Goal: Task Accomplishment & Management: Manage account settings

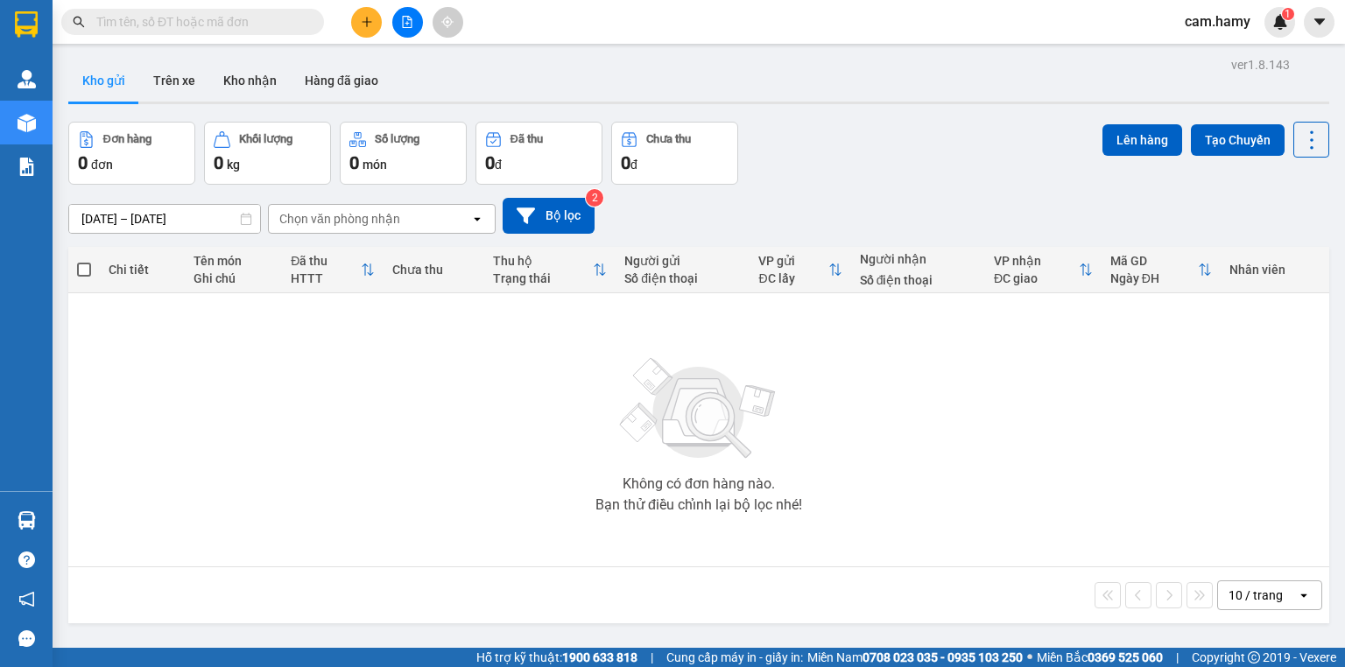
click at [388, 18] on div at bounding box center [407, 22] width 131 height 31
click at [398, 32] on div at bounding box center [407, 22] width 131 height 31
click at [408, 11] on button at bounding box center [407, 22] width 31 height 31
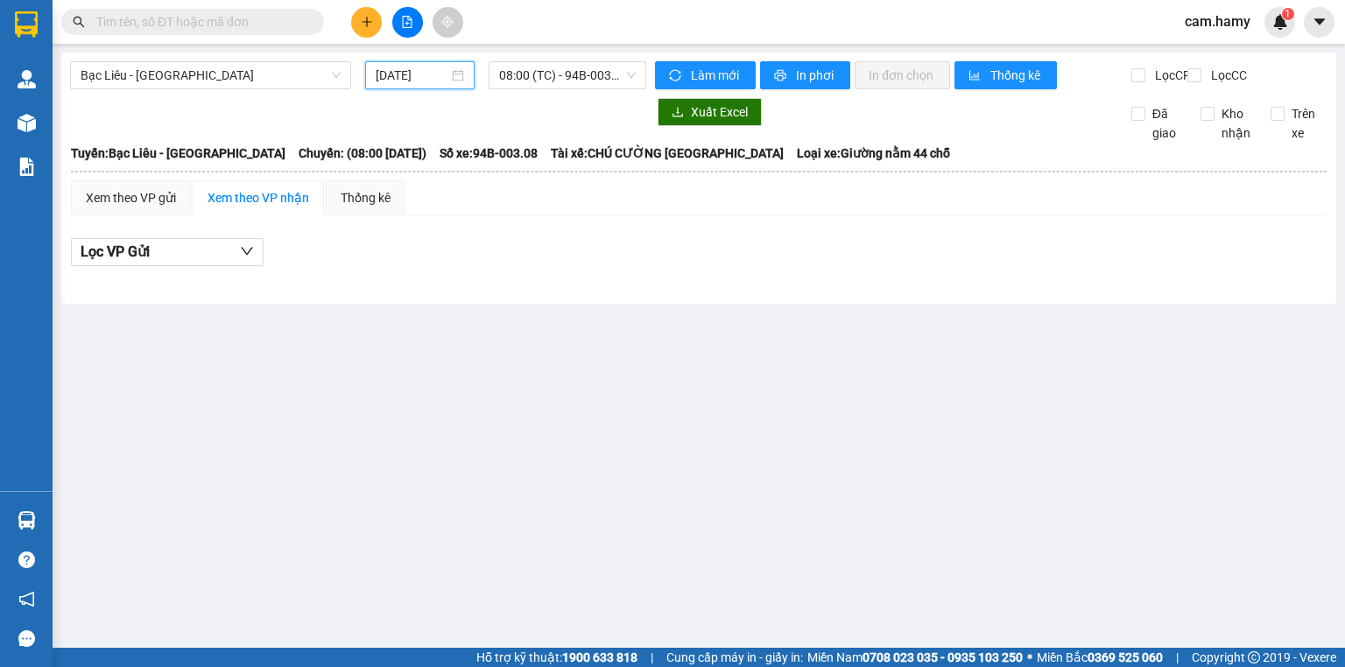
click at [412, 72] on input "[DATE]" at bounding box center [412, 75] width 72 height 19
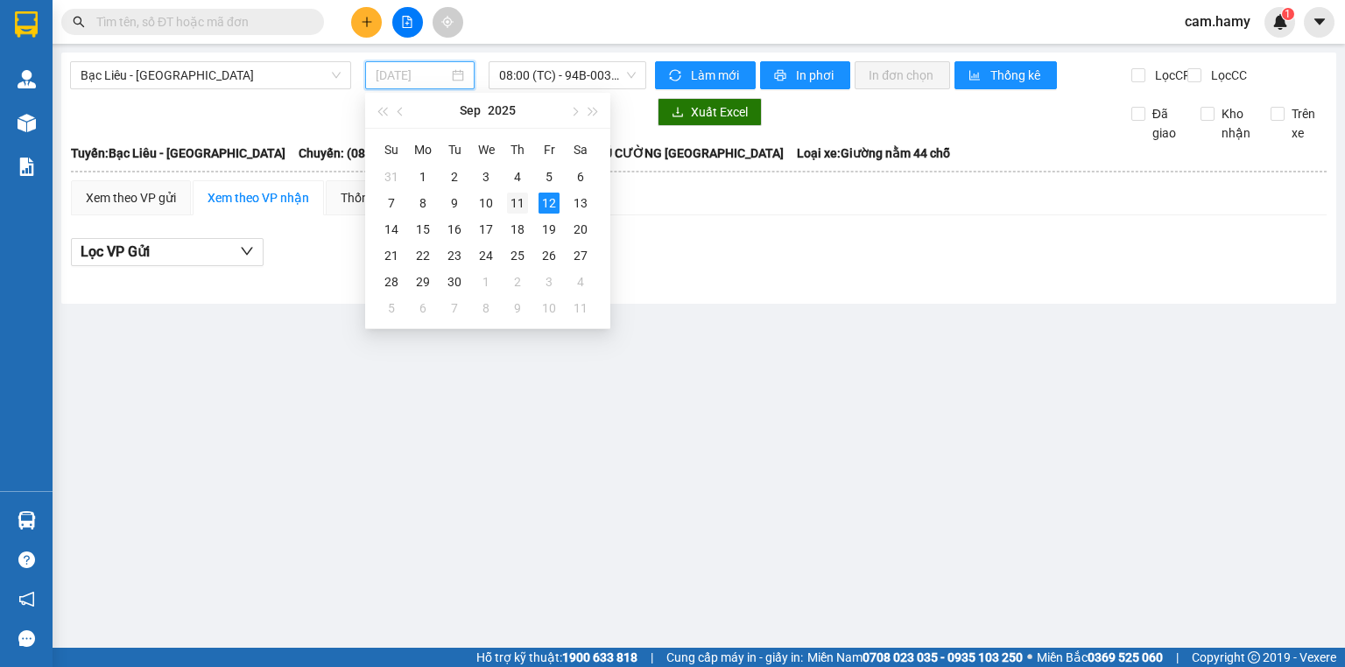
click at [512, 201] on div "11" at bounding box center [517, 203] width 21 height 21
type input "[DATE]"
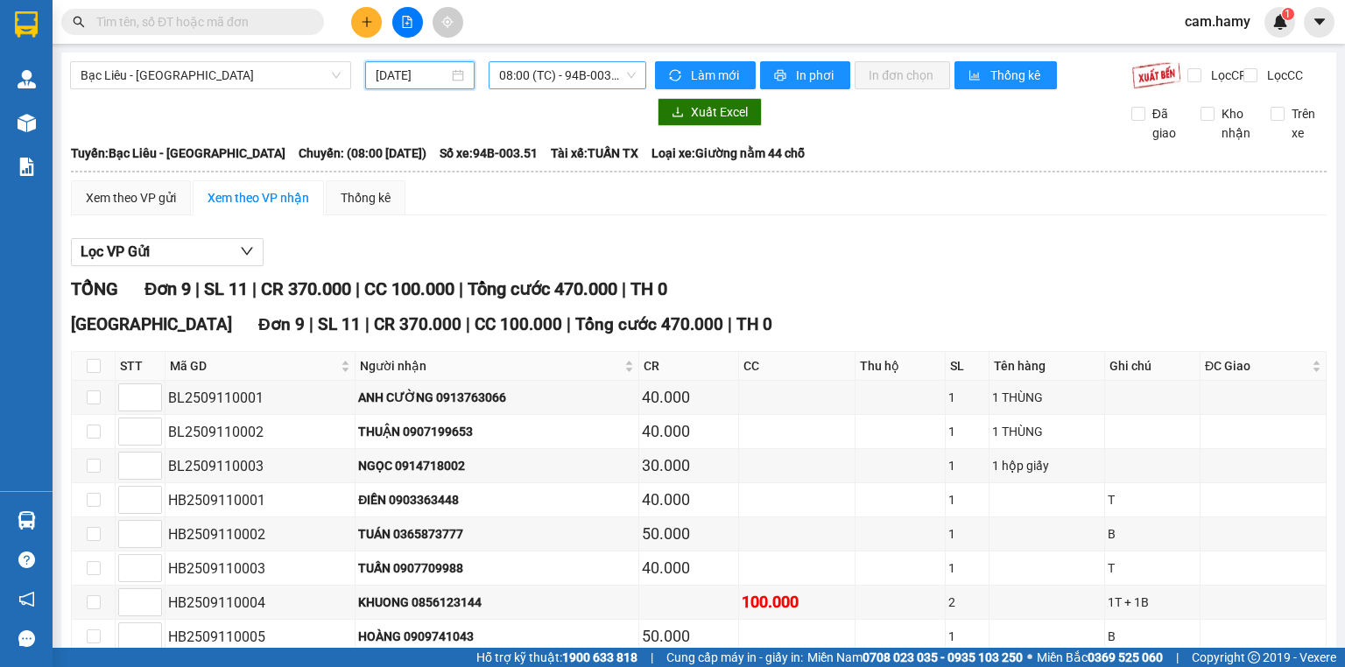
drag, startPoint x: 532, startPoint y: 74, endPoint x: 537, endPoint y: 85, distance: 12.2
click at [532, 74] on span "08:00 (TC) - 94B-003.51" at bounding box center [567, 75] width 137 height 26
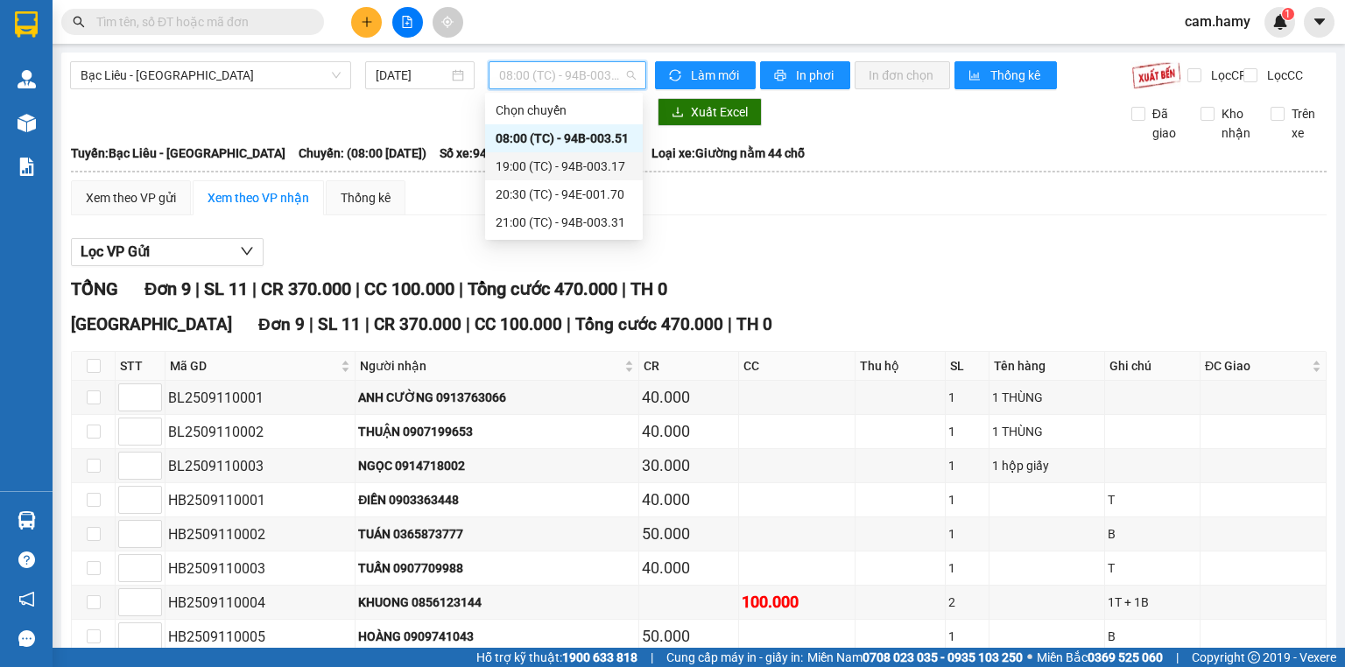
click at [543, 172] on div "19:00 (TC) - 94B-003.17" at bounding box center [564, 166] width 137 height 19
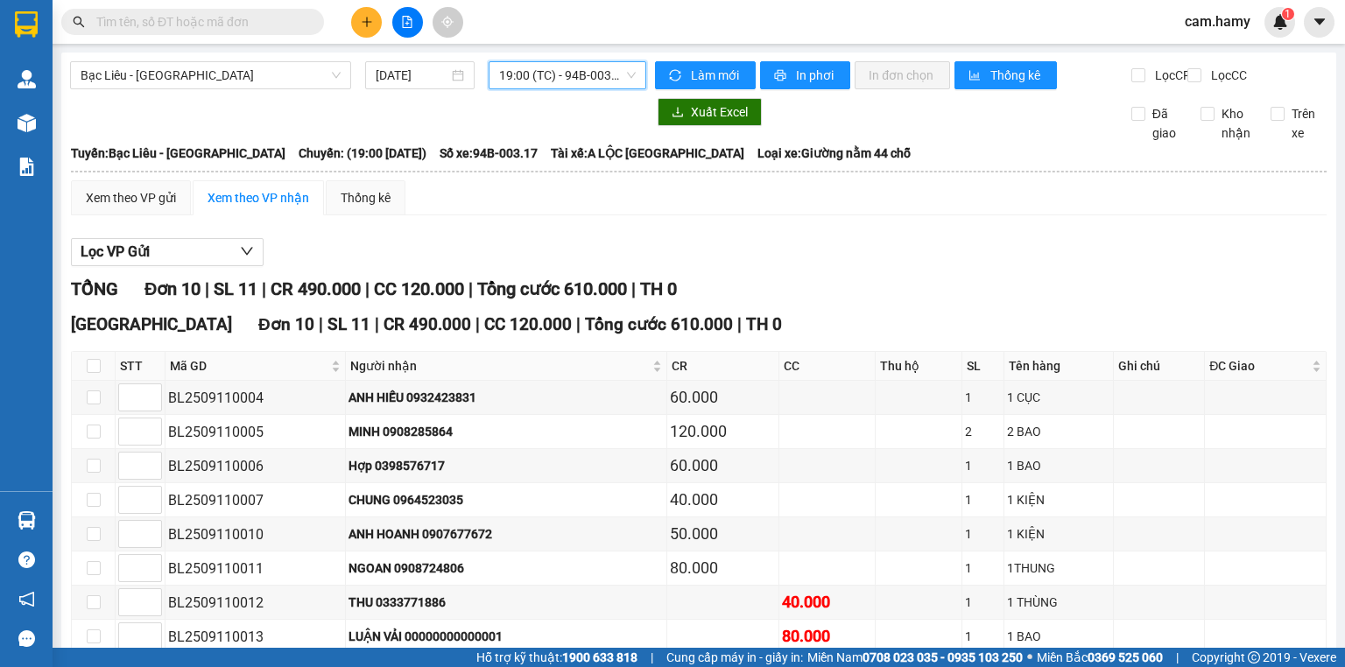
scroll to position [173, 0]
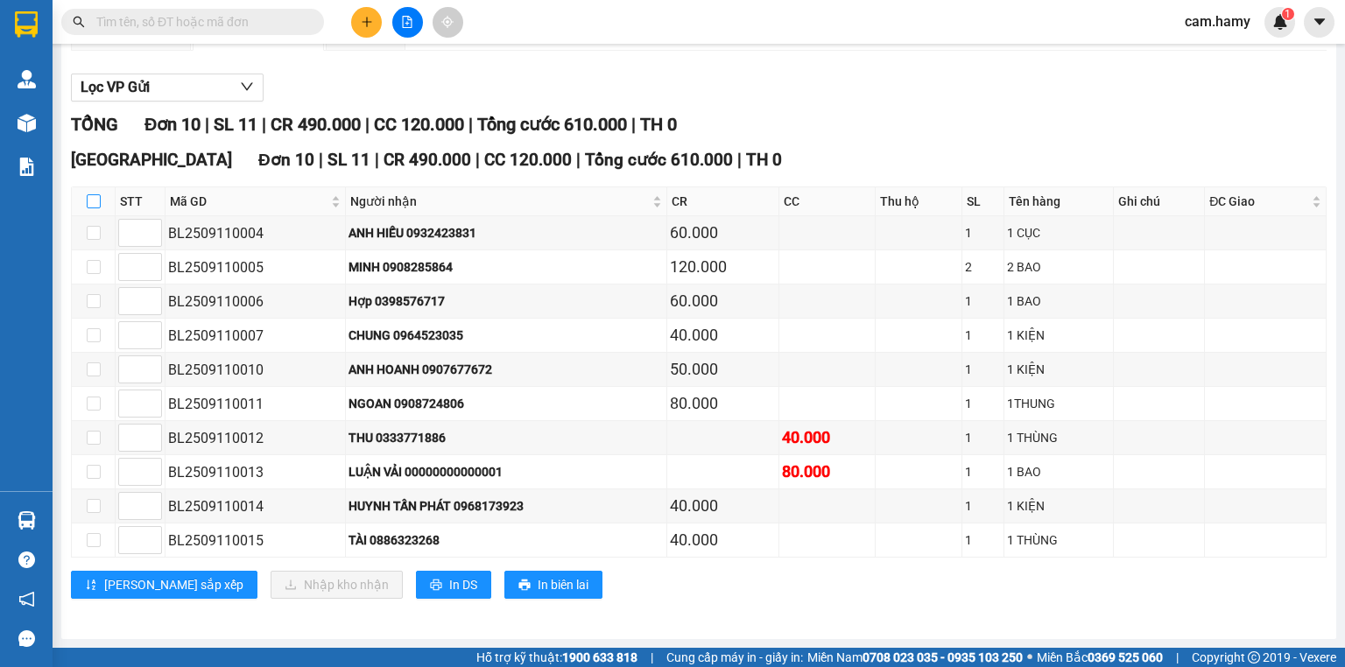
click at [94, 200] on label at bounding box center [94, 201] width 14 height 19
click at [94, 200] on input "checkbox" at bounding box center [94, 201] width 14 height 14
checkbox input "true"
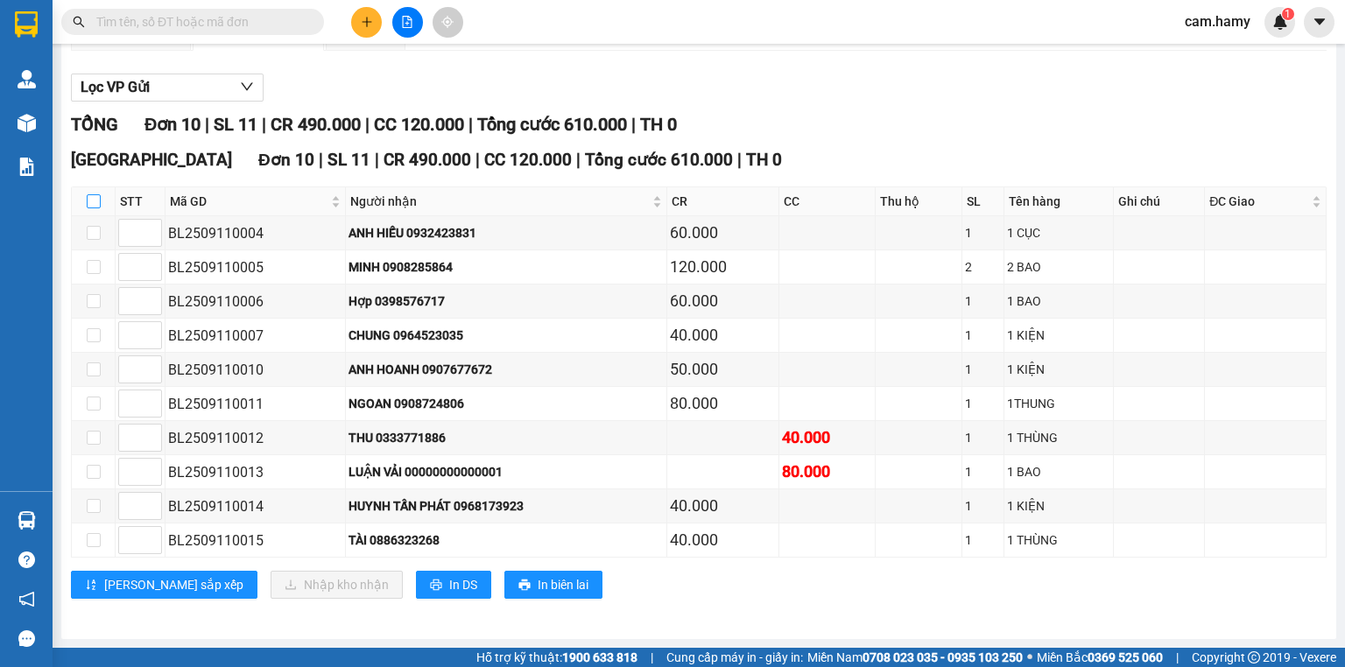
checkbox input "true"
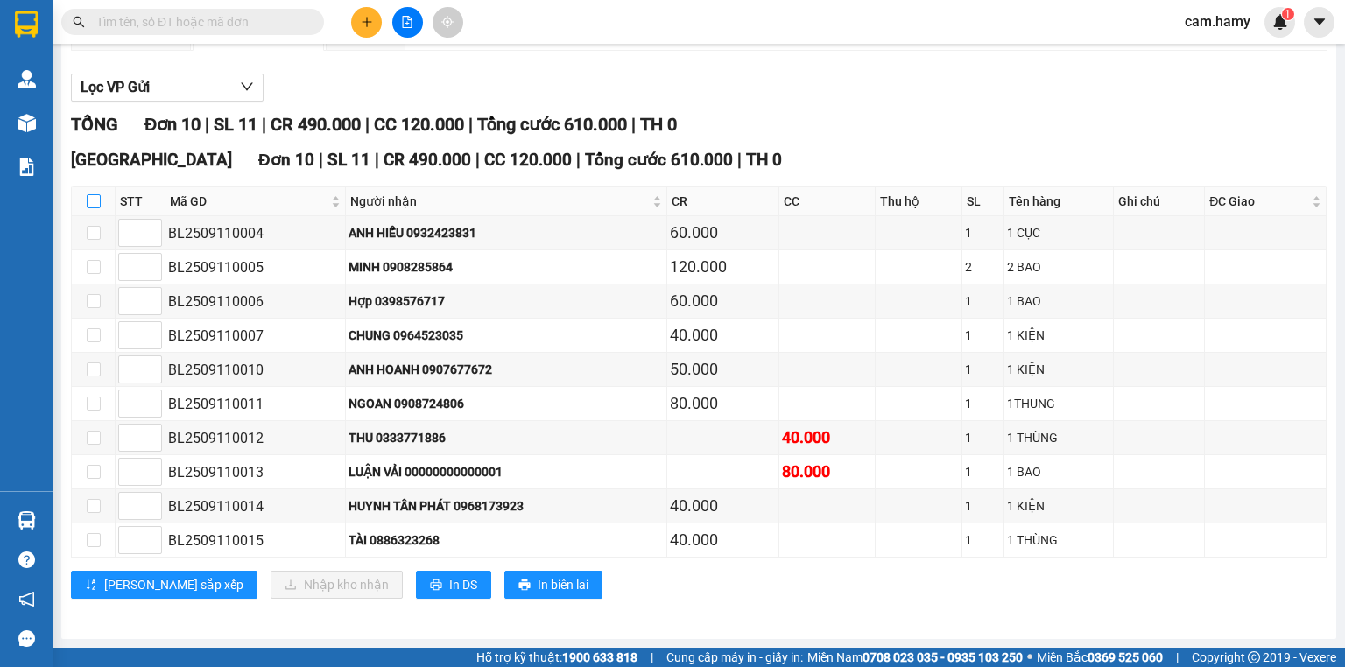
checkbox input "true"
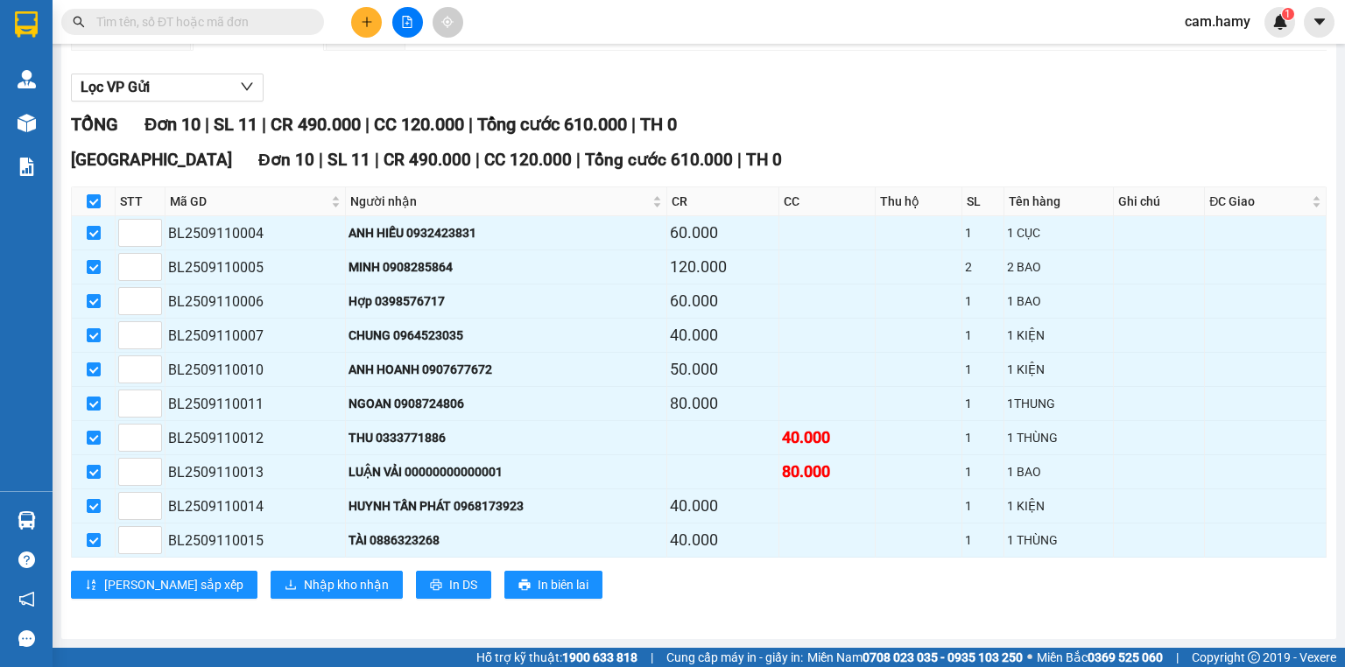
scroll to position [0, 0]
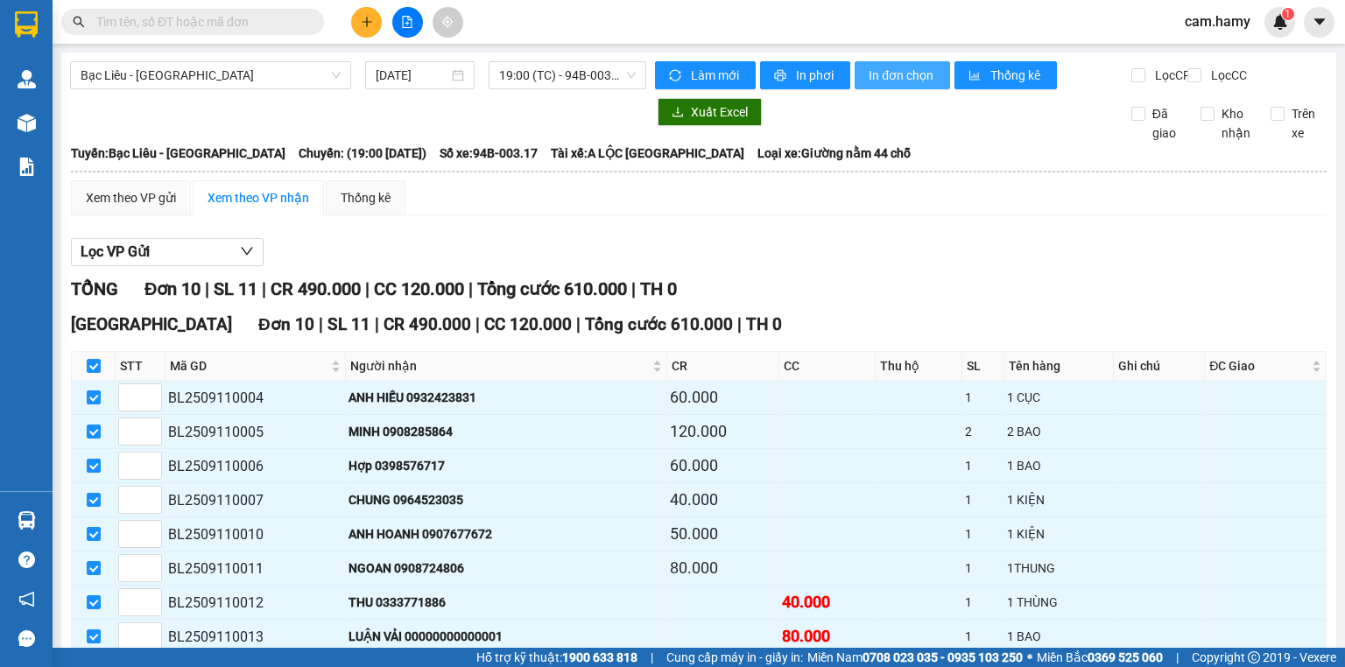
click at [889, 69] on span "In đơn chọn" at bounding box center [902, 75] width 67 height 19
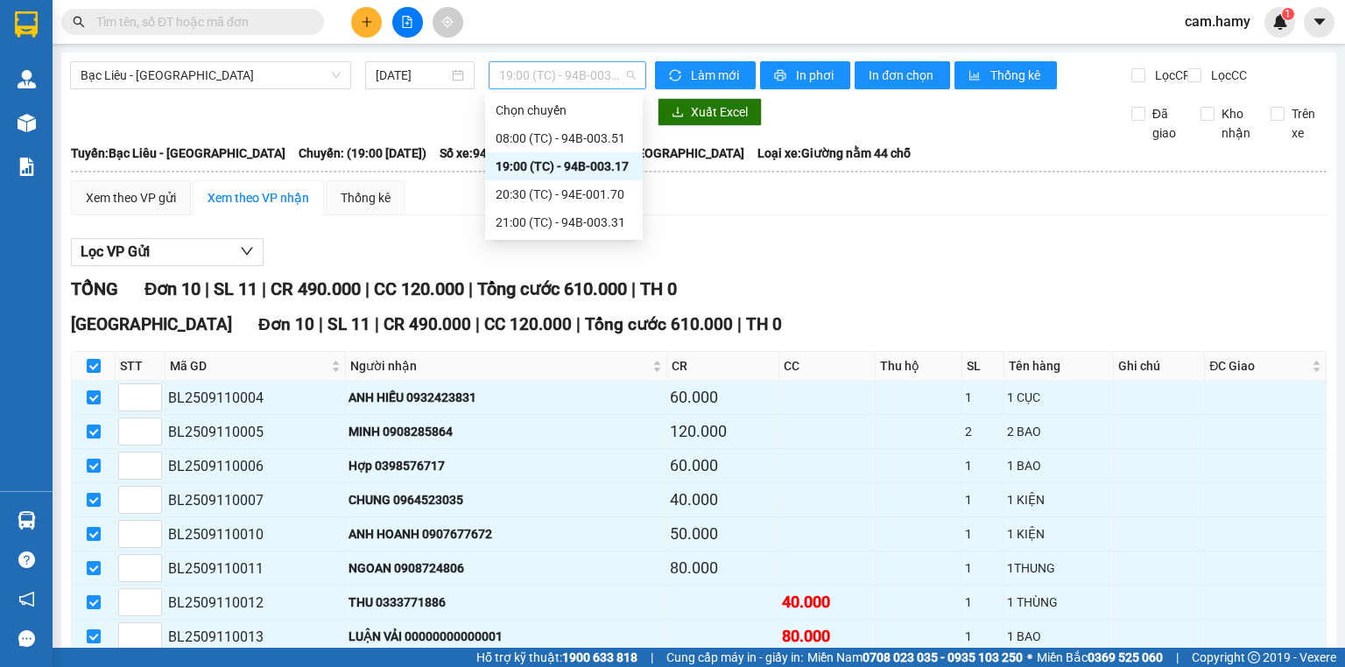
click at [533, 75] on span "19:00 (TC) - 94B-003.17" at bounding box center [567, 75] width 137 height 26
click at [569, 196] on div "20:30 (TC) - 94E-001.70" at bounding box center [564, 194] width 137 height 19
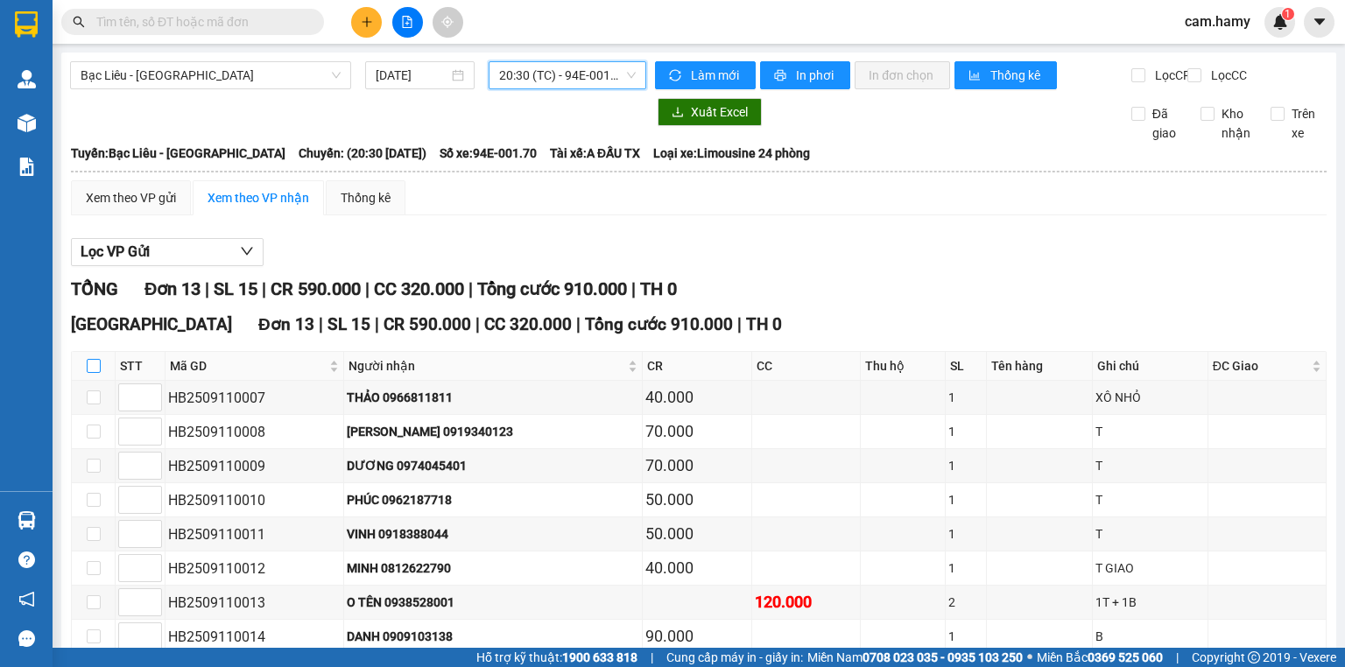
click at [87, 373] on input "checkbox" at bounding box center [94, 366] width 14 height 14
checkbox input "true"
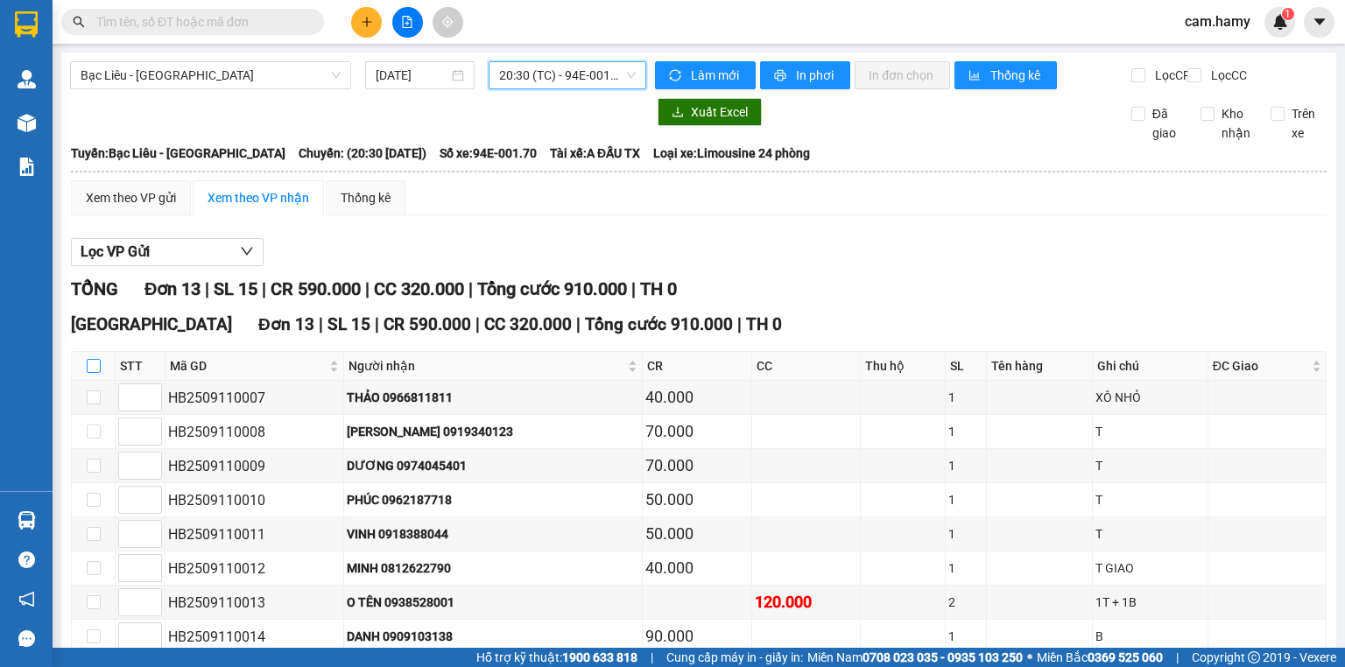
checkbox input "true"
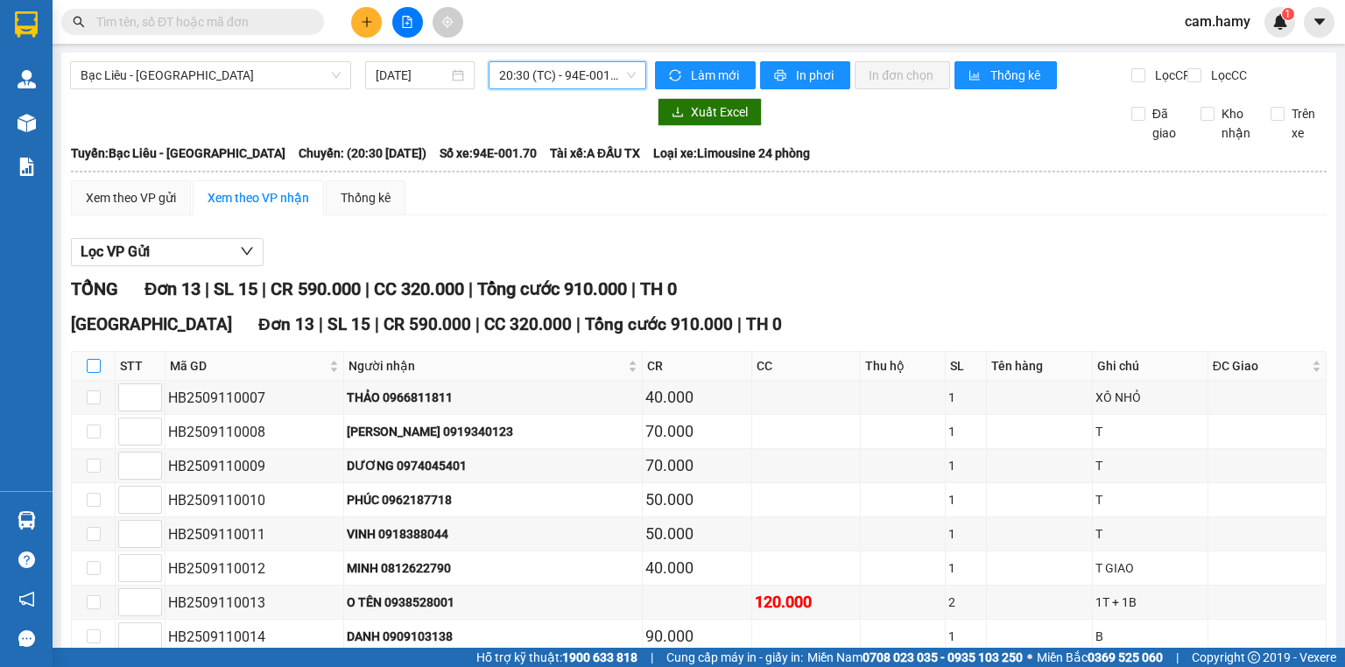
checkbox input "true"
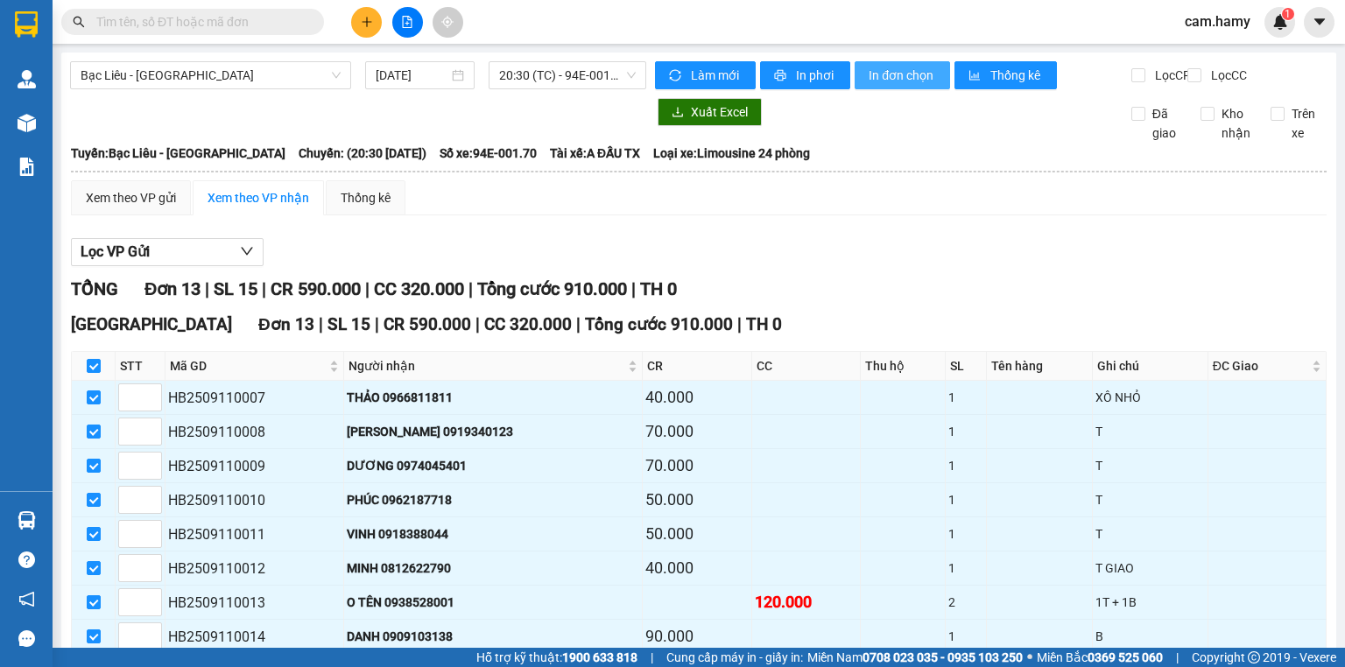
click at [919, 74] on span "In đơn chọn" at bounding box center [902, 75] width 67 height 19
click at [518, 81] on span "20:30 (TC) - 94E-001.70" at bounding box center [567, 75] width 137 height 26
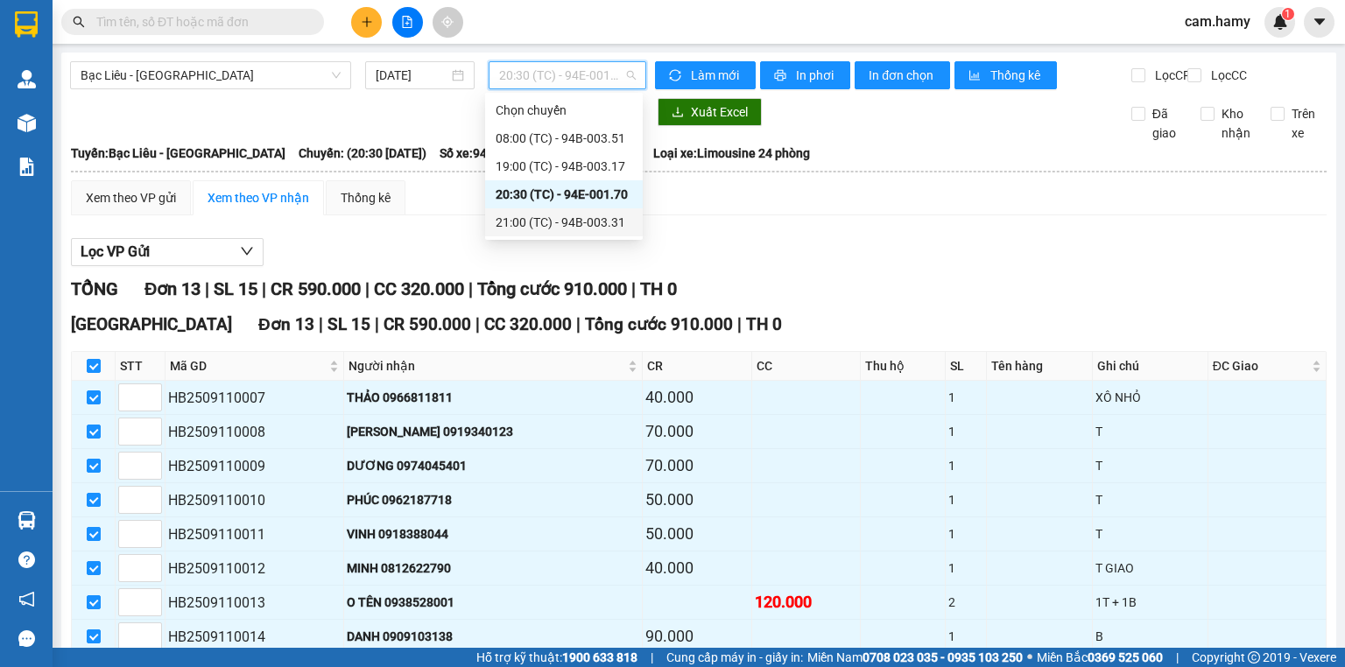
click at [539, 221] on div "21:00 (TC) - 94B-003.31" at bounding box center [564, 222] width 137 height 19
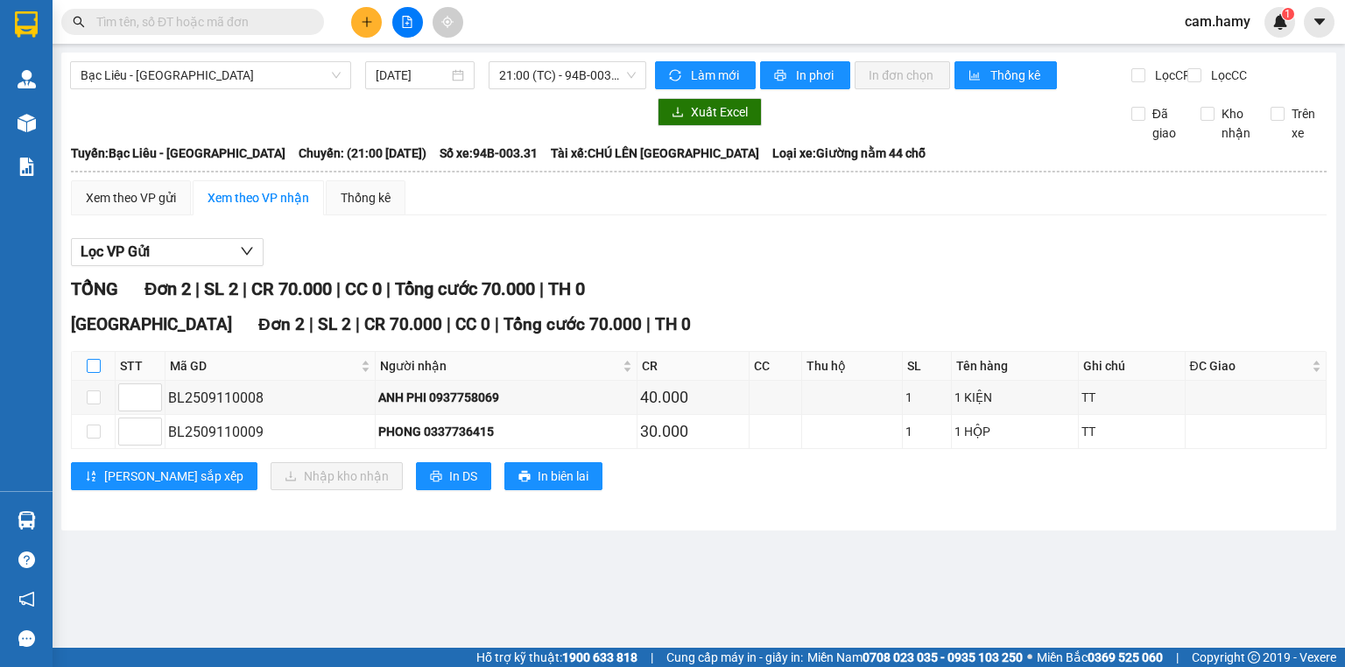
drag, startPoint x: 88, startPoint y: 381, endPoint x: 110, endPoint y: 376, distance: 23.4
click at [88, 373] on input "checkbox" at bounding box center [94, 366] width 14 height 14
checkbox input "true"
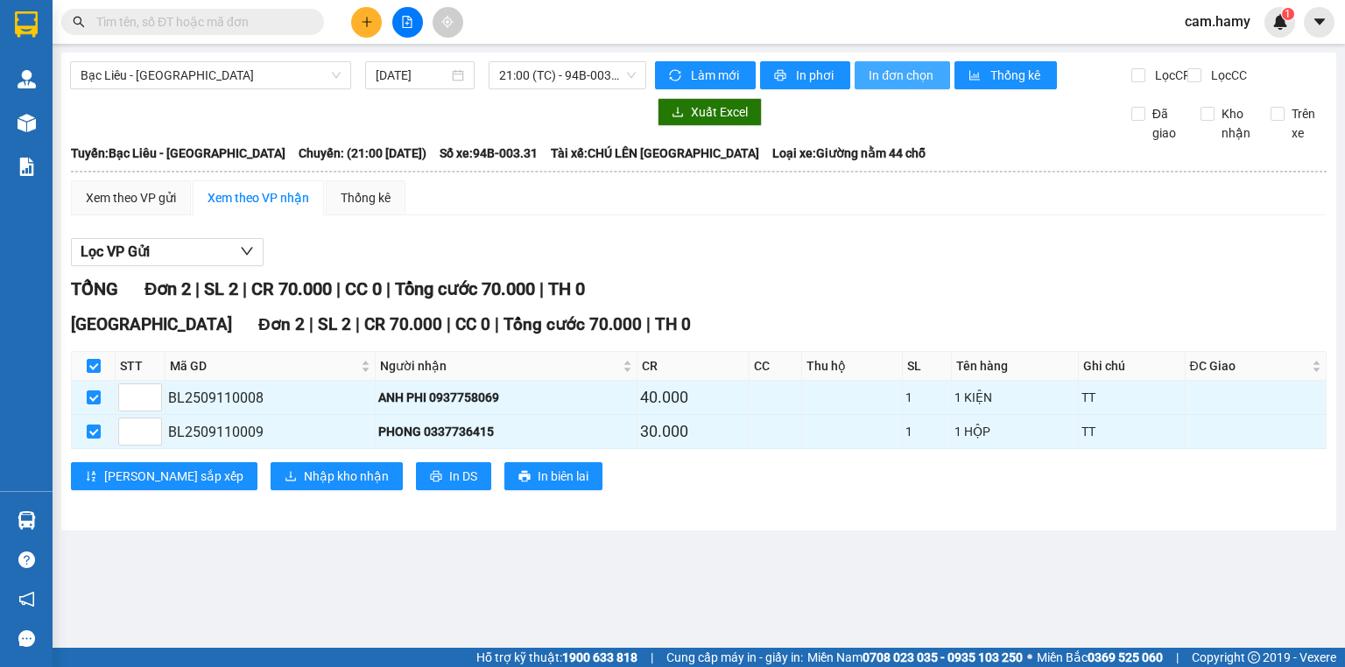
click at [916, 68] on span "In đơn chọn" at bounding box center [902, 75] width 67 height 19
click at [549, 75] on span "21:00 (TC) - 94B-003.31" at bounding box center [567, 75] width 137 height 26
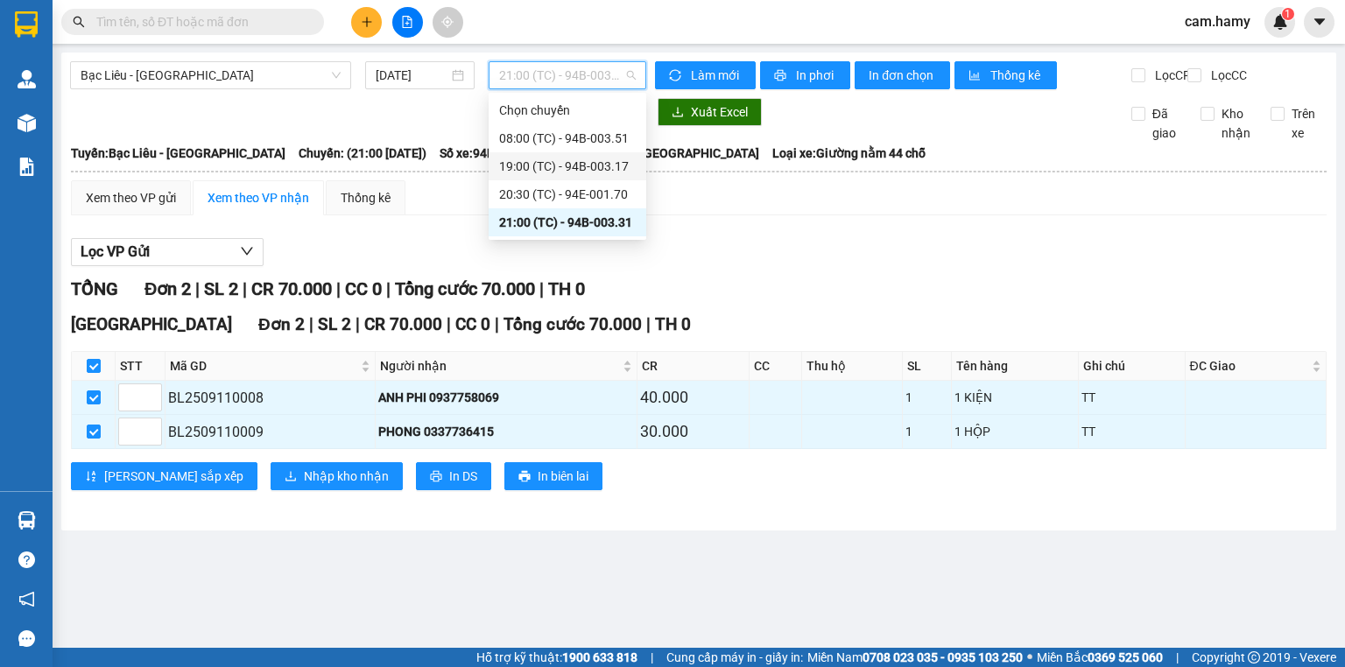
click at [560, 167] on div "19:00 (TC) - 94B-003.17" at bounding box center [567, 166] width 137 height 19
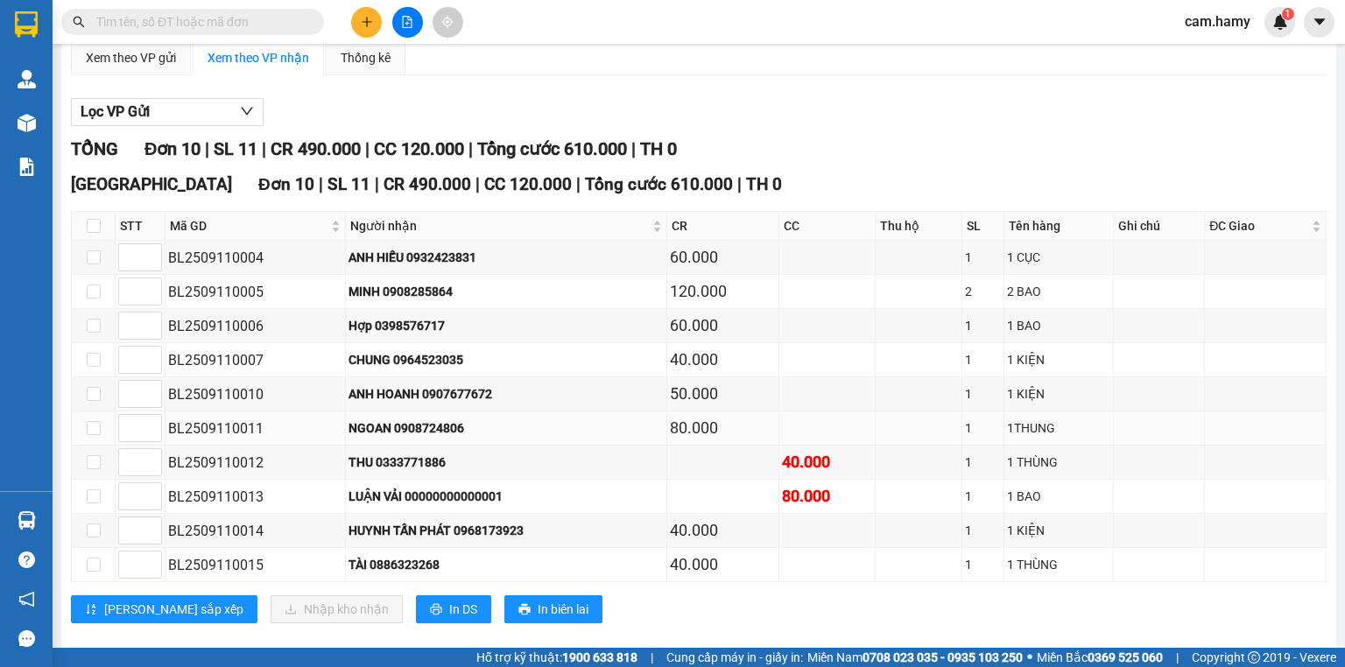
scroll to position [173, 0]
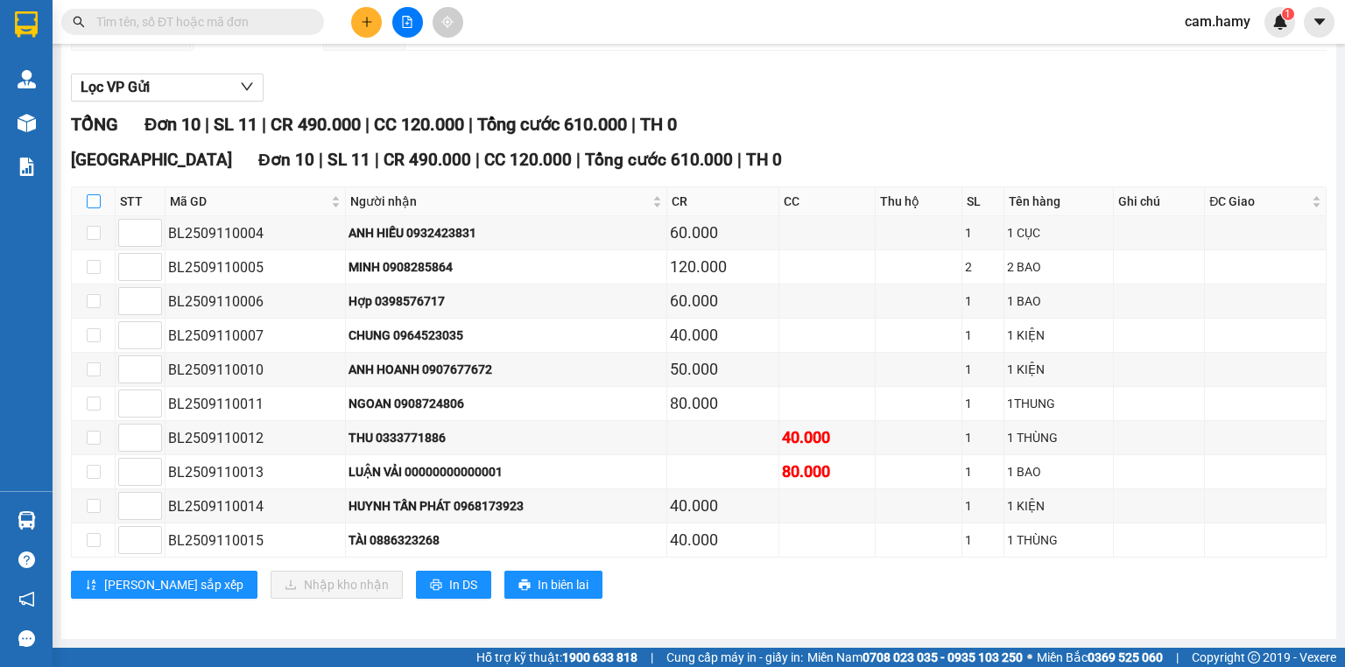
click at [98, 207] on input "checkbox" at bounding box center [94, 201] width 14 height 14
checkbox input "true"
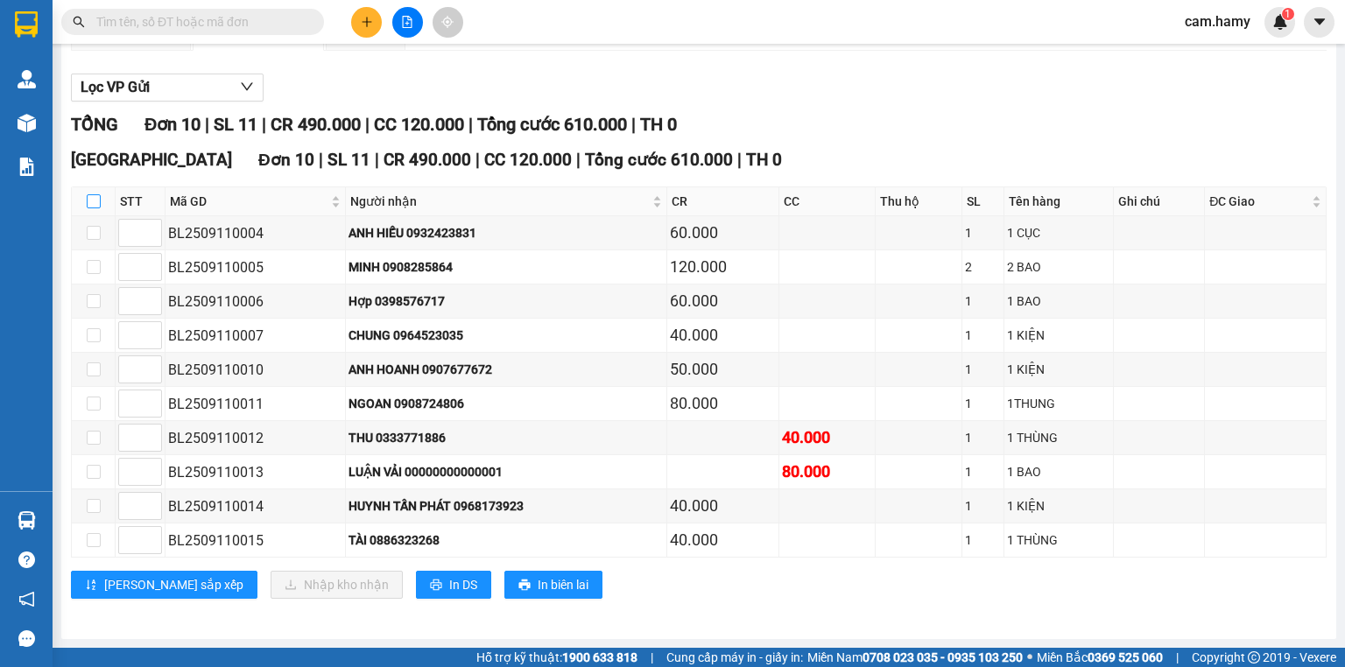
checkbox input "true"
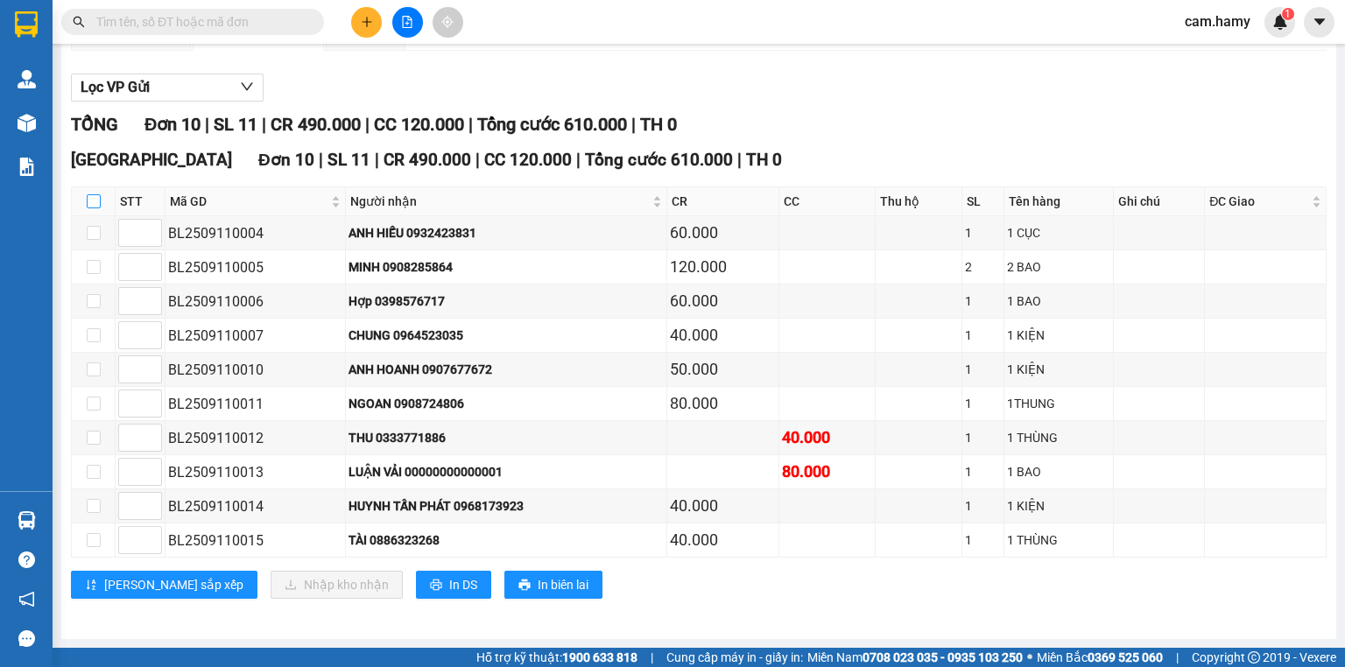
checkbox input "true"
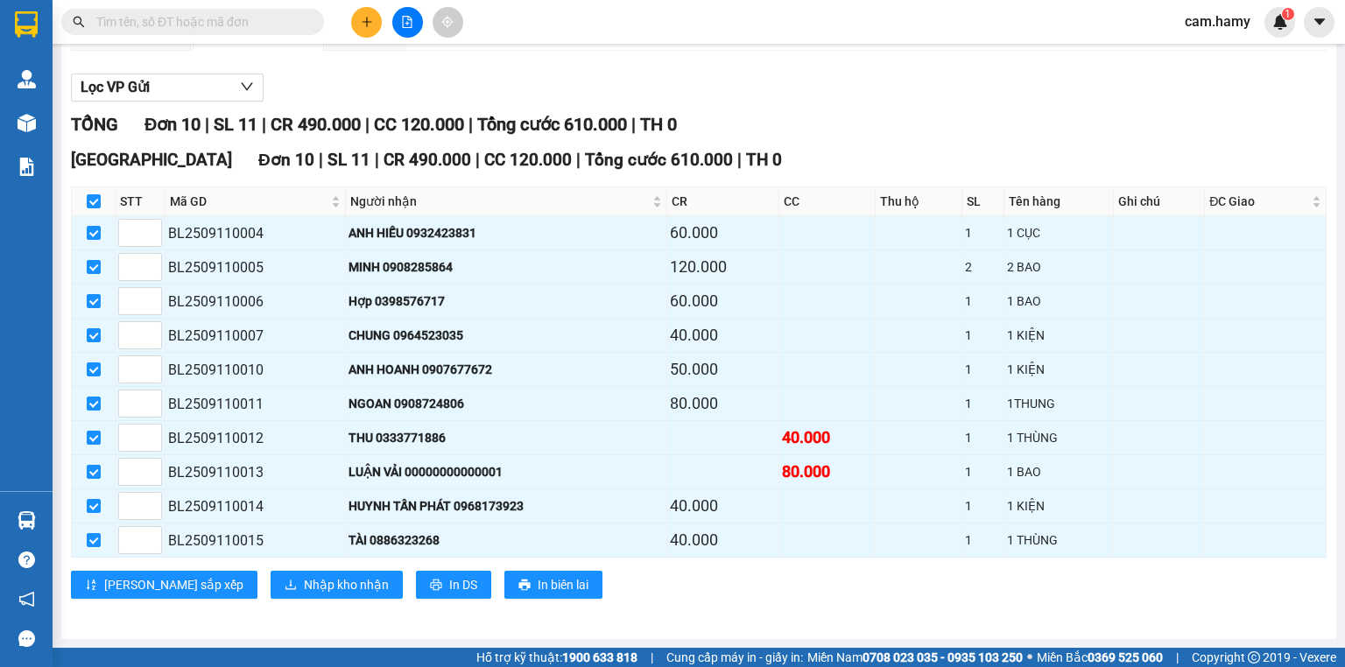
scroll to position [0, 0]
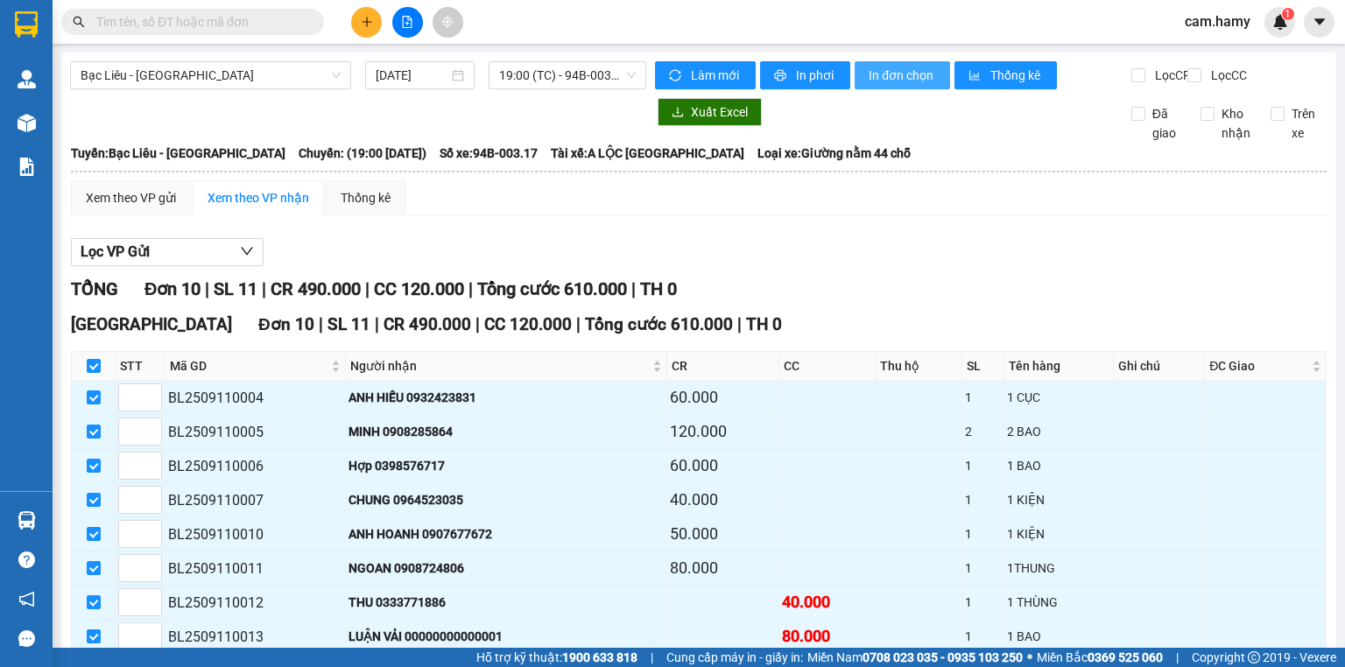
click at [904, 74] on span "In đơn chọn" at bounding box center [902, 75] width 67 height 19
click at [363, 22] on icon "plus" at bounding box center [367, 22] width 12 height 12
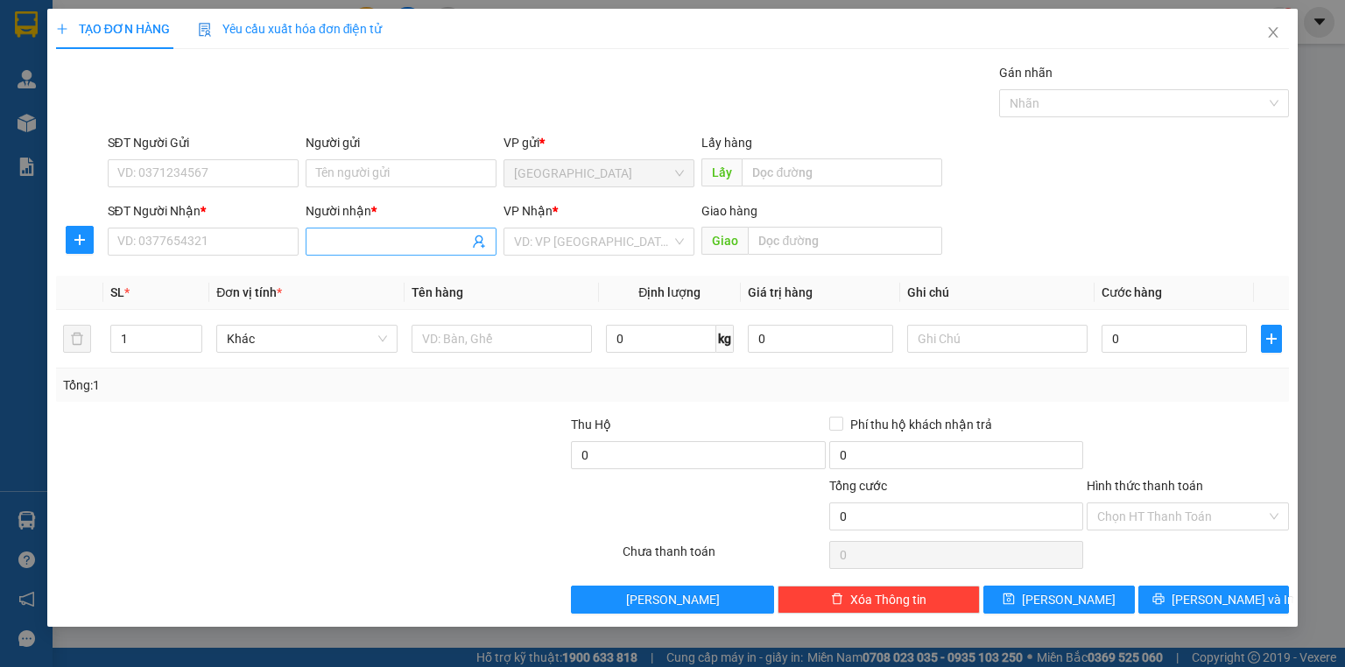
click at [332, 236] on input "Người nhận *" at bounding box center [392, 241] width 152 height 19
click at [283, 243] on input "SĐT Người Nhận *" at bounding box center [203, 242] width 191 height 28
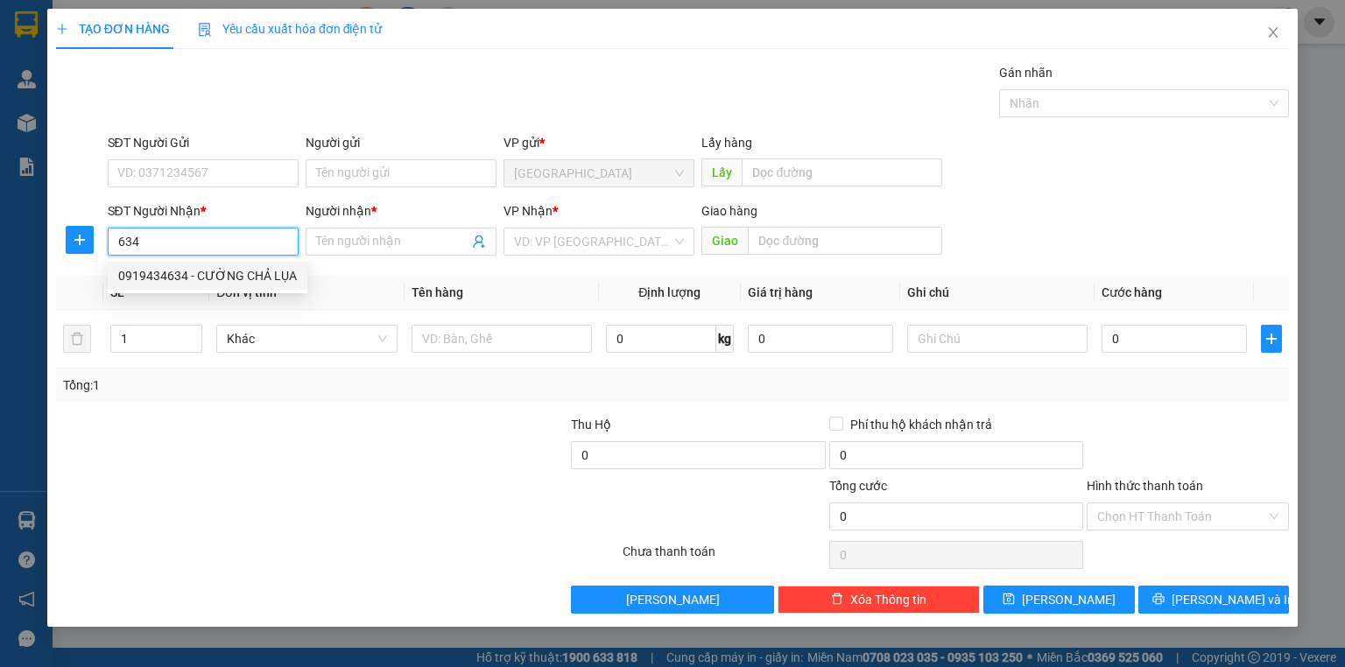
click at [264, 273] on div "0919434634 - CƯỜNG CHẢ LỤA" at bounding box center [207, 275] width 179 height 19
type input "0919434634"
type input "CƯỜNG CHẢ LỤA"
type input "560.000"
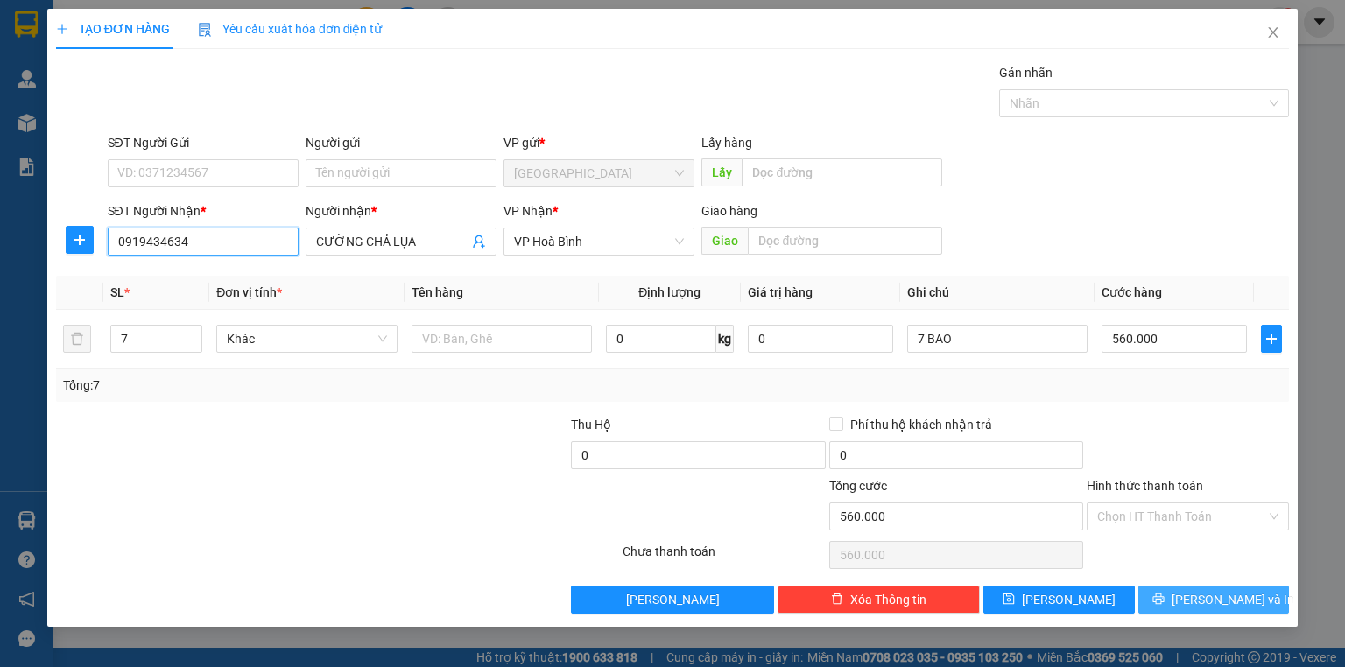
type input "0919434634"
click at [1195, 593] on button "[PERSON_NAME] và In" at bounding box center [1215, 600] width 152 height 28
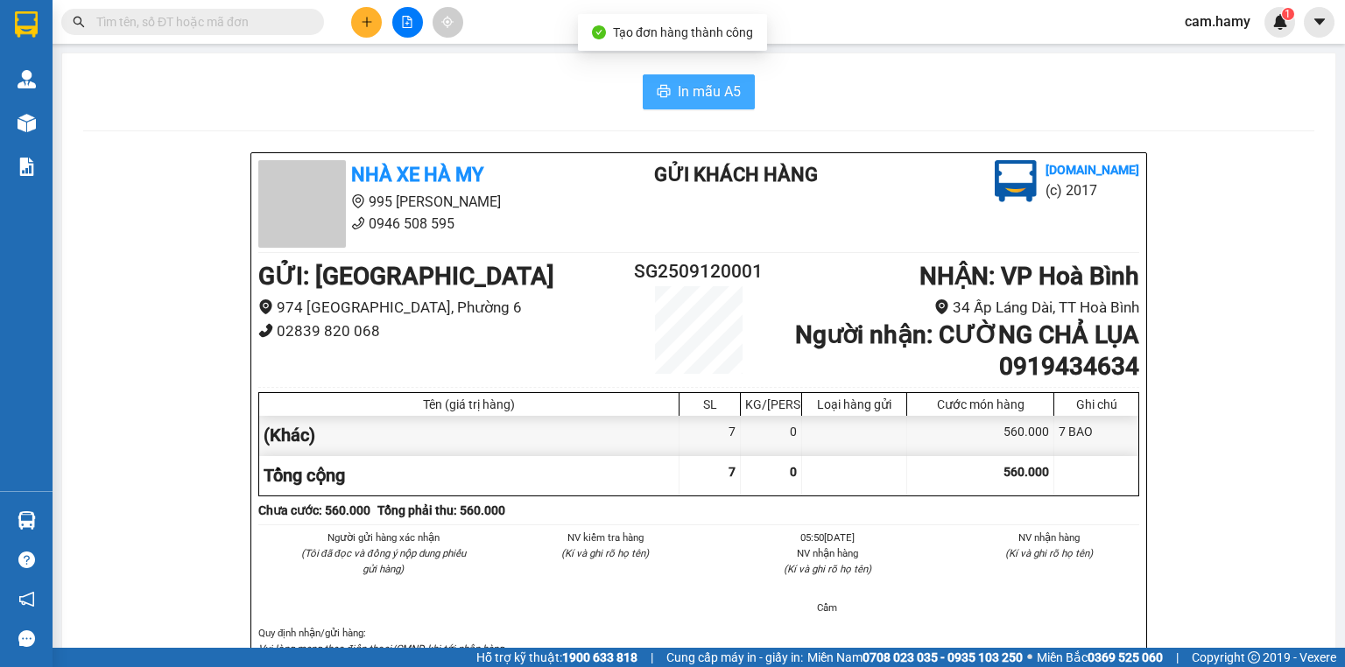
click at [704, 94] on span "In mẫu A5" at bounding box center [709, 92] width 63 height 22
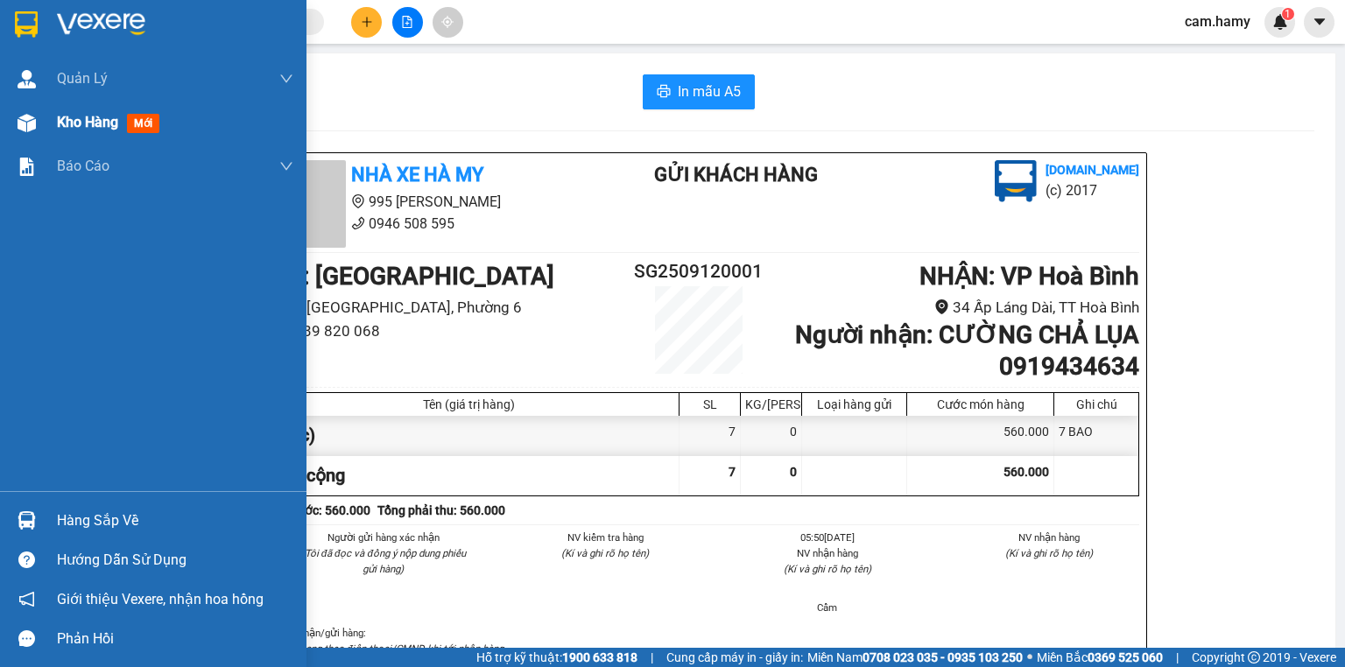
click at [84, 123] on span "Kho hàng" at bounding box center [87, 122] width 61 height 17
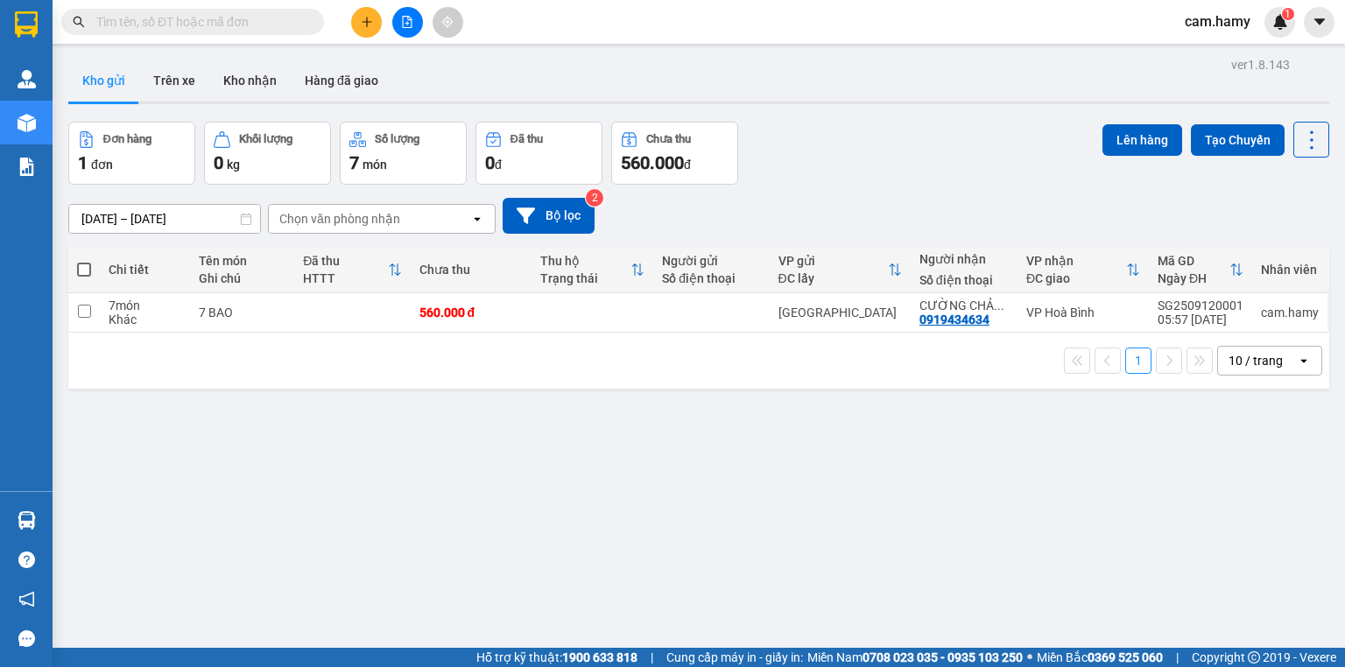
click at [363, 27] on icon "plus" at bounding box center [367, 22] width 12 height 12
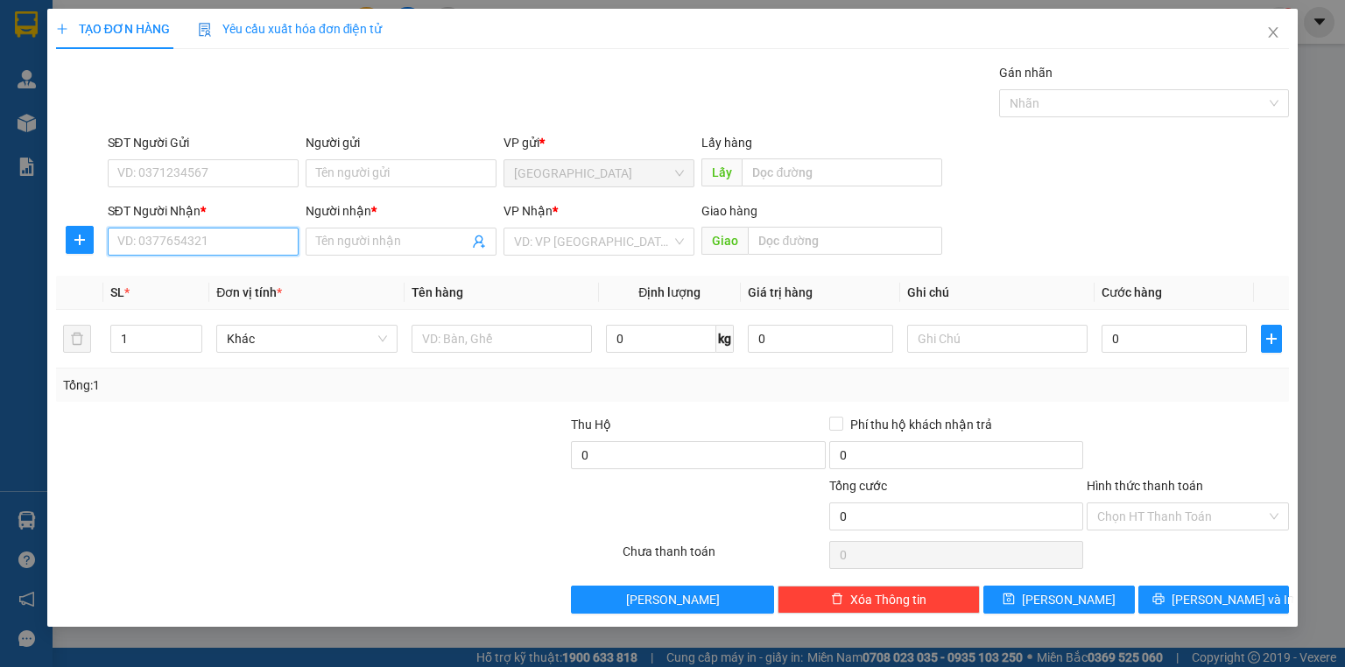
click at [231, 238] on input "SĐT Người Nhận *" at bounding box center [203, 242] width 191 height 28
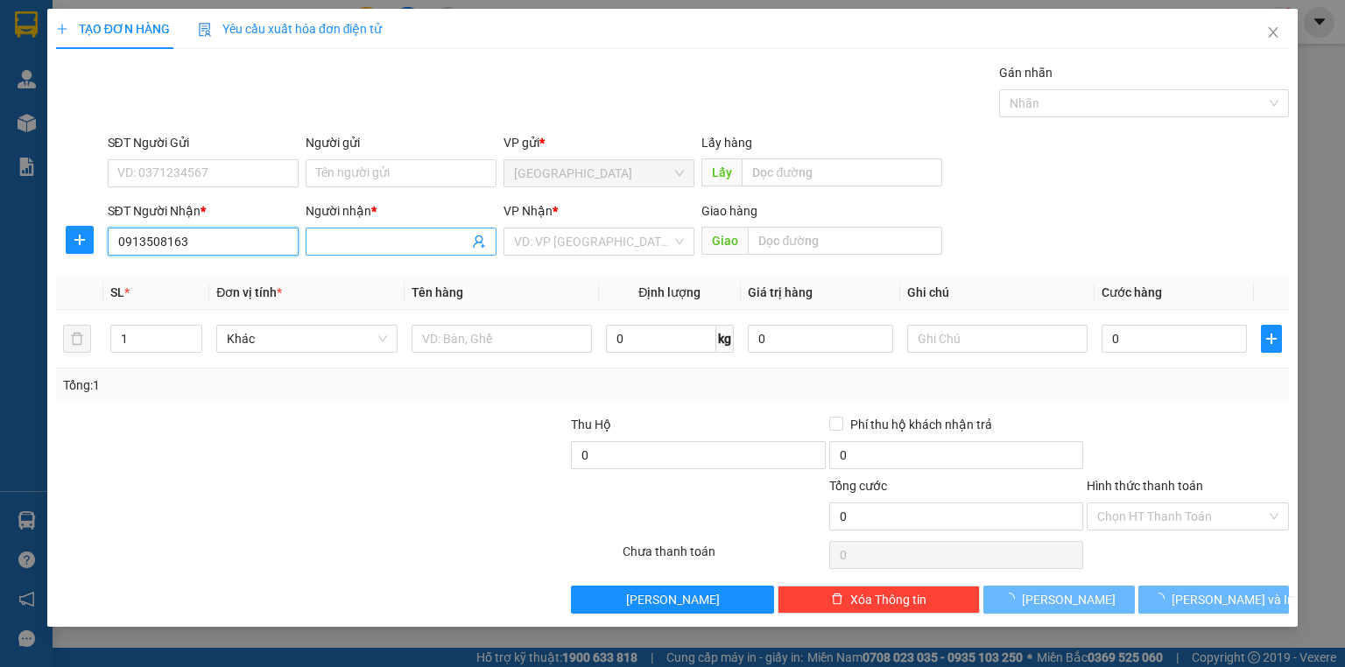
type input "0913508163"
click at [329, 242] on input "Người nhận *" at bounding box center [392, 241] width 152 height 19
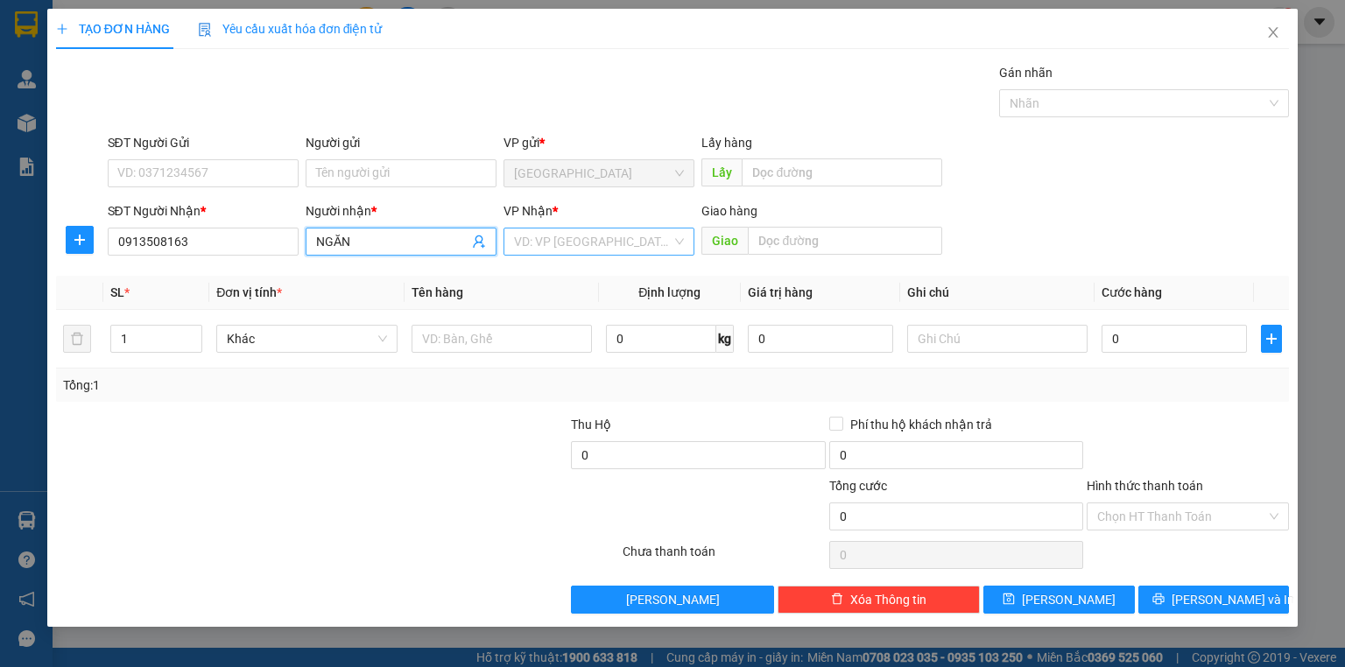
type input "NGĂN"
click at [547, 242] on input "search" at bounding box center [593, 242] width 158 height 26
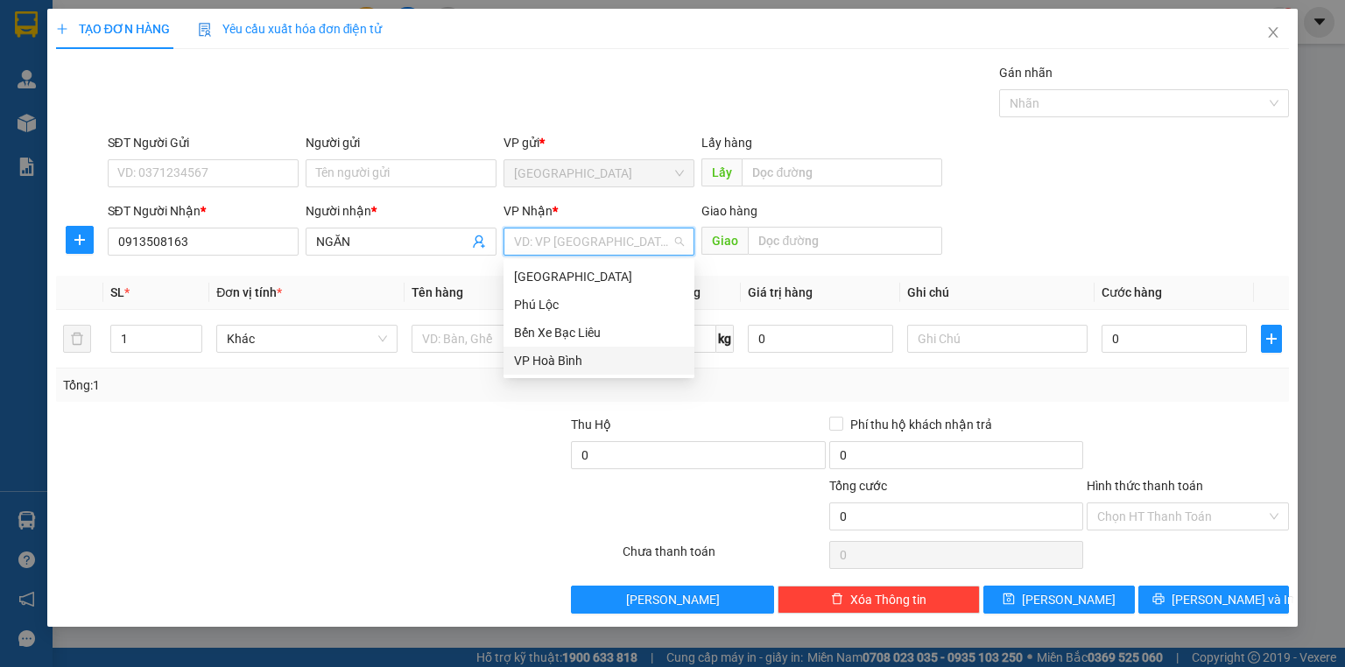
click at [566, 353] on div "VP Hoà Bình" at bounding box center [599, 360] width 170 height 19
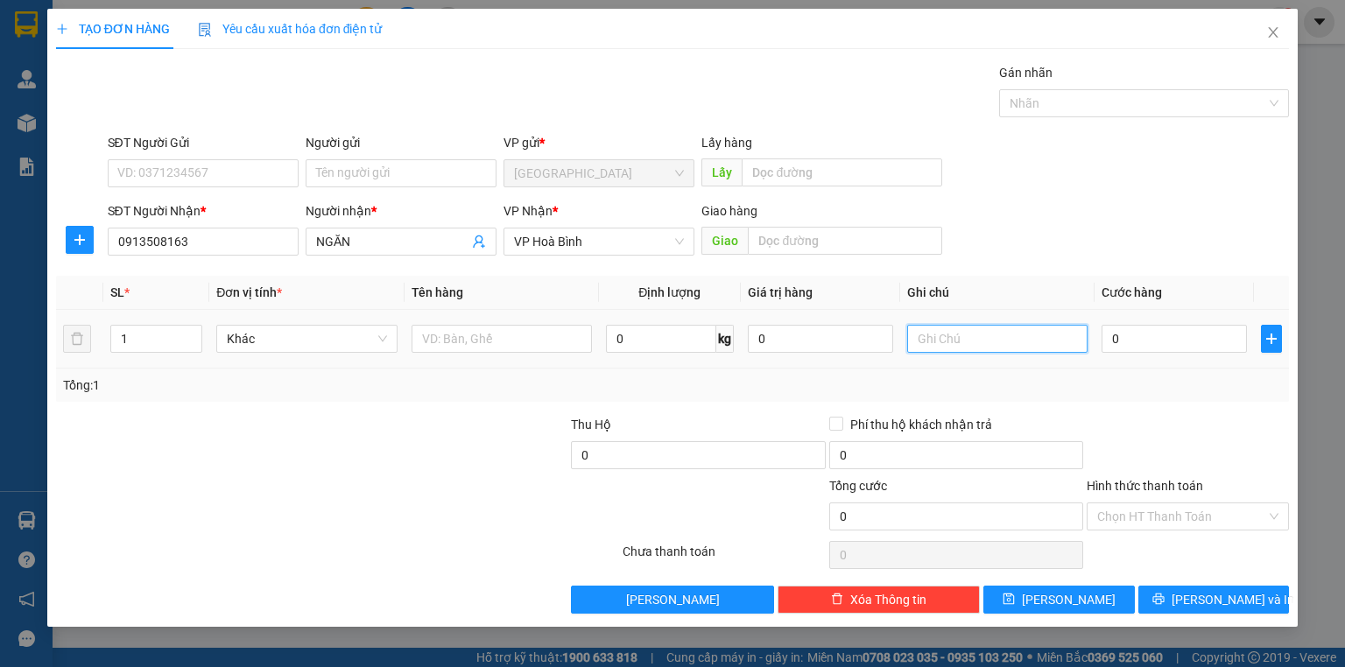
click at [941, 335] on input "text" at bounding box center [997, 339] width 180 height 28
type input "1 KIỆN"
click at [1156, 346] on input "0" at bounding box center [1174, 339] width 145 height 28
type input "4"
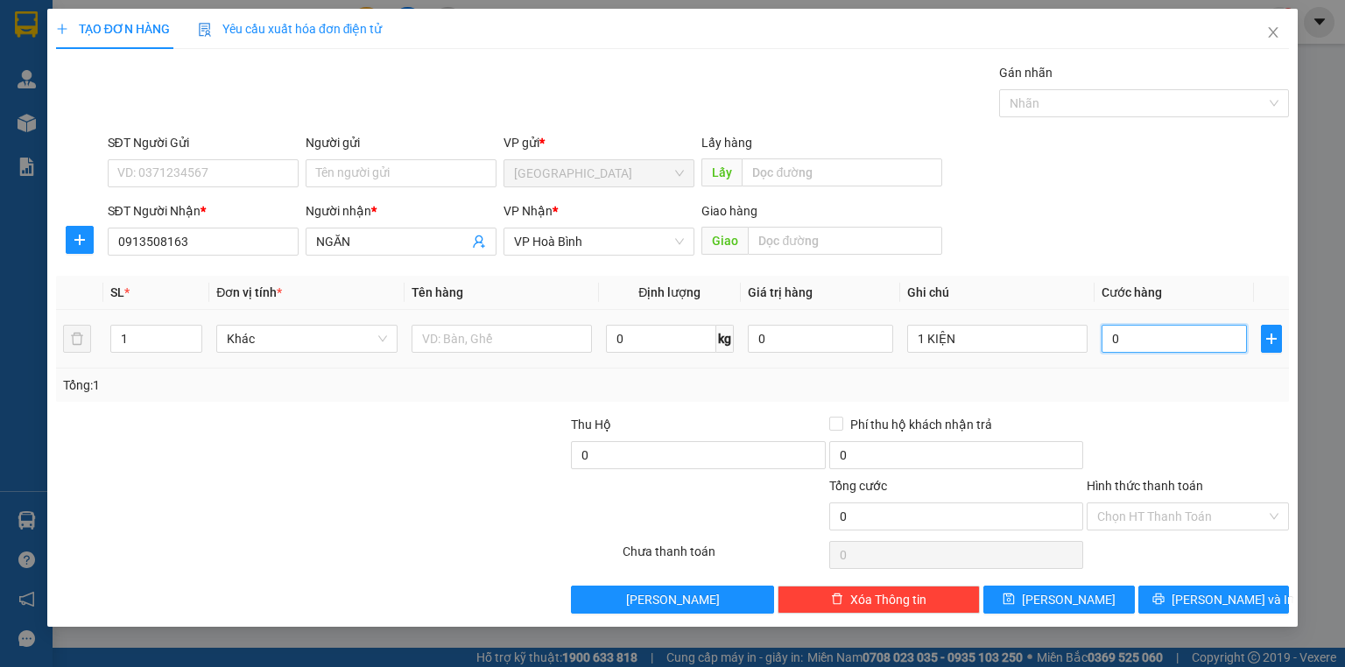
type input "4"
type input "40"
type input "40.000"
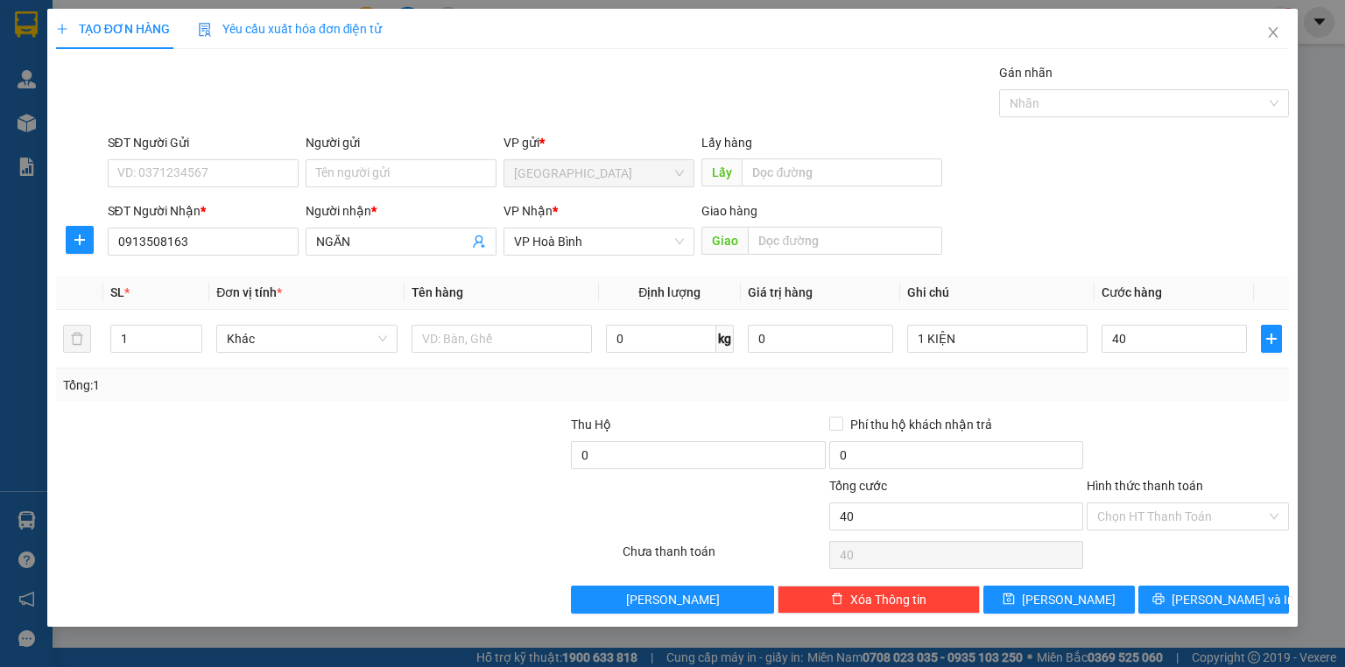
type input "40.000"
click at [1159, 415] on div at bounding box center [1188, 445] width 206 height 61
click at [1174, 482] on label "Hình thức thanh toán" at bounding box center [1145, 486] width 116 height 14
click at [1174, 504] on input "Hình thức thanh toán" at bounding box center [1181, 517] width 169 height 26
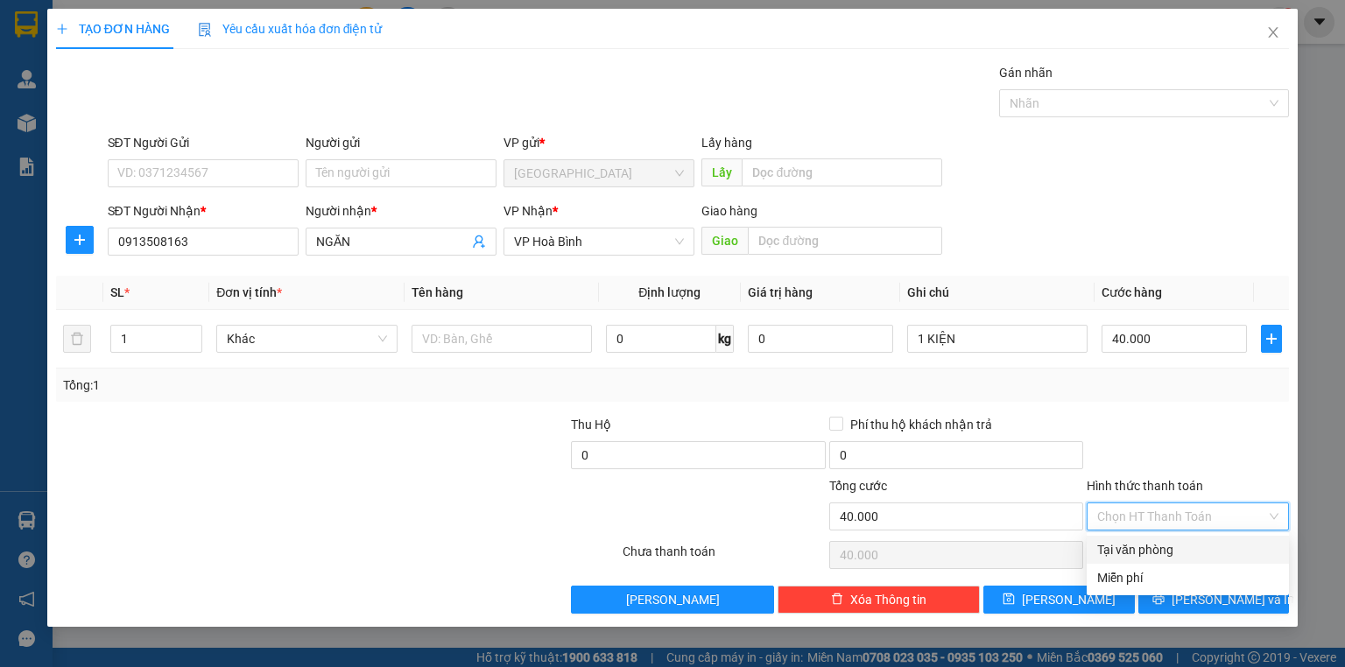
click at [1167, 549] on div "Tại văn phòng" at bounding box center [1187, 549] width 181 height 19
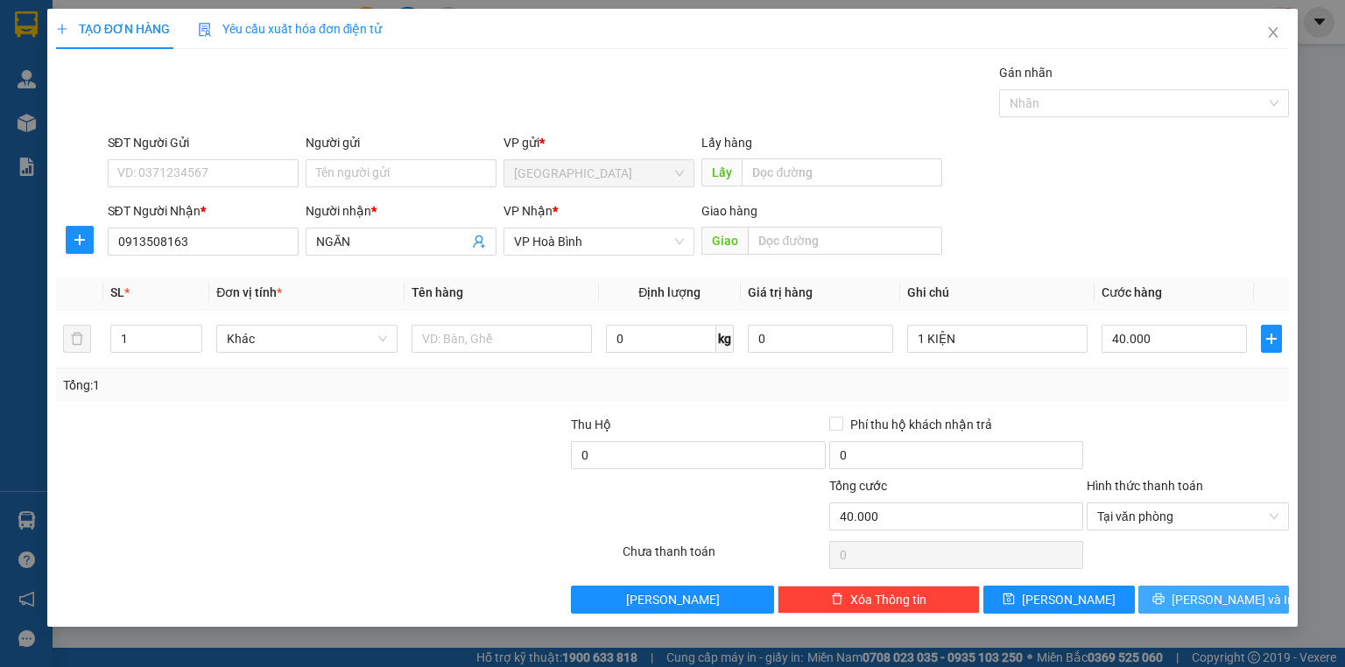
click at [1166, 596] on button "[PERSON_NAME] và In" at bounding box center [1215, 600] width 152 height 28
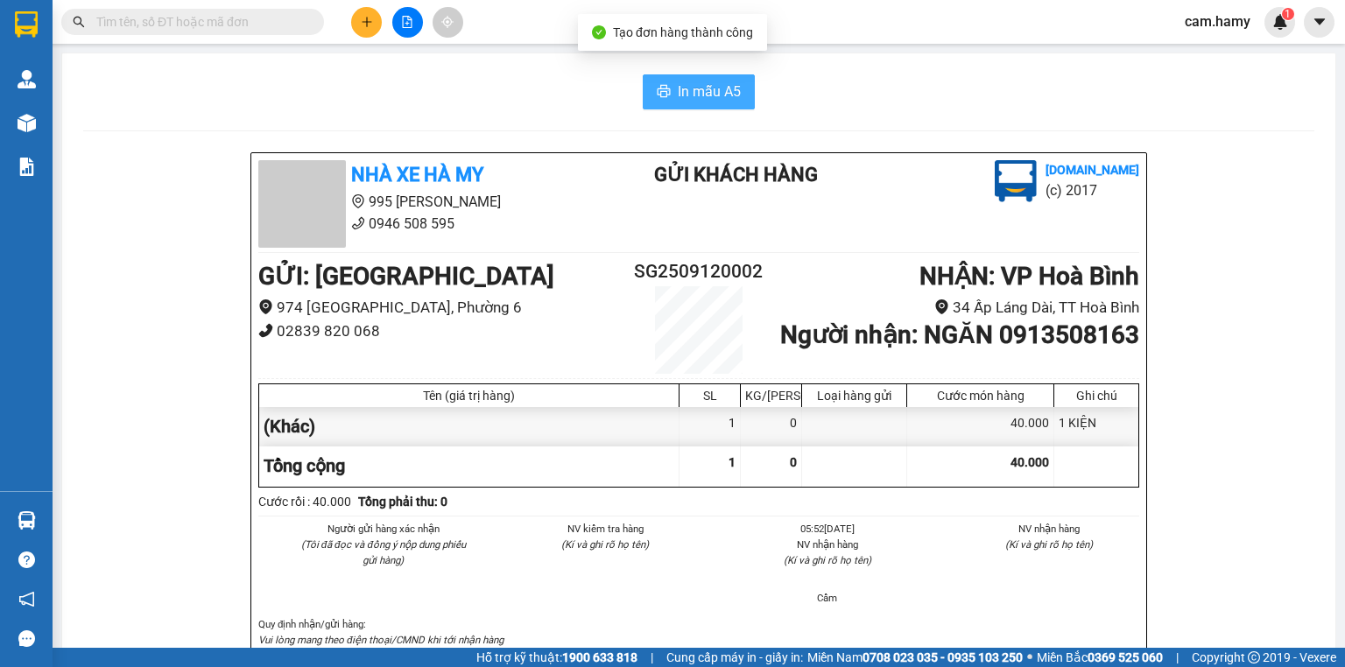
click at [700, 98] on span "In mẫu A5" at bounding box center [709, 92] width 63 height 22
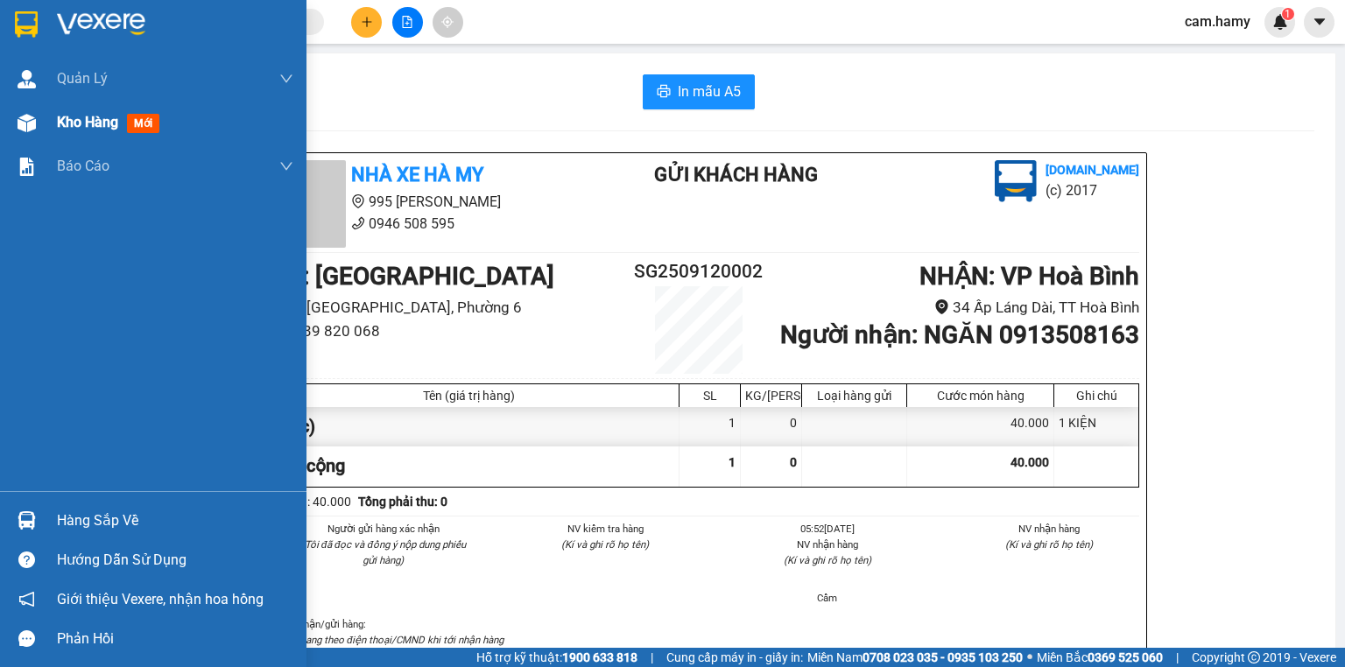
click at [90, 119] on span "Kho hàng" at bounding box center [87, 122] width 61 height 17
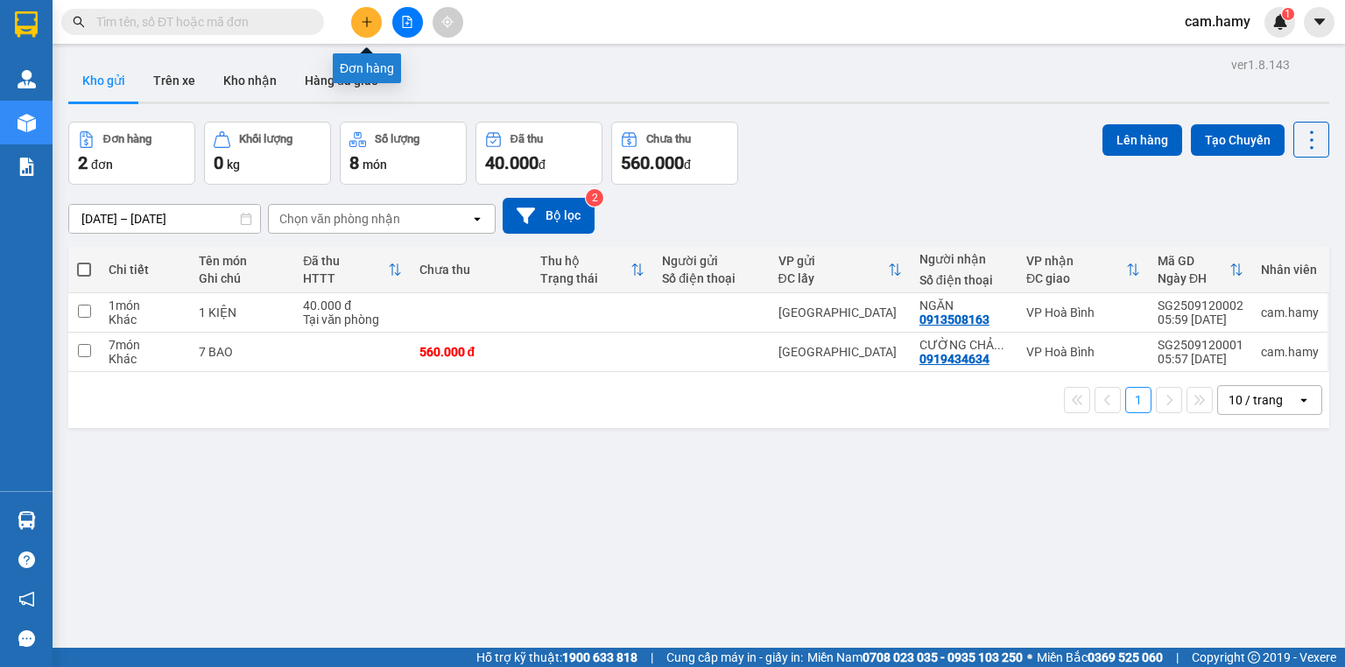
click at [360, 28] on button at bounding box center [366, 22] width 31 height 31
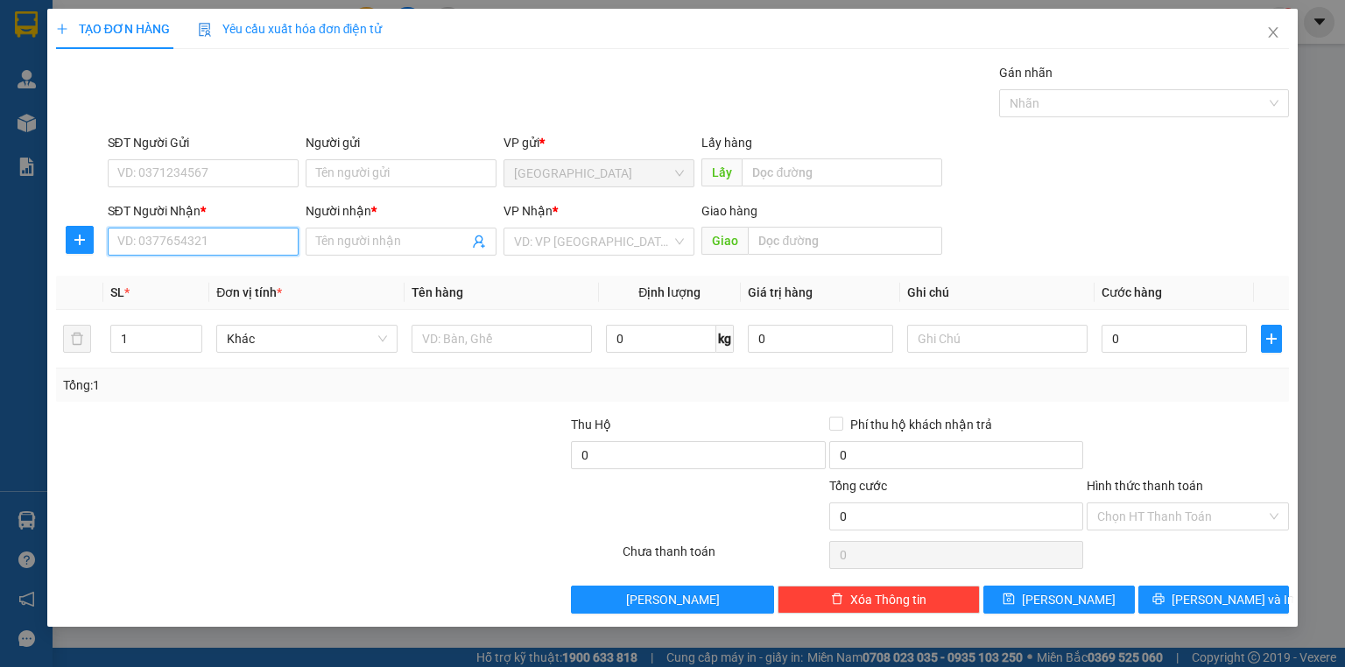
click at [194, 243] on input "SĐT Người Nhận *" at bounding box center [203, 242] width 191 height 28
click at [333, 236] on input "Người nhận *" at bounding box center [392, 241] width 152 height 19
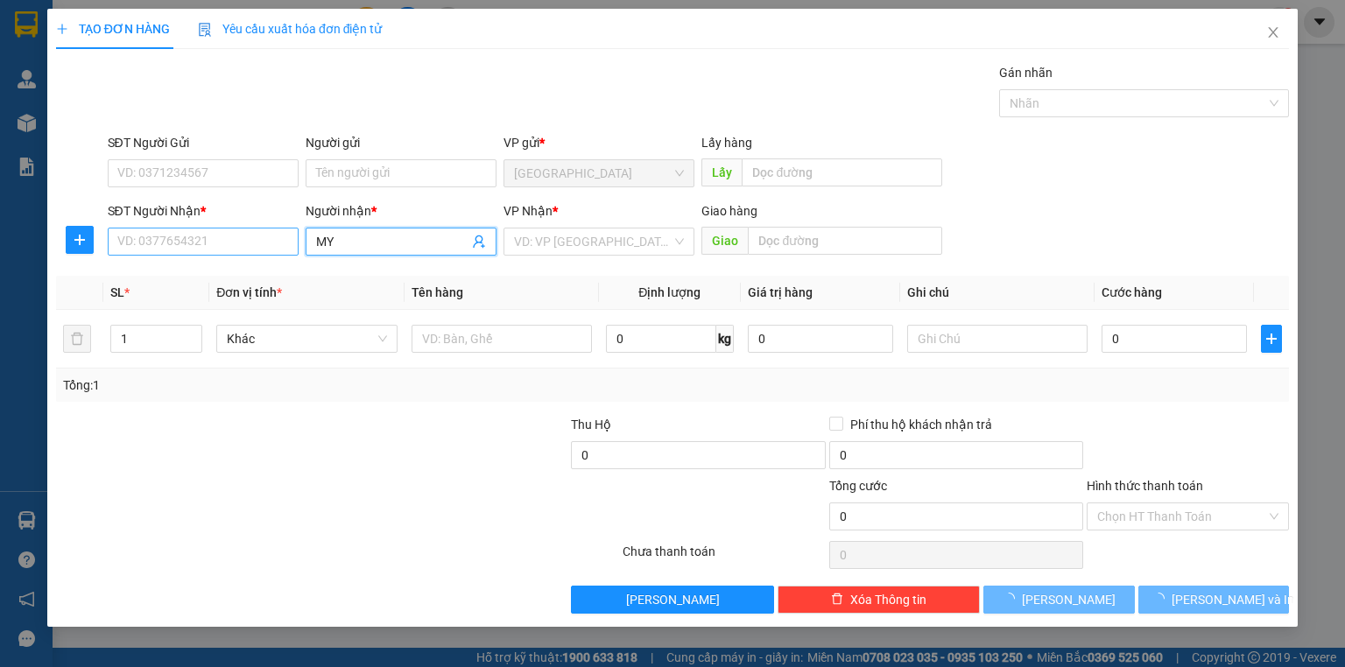
type input "MY"
click at [218, 238] on input "SĐT Người Nhận *" at bounding box center [203, 242] width 191 height 28
type input "0942178866"
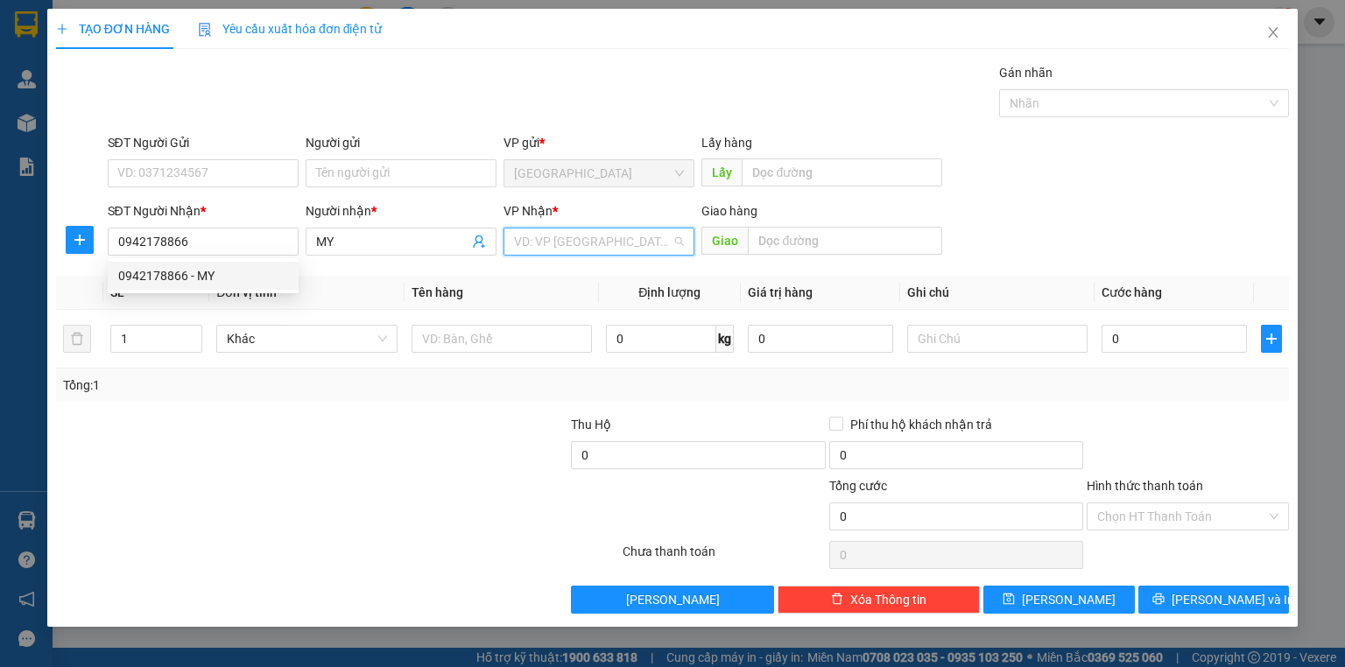
click at [561, 242] on input "search" at bounding box center [593, 242] width 158 height 26
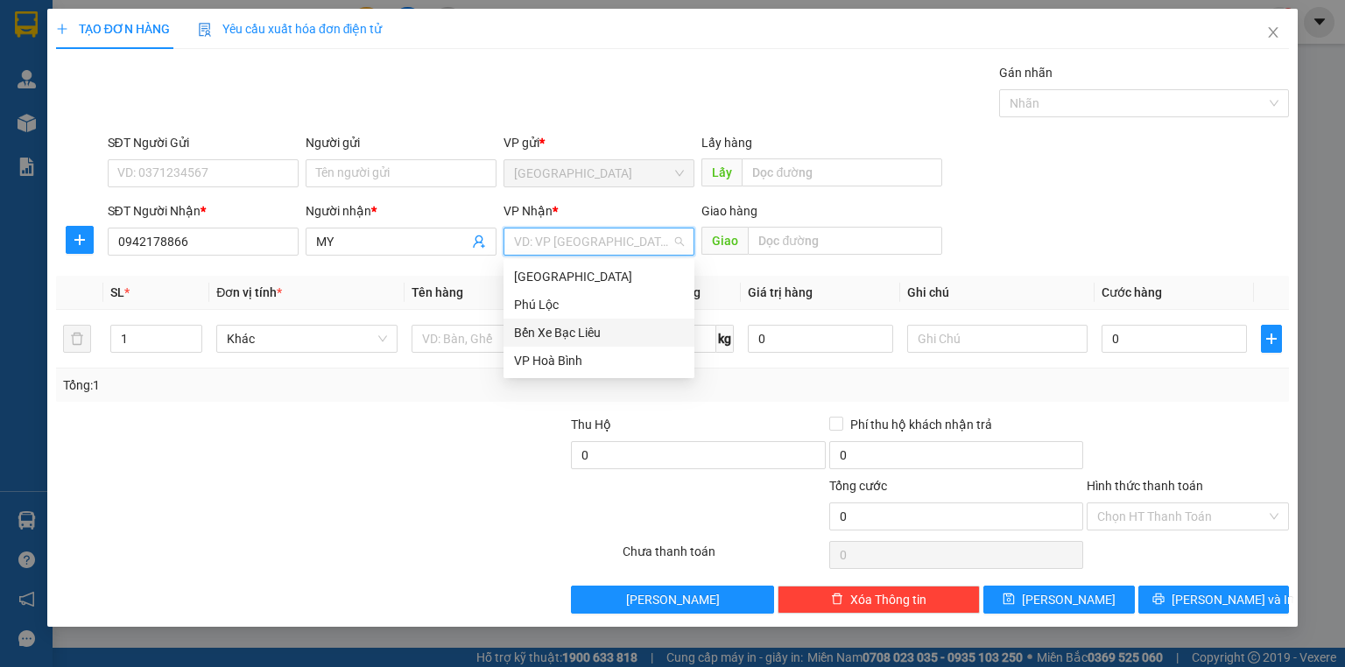
click at [582, 320] on div "Bến Xe Bạc Liêu" at bounding box center [599, 333] width 191 height 28
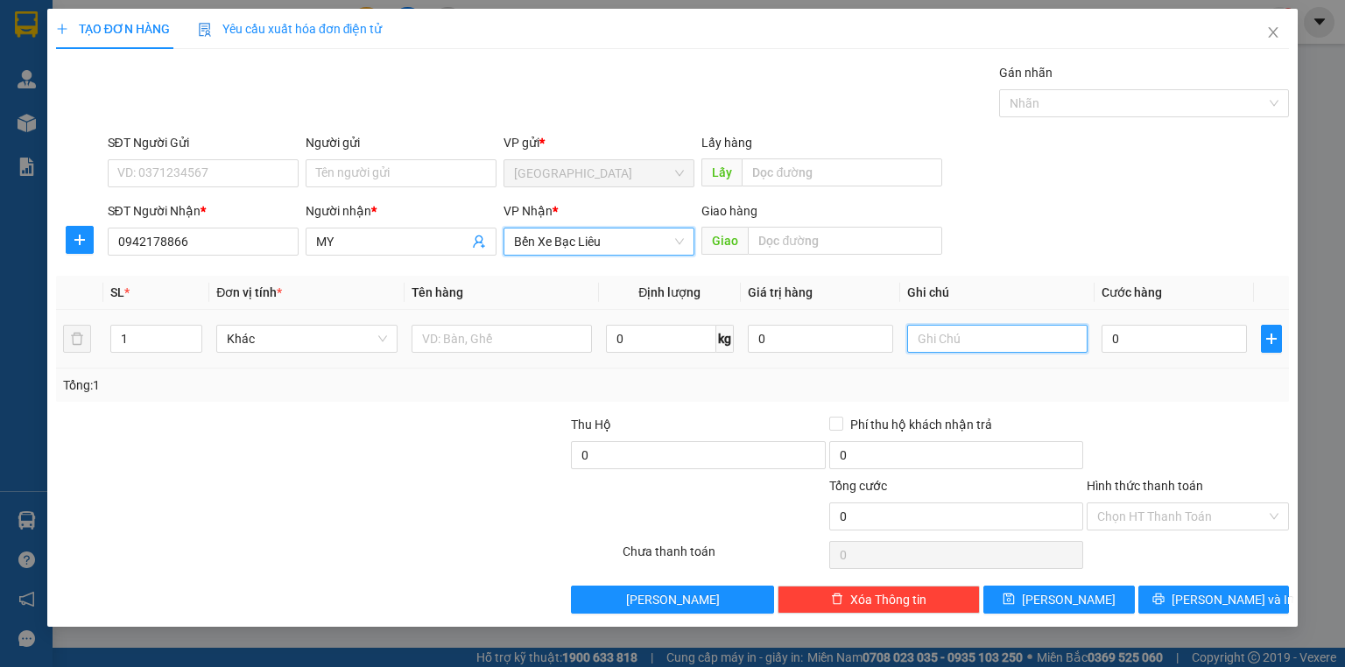
click at [928, 343] on input "text" at bounding box center [997, 339] width 180 height 28
type input "1 THÙNG KHÔNG KIỂM TRA"
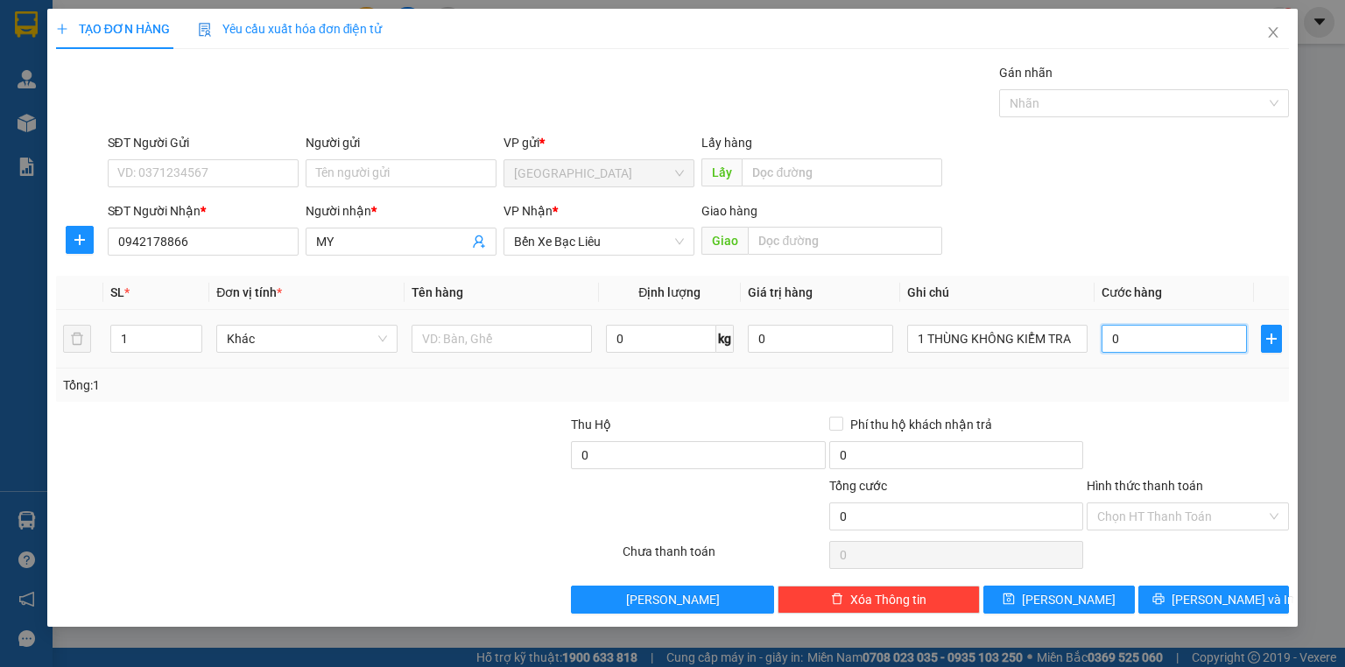
click at [1149, 339] on input "0" at bounding box center [1174, 339] width 145 height 28
click at [1123, 451] on div at bounding box center [1188, 445] width 206 height 61
click at [1164, 599] on icon "printer" at bounding box center [1158, 599] width 11 height 11
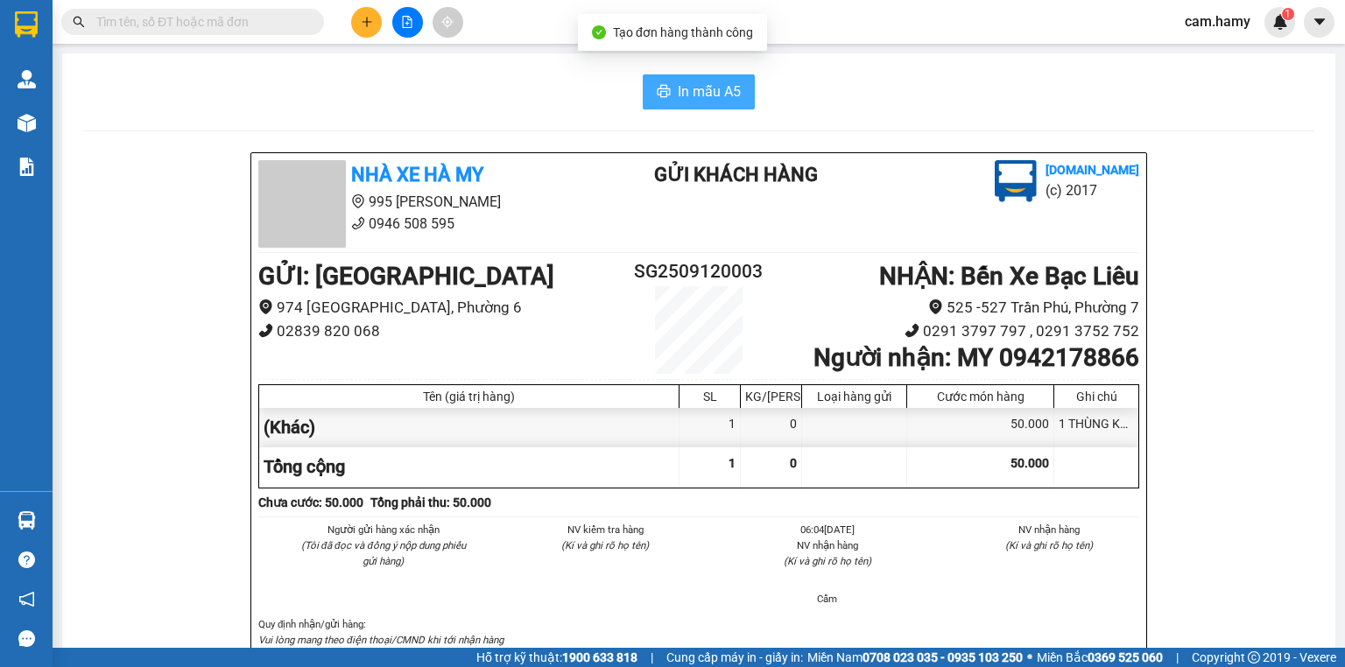
click at [705, 92] on span "In mẫu A5" at bounding box center [709, 92] width 63 height 22
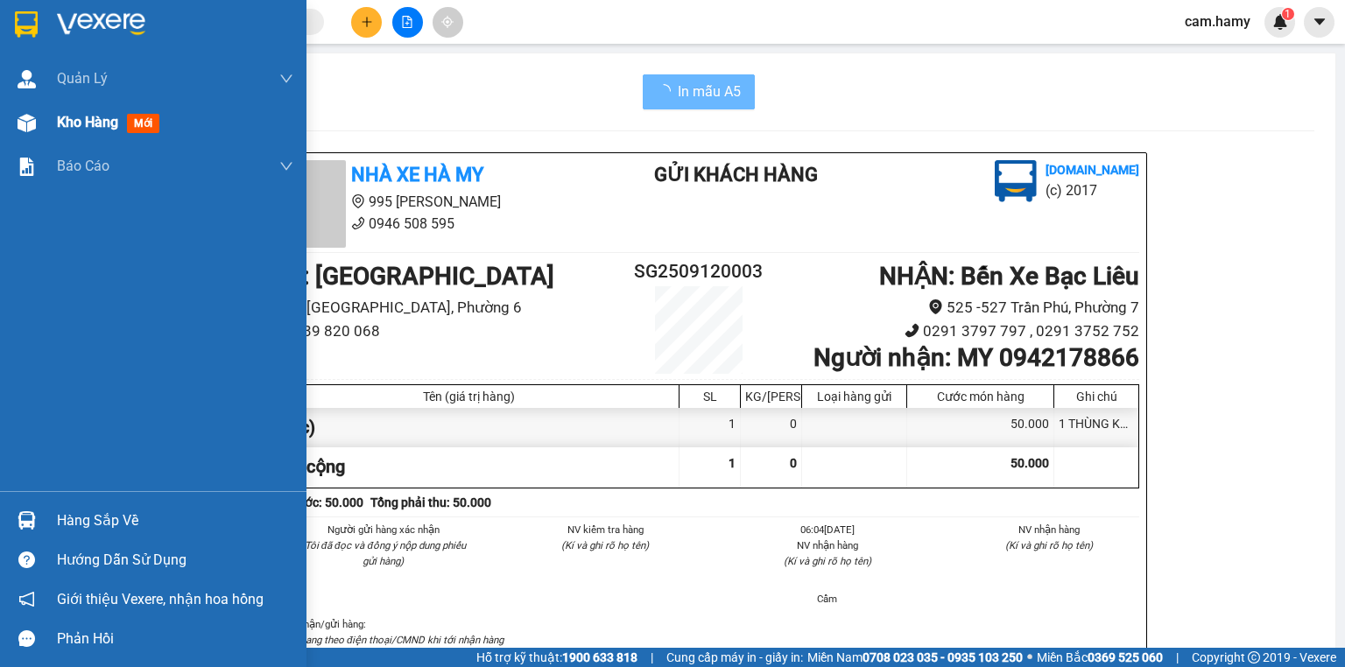
click at [74, 116] on span "Kho hàng" at bounding box center [87, 122] width 61 height 17
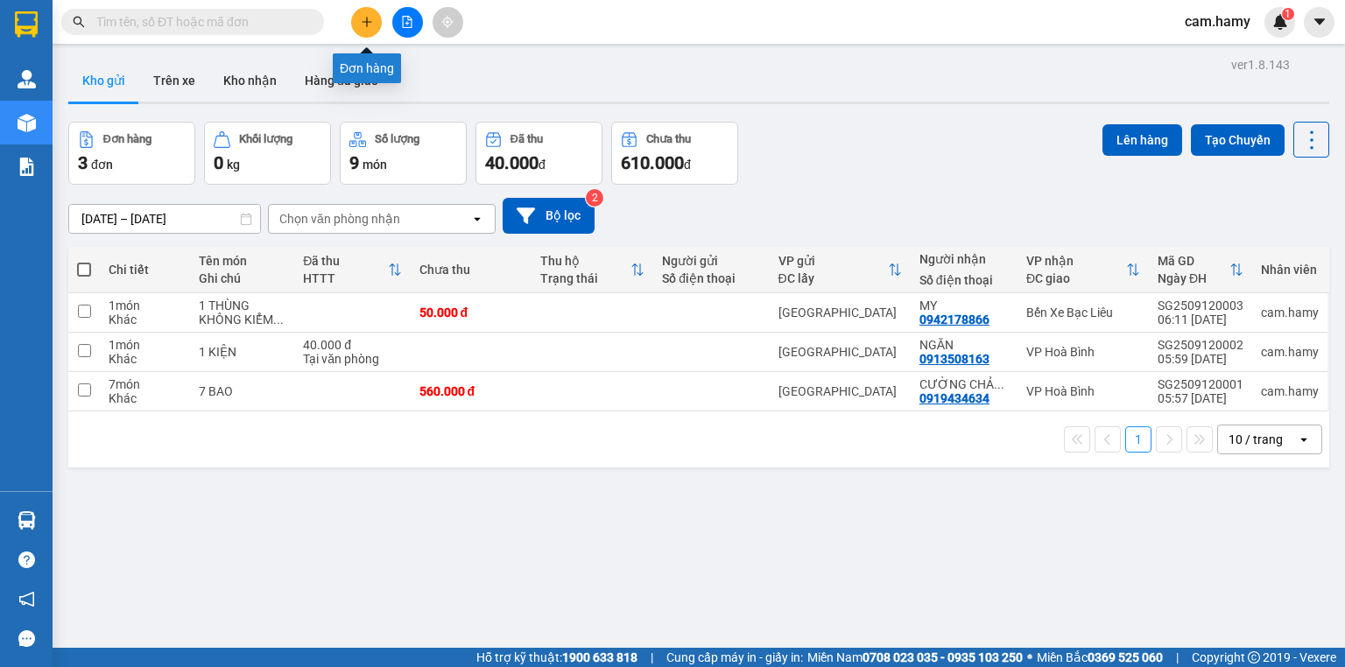
click at [371, 28] on button at bounding box center [366, 22] width 31 height 31
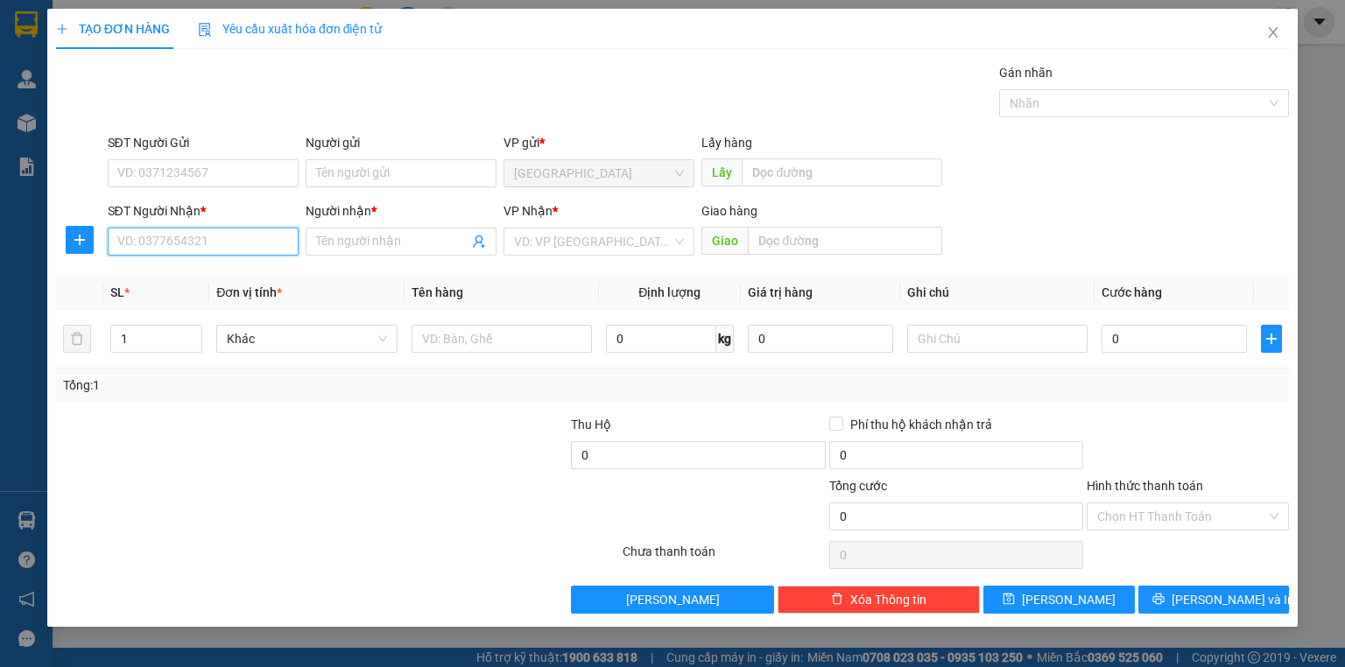
click at [244, 242] on input "SĐT Người Nhận *" at bounding box center [203, 242] width 191 height 28
click at [415, 251] on span at bounding box center [401, 242] width 191 height 28
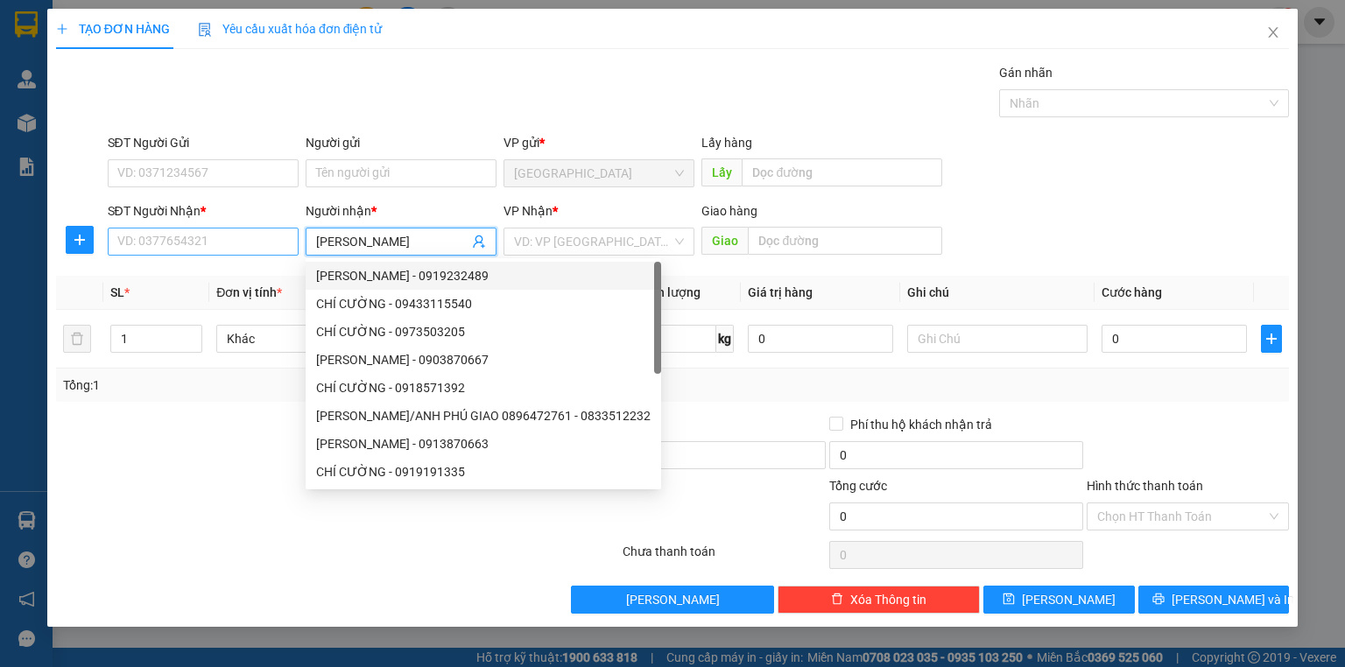
type input "[PERSON_NAME]"
click at [210, 239] on input "SĐT Người Nhận *" at bounding box center [203, 242] width 191 height 28
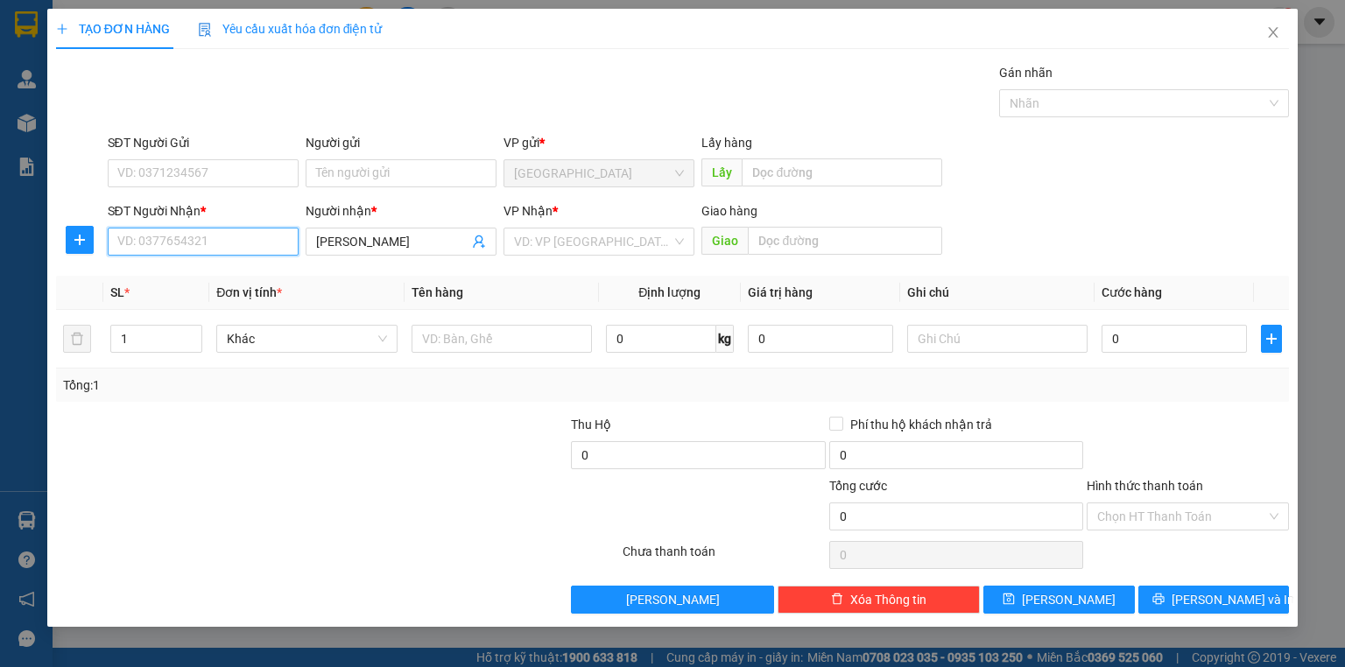
click at [239, 243] on input "SĐT Người Nhận *" at bounding box center [203, 242] width 191 height 28
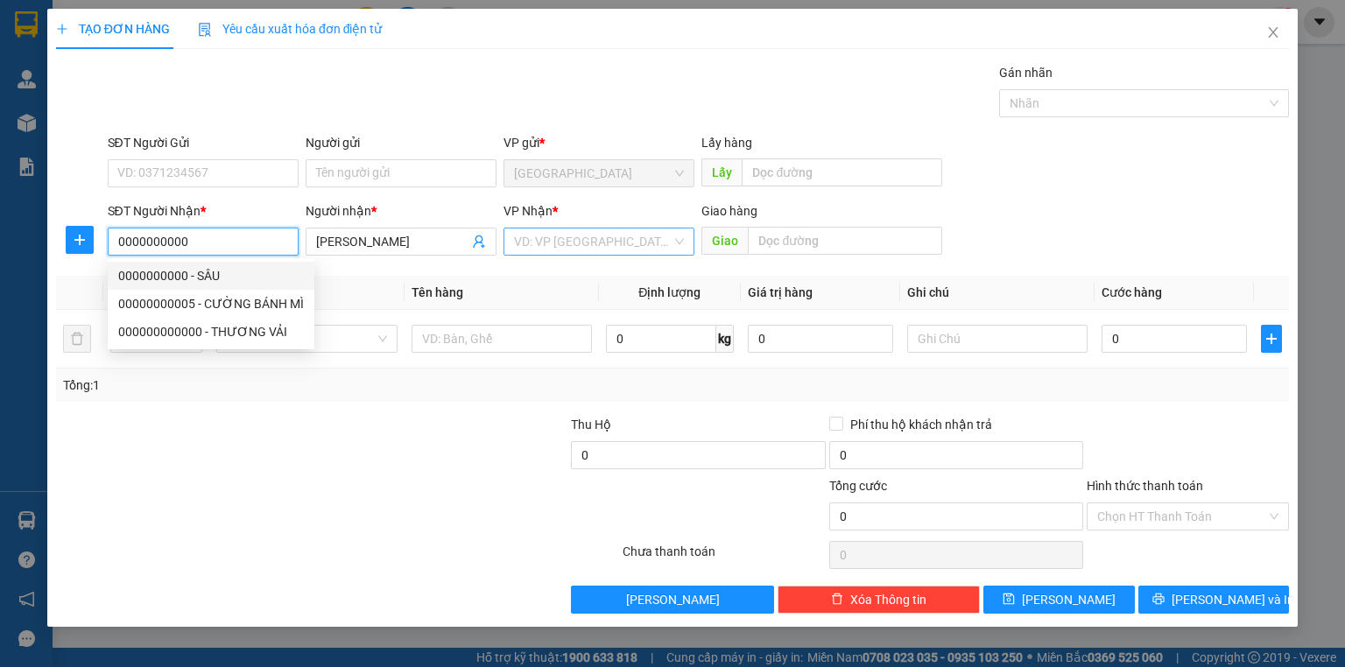
type input "0000000000"
click at [557, 238] on input "search" at bounding box center [593, 242] width 158 height 26
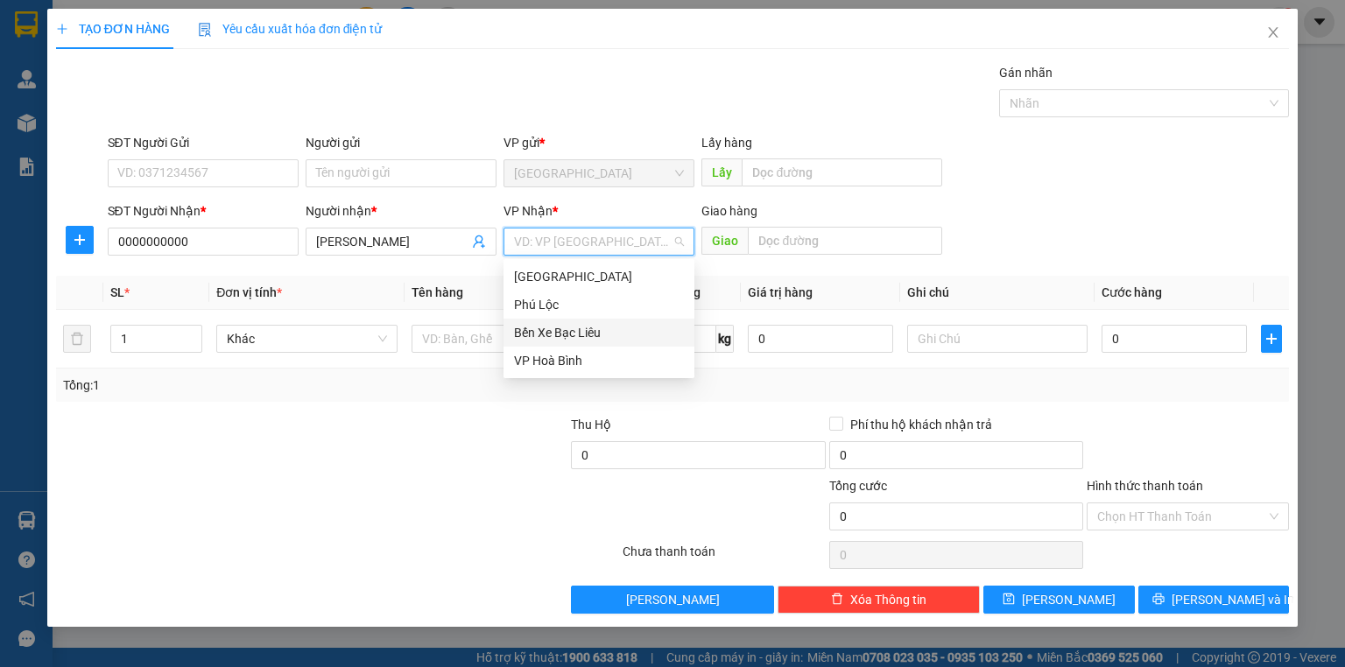
click at [587, 329] on div "Bến Xe Bạc Liêu" at bounding box center [599, 332] width 170 height 19
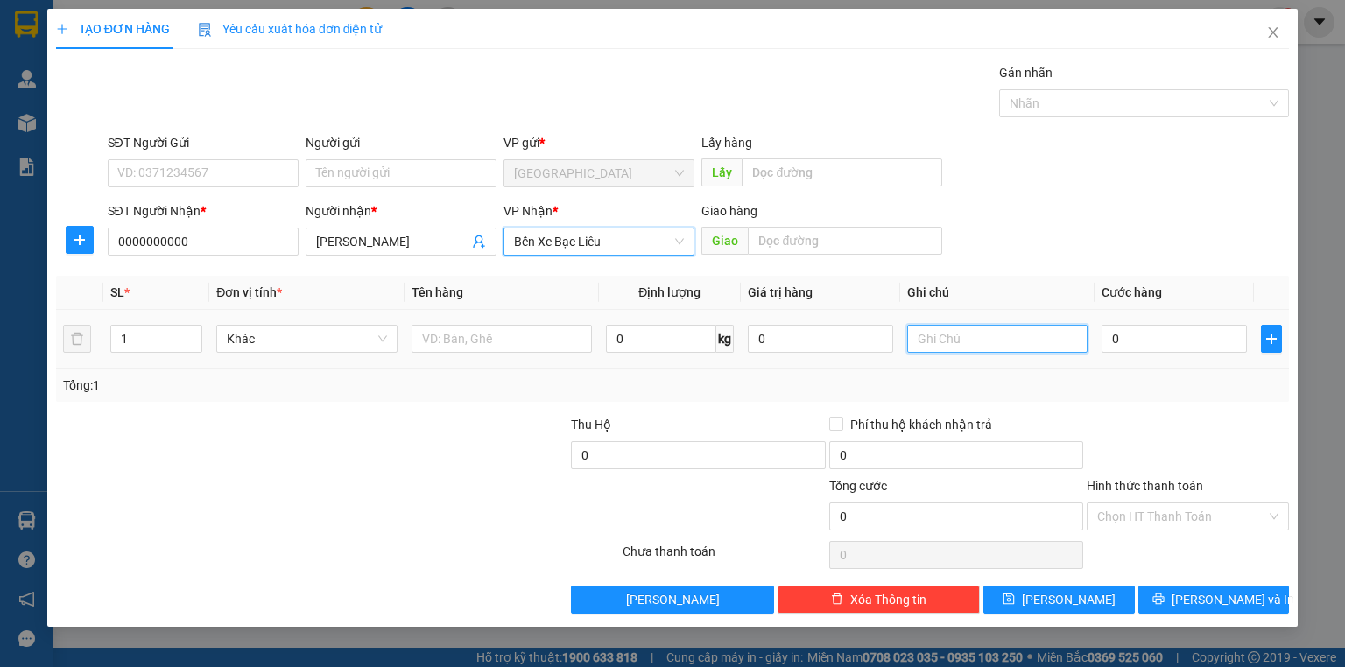
click at [928, 342] on input "text" at bounding box center [997, 339] width 180 height 28
type input "1 THÙNG A HƯNG THU TIỀN"
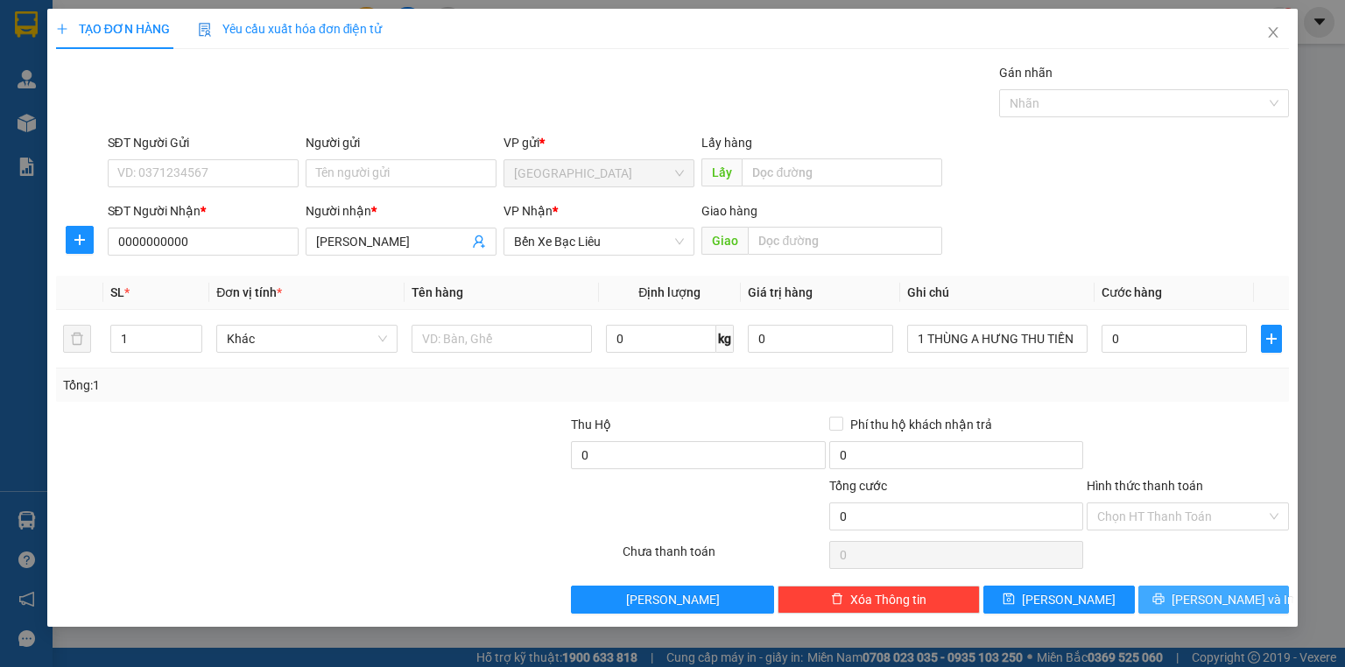
click at [1165, 597] on icon "printer" at bounding box center [1159, 599] width 12 height 12
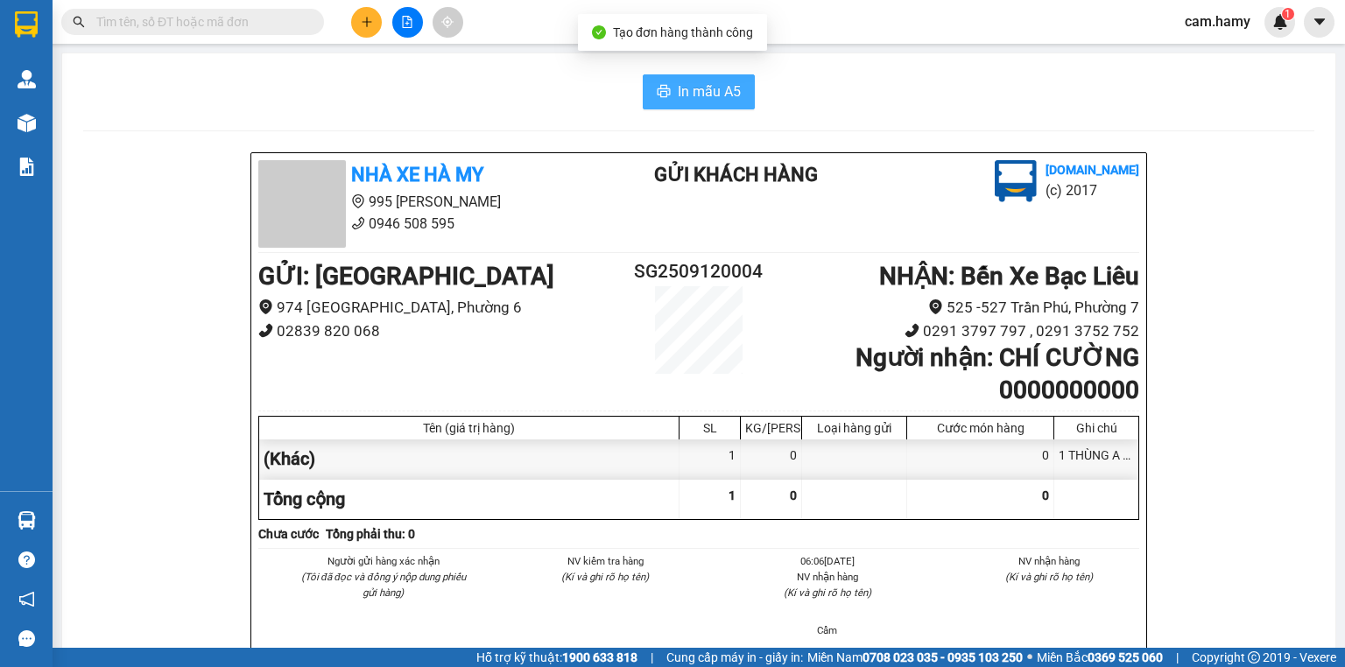
click at [702, 88] on span "In mẫu A5" at bounding box center [709, 92] width 63 height 22
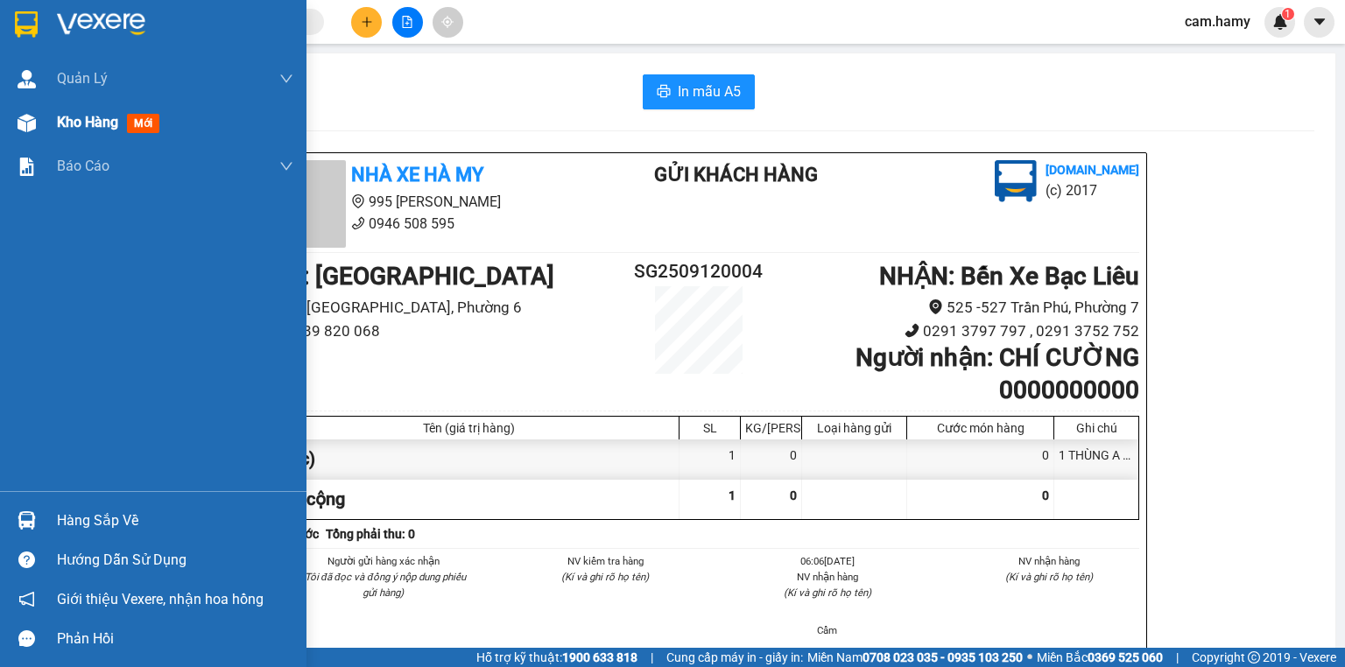
click at [46, 123] on div "Kho hàng mới" at bounding box center [153, 123] width 307 height 44
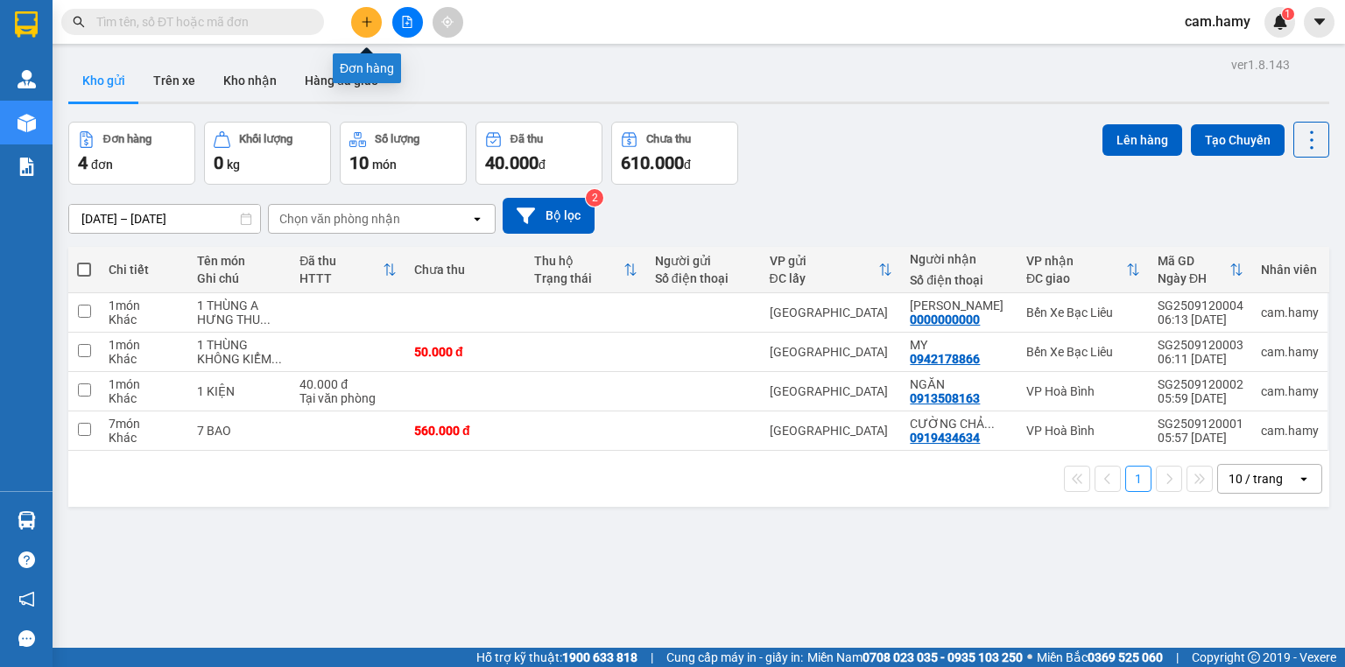
click at [378, 28] on button at bounding box center [366, 22] width 31 height 31
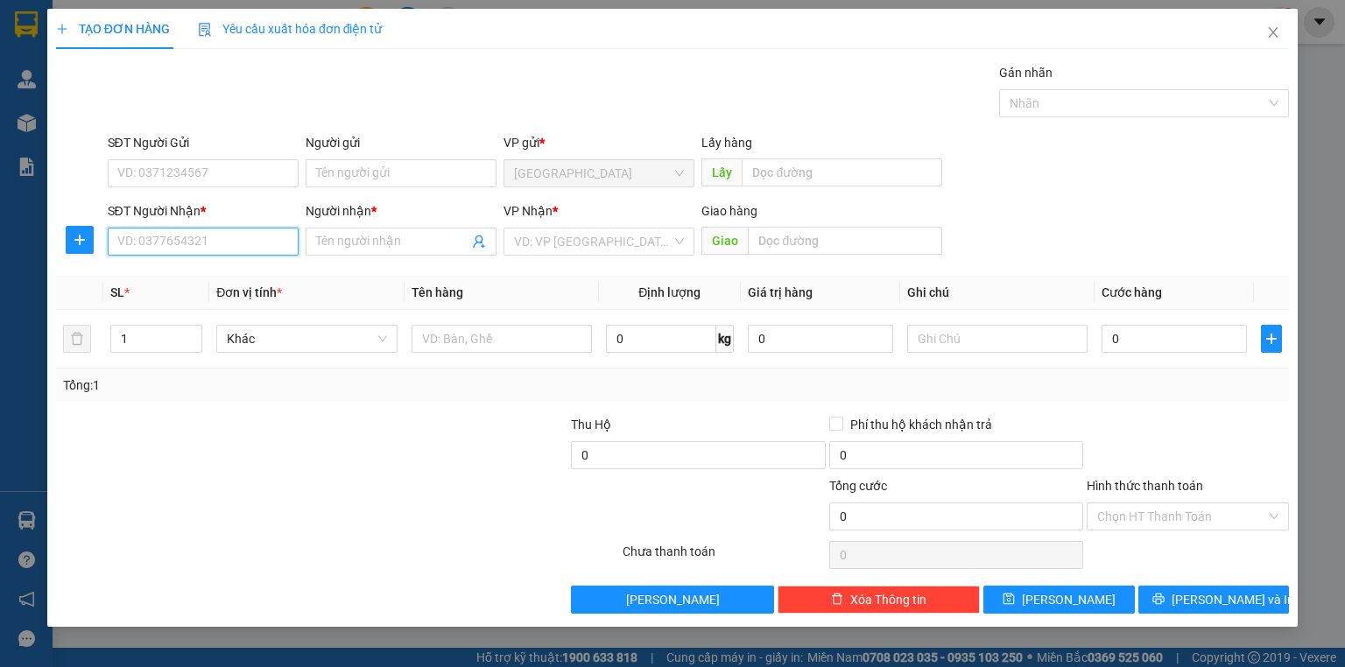
click at [287, 239] on input "SĐT Người Nhận *" at bounding box center [203, 242] width 191 height 28
drag, startPoint x: 229, startPoint y: 277, endPoint x: 243, endPoint y: 271, distance: 16.1
click at [230, 277] on div "0834597947 - THUÝ" at bounding box center [203, 275] width 170 height 19
type input "0834597947"
type input "THUÝ"
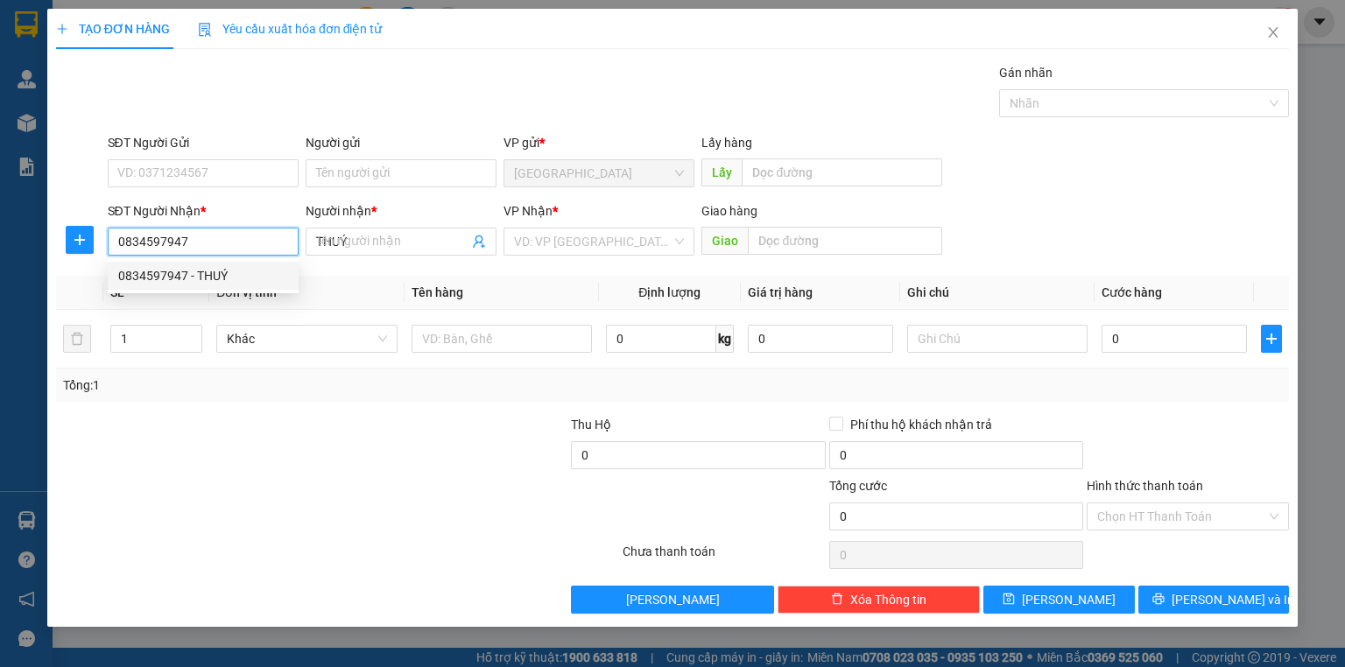
type input "280.000"
type input "0834597947"
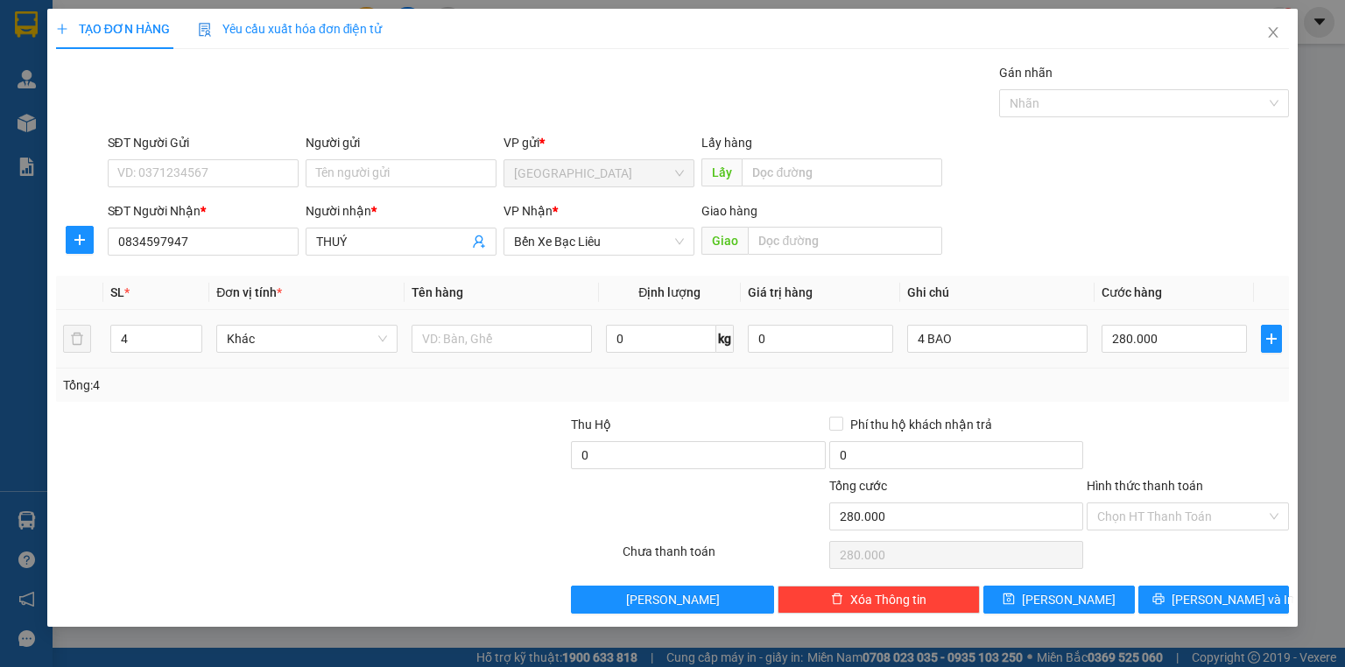
click at [154, 356] on td "4" at bounding box center [156, 339] width 106 height 59
drag, startPoint x: 152, startPoint y: 353, endPoint x: 145, endPoint y: 347, distance: 9.3
click at [152, 352] on div "4" at bounding box center [156, 338] width 92 height 35
click at [145, 346] on input "4" at bounding box center [156, 339] width 90 height 26
type input "2"
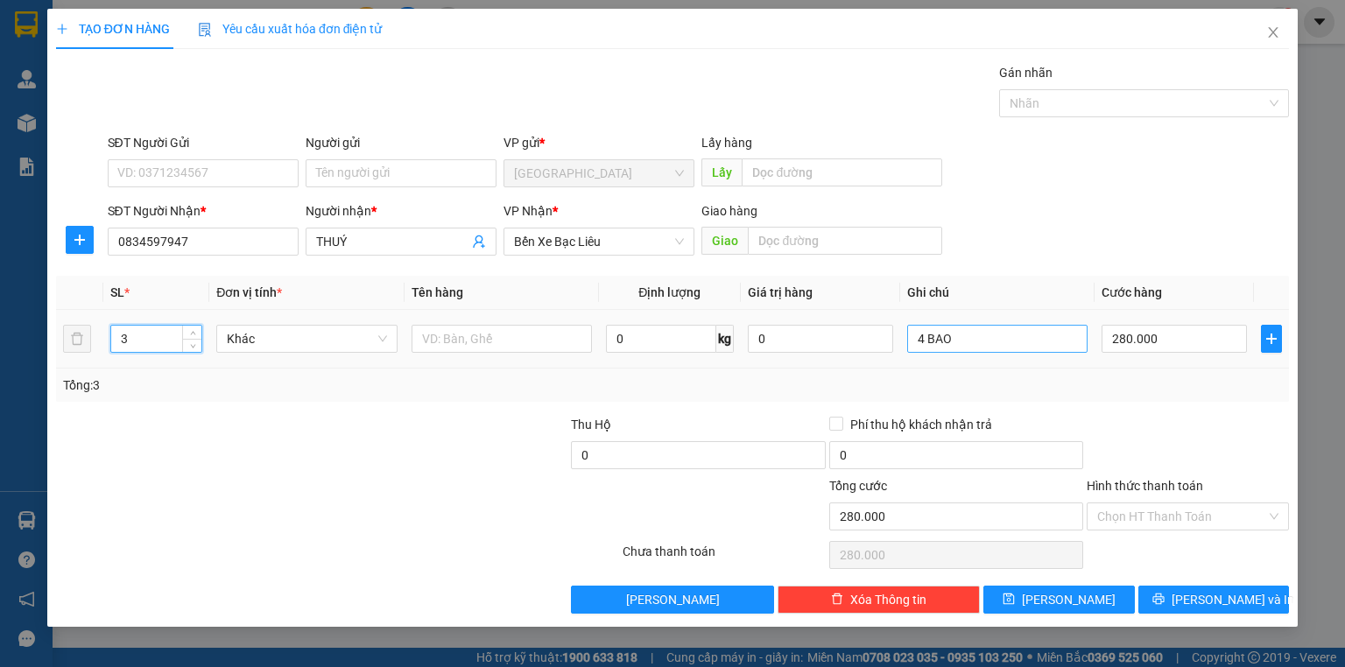
type input "3"
click at [1015, 333] on input "4 BAO" at bounding box center [997, 339] width 180 height 28
type input "0"
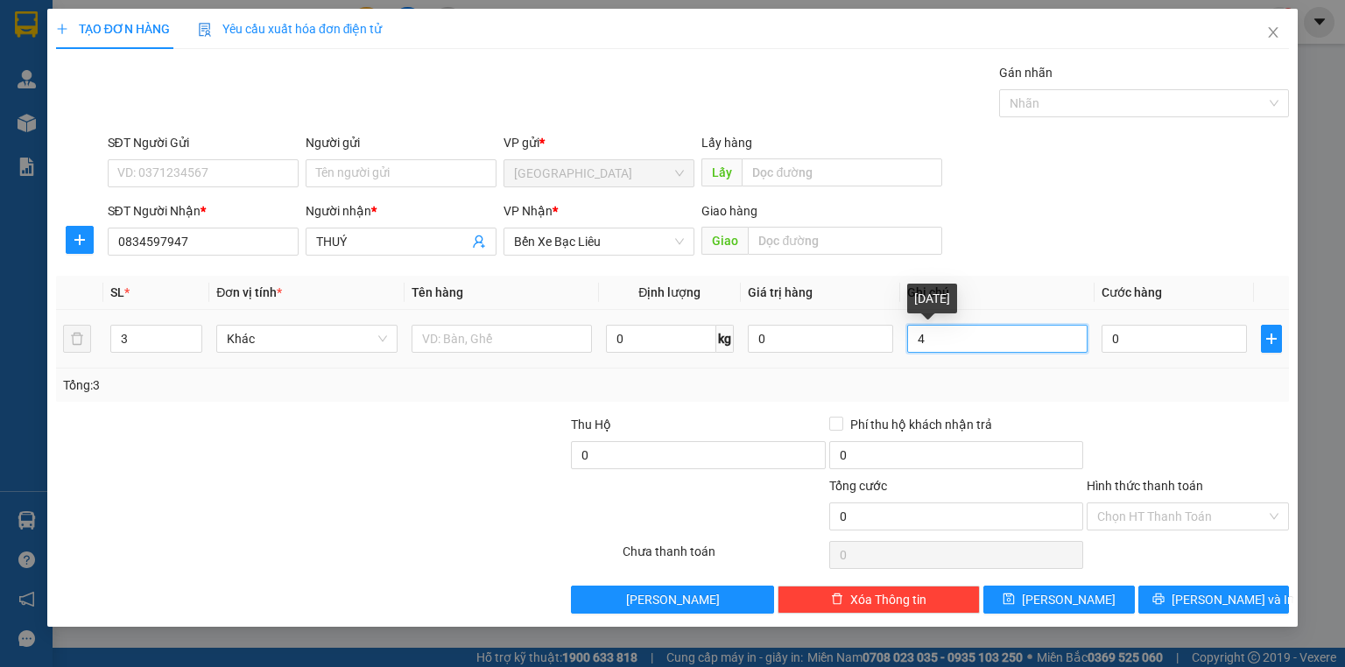
type input "4"
type input "2 BAO + 1 KIỆN"
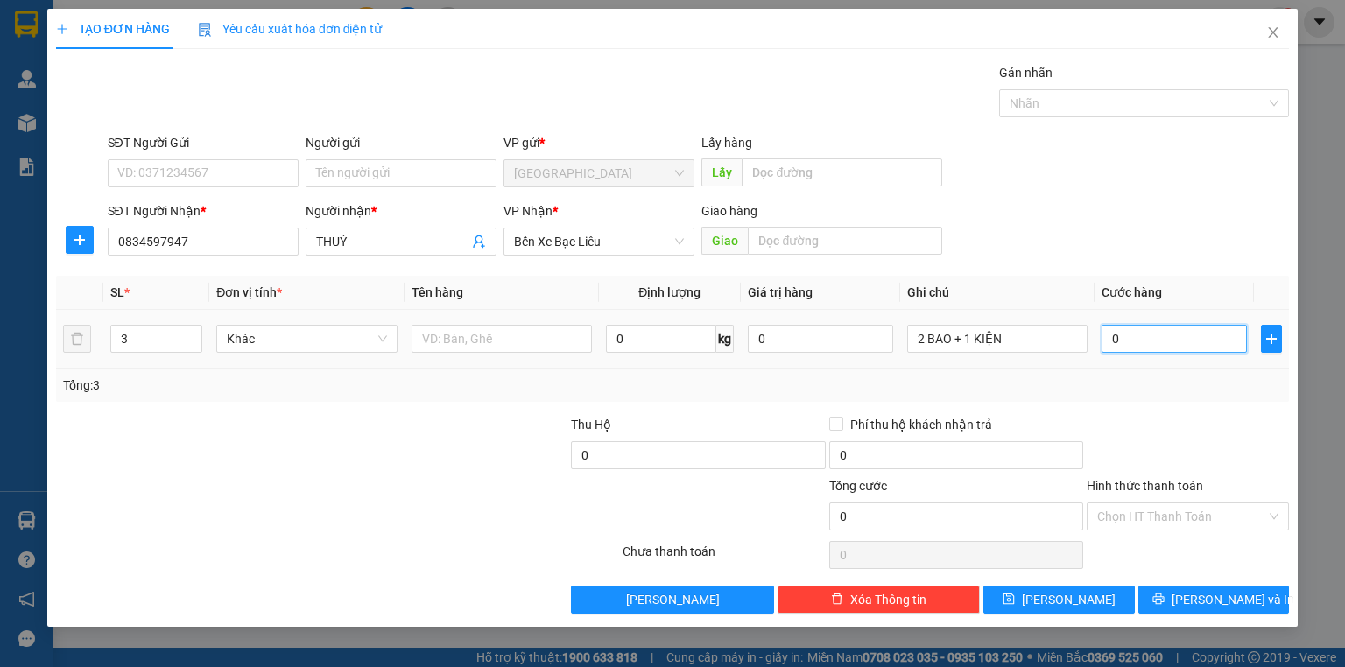
click at [1111, 350] on input "0" at bounding box center [1174, 339] width 145 height 28
type input "1"
type input "19"
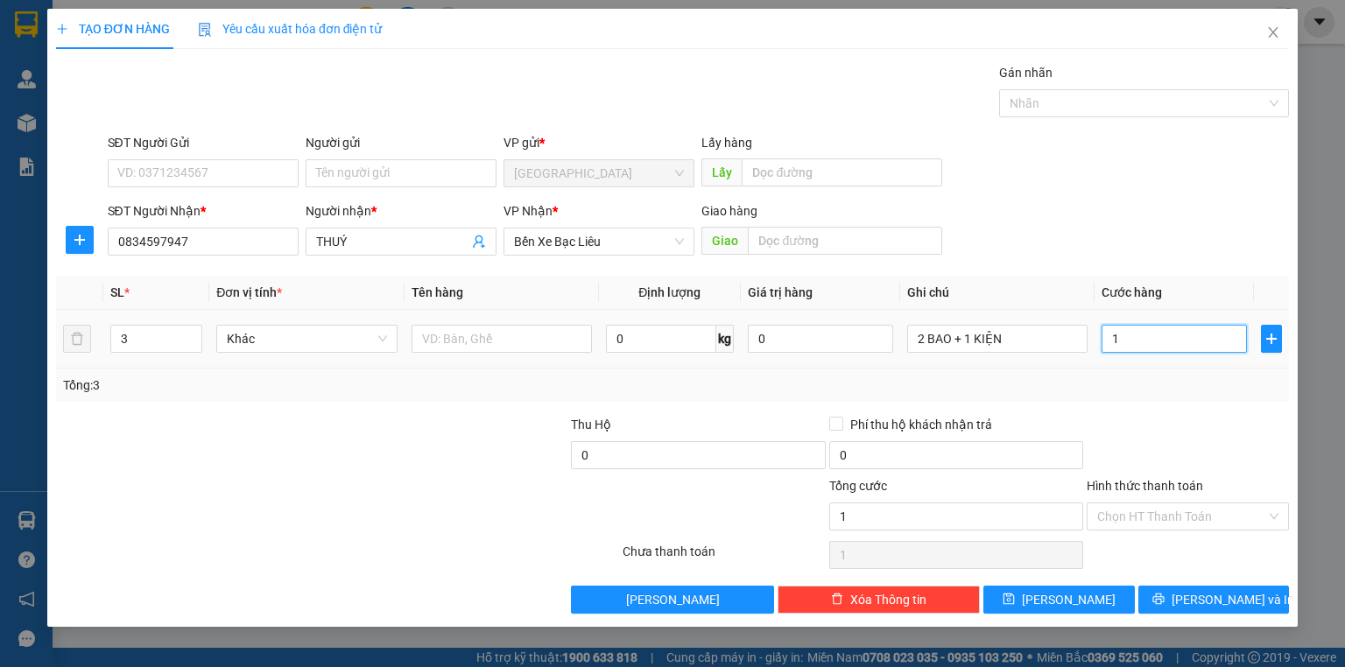
type input "19"
type input "190"
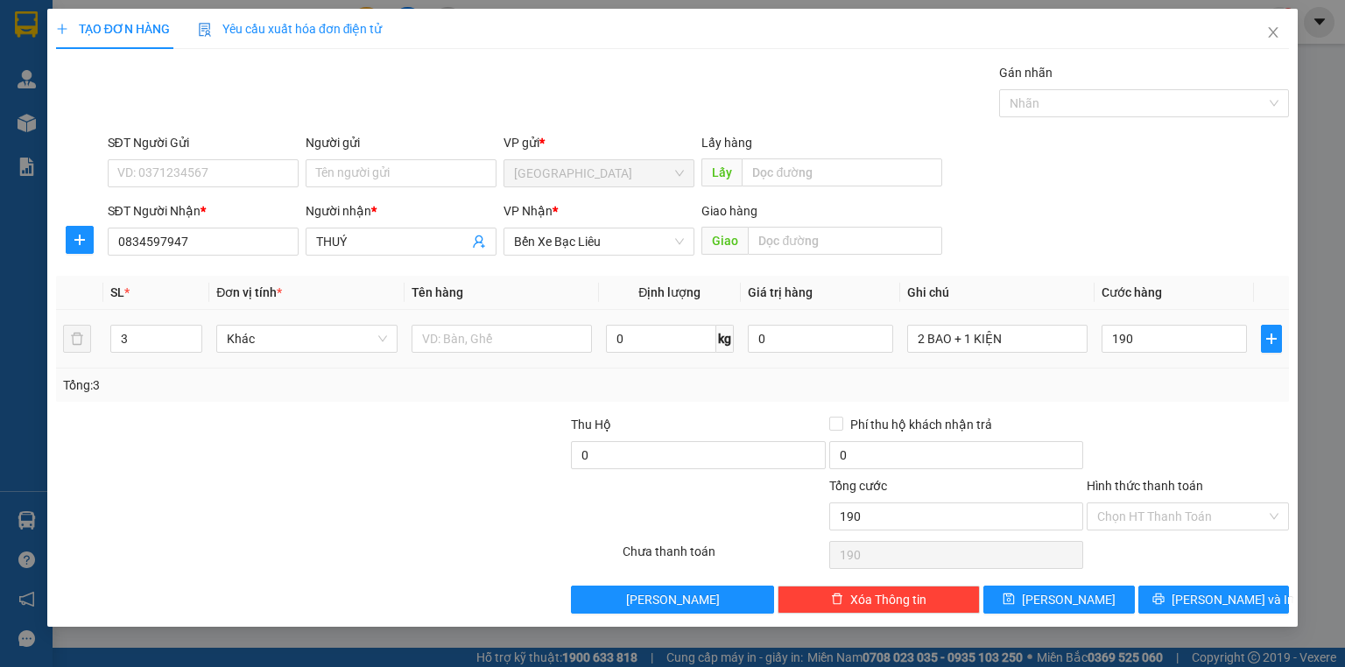
type input "190.000"
click at [1093, 357] on td "2 BAO + 1 KIỆN" at bounding box center [997, 339] width 194 height 59
click at [1128, 340] on input "190.000" at bounding box center [1174, 339] width 145 height 28
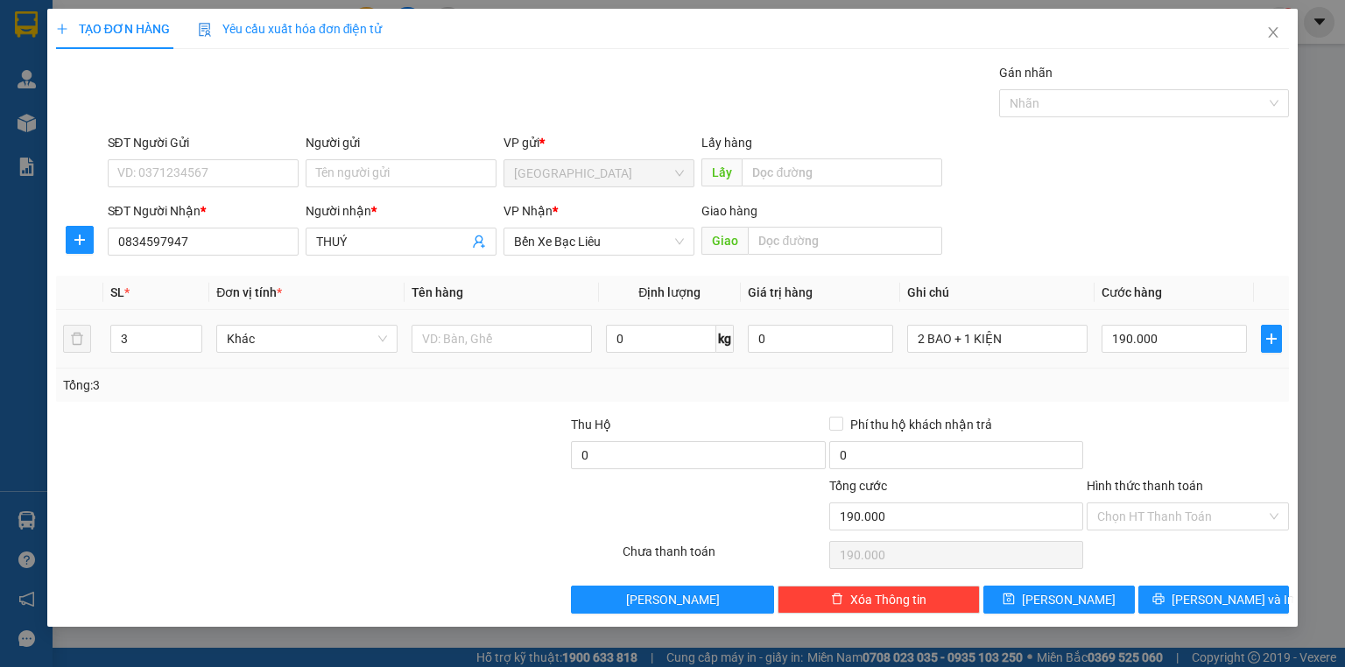
click at [1144, 361] on td "190.000" at bounding box center [1174, 339] width 159 height 59
click at [1201, 596] on span "[PERSON_NAME] và In" at bounding box center [1233, 599] width 123 height 19
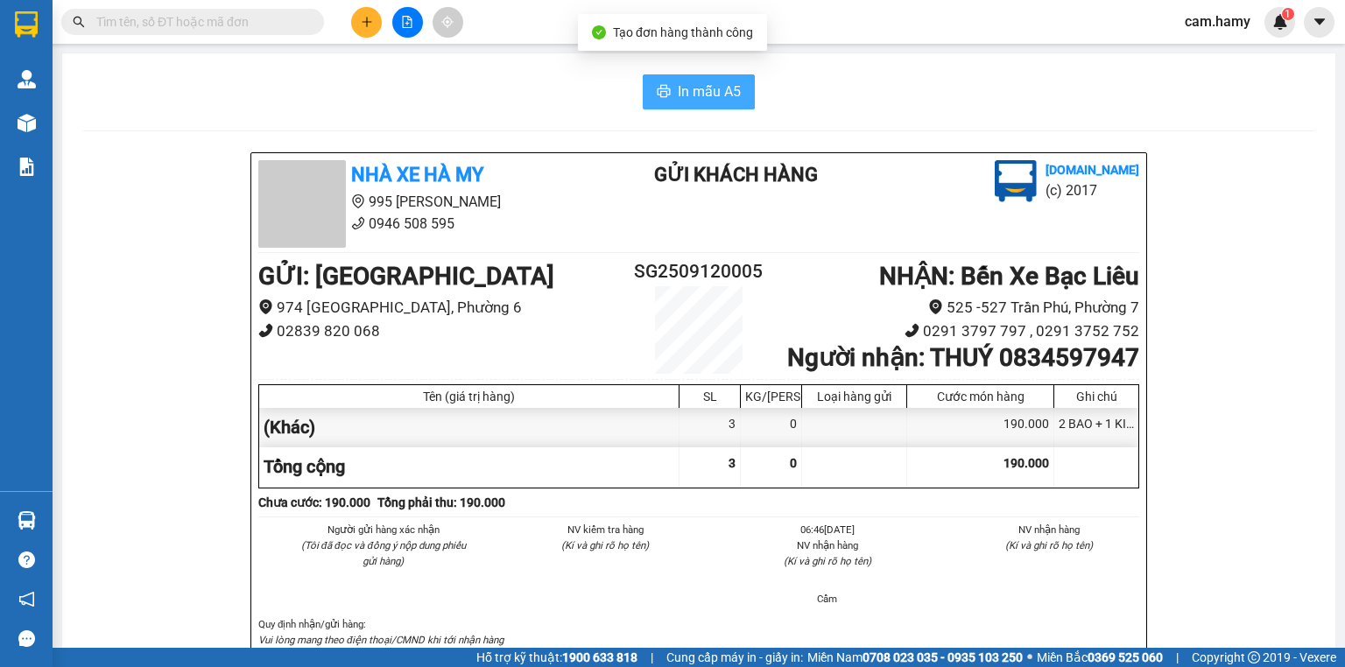
drag, startPoint x: 642, startPoint y: 84, endPoint x: 679, endPoint y: 98, distance: 39.4
click at [643, 84] on button "In mẫu A5" at bounding box center [699, 91] width 112 height 35
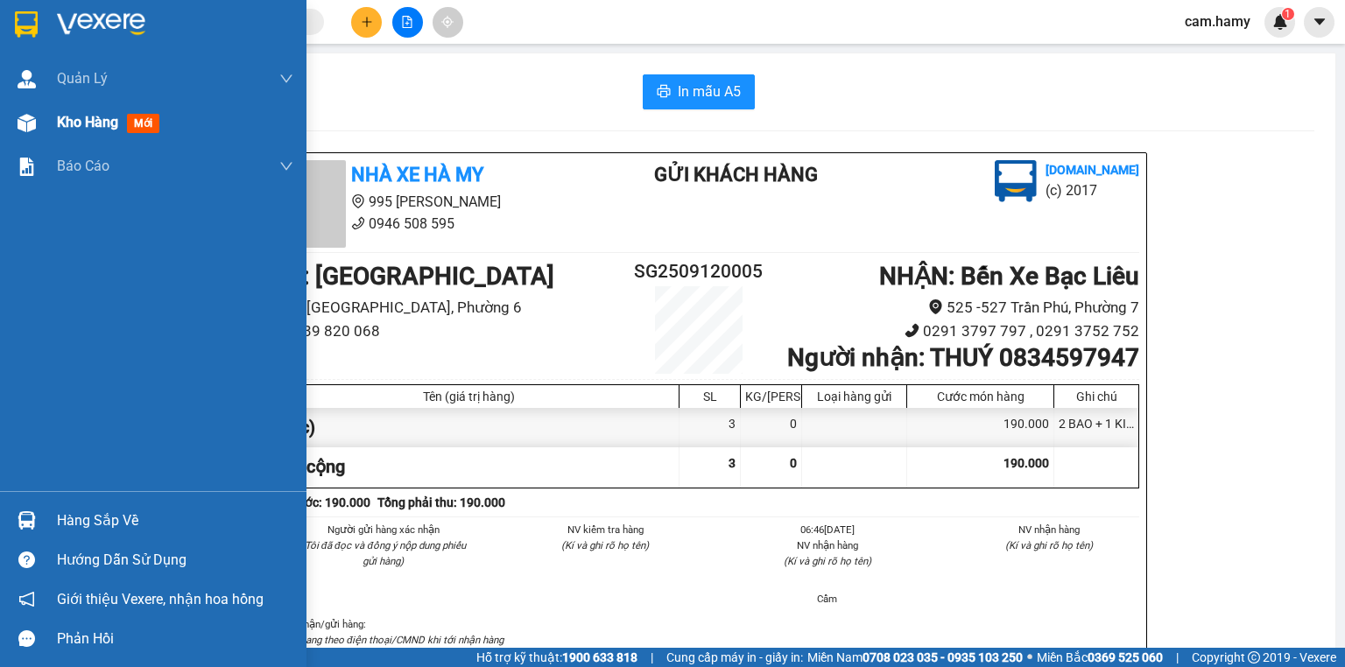
click at [83, 124] on span "Kho hàng" at bounding box center [87, 122] width 61 height 17
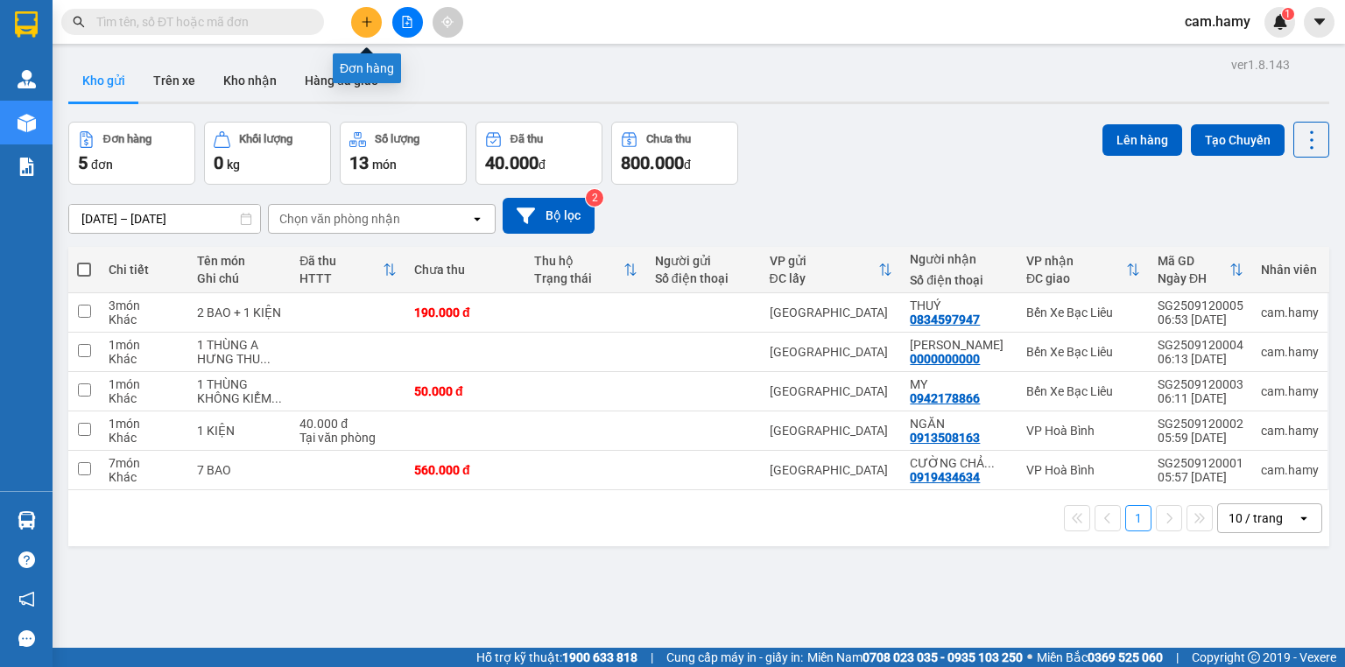
click at [366, 23] on icon "plus" at bounding box center [366, 22] width 1 height 10
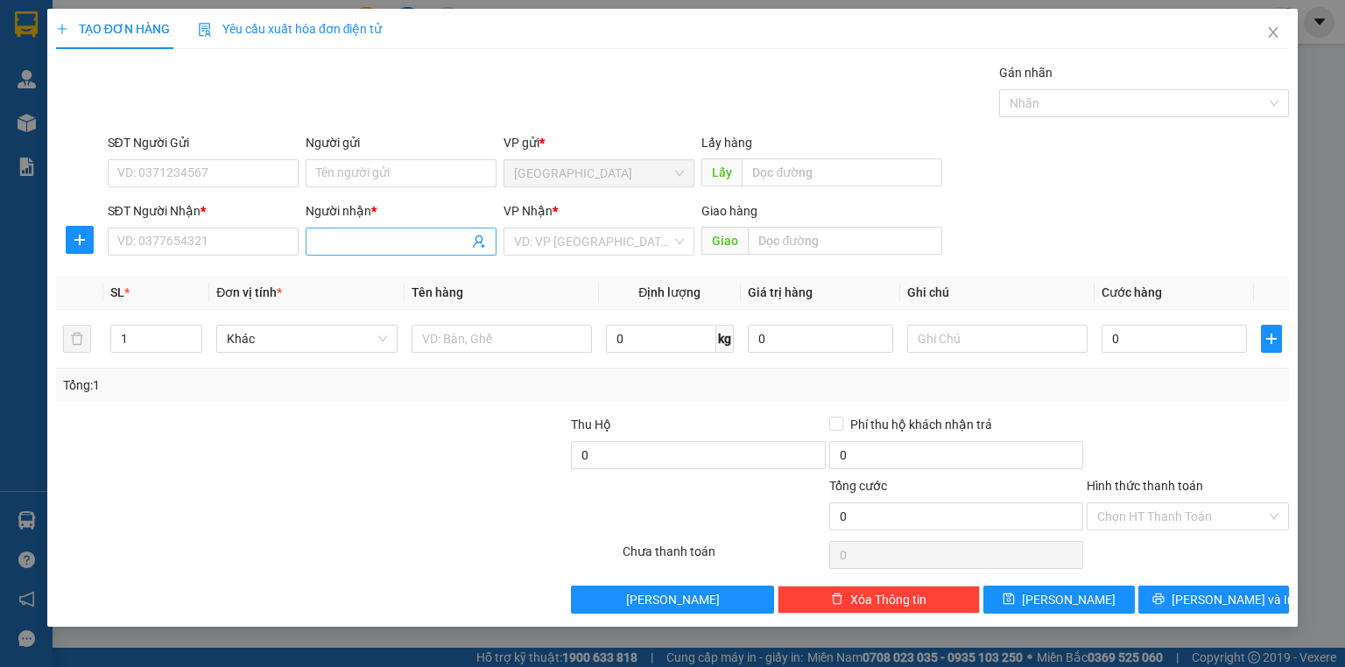
click at [333, 243] on input "Người nhận *" at bounding box center [392, 241] width 152 height 19
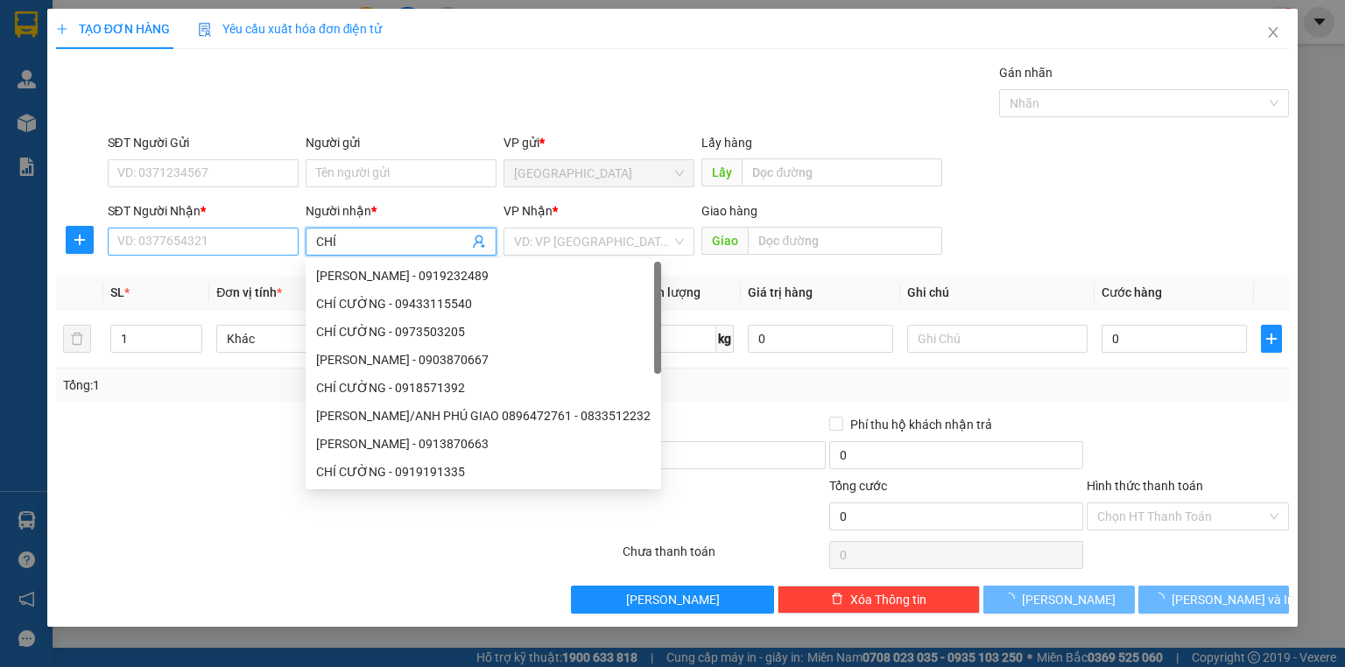
type input "CHÍ"
click at [256, 242] on input "SĐT Người Nhận *" at bounding box center [203, 242] width 191 height 28
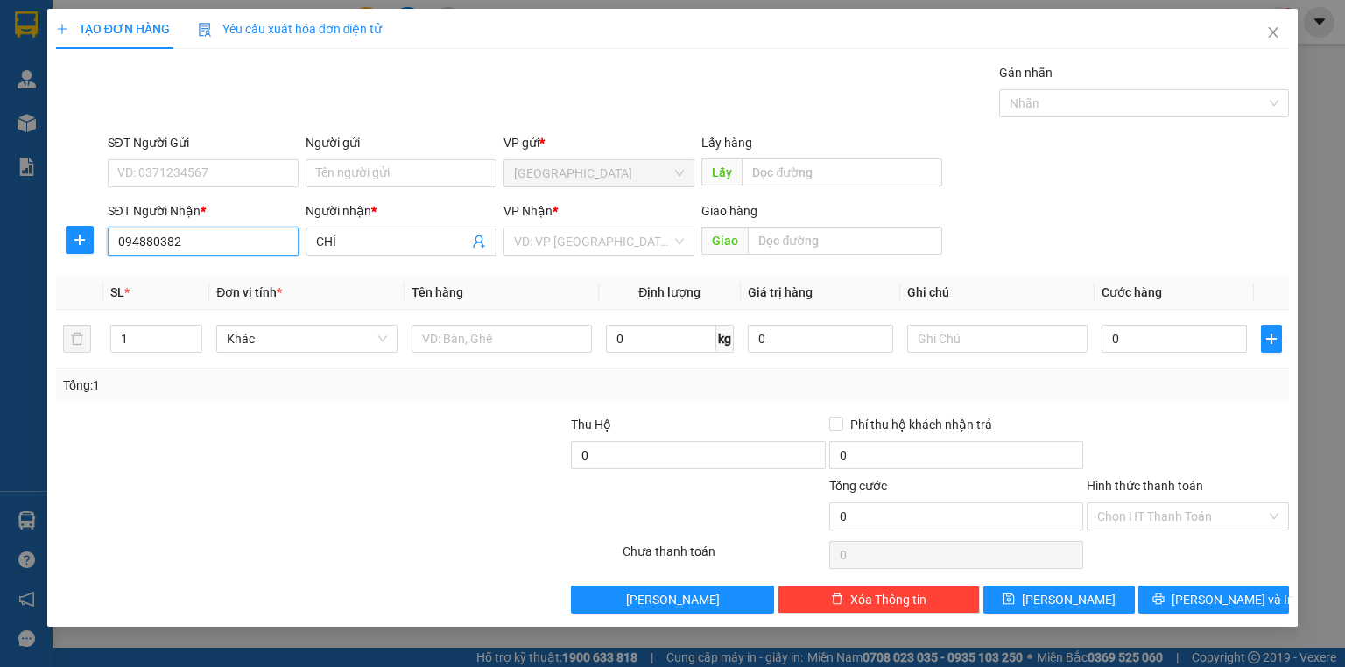
type input "0948803828"
click at [238, 280] on div "0948803828 - [PERSON_NAME]" at bounding box center [204, 275] width 173 height 19
type input "[PERSON_NAME]"
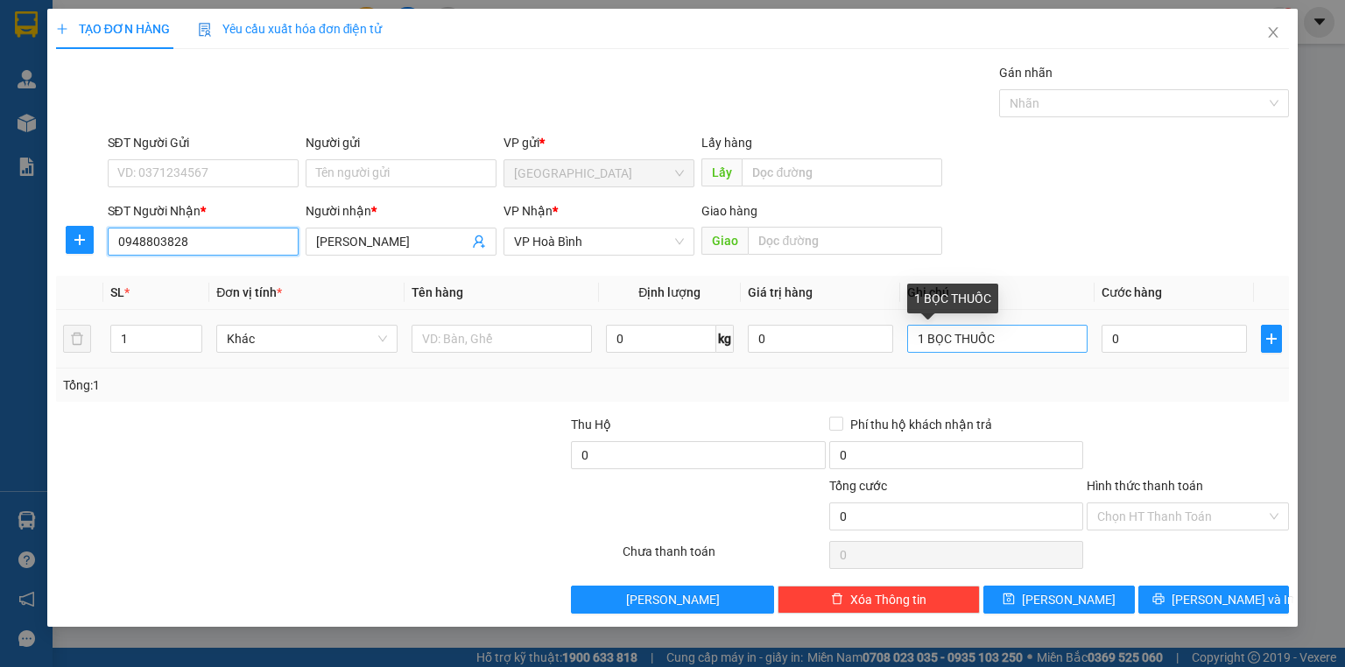
type input "0948803828"
click at [1000, 348] on input "1 BỌC THUỐC" at bounding box center [997, 339] width 180 height 28
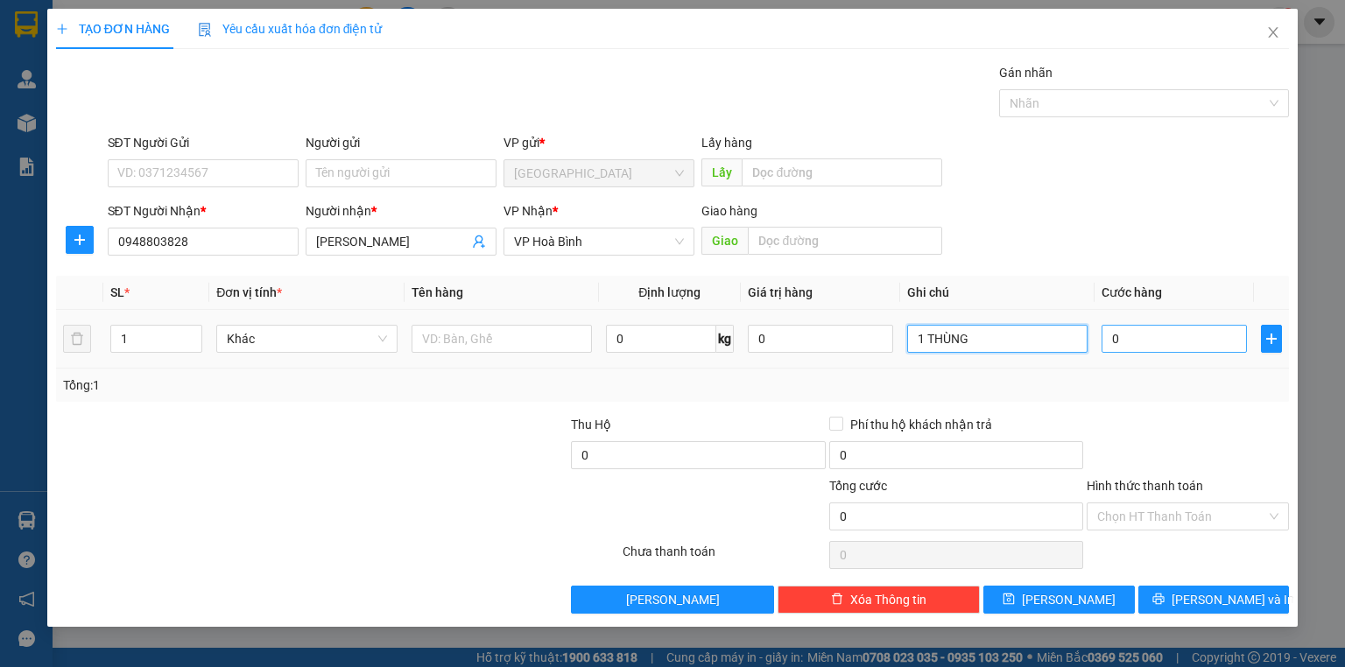
type input "1 THÙNG"
click at [1146, 340] on input "0" at bounding box center [1174, 339] width 145 height 28
type input "4"
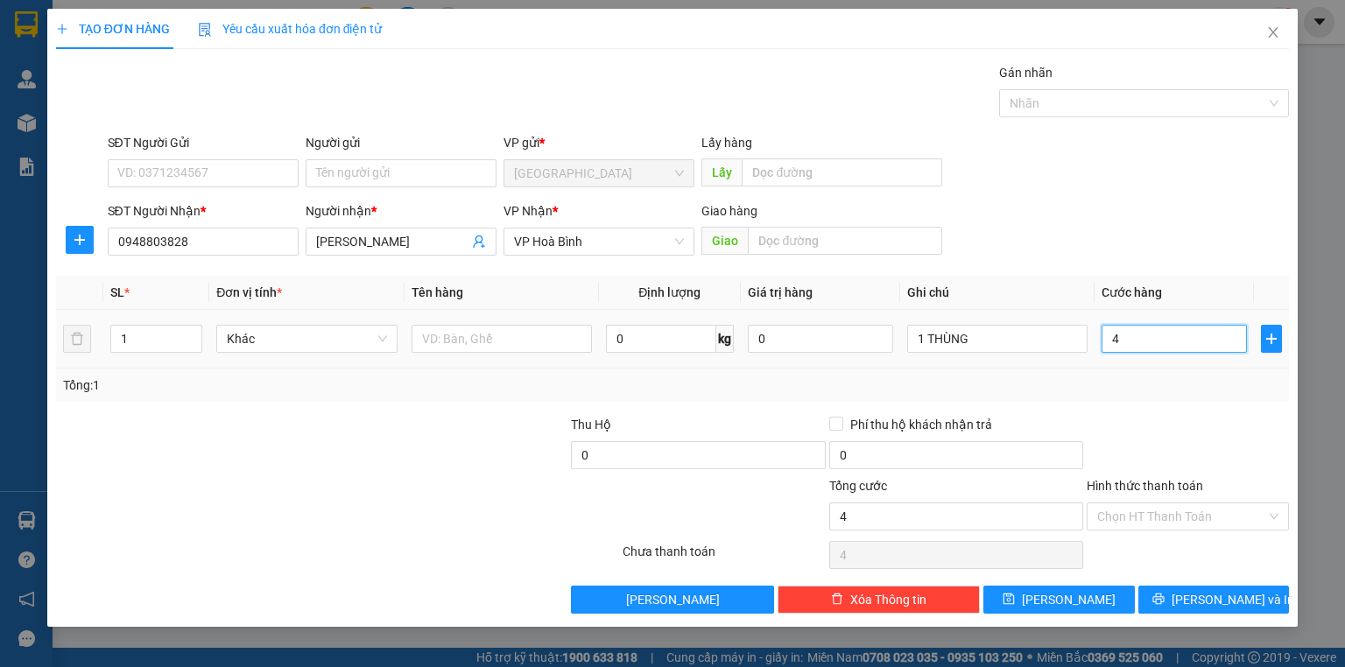
type input "40"
type input "40.000"
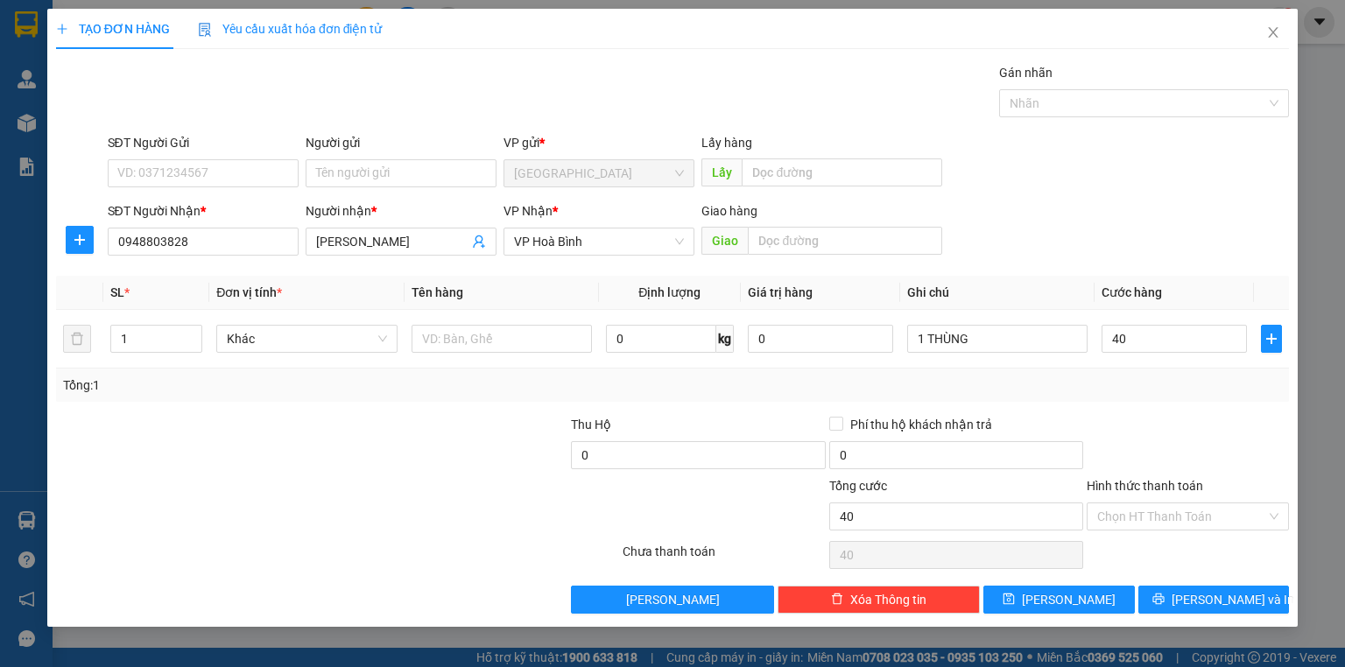
type input "40.000"
click at [1113, 391] on div "Tổng: 1" at bounding box center [672, 385] width 1219 height 19
click at [1151, 480] on label "Hình thức thanh toán" at bounding box center [1145, 486] width 116 height 14
click at [1151, 504] on input "Hình thức thanh toán" at bounding box center [1181, 517] width 169 height 26
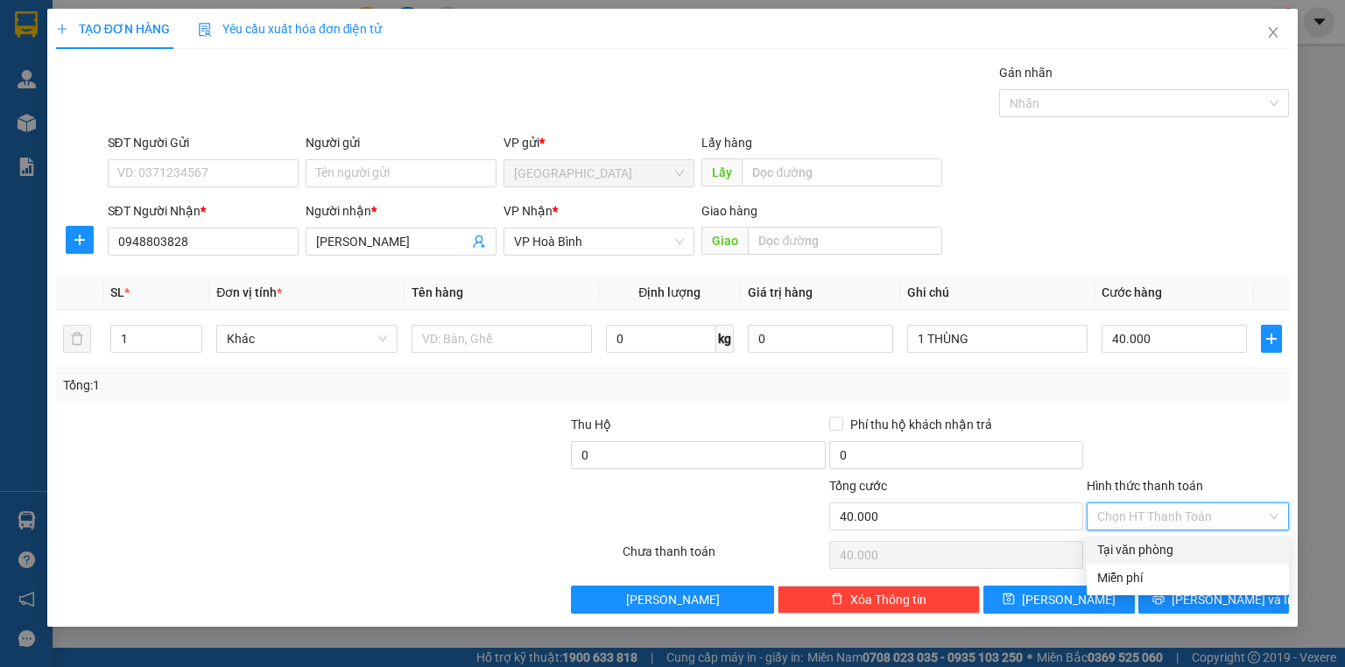
click at [1170, 546] on div "Tại văn phòng" at bounding box center [1187, 549] width 181 height 19
type input "0"
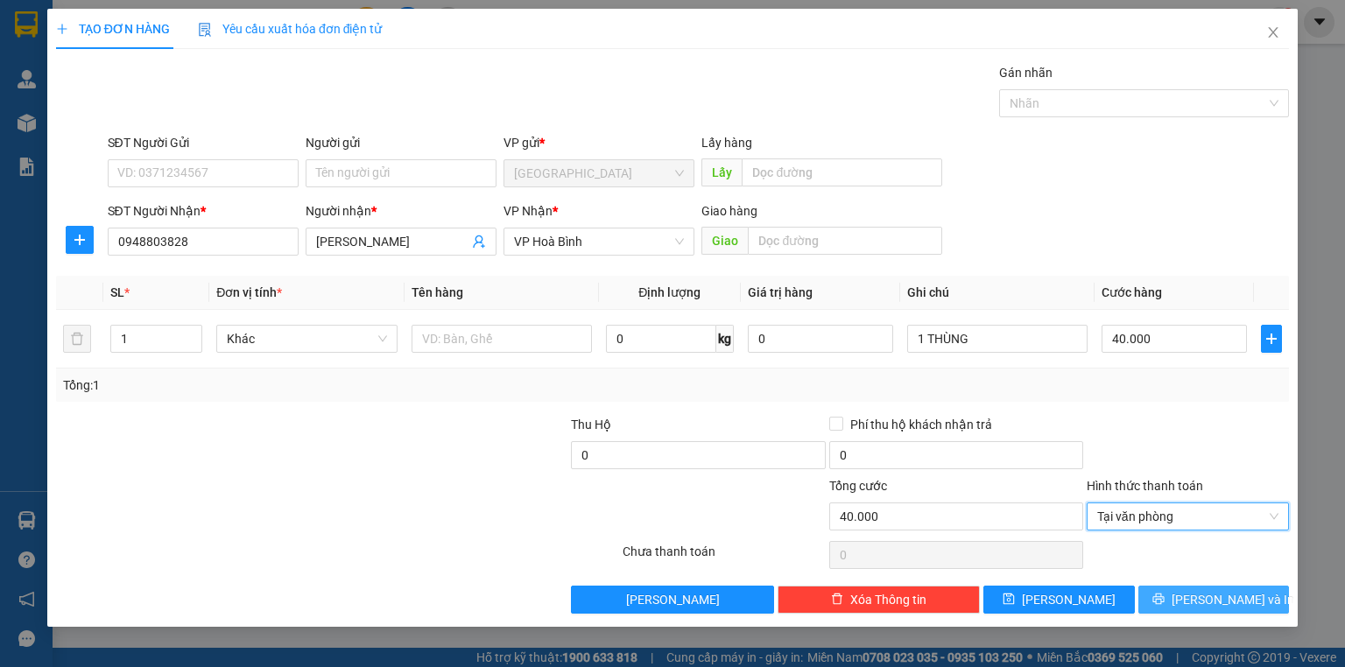
click at [1165, 599] on icon "printer" at bounding box center [1159, 599] width 12 height 12
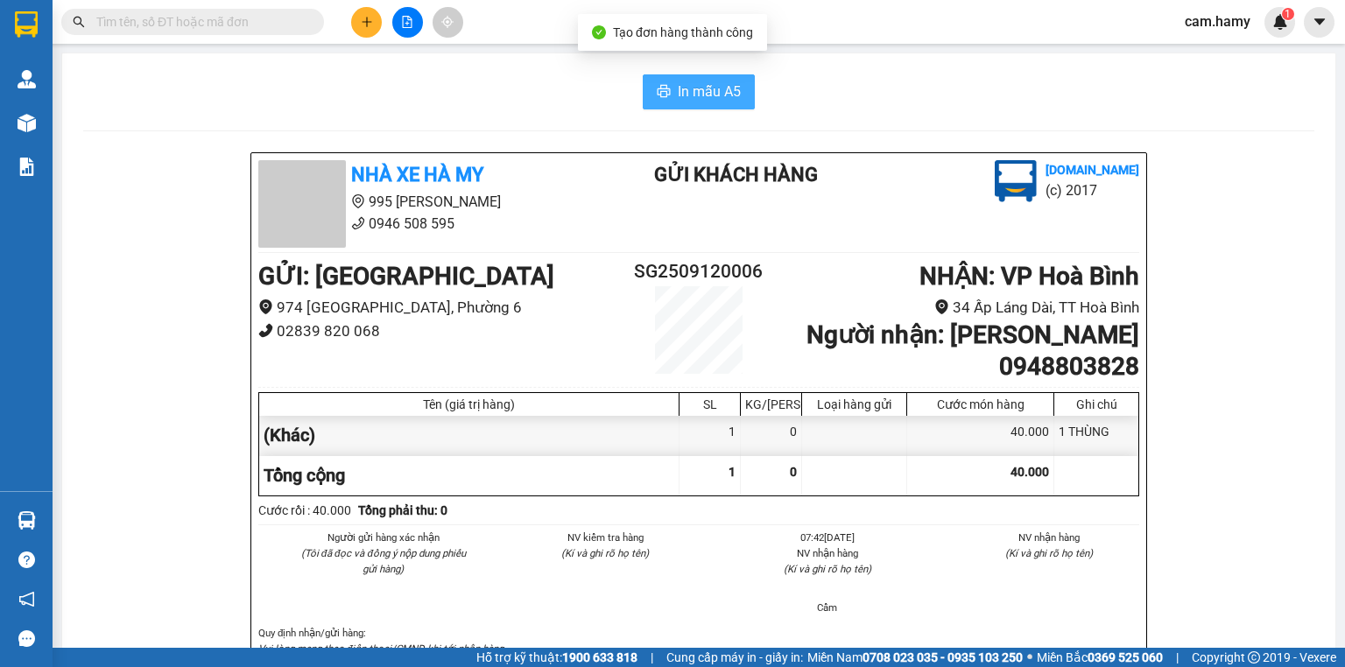
click at [690, 88] on span "In mẫu A5" at bounding box center [709, 92] width 63 height 22
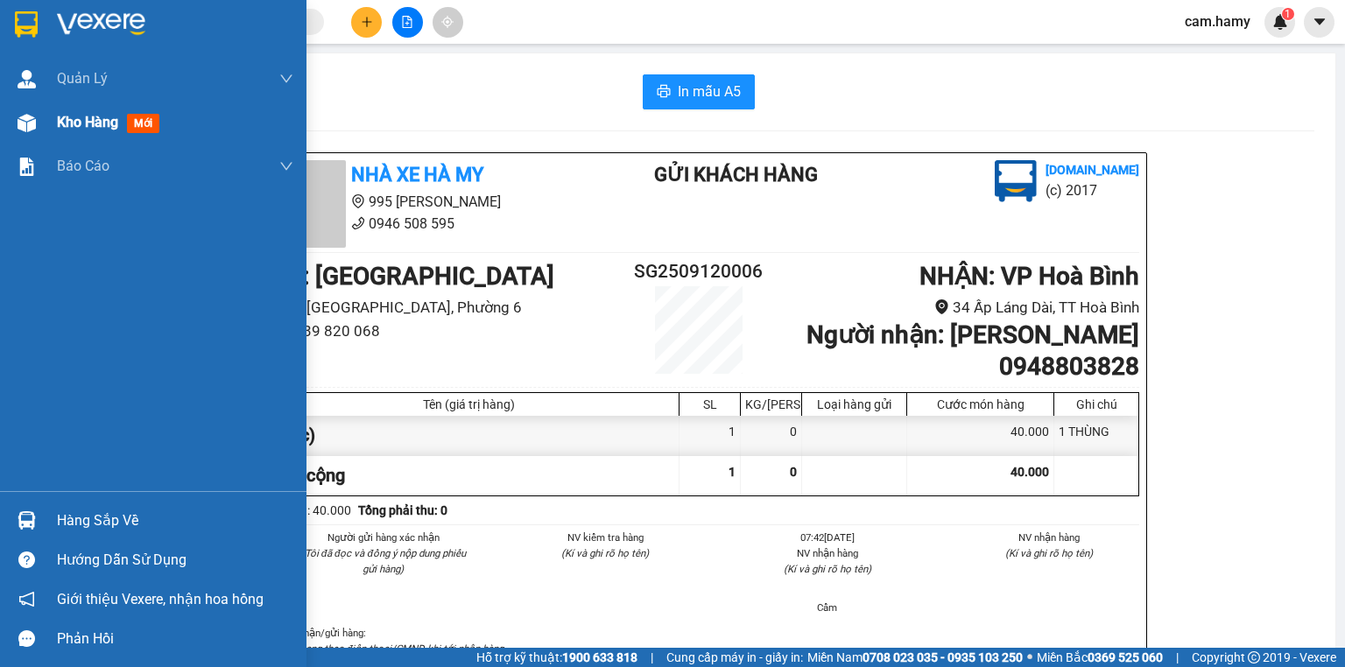
click at [46, 126] on div "Kho hàng mới" at bounding box center [153, 123] width 307 height 44
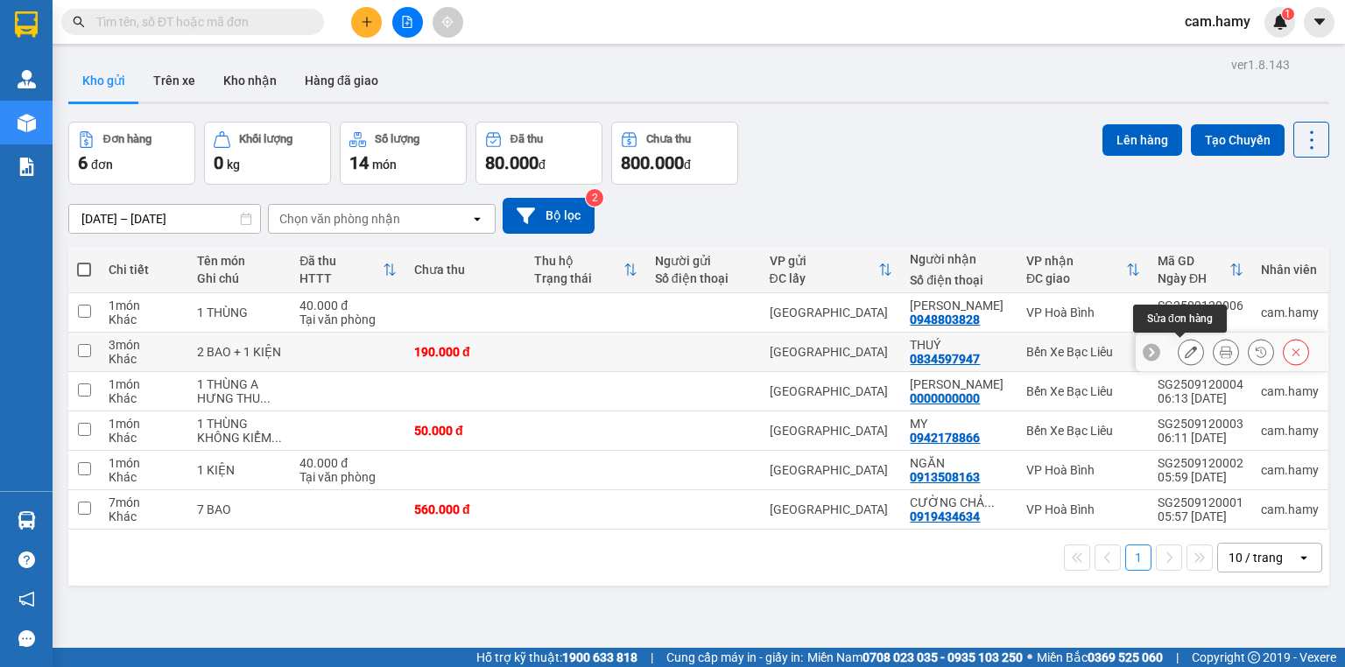
click at [1185, 349] on icon at bounding box center [1191, 352] width 12 height 12
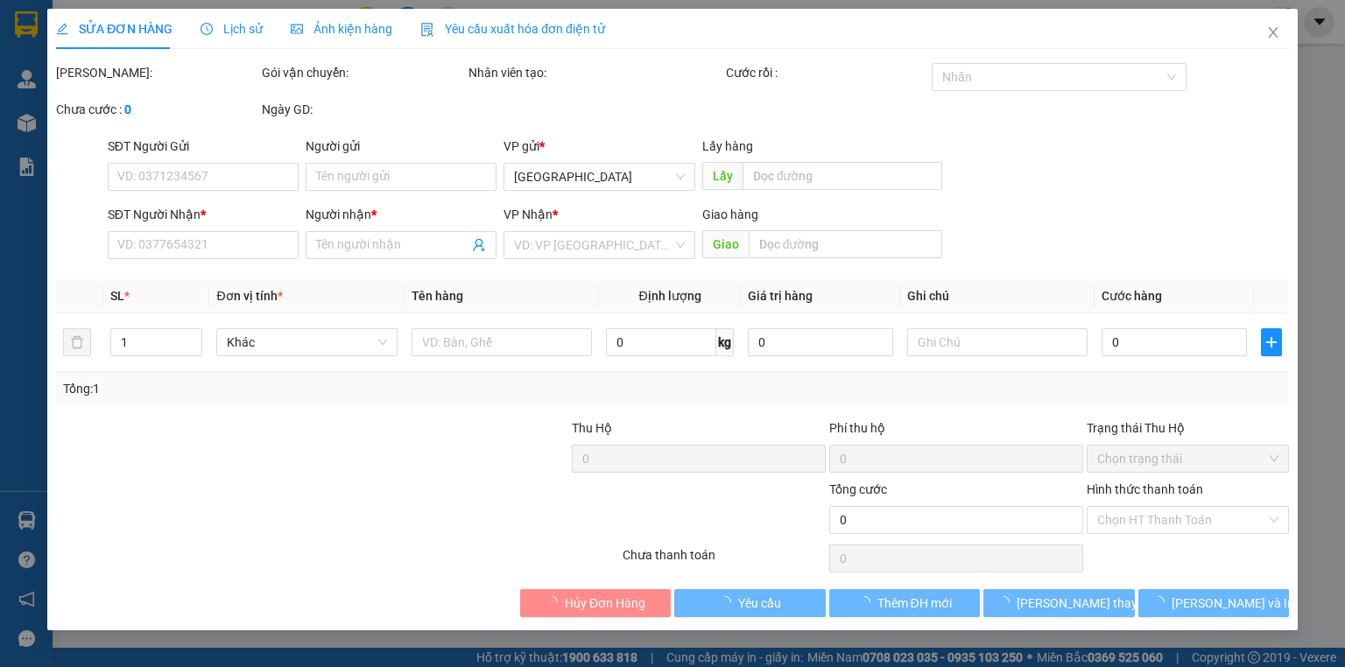
type input "0834597947"
type input "THUÝ"
type input "190.000"
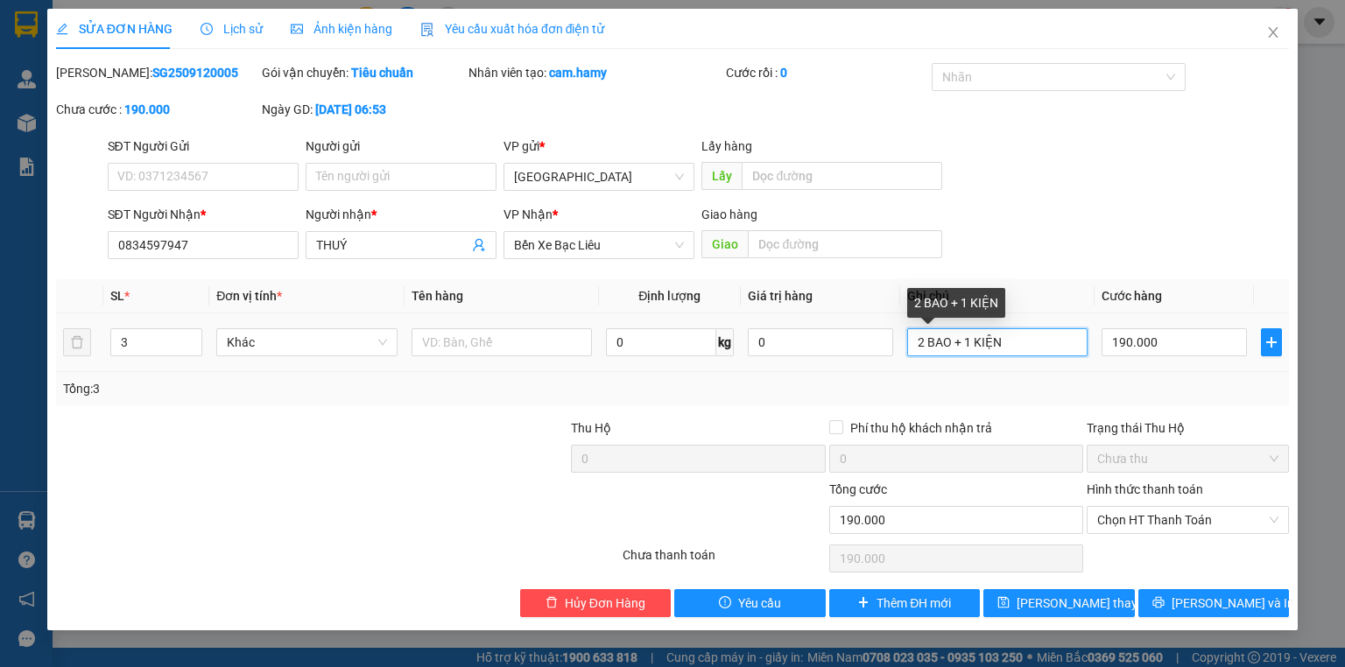
click at [1012, 342] on input "2 BAO + 1 KIỆN" at bounding box center [997, 342] width 180 height 28
type input "2"
type input "3 BAO"
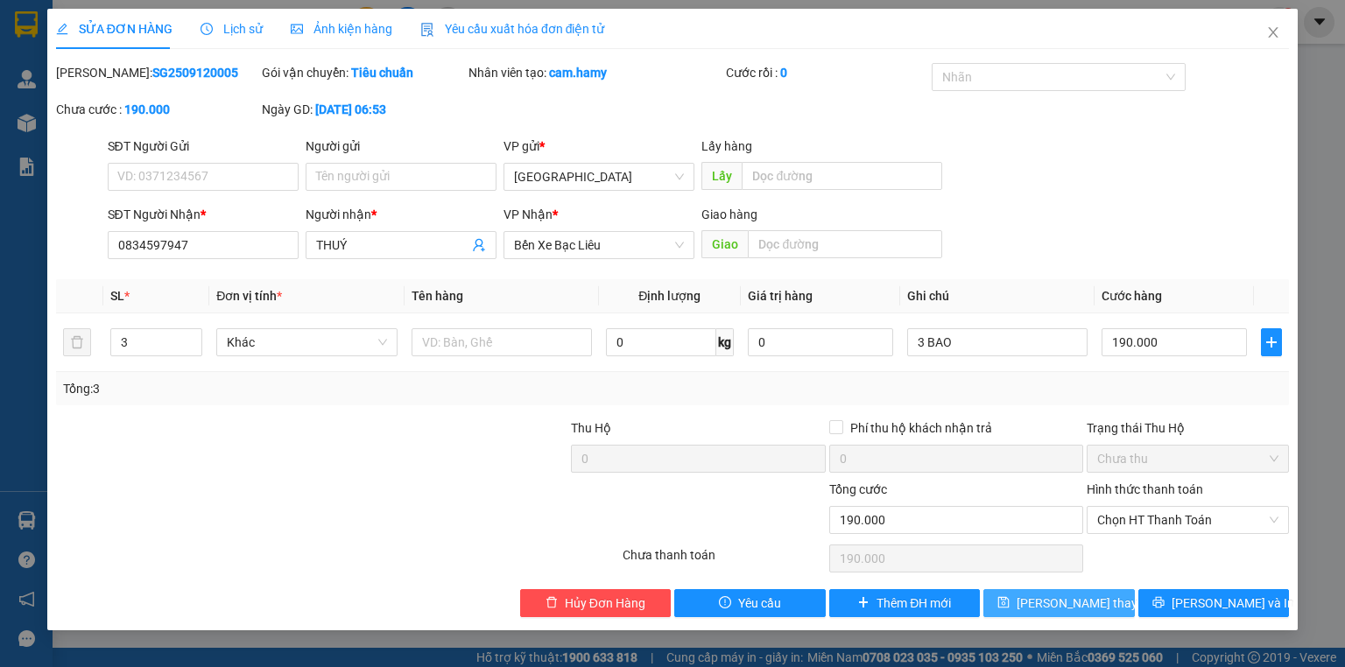
click at [1084, 606] on span "[PERSON_NAME] thay đổi" at bounding box center [1087, 603] width 140 height 19
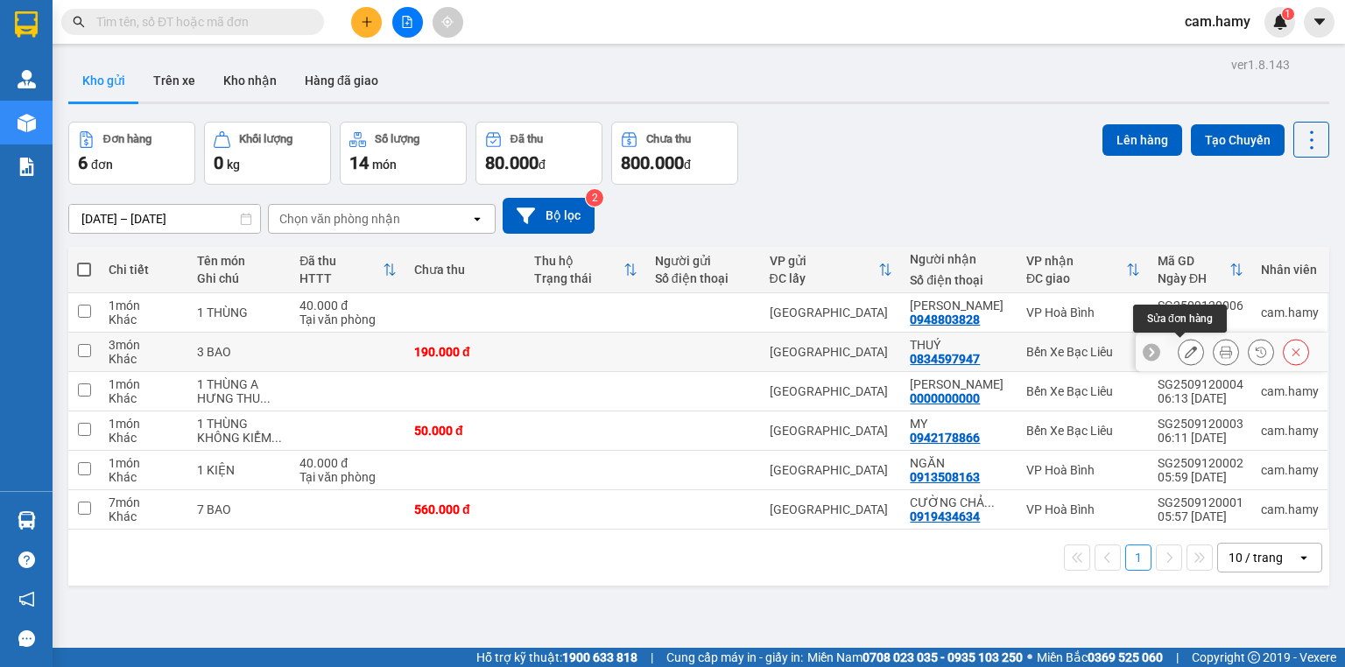
click at [1220, 350] on icon at bounding box center [1226, 352] width 12 height 12
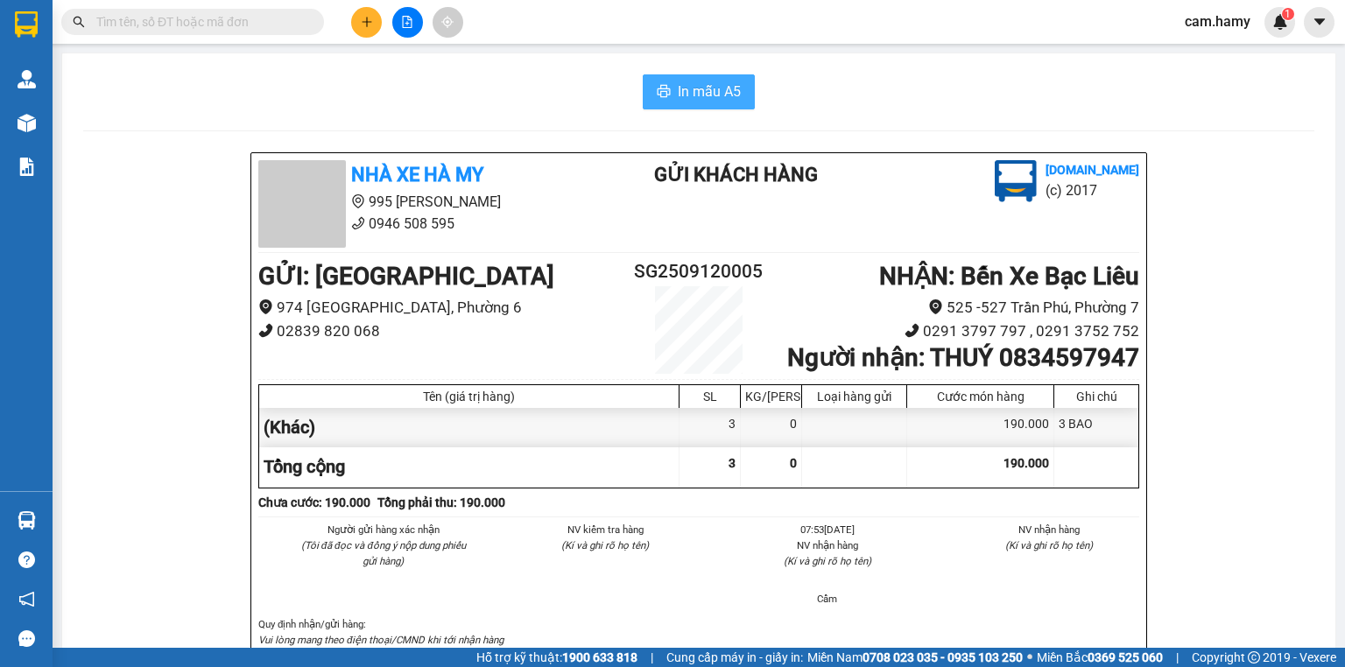
click at [711, 89] on span "In mẫu A5" at bounding box center [709, 92] width 63 height 22
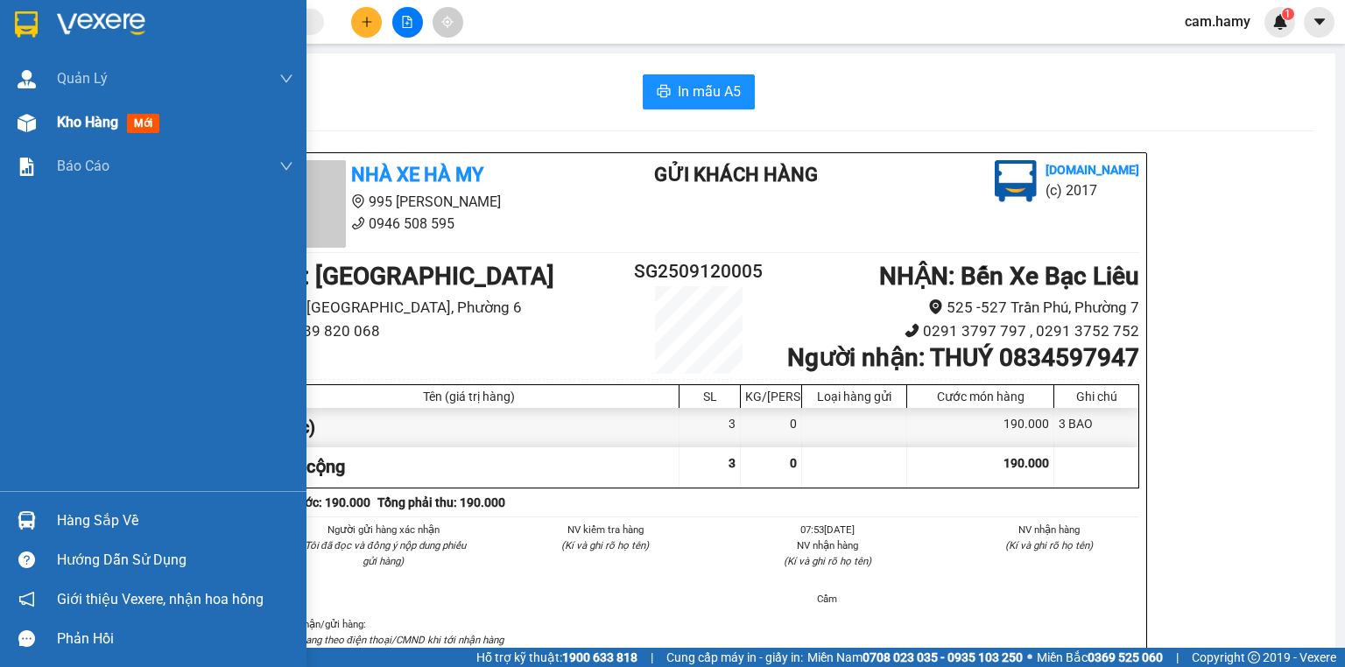
click at [53, 123] on div "Kho hàng mới" at bounding box center [153, 123] width 307 height 44
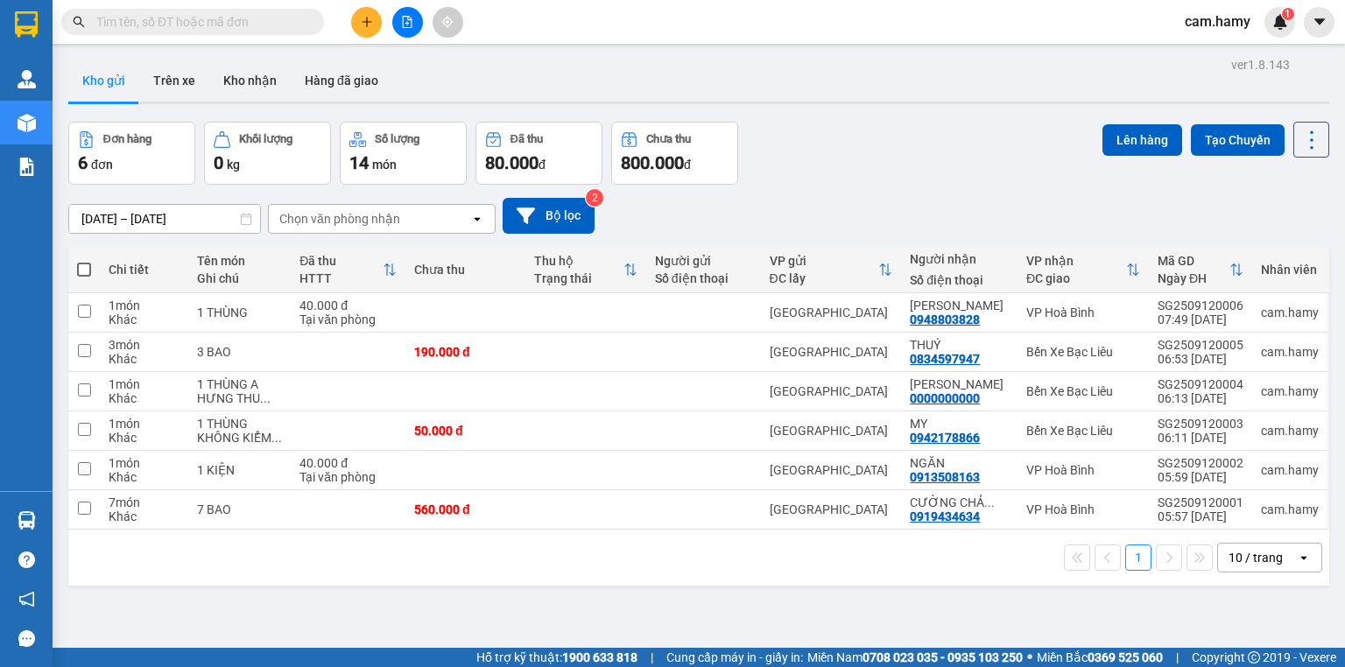
click at [370, 25] on icon "plus" at bounding box center [367, 22] width 12 height 12
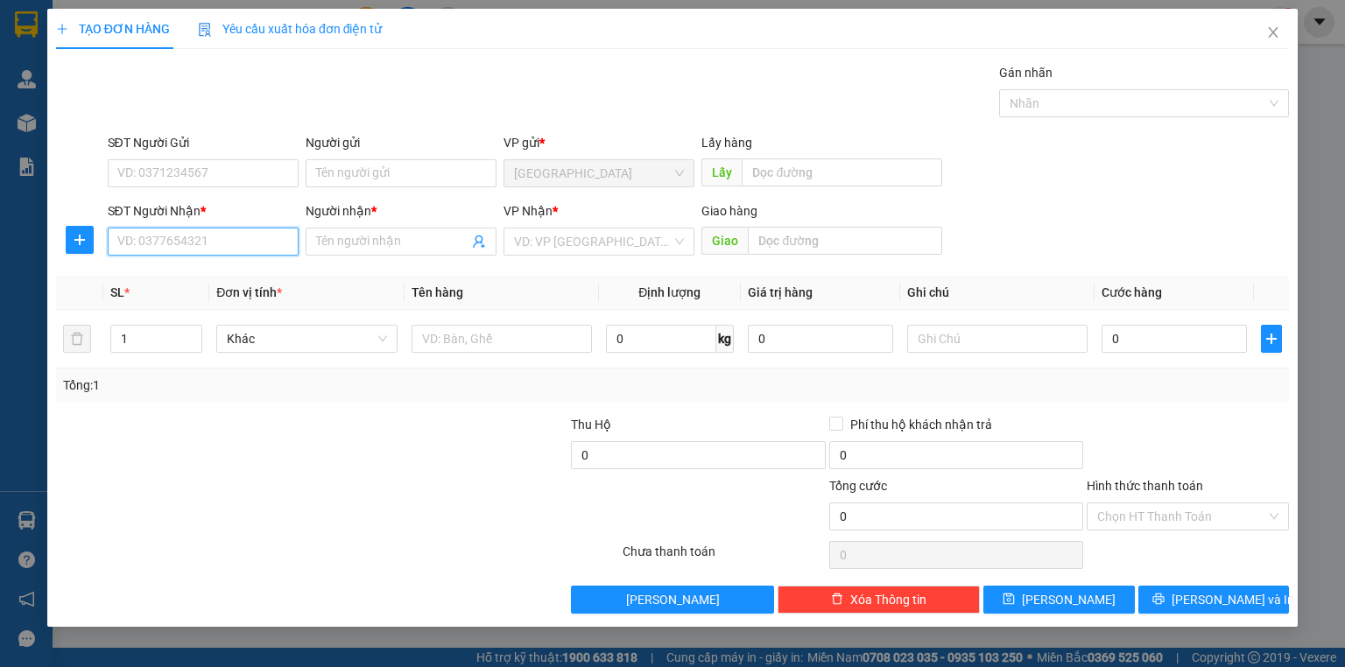
click at [249, 243] on input "SĐT Người Nhận *" at bounding box center [203, 242] width 191 height 28
type input "0797736244"
click at [394, 249] on input "Người nhận *" at bounding box center [392, 241] width 152 height 19
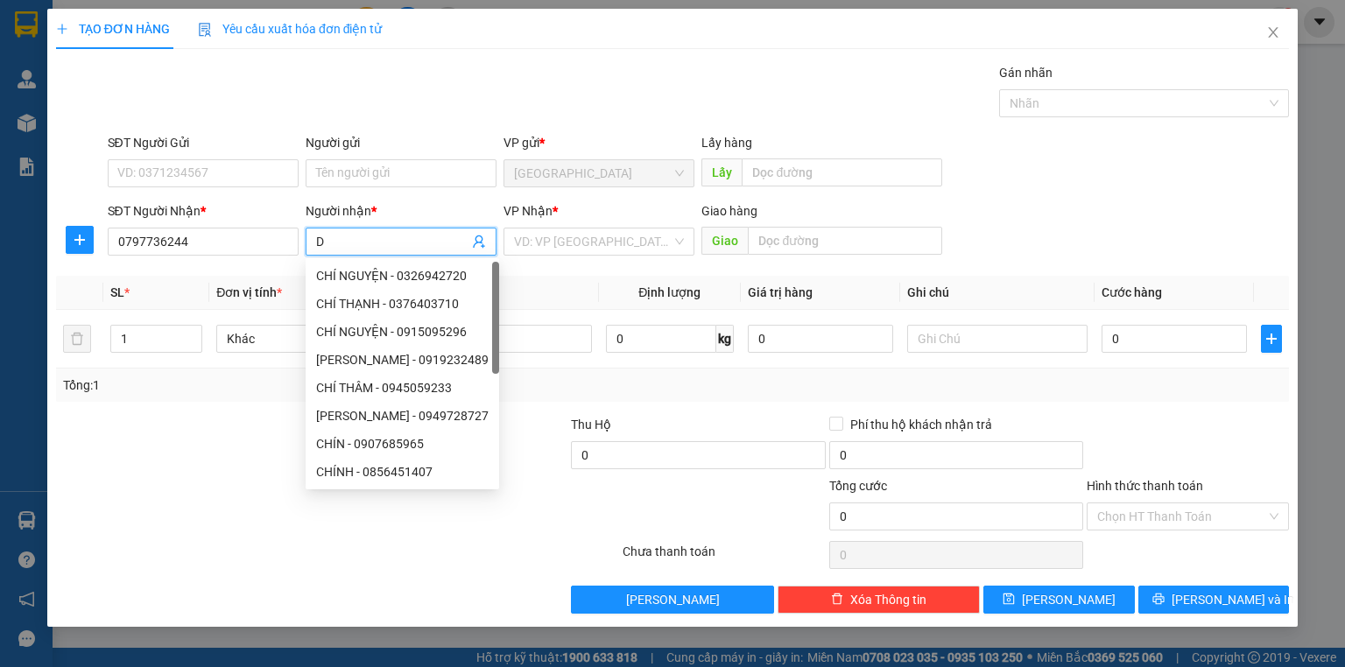
type input "D"
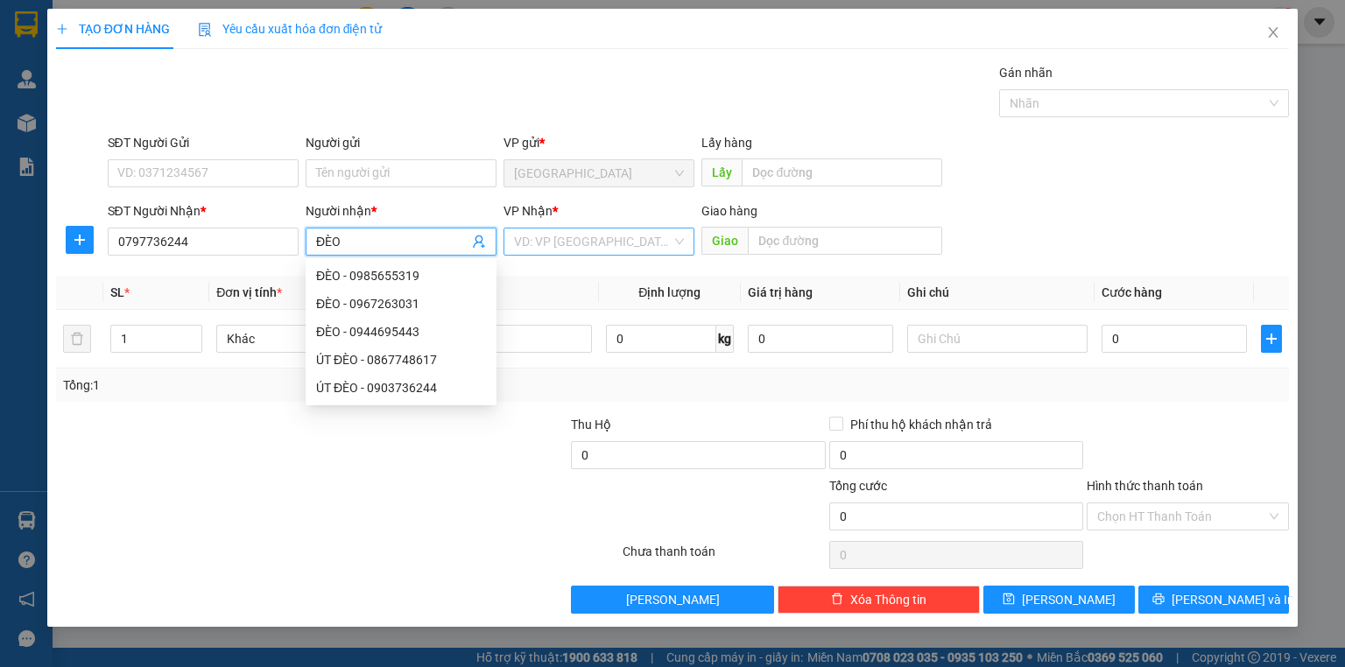
type input "ĐÈO"
click at [525, 238] on input "search" at bounding box center [593, 242] width 158 height 26
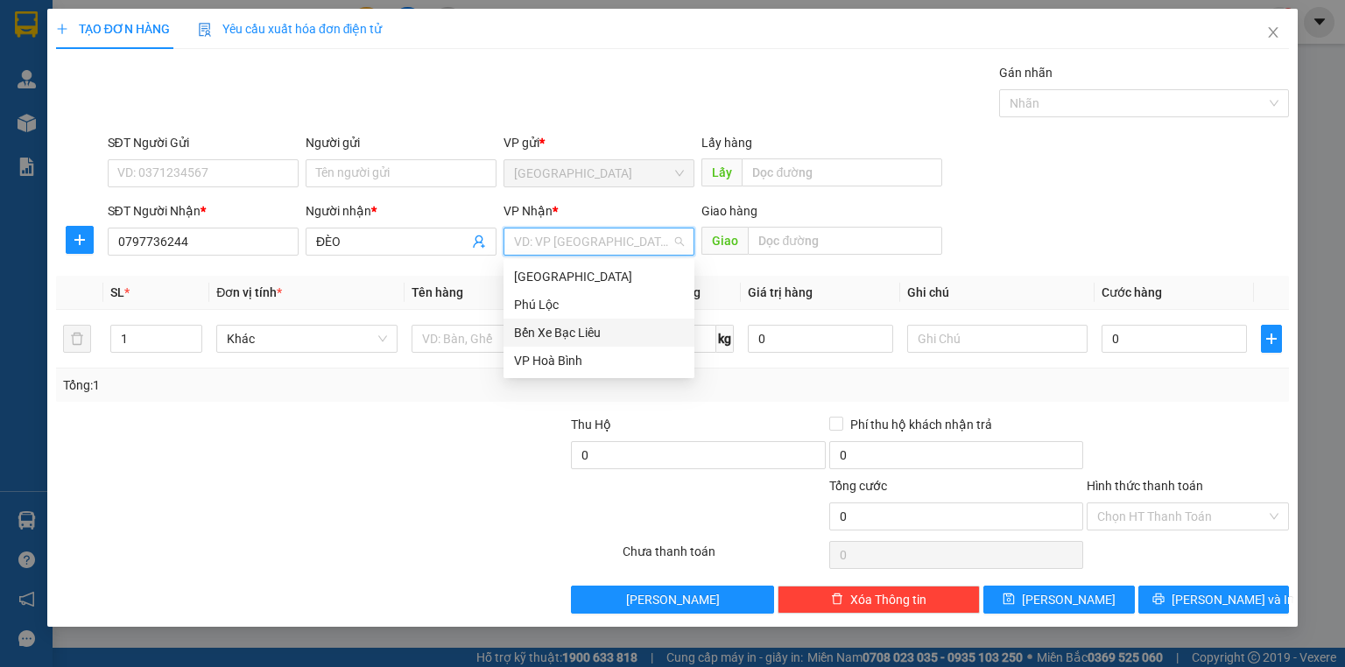
click at [547, 333] on div "Bến Xe Bạc Liêu" at bounding box center [599, 332] width 170 height 19
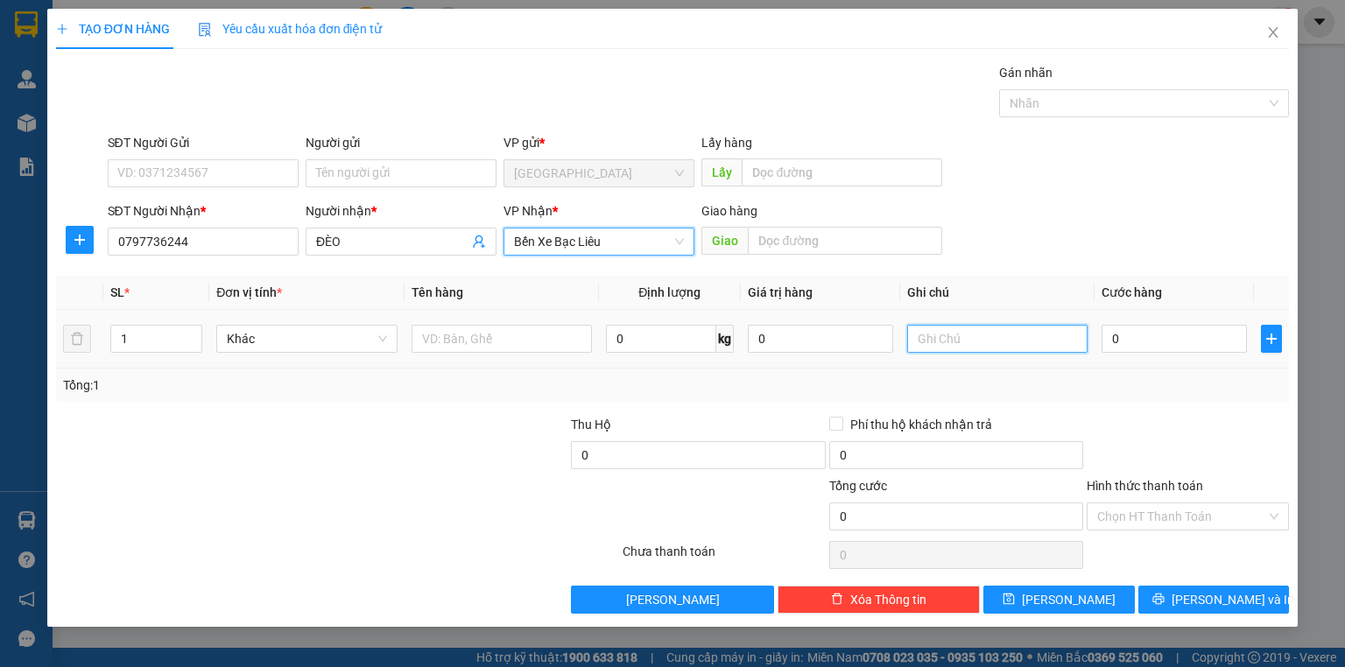
click at [938, 342] on input "text" at bounding box center [997, 339] width 180 height 28
type input "1 BỌC"
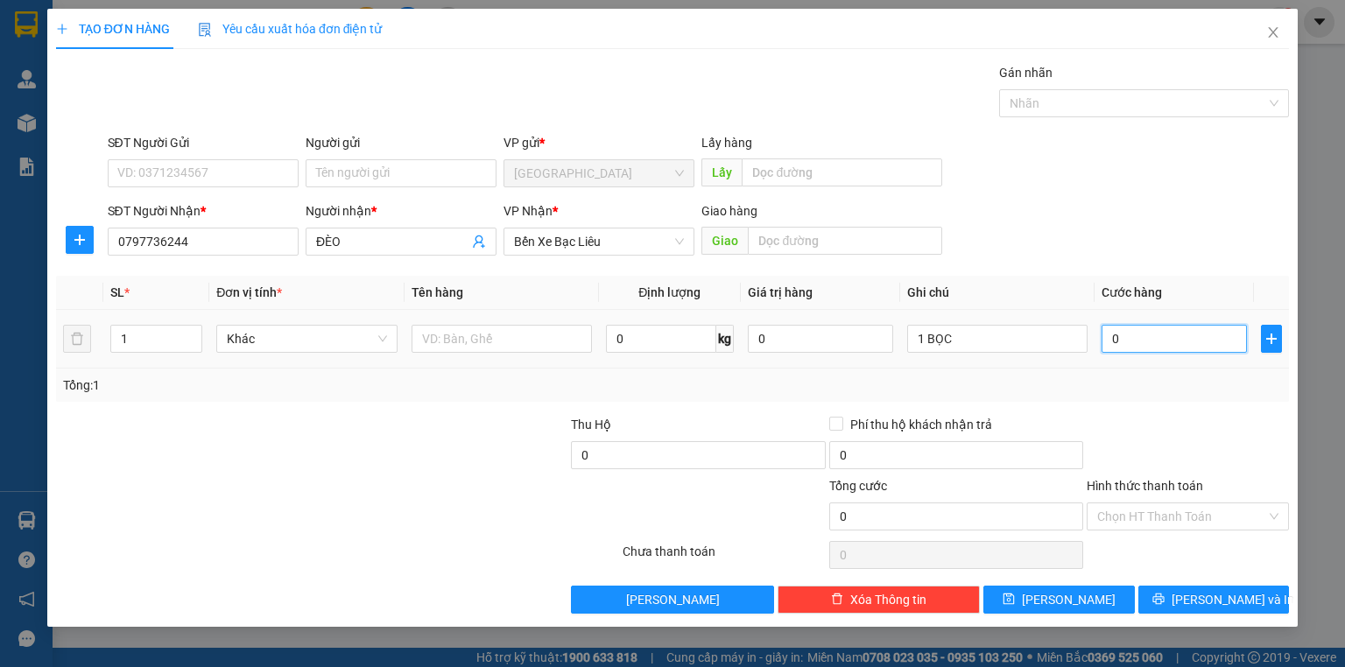
click at [1154, 341] on input "0" at bounding box center [1174, 339] width 145 height 28
type input "3"
type input "30"
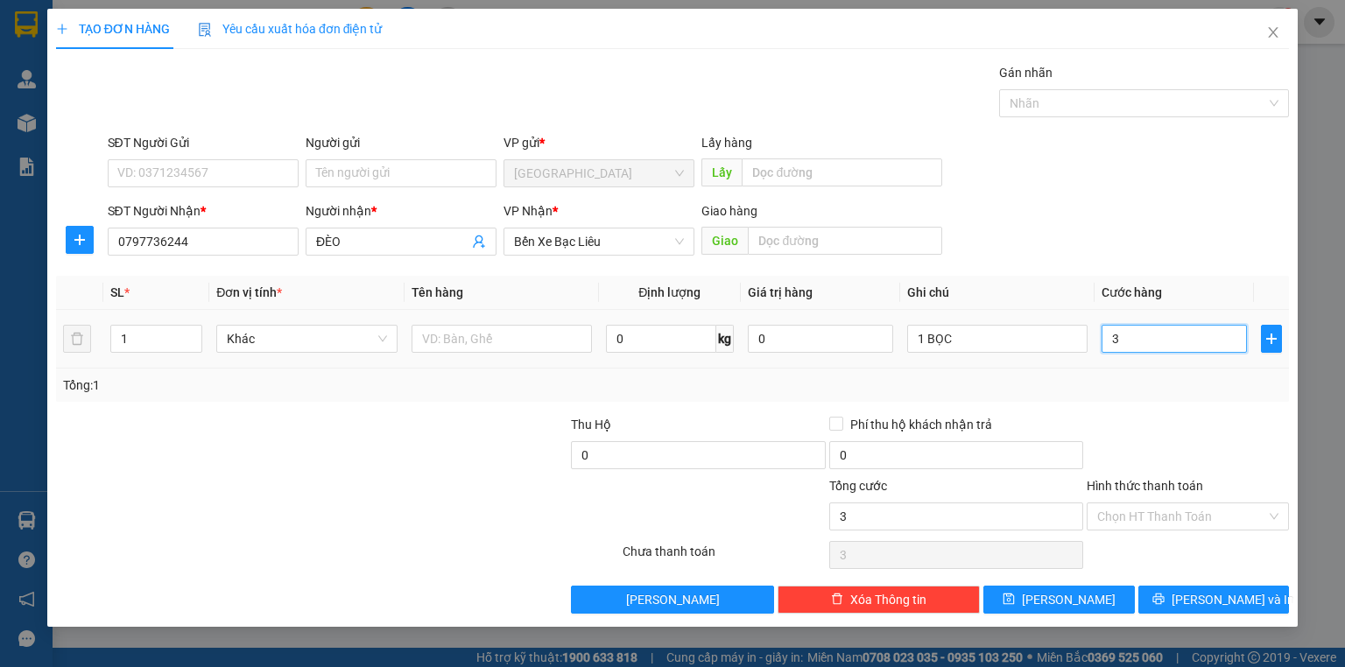
type input "30"
type input "30.000"
click at [1153, 386] on div "Tổng: 1" at bounding box center [672, 385] width 1219 height 19
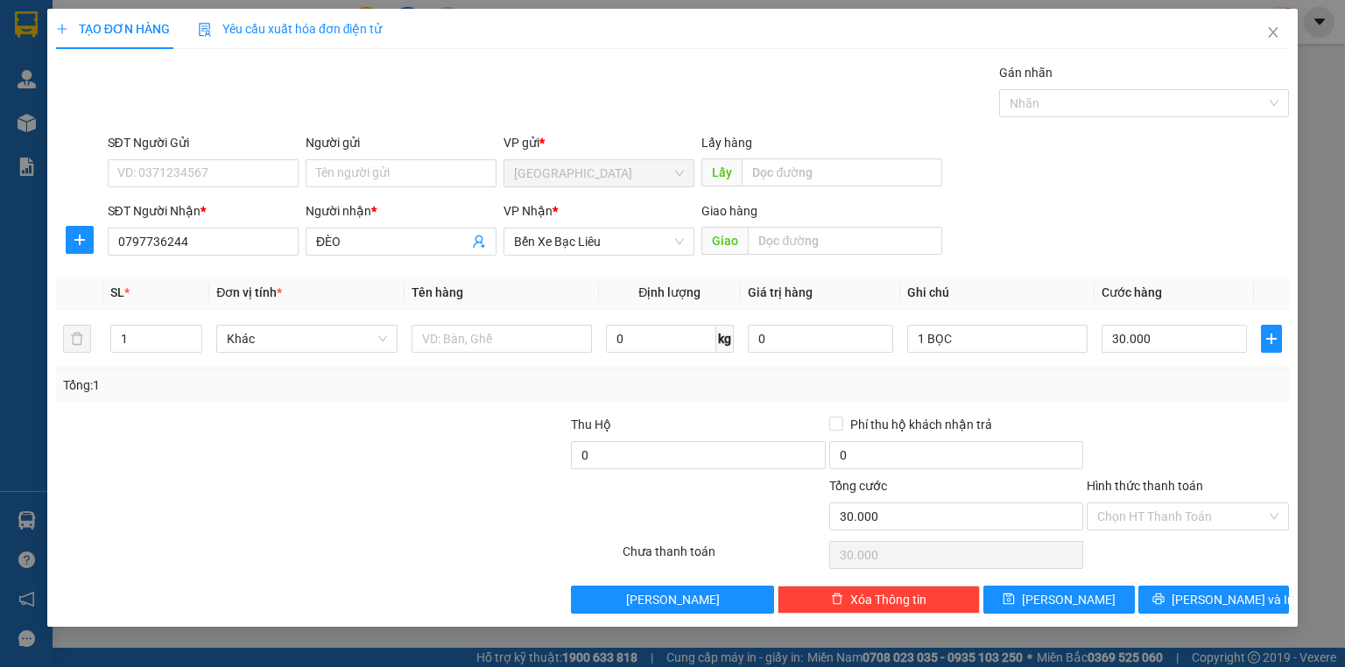
click at [1140, 484] on label "Hình thức thanh toán" at bounding box center [1145, 486] width 116 height 14
click at [1140, 504] on input "Hình thức thanh toán" at bounding box center [1181, 517] width 169 height 26
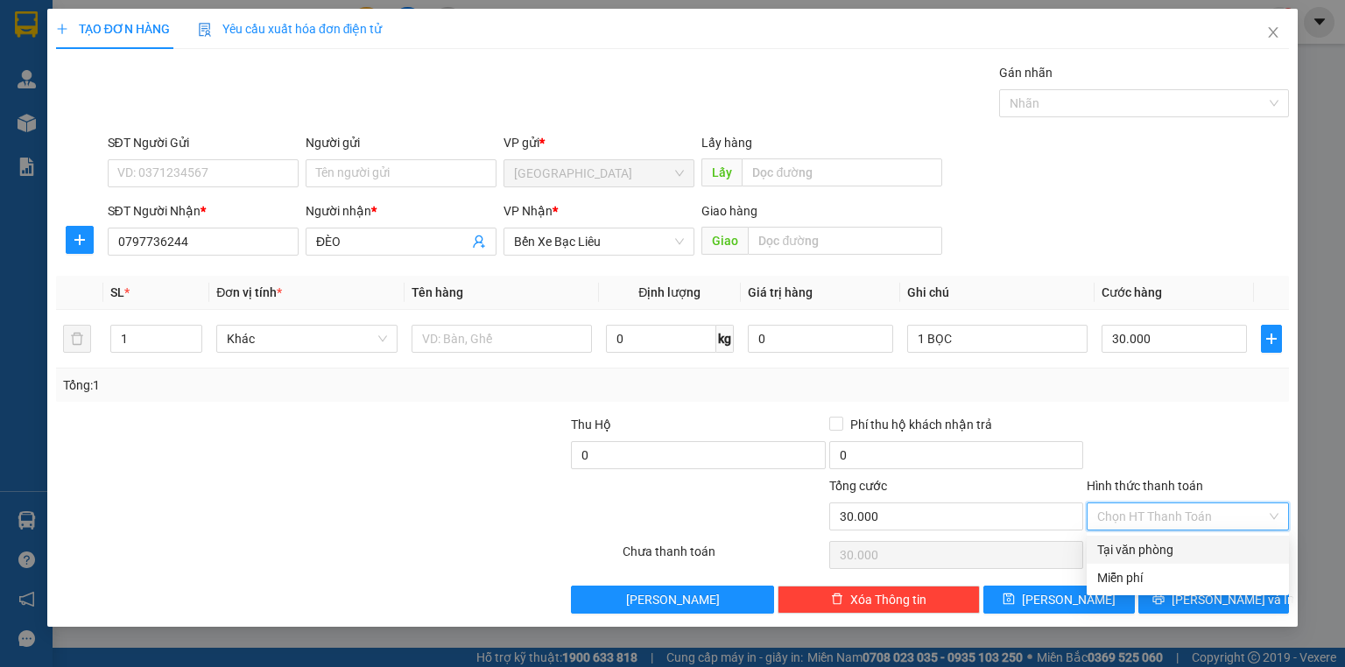
click at [1153, 555] on div "Tại văn phòng" at bounding box center [1187, 549] width 181 height 19
type input "0"
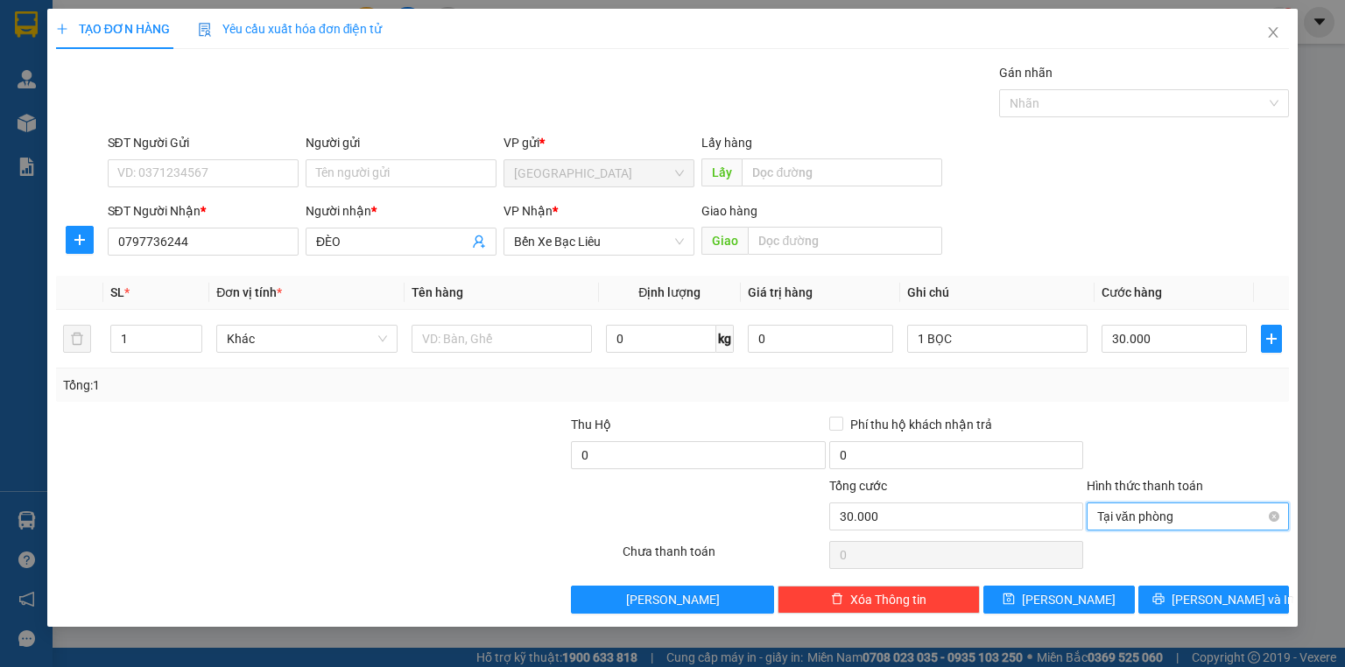
click at [1149, 504] on span "Tại văn phòng" at bounding box center [1187, 517] width 181 height 26
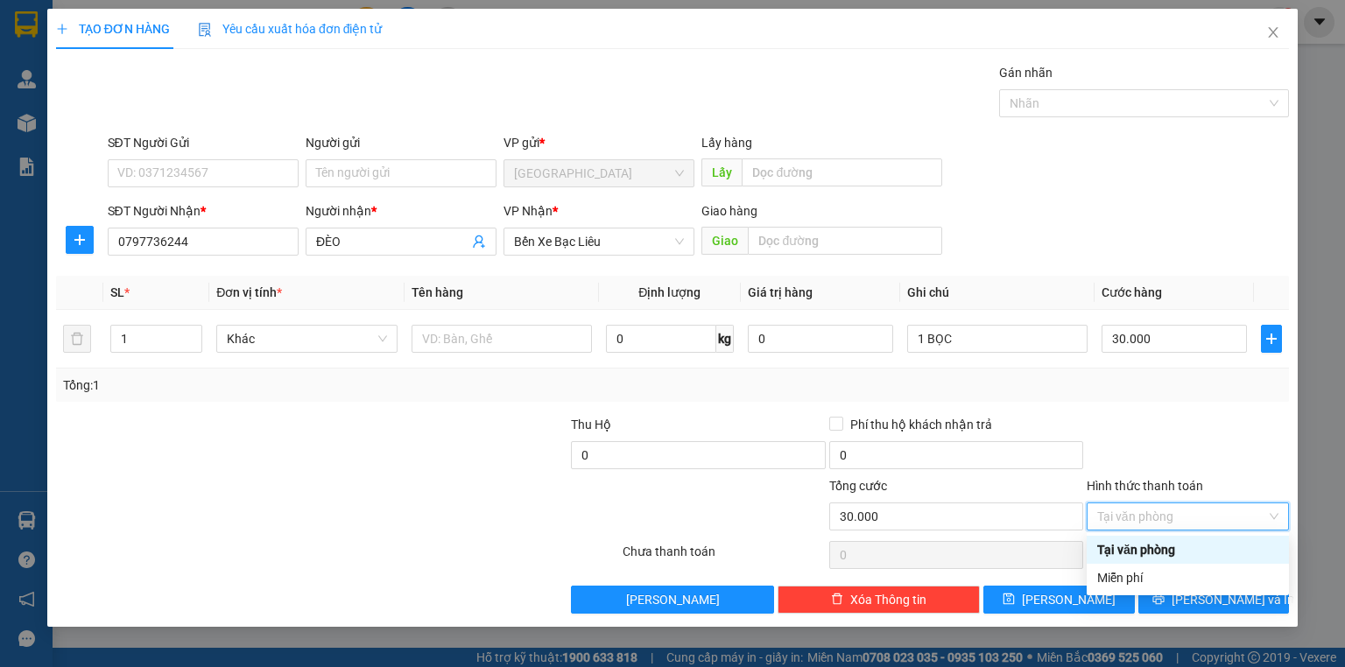
click at [1146, 546] on div "Tại văn phòng" at bounding box center [1187, 549] width 181 height 19
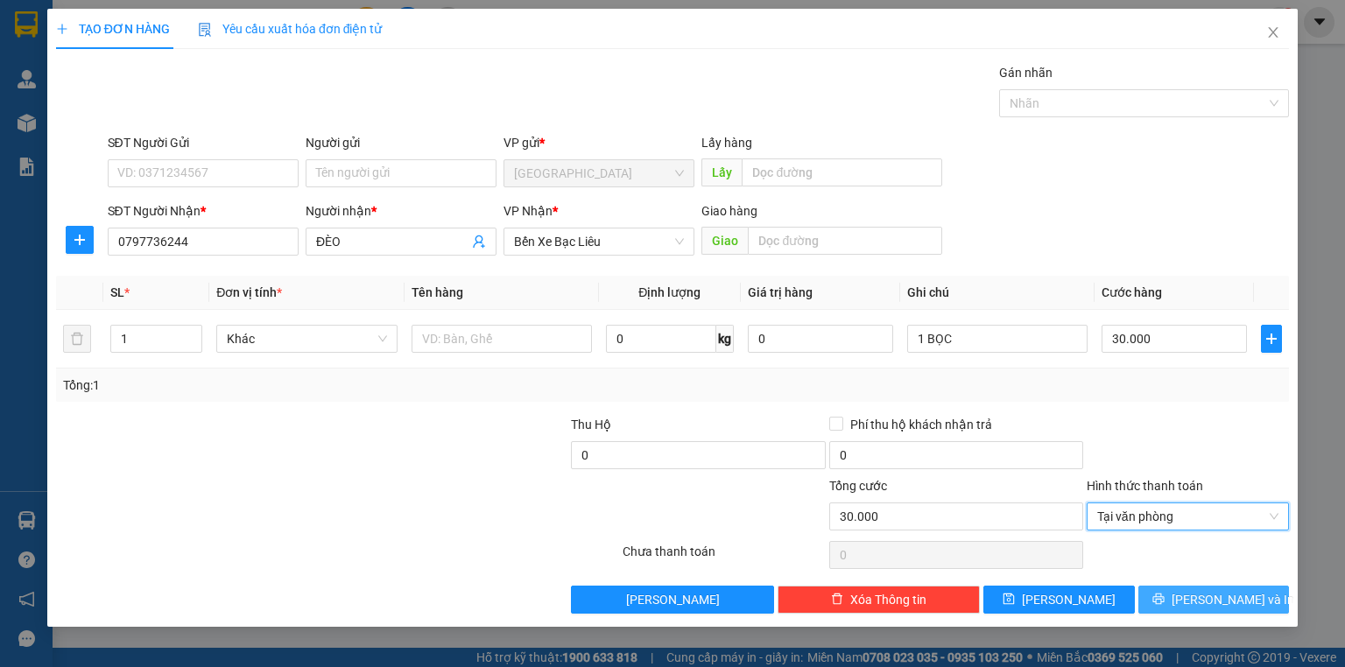
click at [1164, 594] on icon "printer" at bounding box center [1158, 599] width 11 height 11
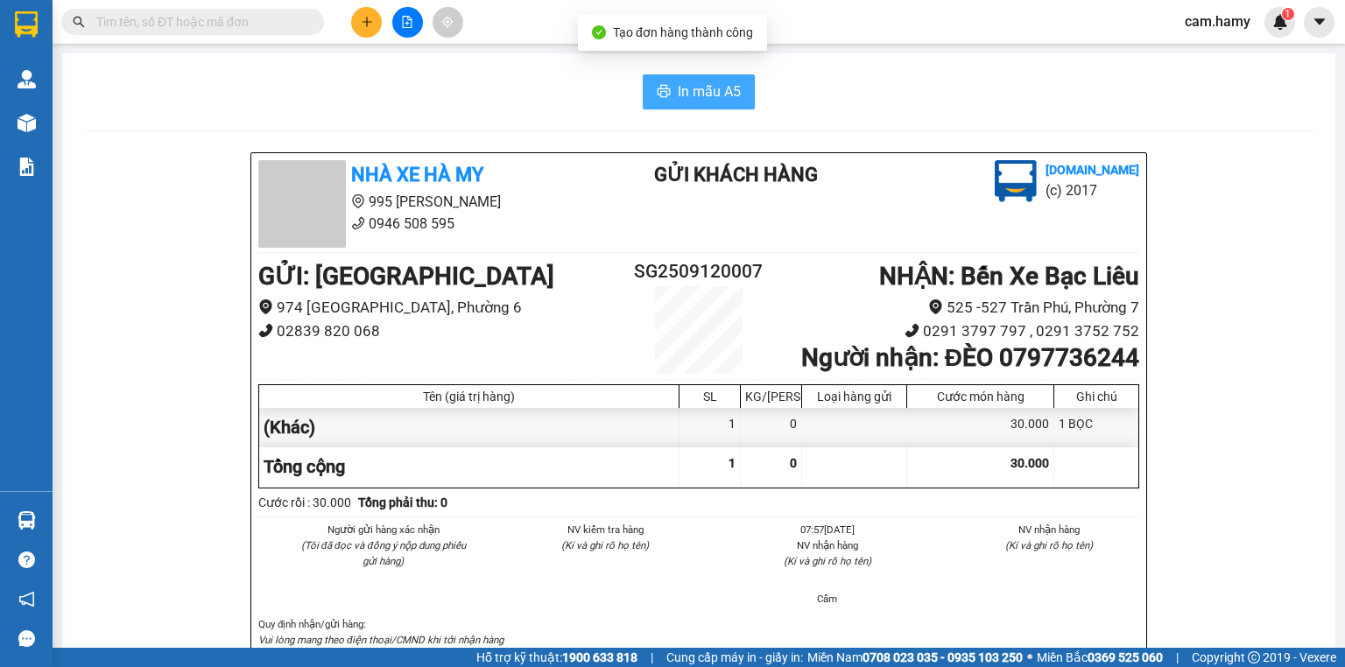
click at [701, 84] on span "In mẫu A5" at bounding box center [709, 92] width 63 height 22
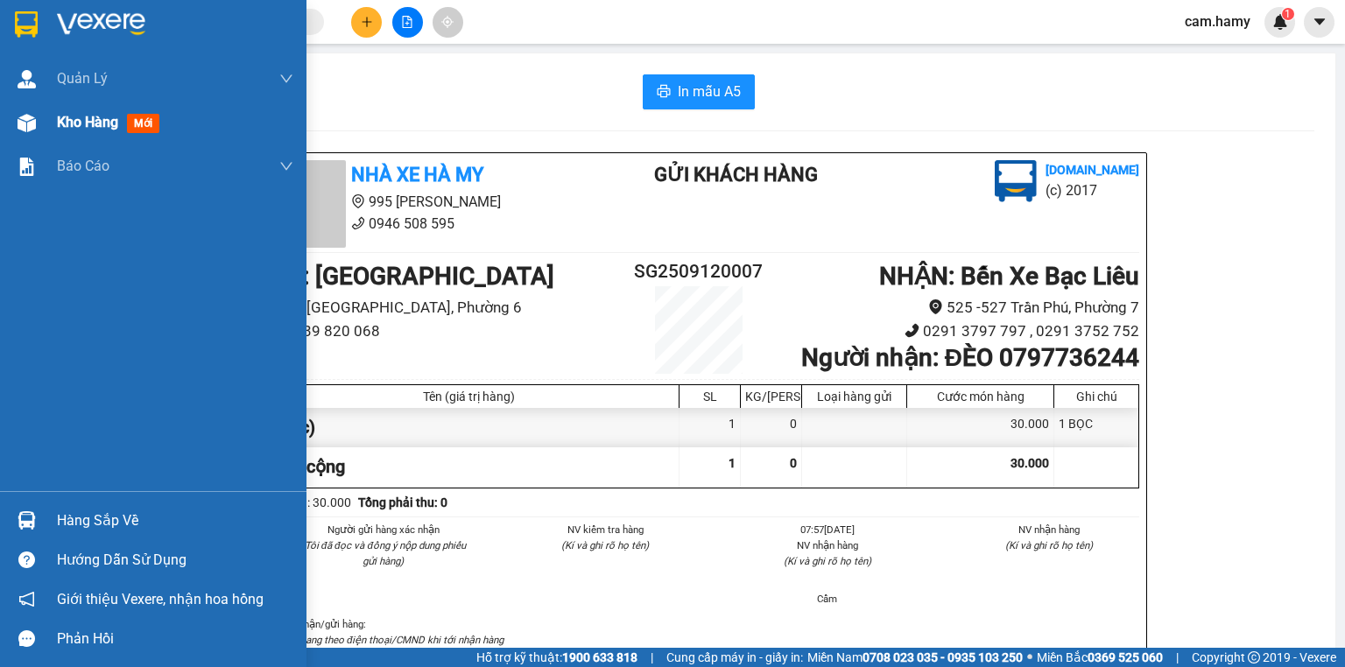
click at [85, 128] on span "Kho hàng" at bounding box center [87, 122] width 61 height 17
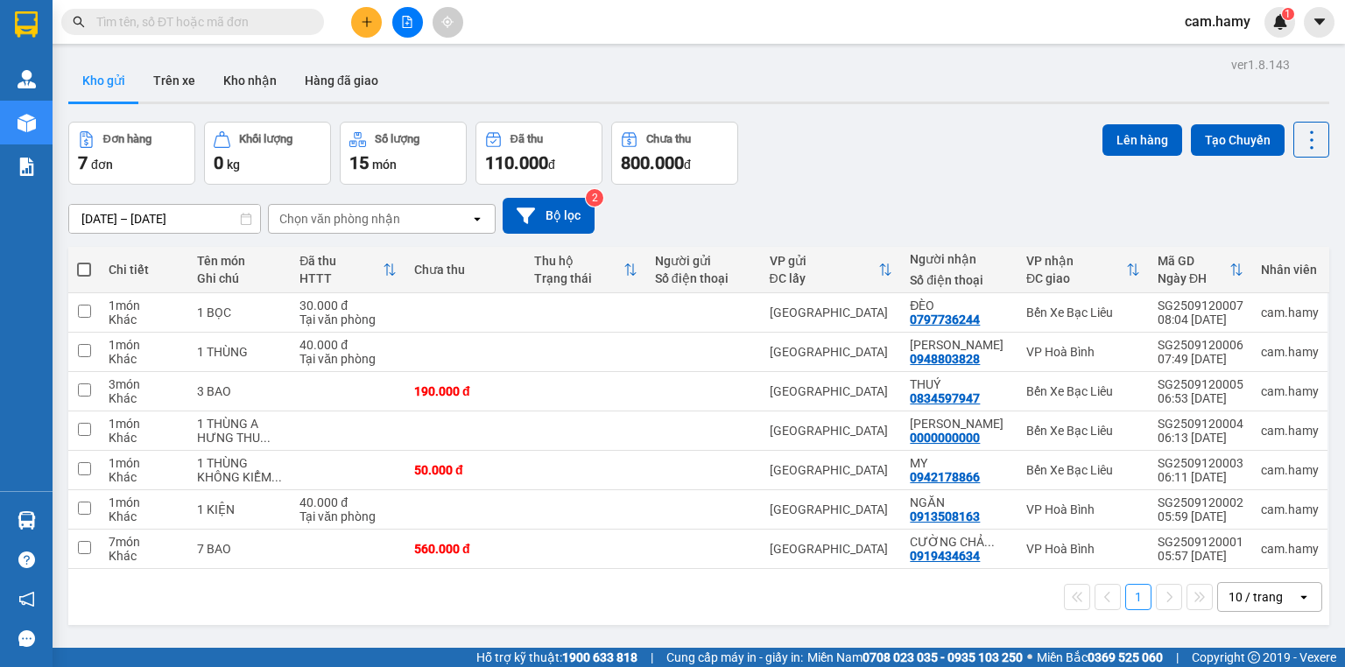
click at [81, 266] on span at bounding box center [84, 270] width 14 height 14
click at [84, 261] on input "checkbox" at bounding box center [84, 261] width 0 height 0
checkbox input "true"
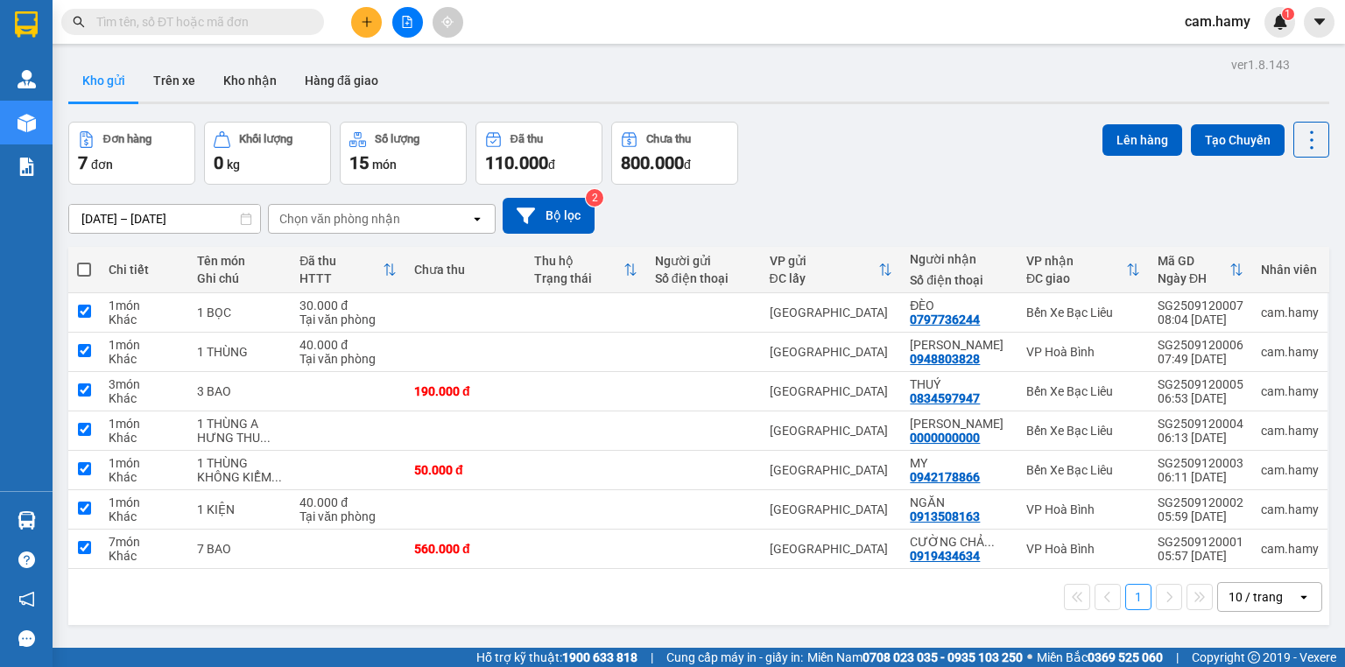
checkbox input "true"
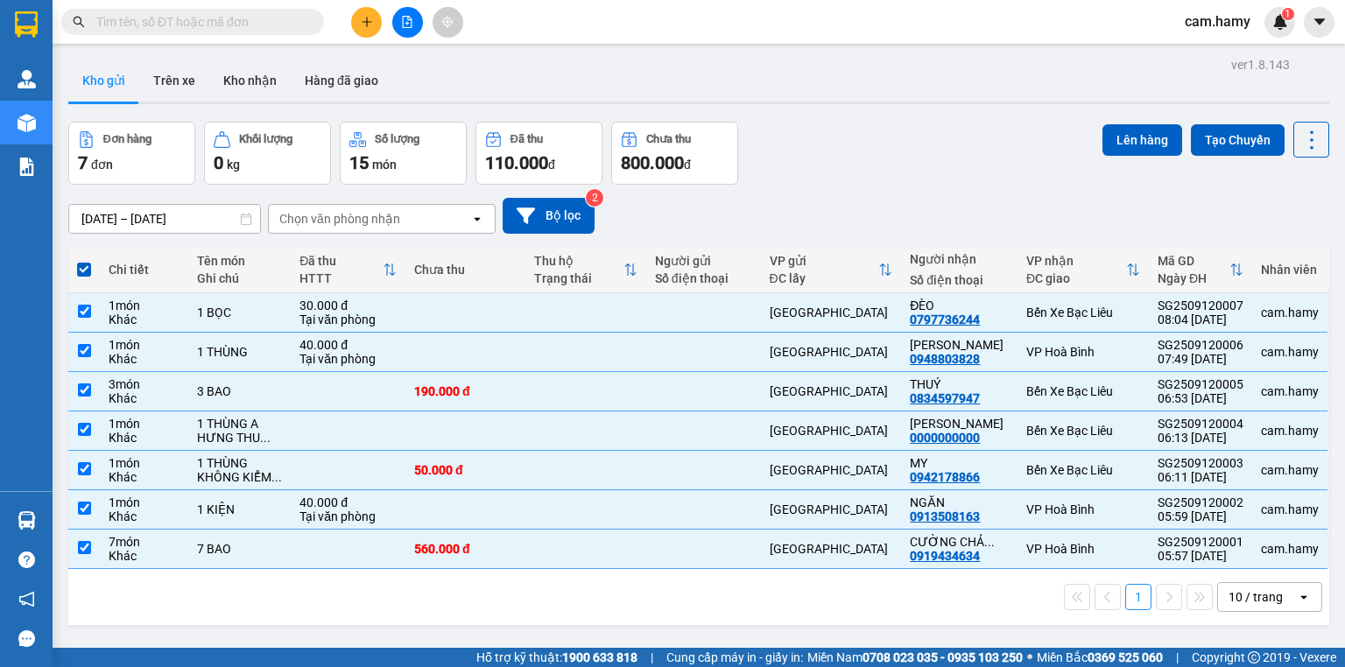
click at [1271, 595] on div "10 / trang" at bounding box center [1256, 598] width 54 height 18
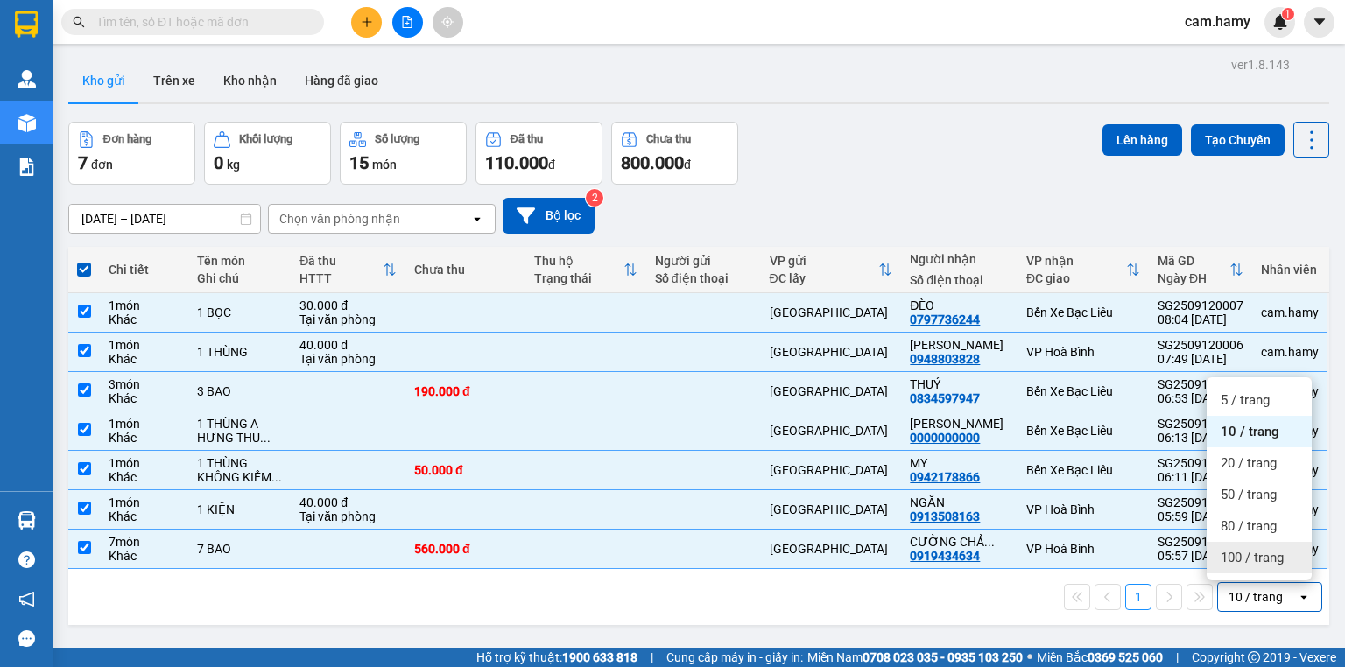
click at [1254, 561] on span "100 / trang" at bounding box center [1252, 558] width 63 height 18
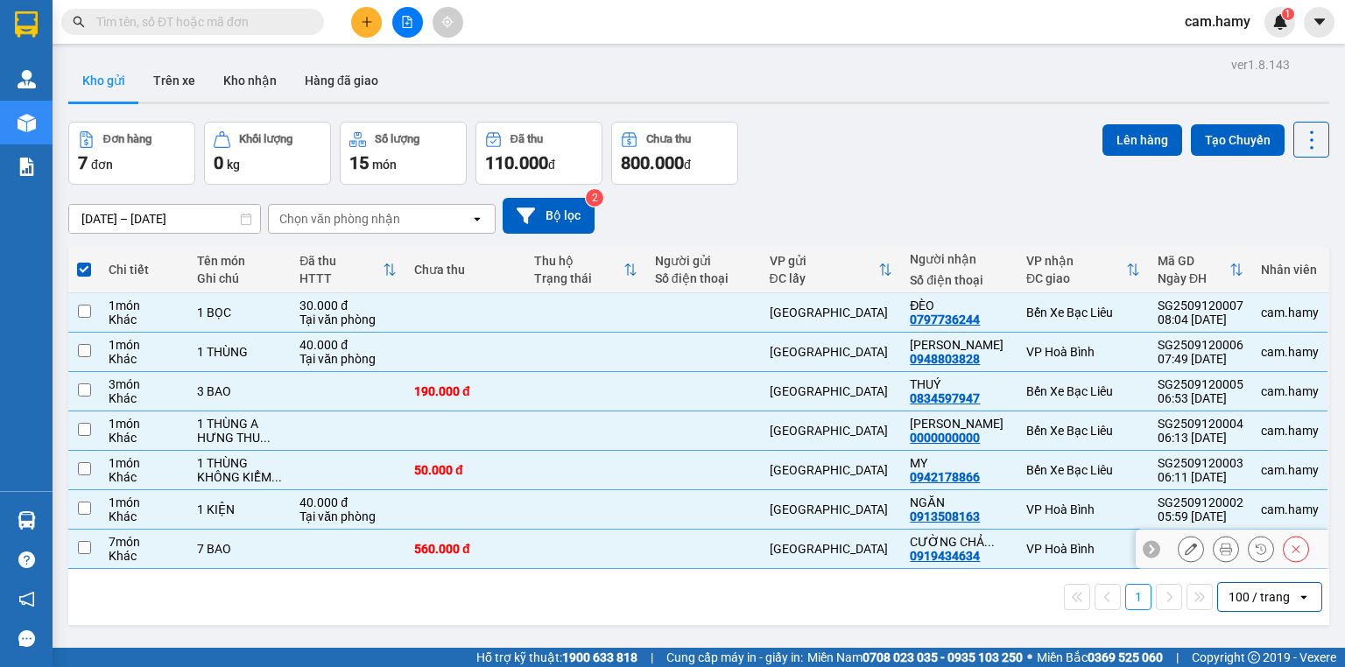
checkbox input "false"
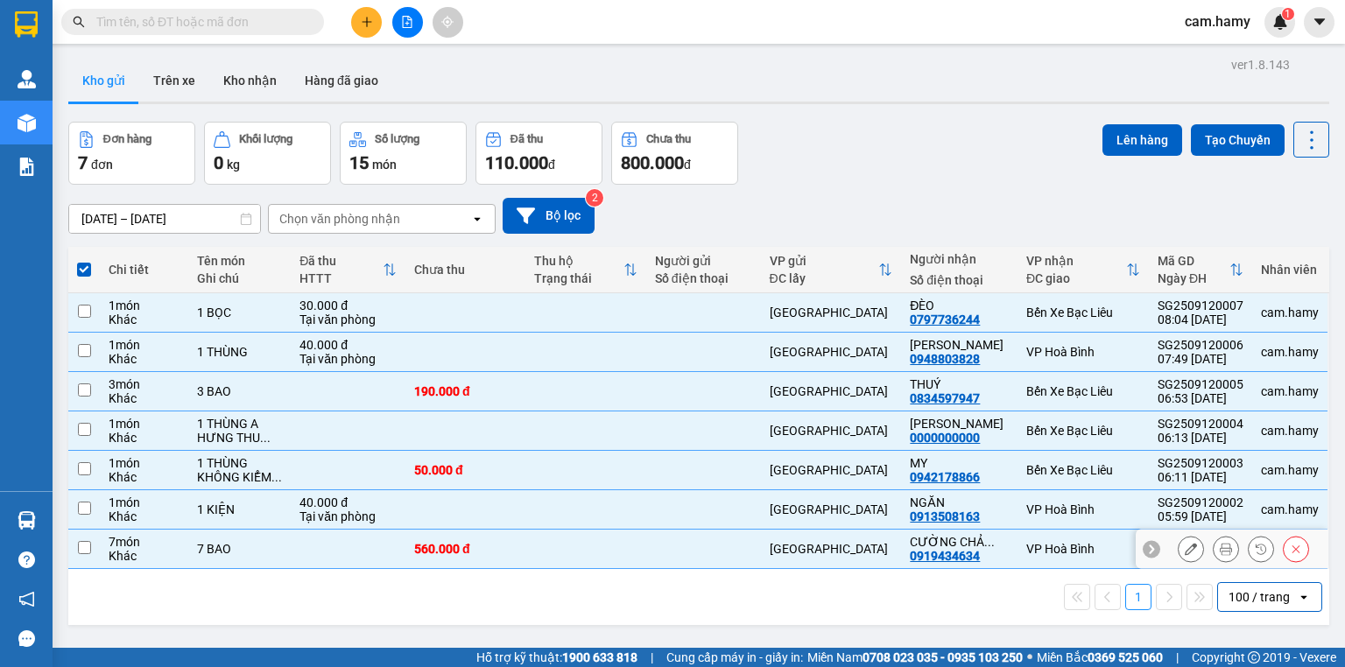
checkbox input "false"
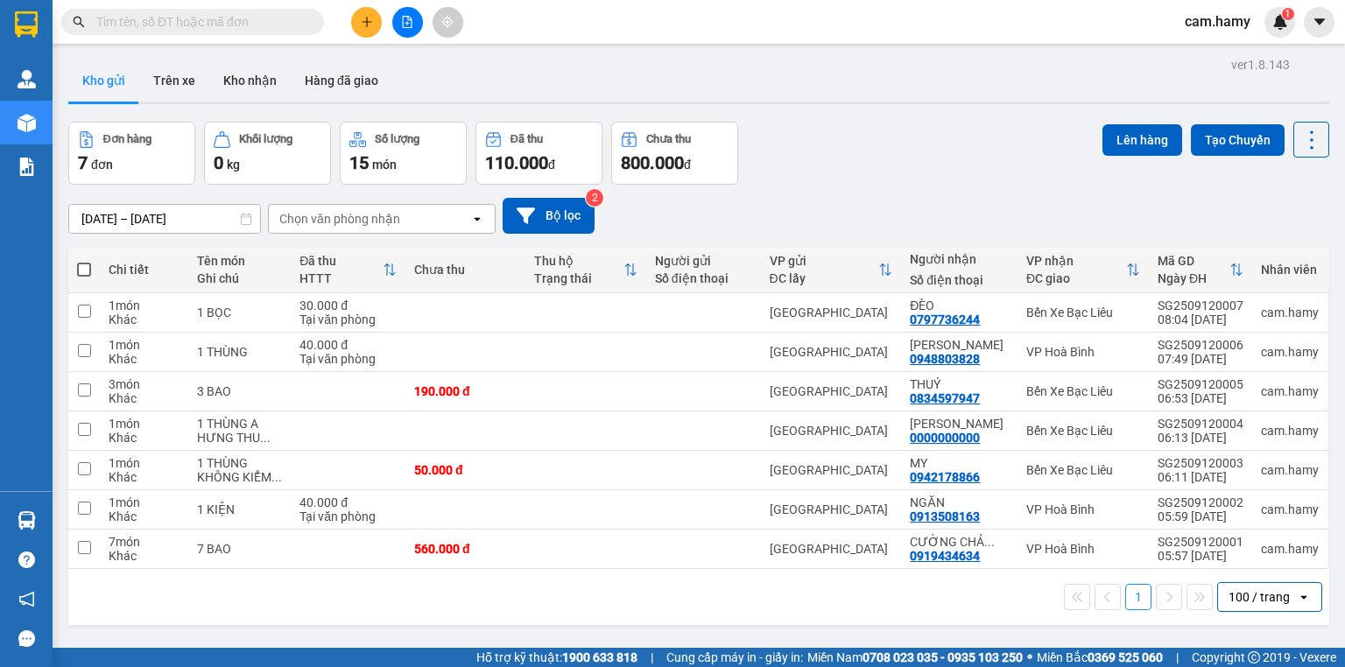
click at [84, 266] on span at bounding box center [84, 270] width 14 height 14
click at [84, 261] on input "checkbox" at bounding box center [84, 261] width 0 height 0
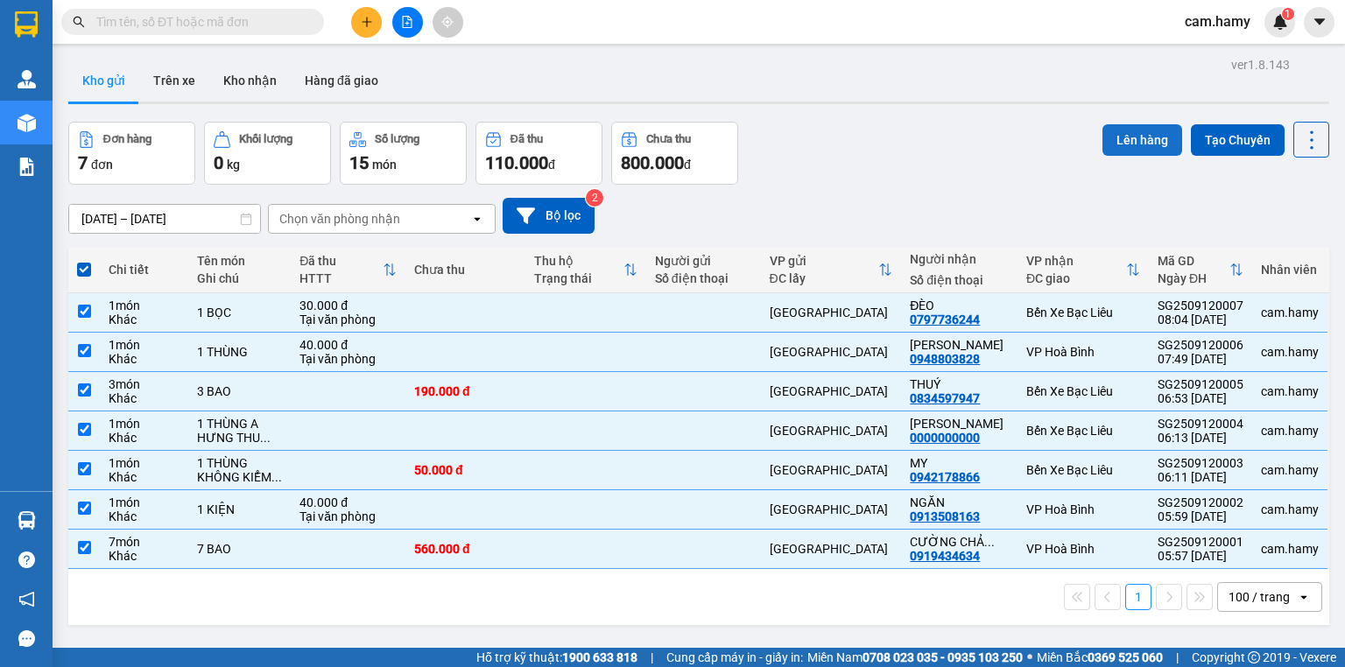
click at [1118, 138] on button "Lên hàng" at bounding box center [1143, 140] width 80 height 32
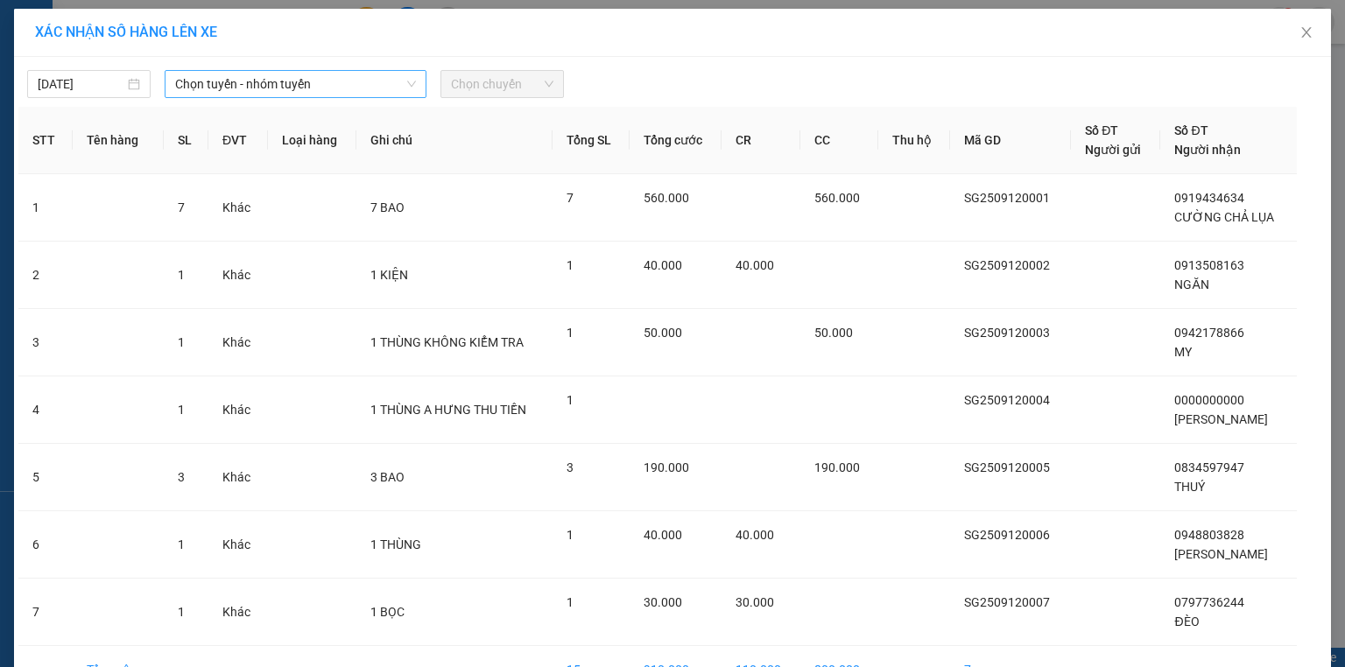
click at [252, 88] on span "Chọn tuyến - nhóm tuyến" at bounding box center [295, 84] width 241 height 26
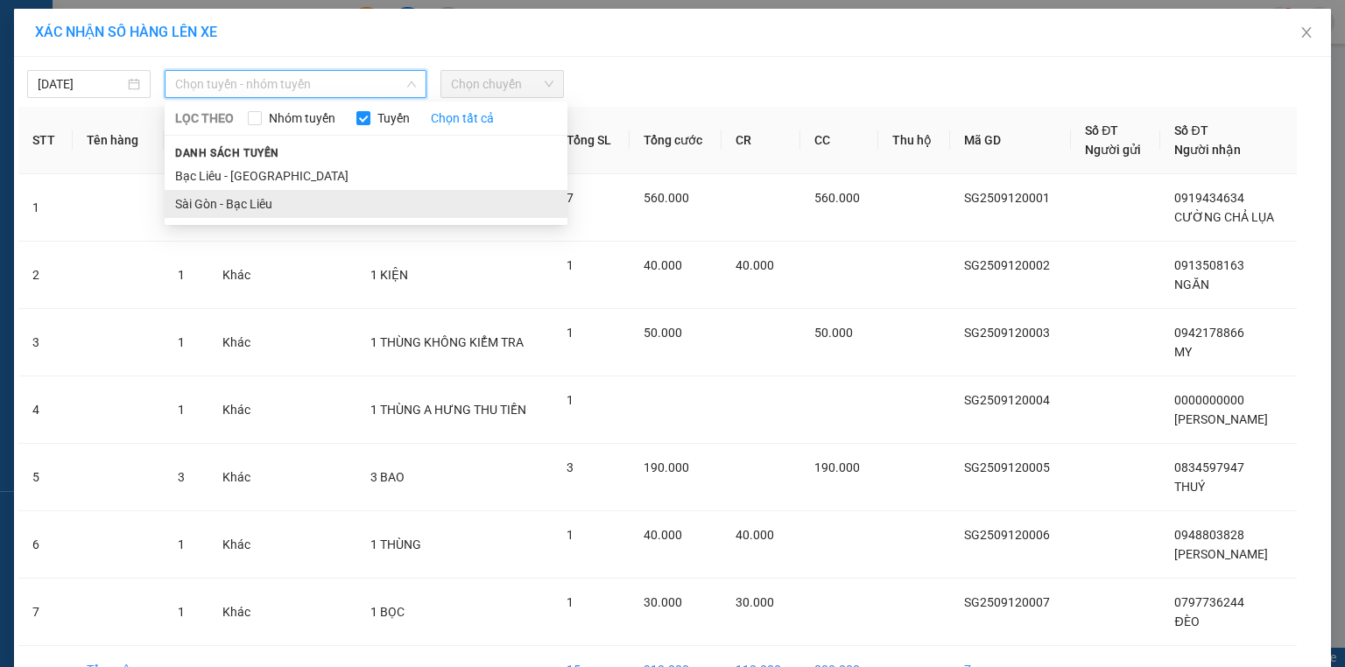
click at [279, 205] on li "Sài Gòn - Bạc Liêu" at bounding box center [366, 204] width 403 height 28
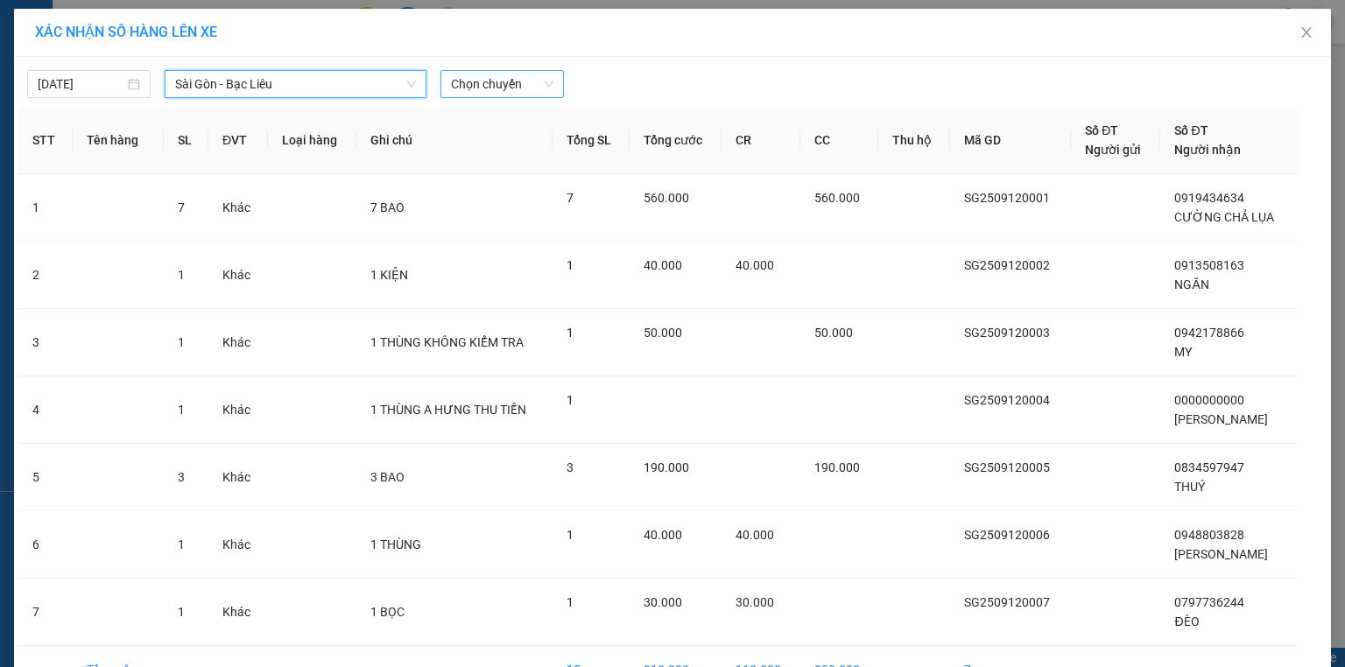
click at [483, 85] on span "Chọn chuyến" at bounding box center [502, 84] width 102 height 26
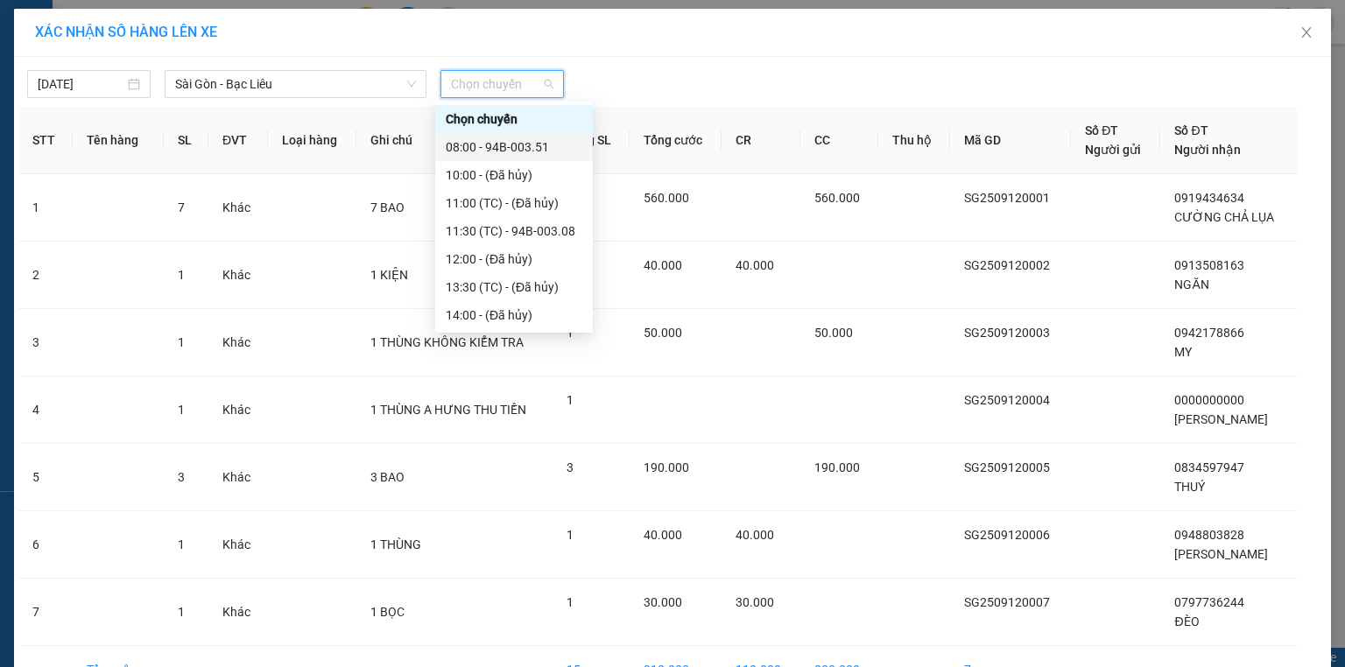
click at [546, 151] on div "08:00 - 94B-003.51" at bounding box center [514, 146] width 137 height 19
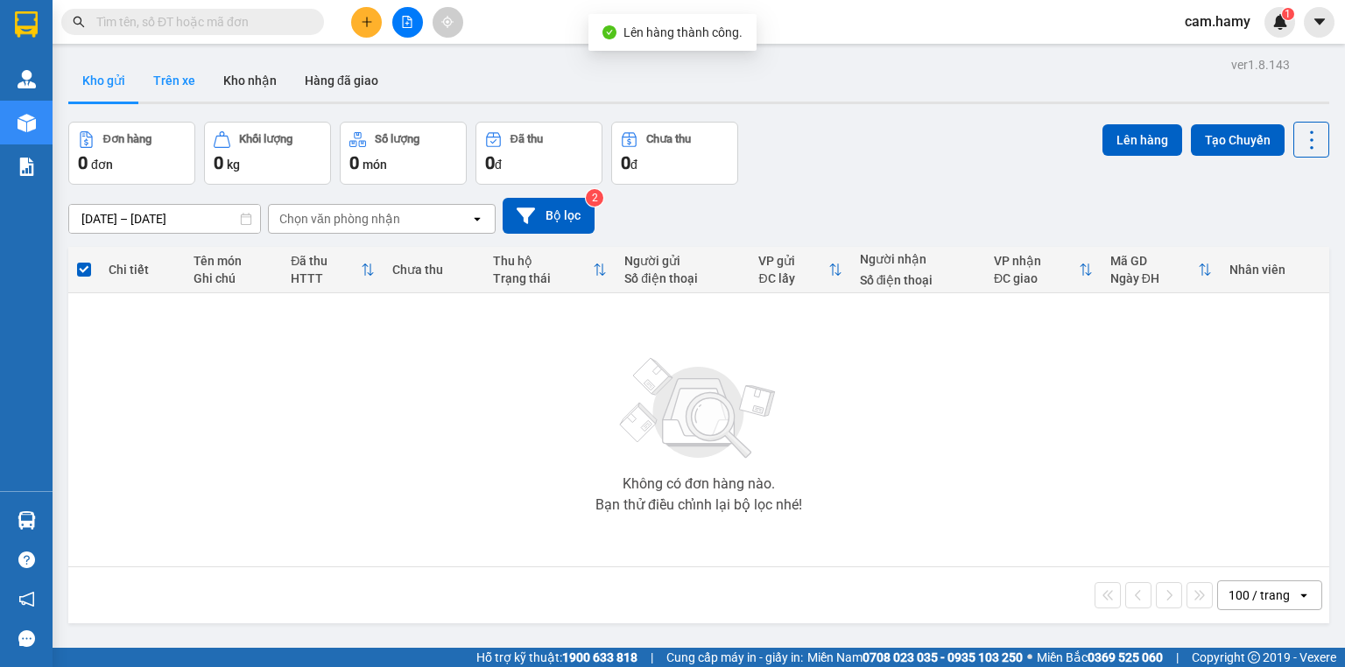
click at [172, 71] on button "Trên xe" at bounding box center [174, 81] width 70 height 42
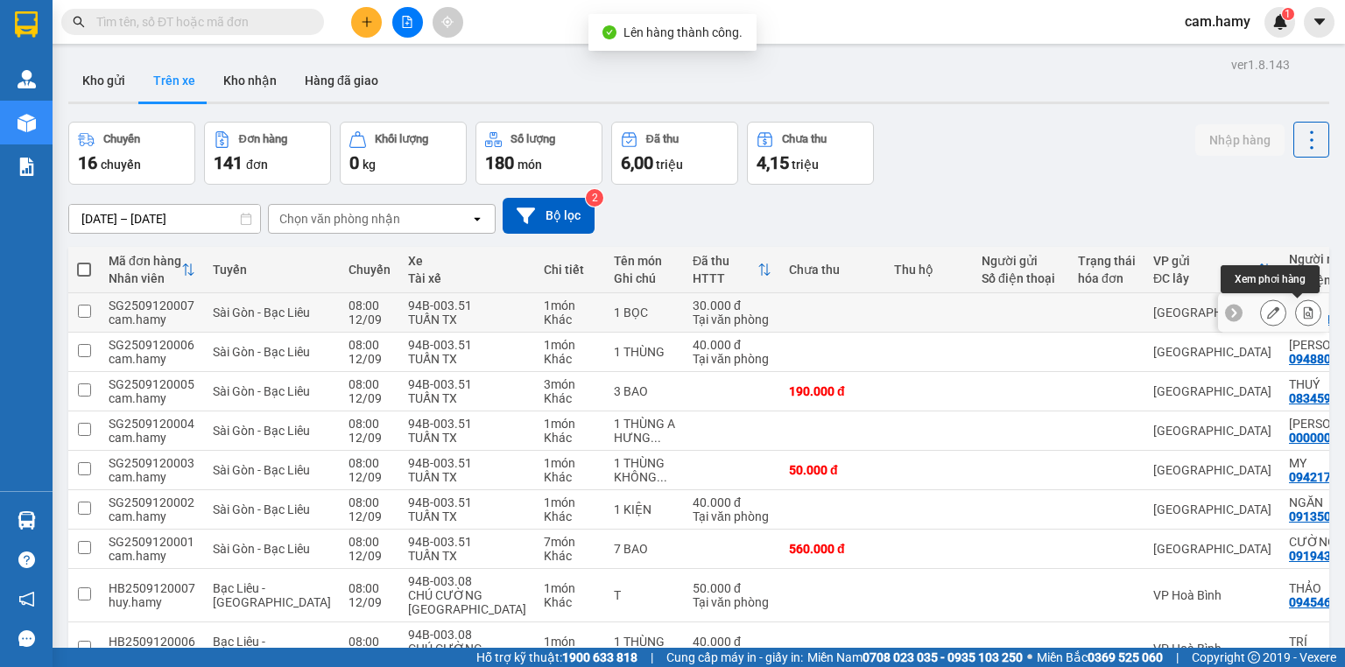
click at [1304, 312] on icon at bounding box center [1309, 313] width 10 height 12
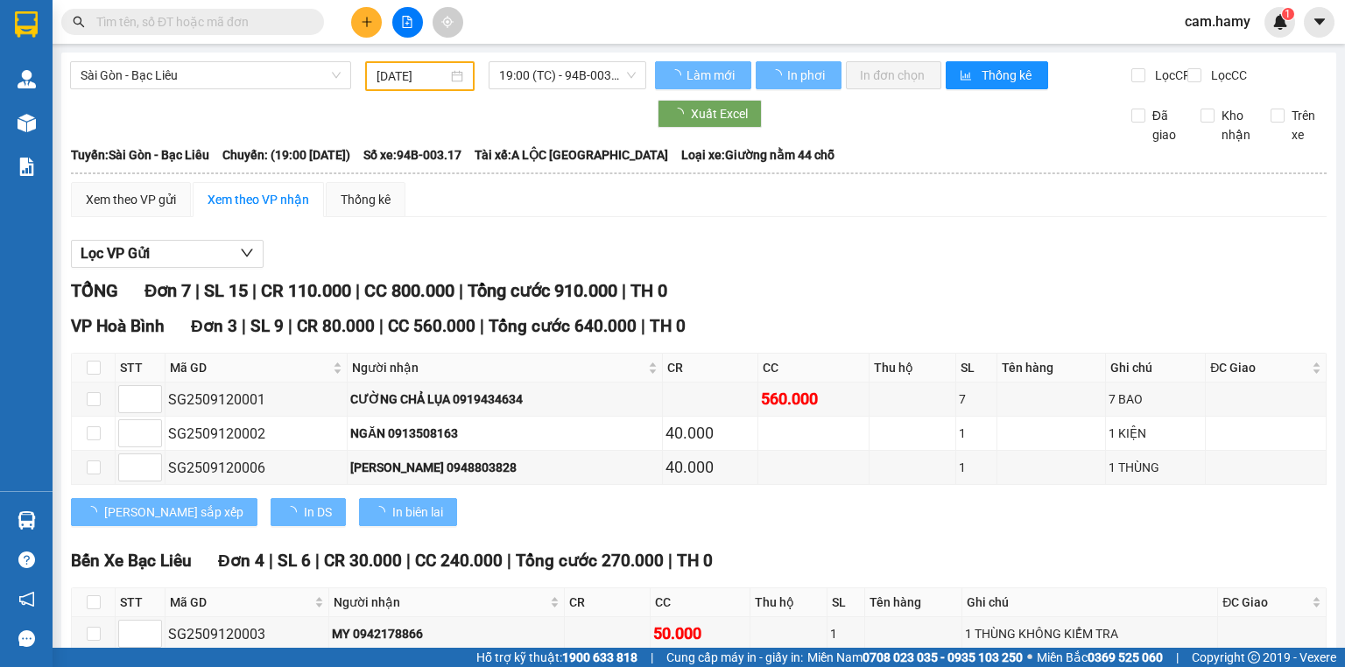
type input "[DATE]"
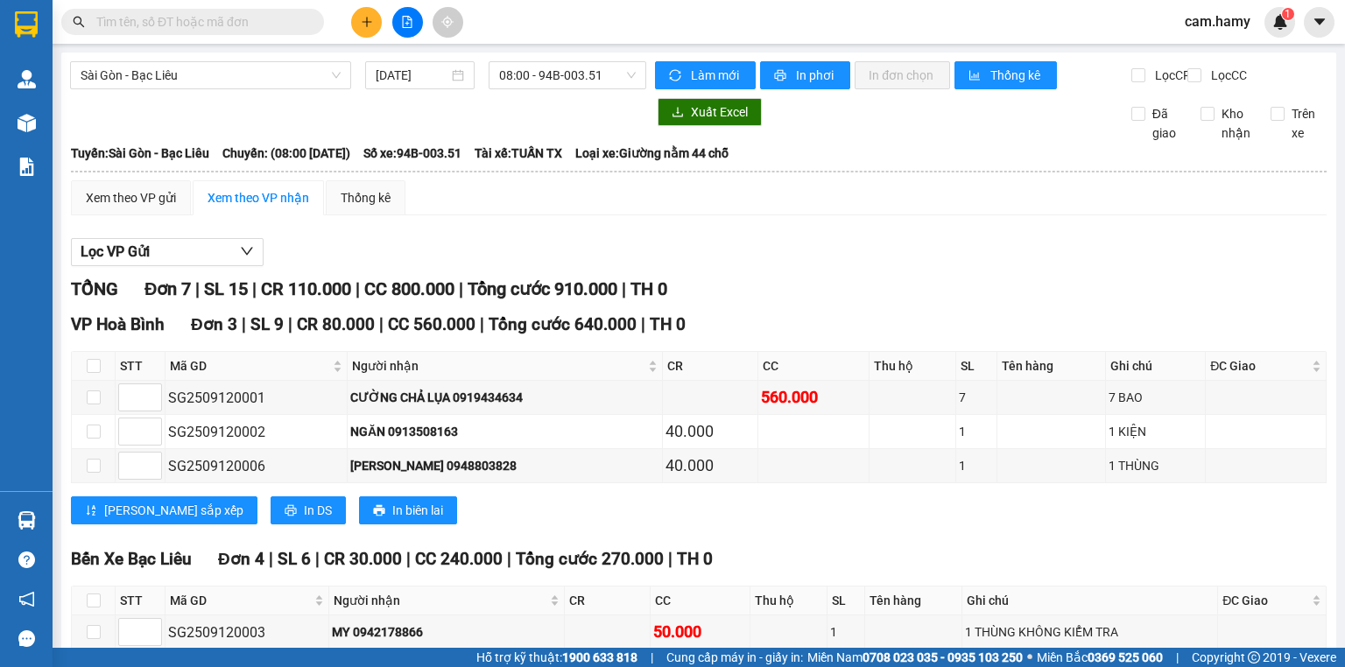
checkbox input "true"
click at [165, 208] on div "Xem theo VP gửi" at bounding box center [131, 197] width 90 height 19
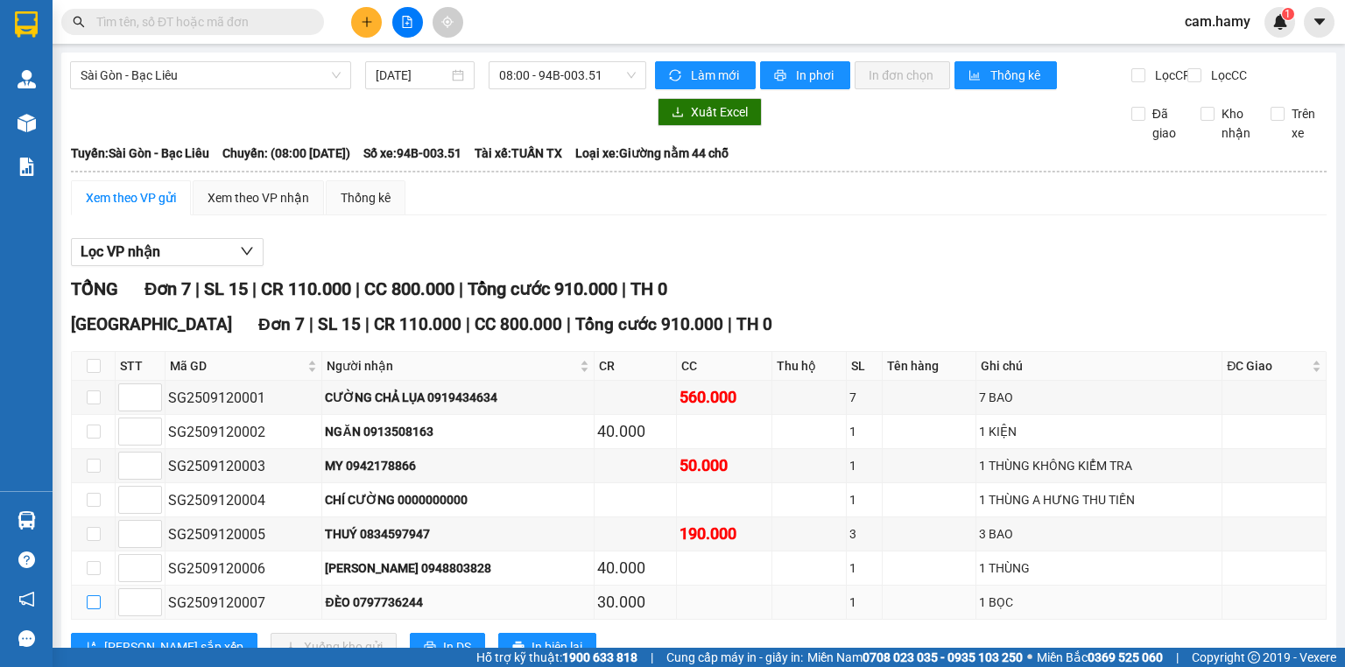
click at [91, 596] on input "checkbox" at bounding box center [94, 603] width 14 height 14
checkbox input "true"
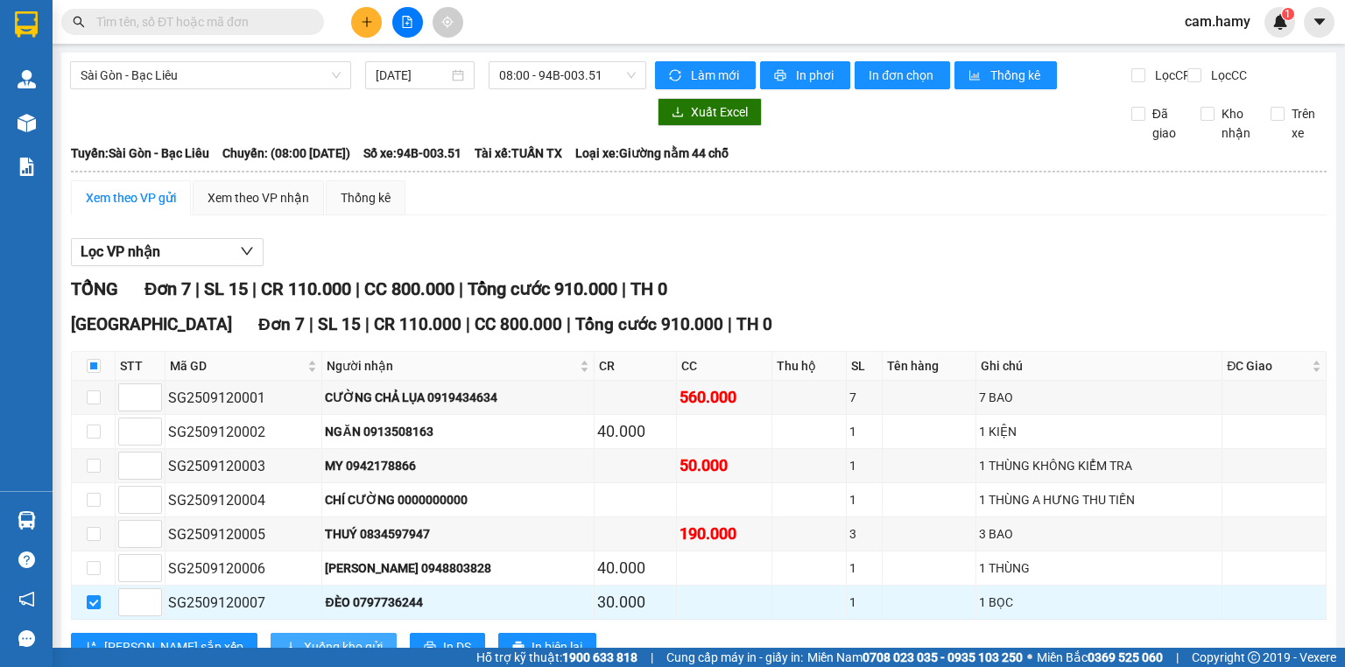
click at [304, 638] on span "Xuống kho gửi" at bounding box center [343, 647] width 79 height 19
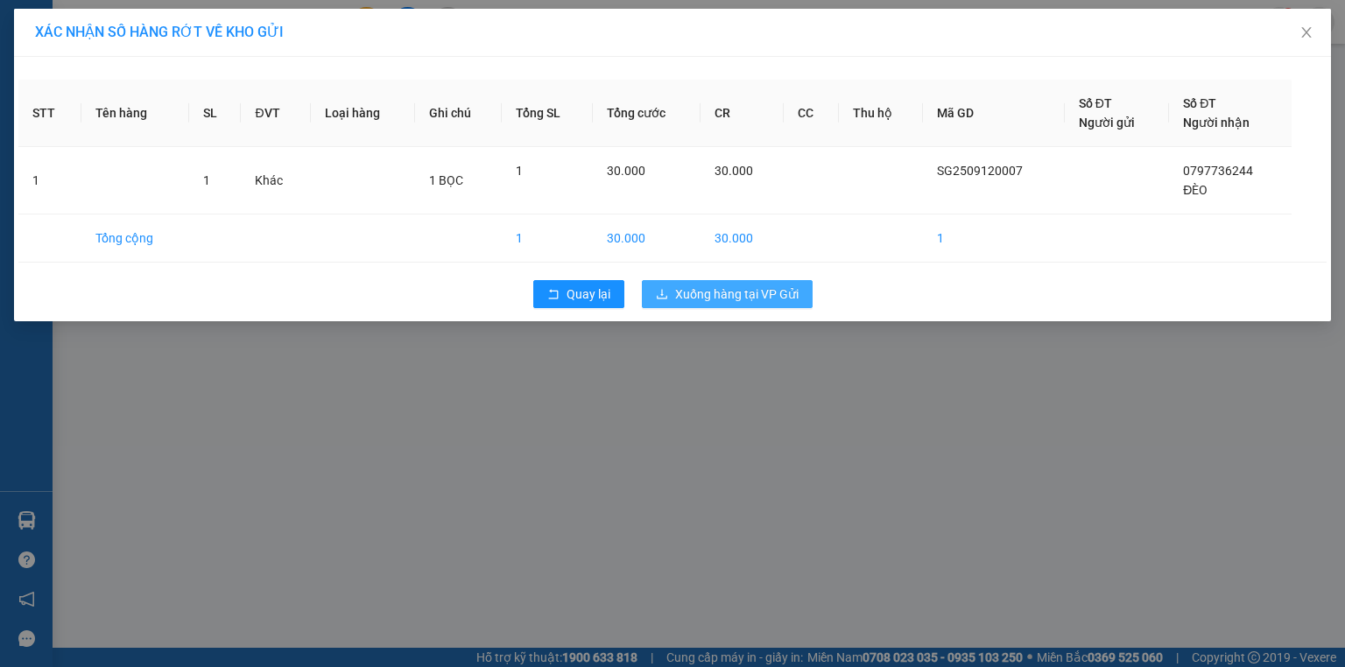
click at [709, 297] on span "Xuống hàng tại VP Gửi" at bounding box center [736, 294] width 123 height 19
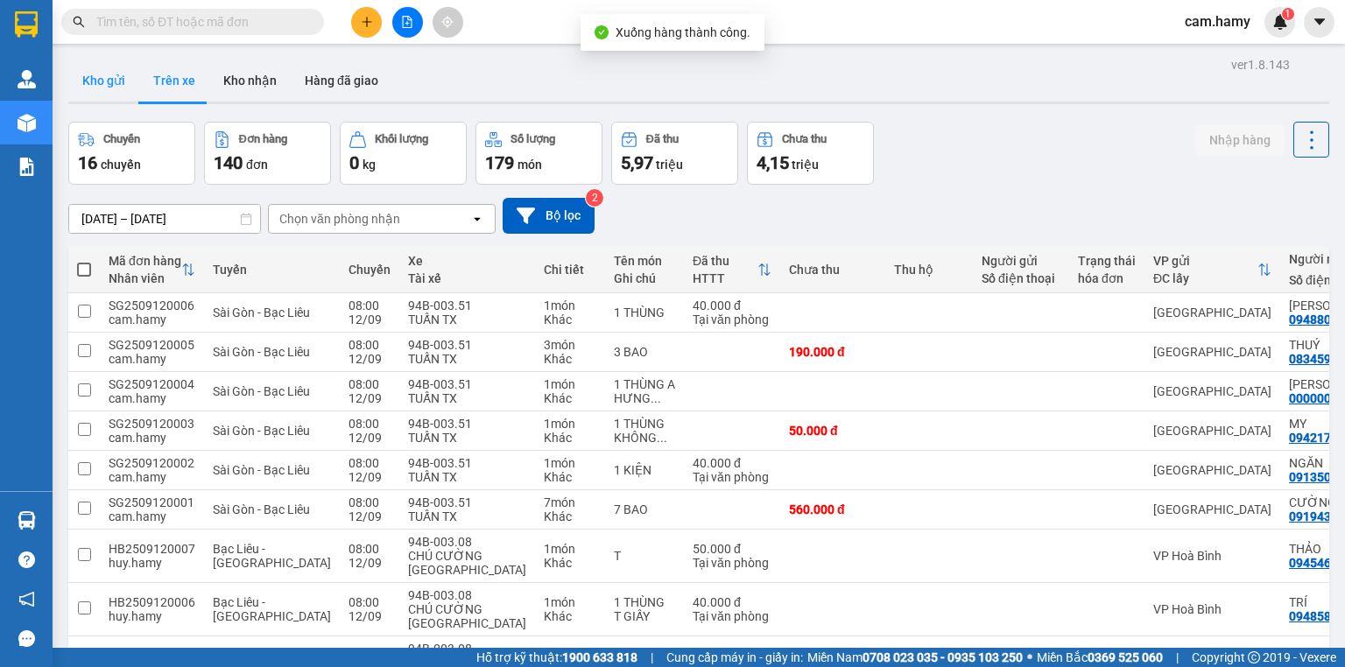
click at [100, 85] on button "Kho gửi" at bounding box center [103, 81] width 71 height 42
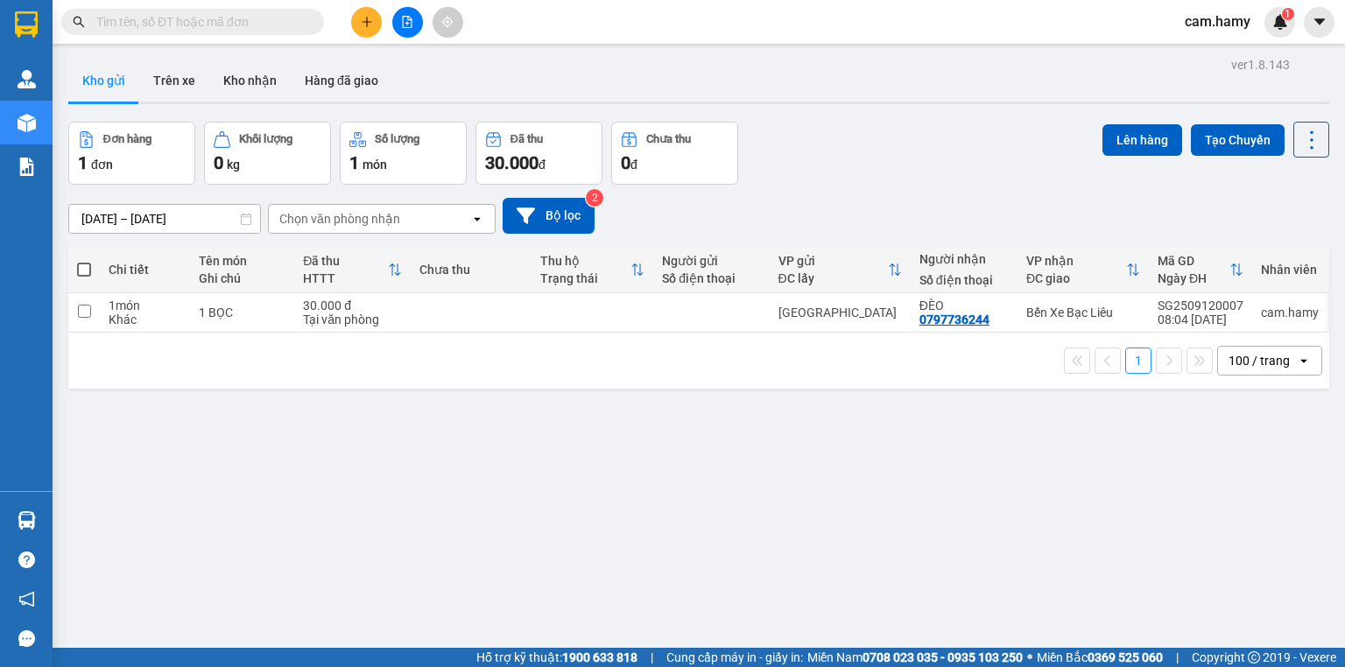
click at [88, 271] on span at bounding box center [84, 270] width 14 height 14
click at [84, 261] on input "checkbox" at bounding box center [84, 261] width 0 height 0
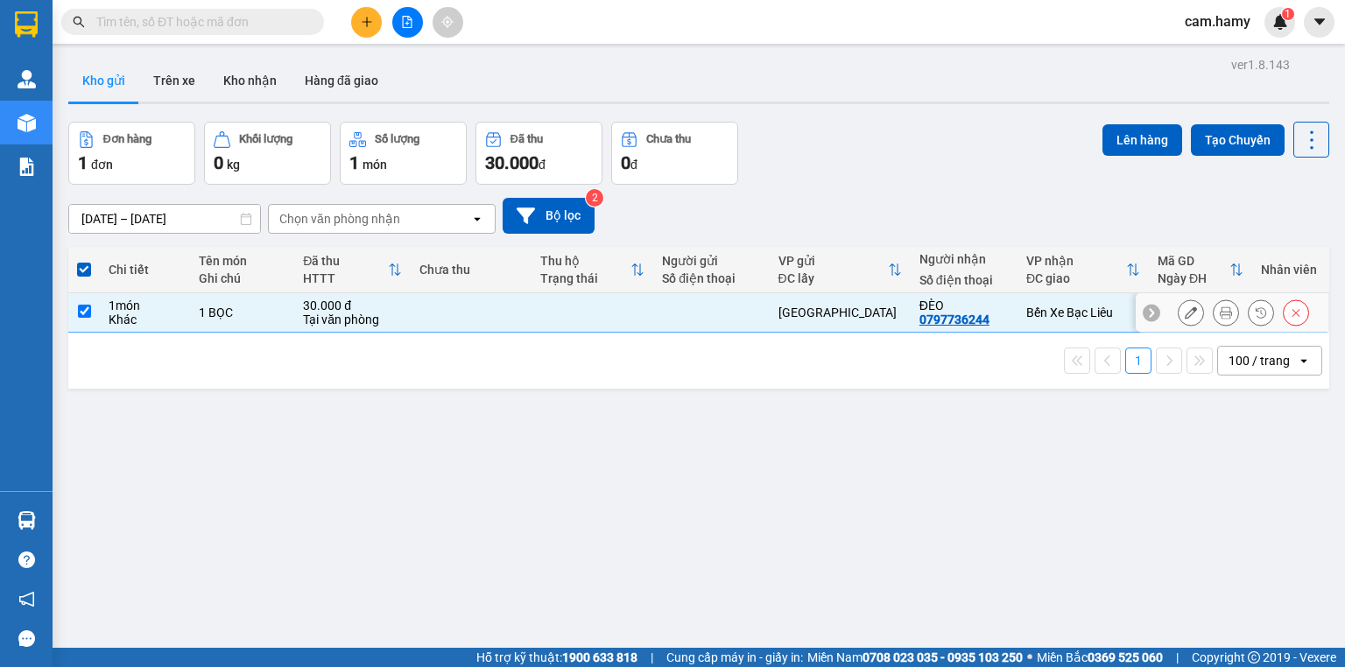
click at [1220, 312] on icon at bounding box center [1226, 313] width 12 height 12
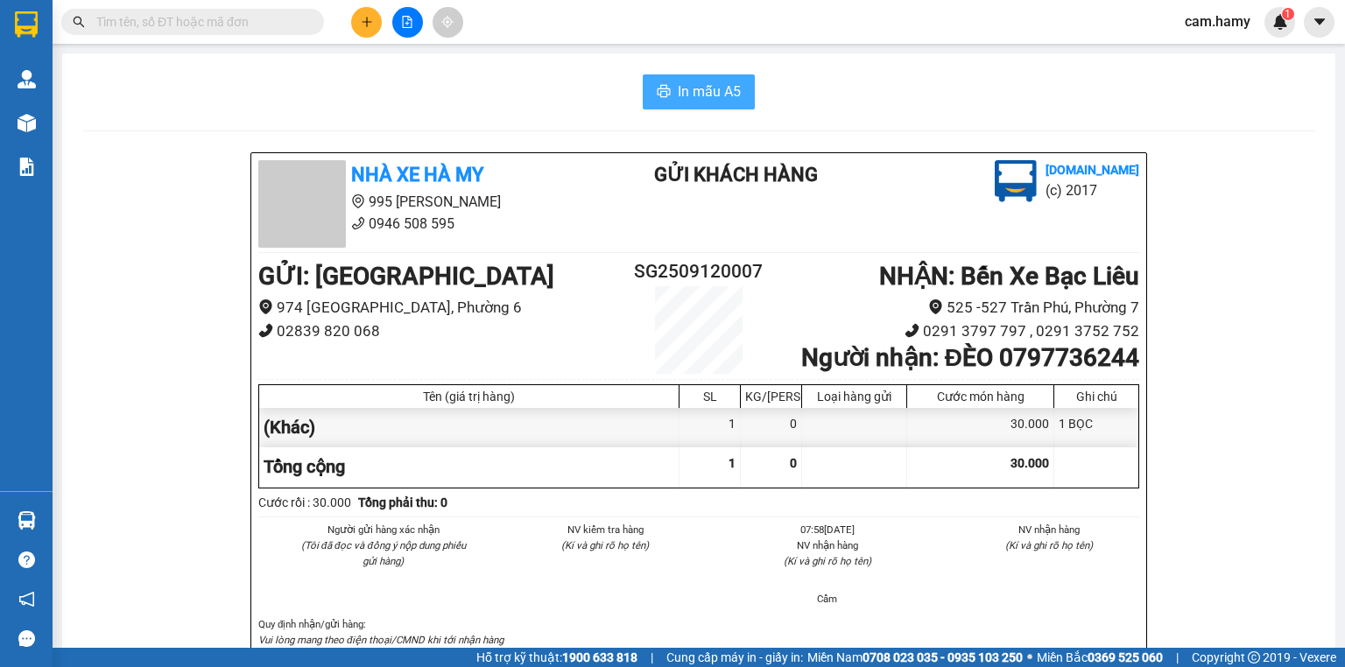
click at [680, 94] on span "In mẫu A5" at bounding box center [709, 92] width 63 height 22
click at [700, 82] on span "In mẫu A5" at bounding box center [709, 92] width 63 height 22
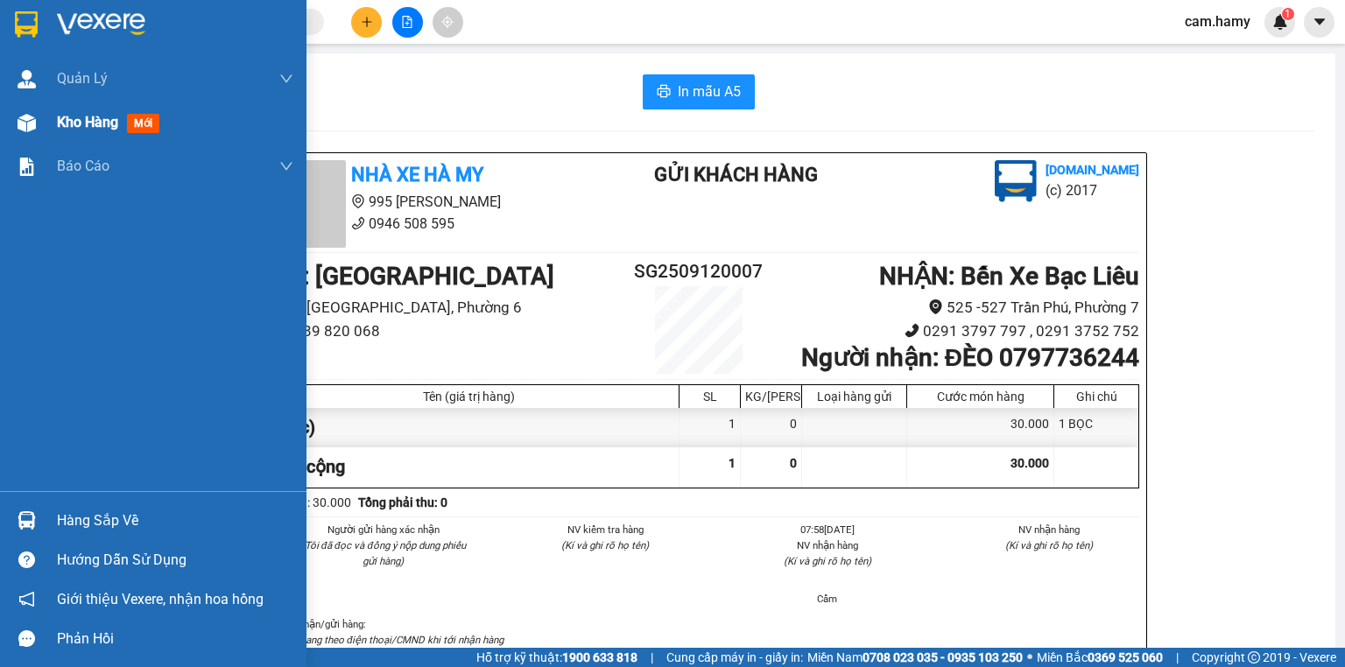
click at [63, 122] on span "Kho hàng" at bounding box center [87, 122] width 61 height 17
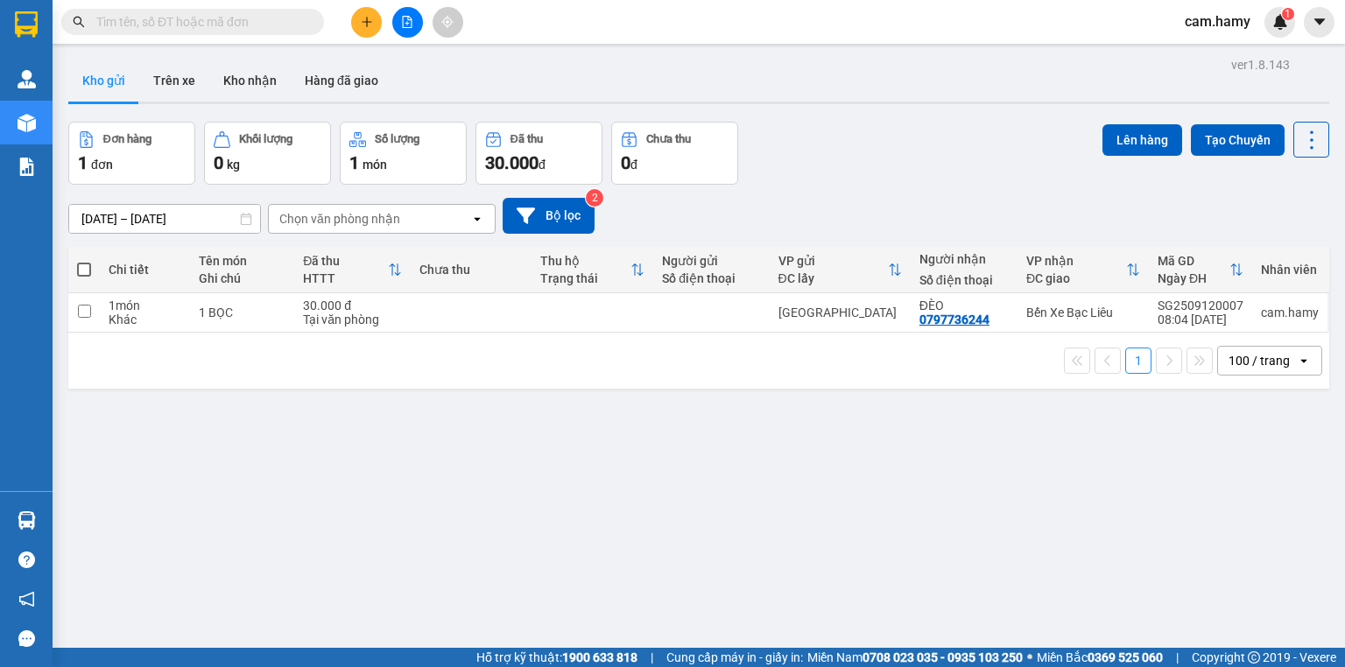
click at [79, 264] on span at bounding box center [84, 270] width 14 height 14
click at [84, 261] on input "checkbox" at bounding box center [84, 261] width 0 height 0
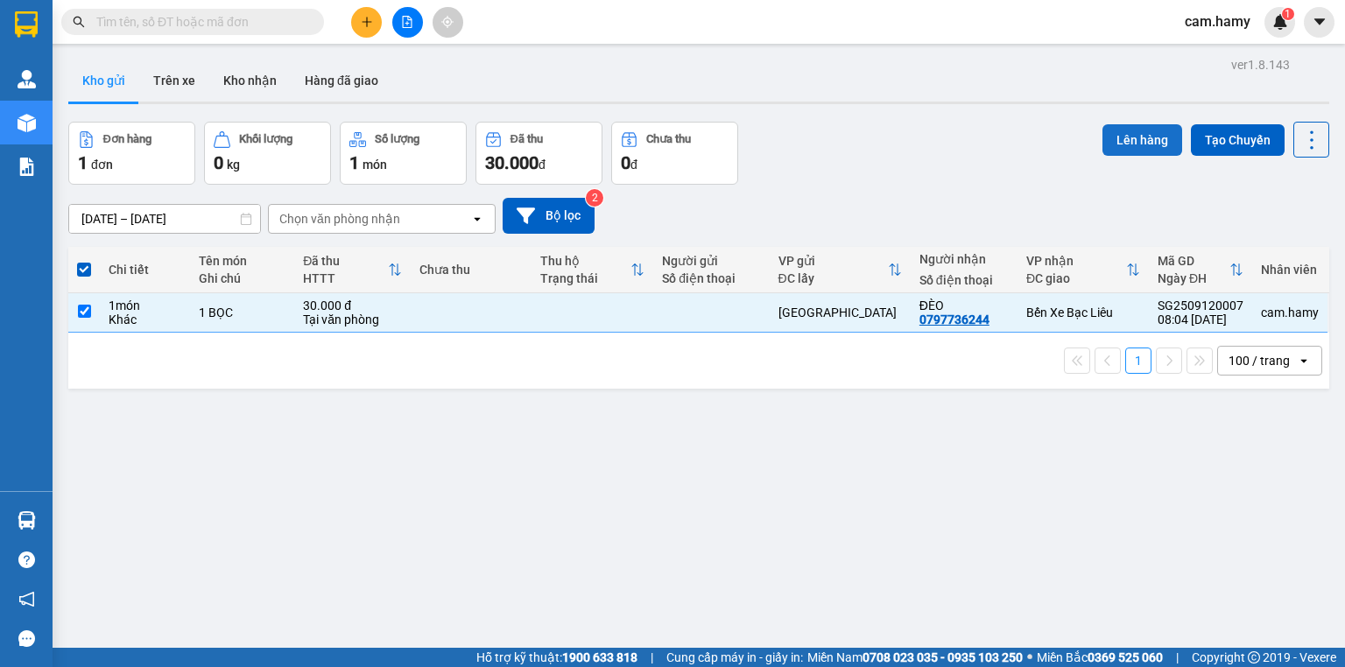
click at [1132, 128] on button "Lên hàng" at bounding box center [1143, 140] width 80 height 32
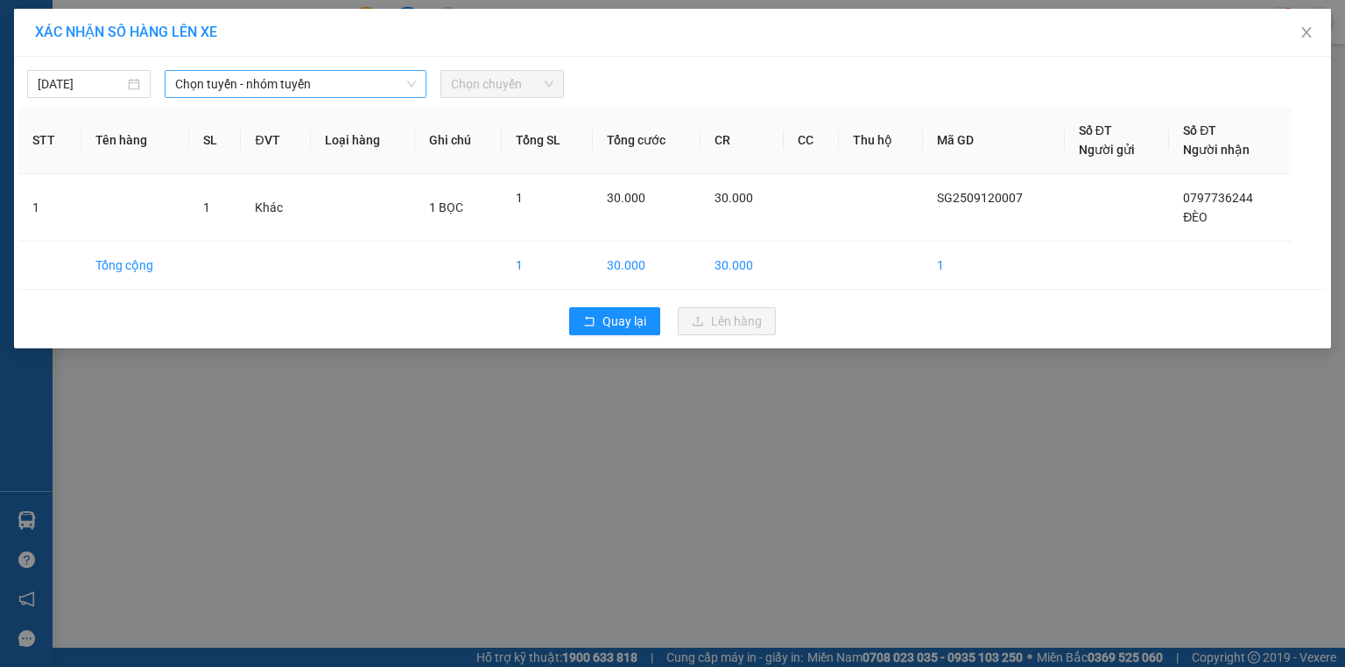
click at [262, 84] on span "Chọn tuyến - nhóm tuyến" at bounding box center [295, 84] width 241 height 26
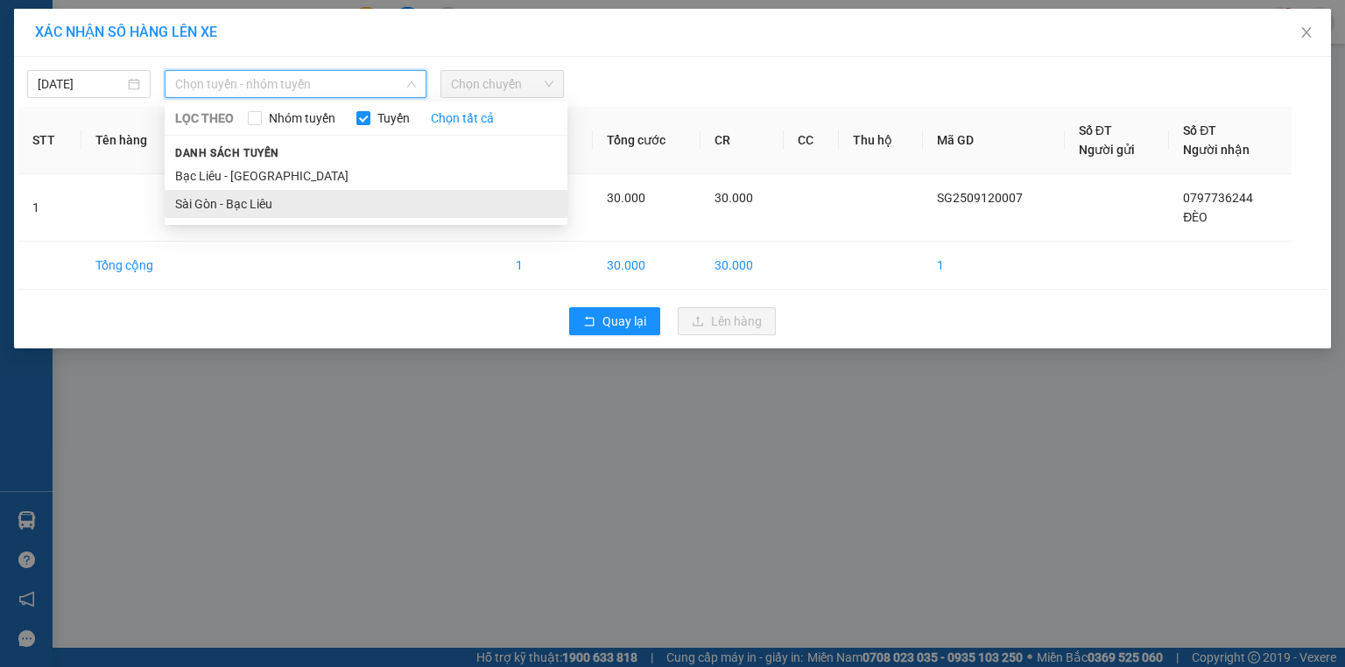
click at [265, 201] on li "Sài Gòn - Bạc Liêu" at bounding box center [366, 204] width 403 height 28
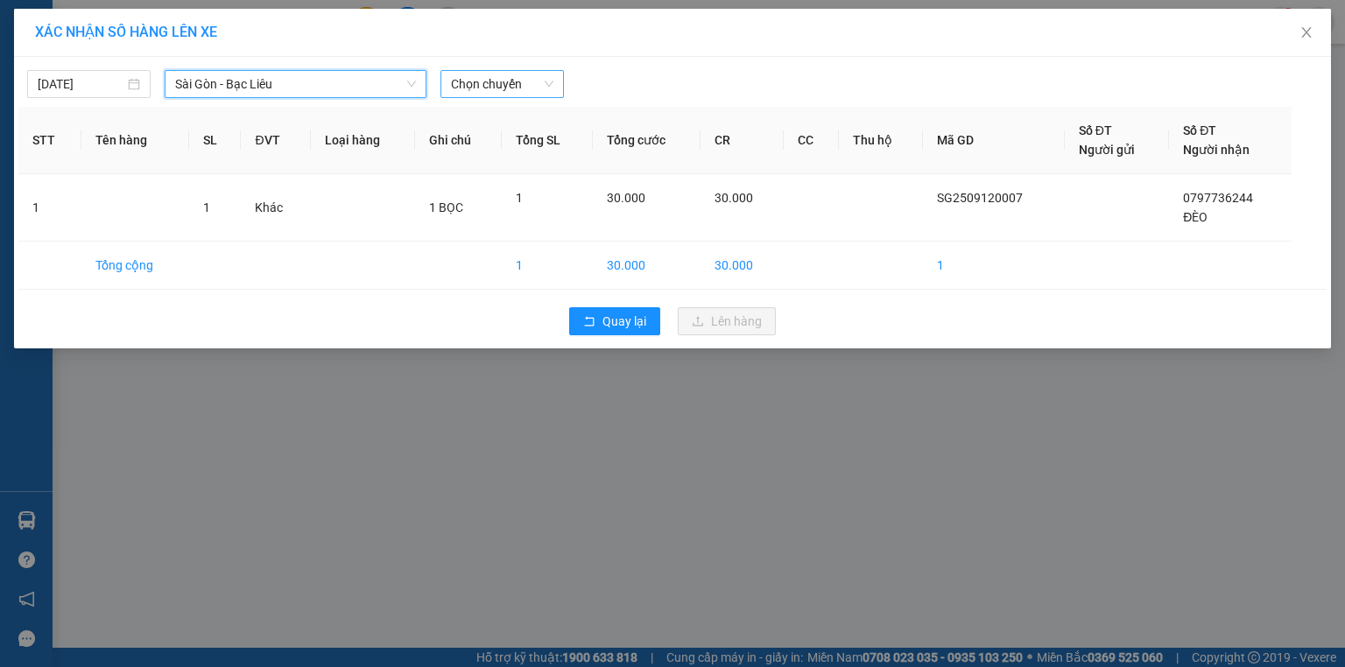
click at [486, 88] on span "Chọn chuyến" at bounding box center [502, 84] width 102 height 26
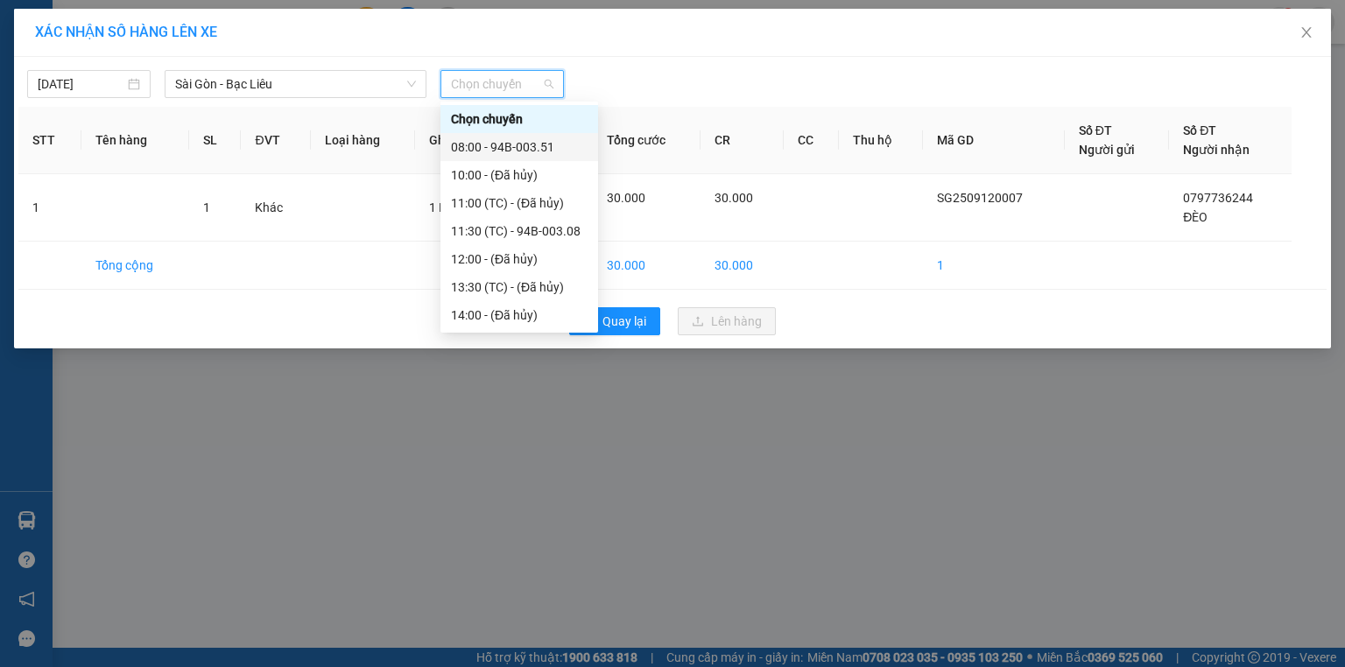
click at [543, 155] on div "08:00 - 94B-003.51" at bounding box center [519, 146] width 137 height 19
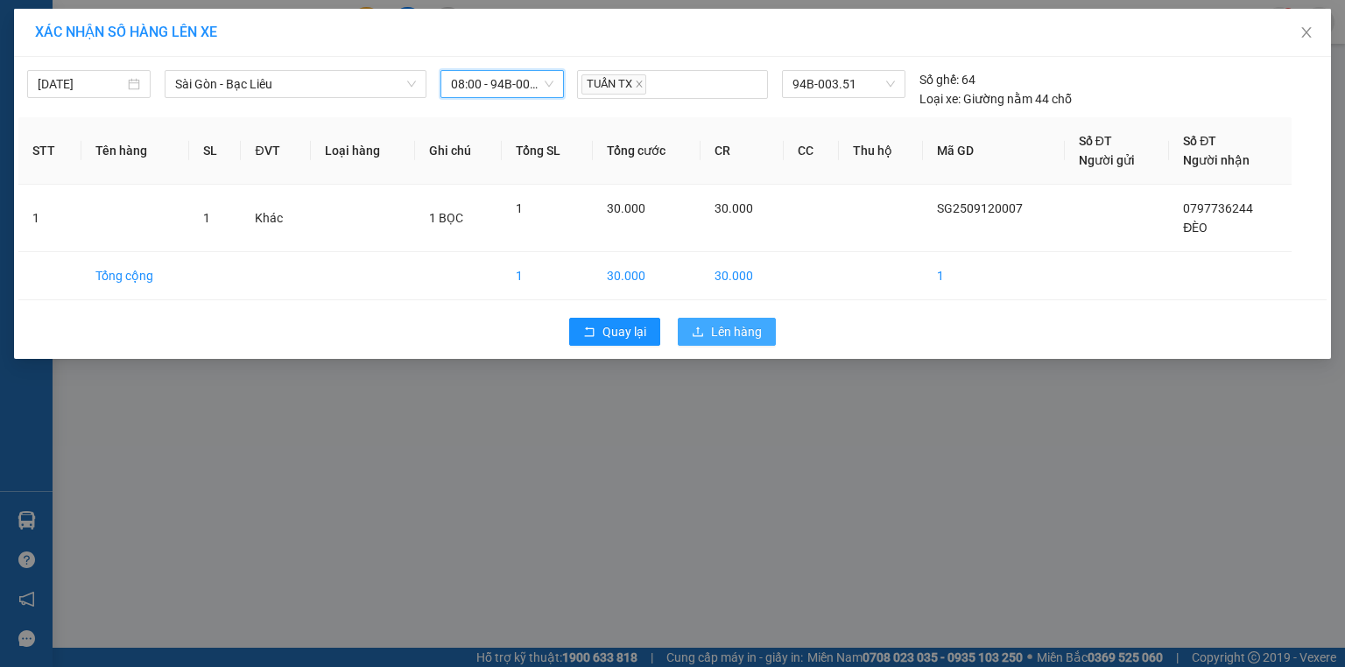
click at [746, 336] on span "Lên hàng" at bounding box center [736, 331] width 51 height 19
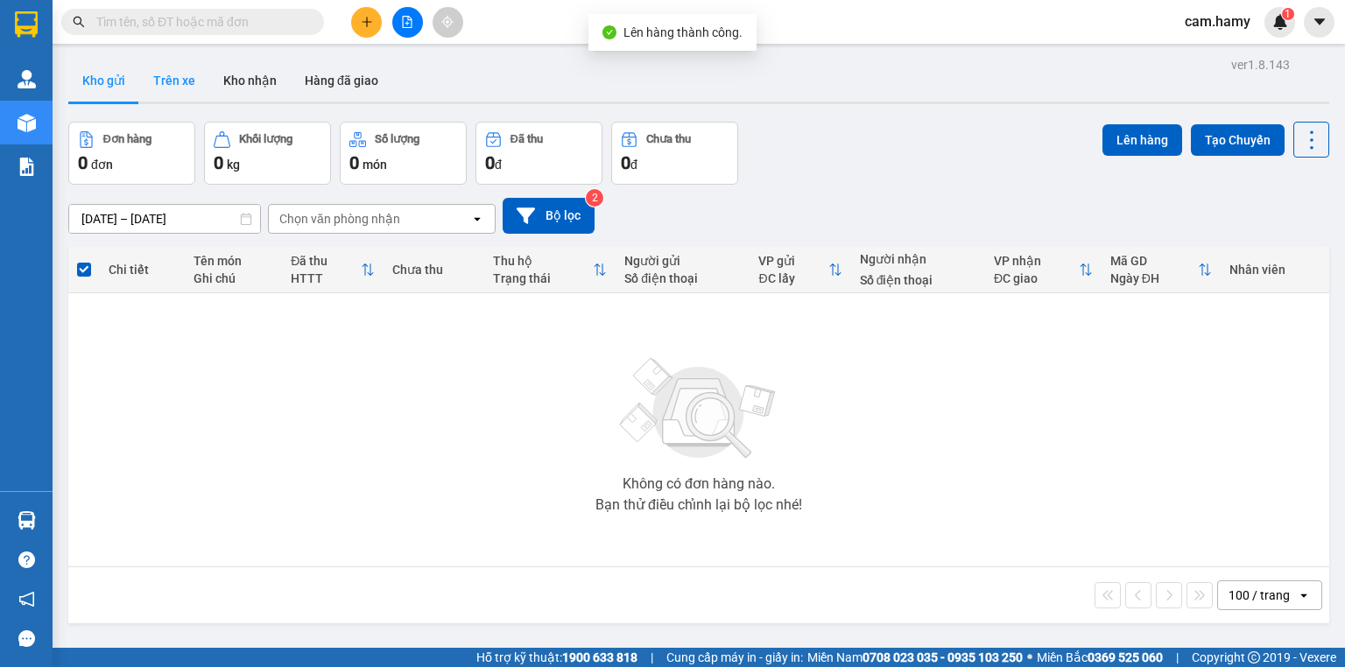
click at [182, 82] on button "Trên xe" at bounding box center [174, 81] width 70 height 42
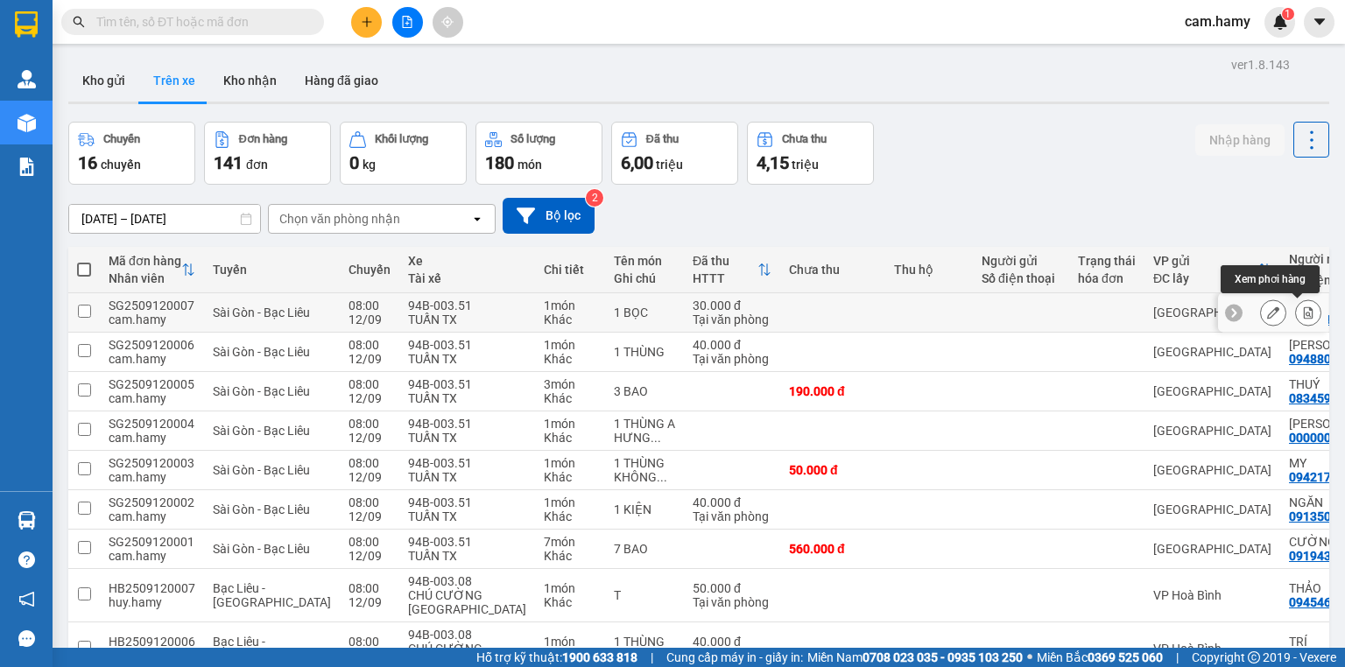
click at [1304, 312] on icon at bounding box center [1309, 313] width 10 height 12
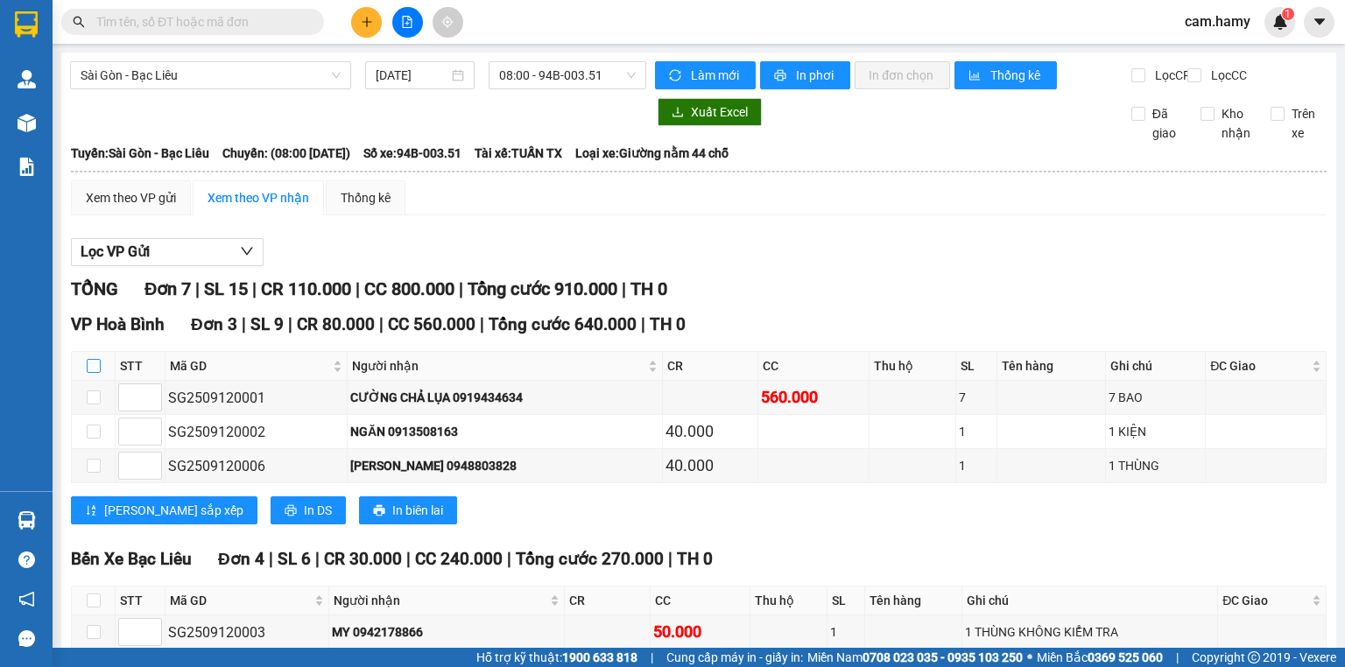
click at [96, 373] on input "checkbox" at bounding box center [94, 366] width 14 height 14
checkbox input "true"
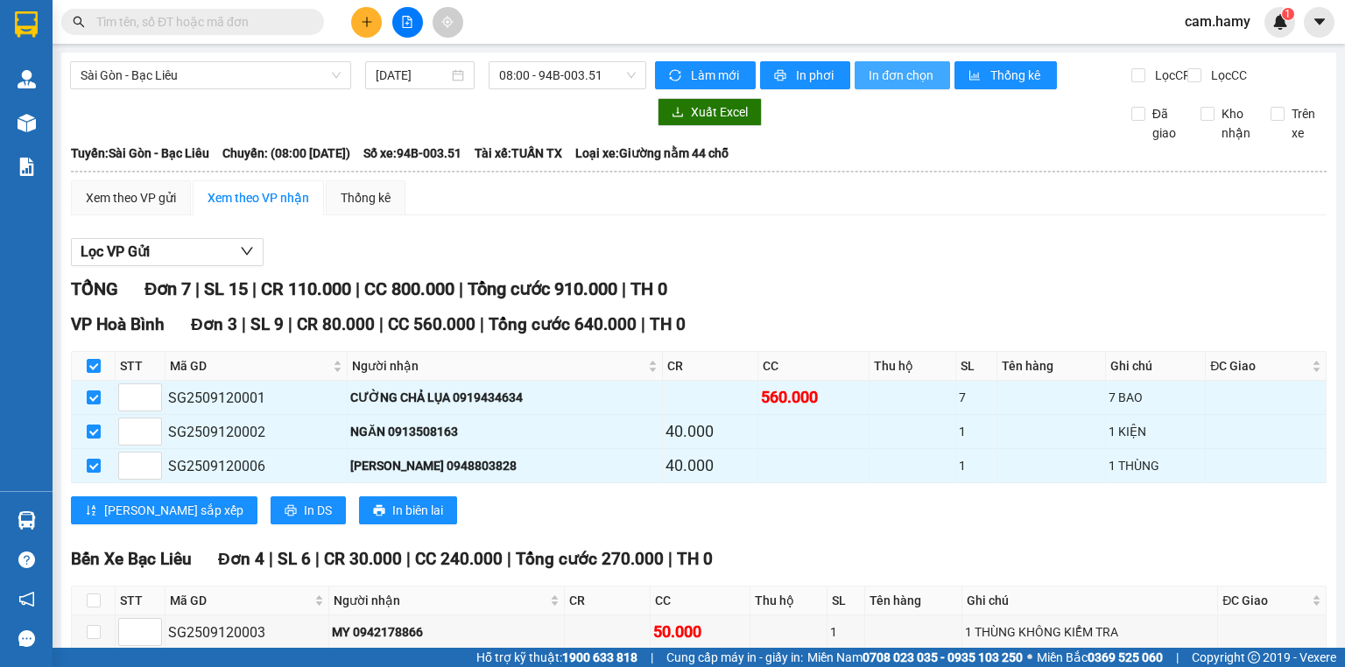
click at [885, 66] on span "In đơn chọn" at bounding box center [902, 75] width 67 height 19
click at [89, 373] on input "checkbox" at bounding box center [94, 366] width 14 height 14
checkbox input "false"
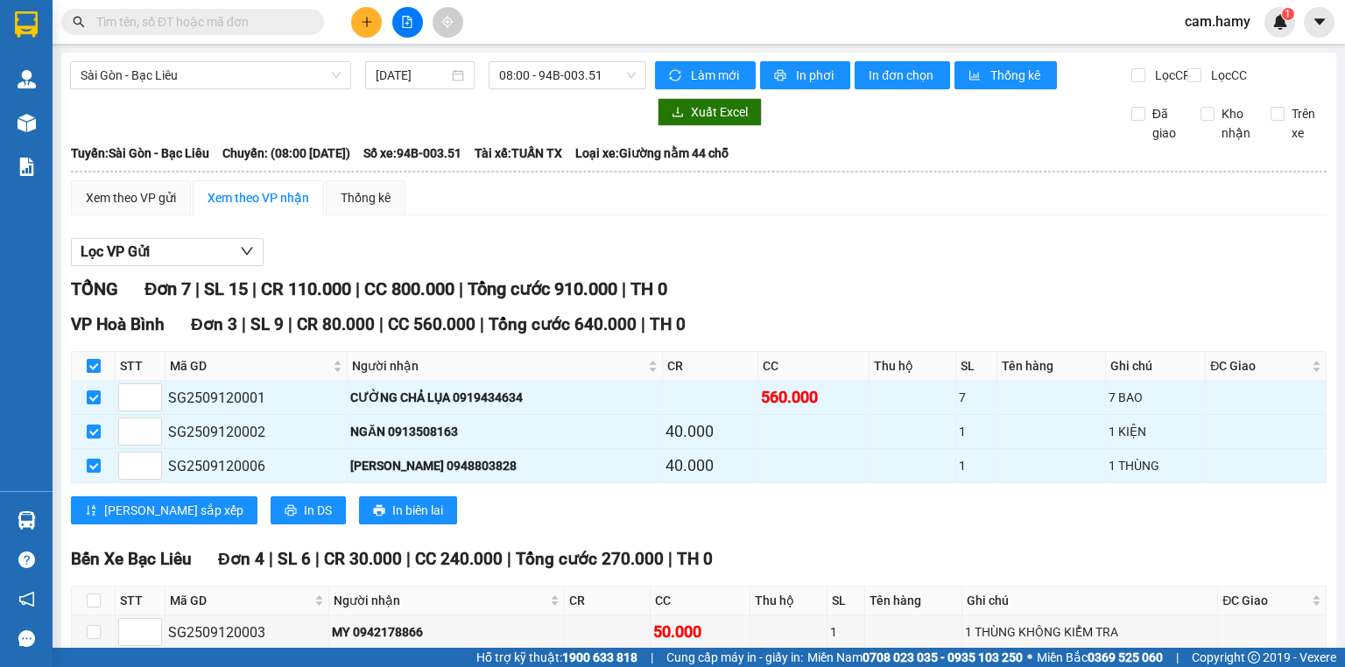
checkbox input "false"
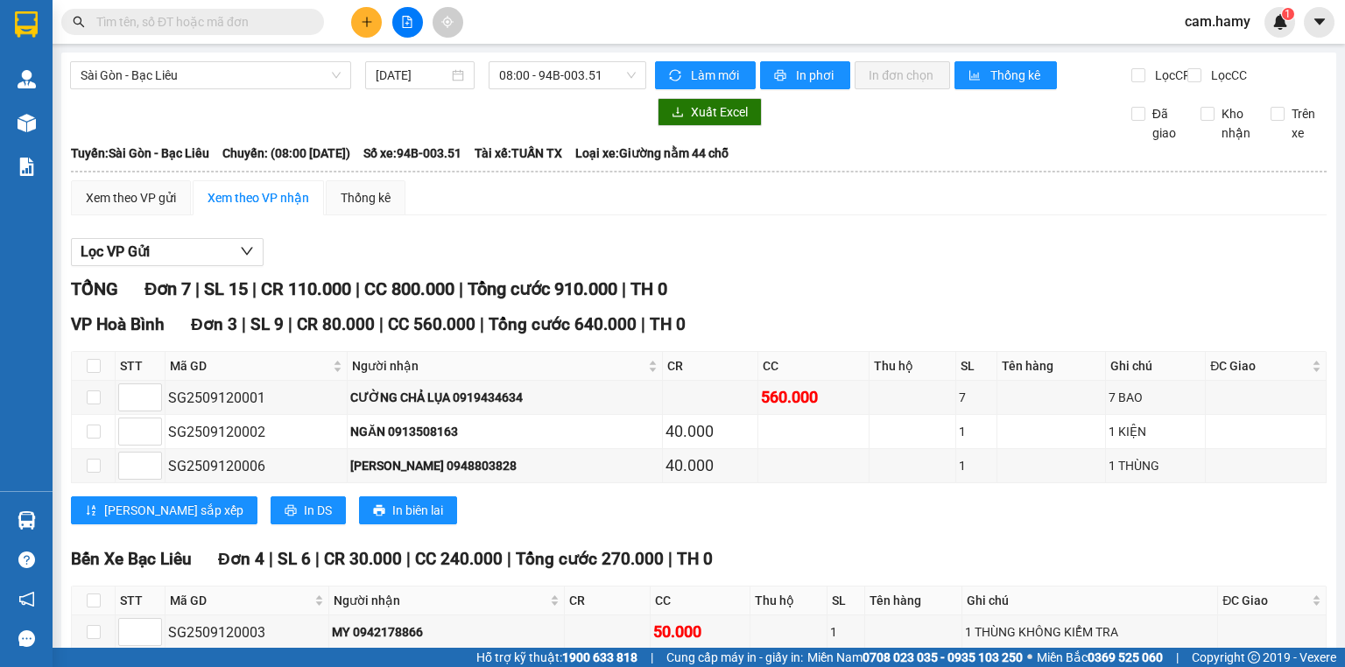
click at [84, 380] on th at bounding box center [94, 366] width 44 height 29
click at [91, 594] on input "checkbox" at bounding box center [94, 601] width 14 height 14
checkbox input "true"
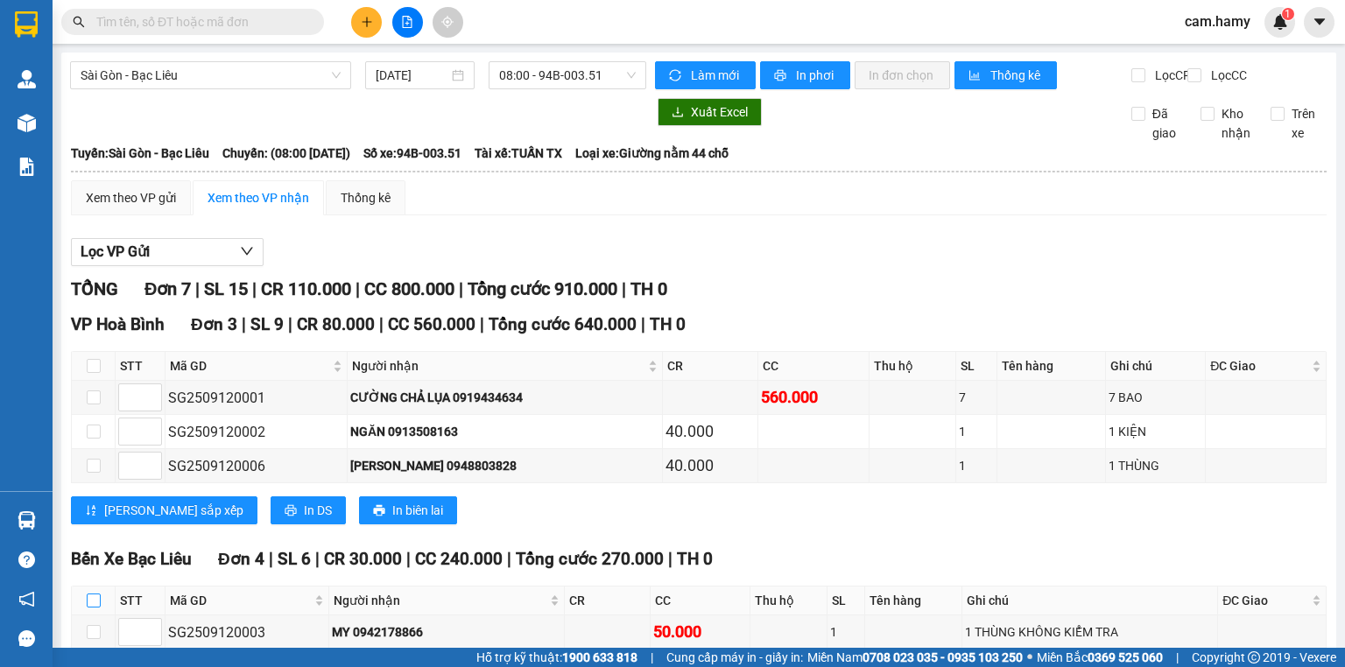
checkbox input "true"
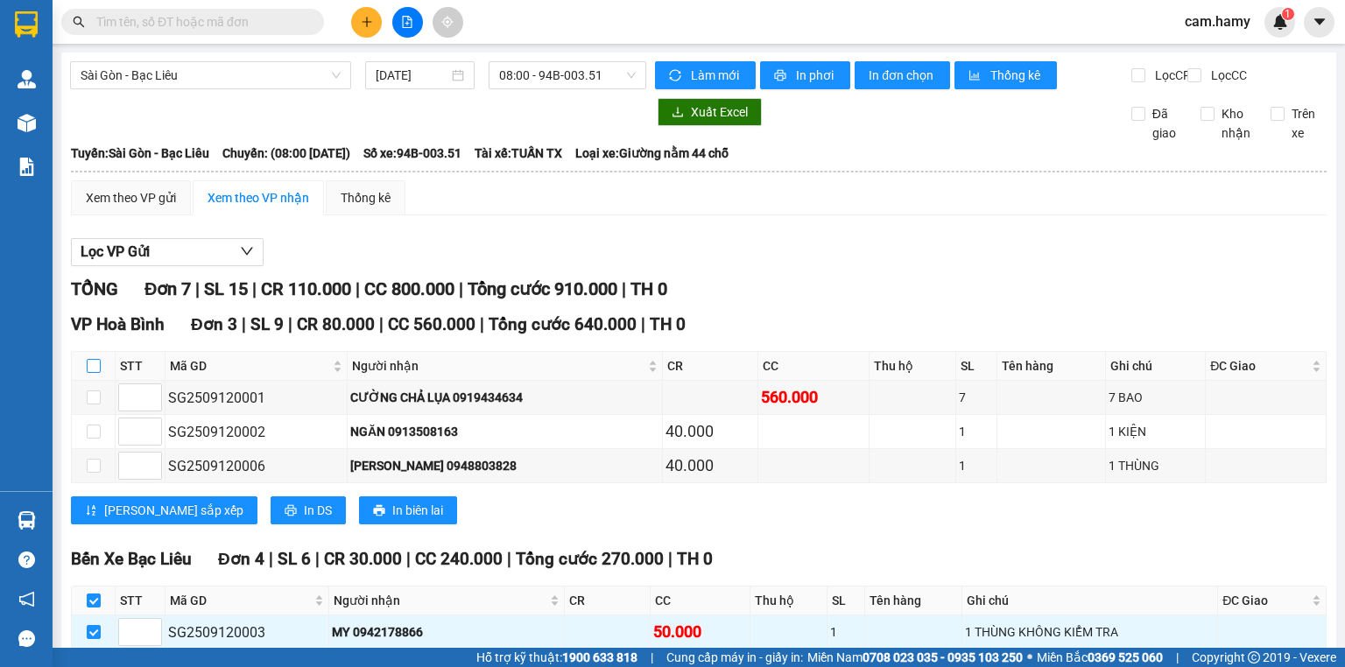
click at [95, 359] on input "checkbox" at bounding box center [94, 366] width 14 height 14
checkbox input "true"
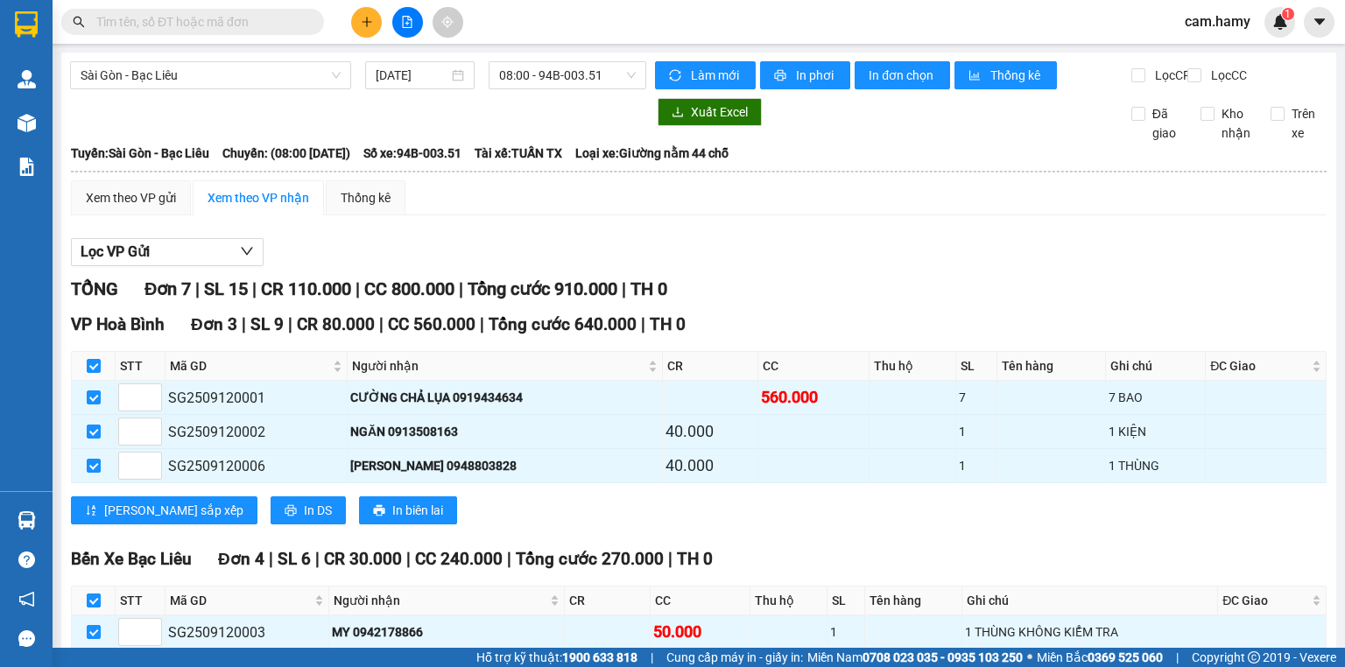
click at [95, 594] on input "checkbox" at bounding box center [94, 601] width 14 height 14
checkbox input "false"
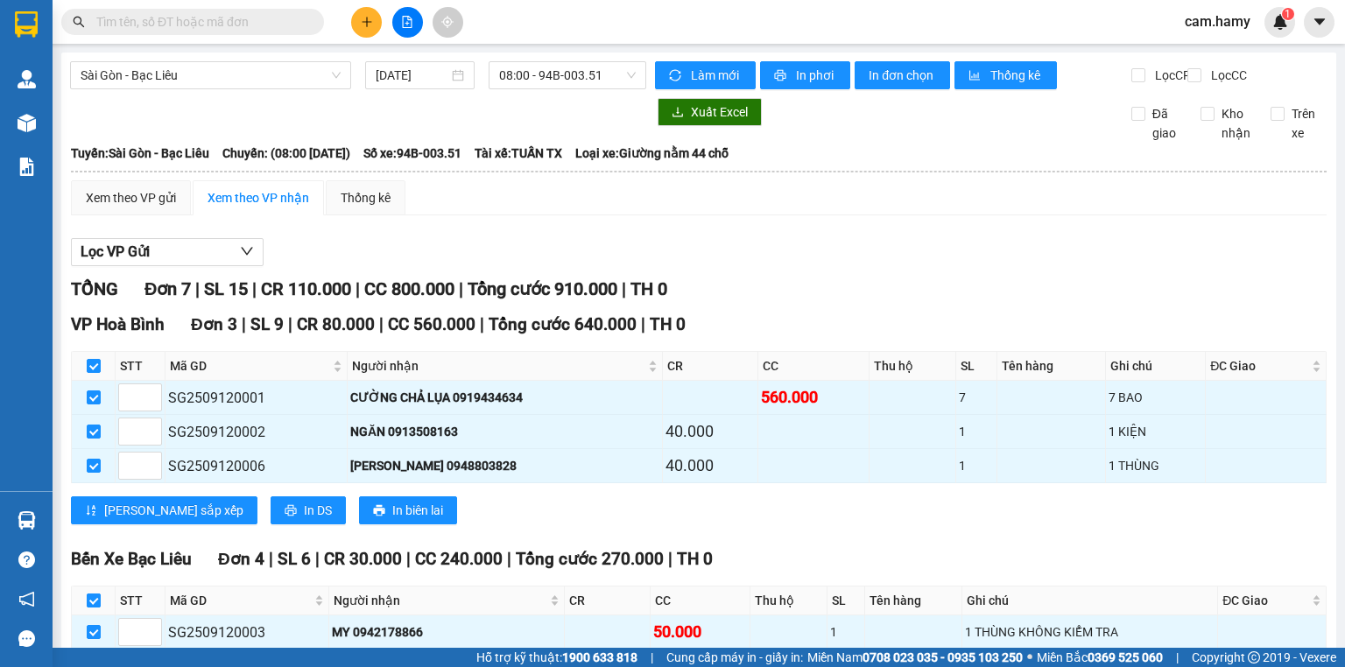
checkbox input "false"
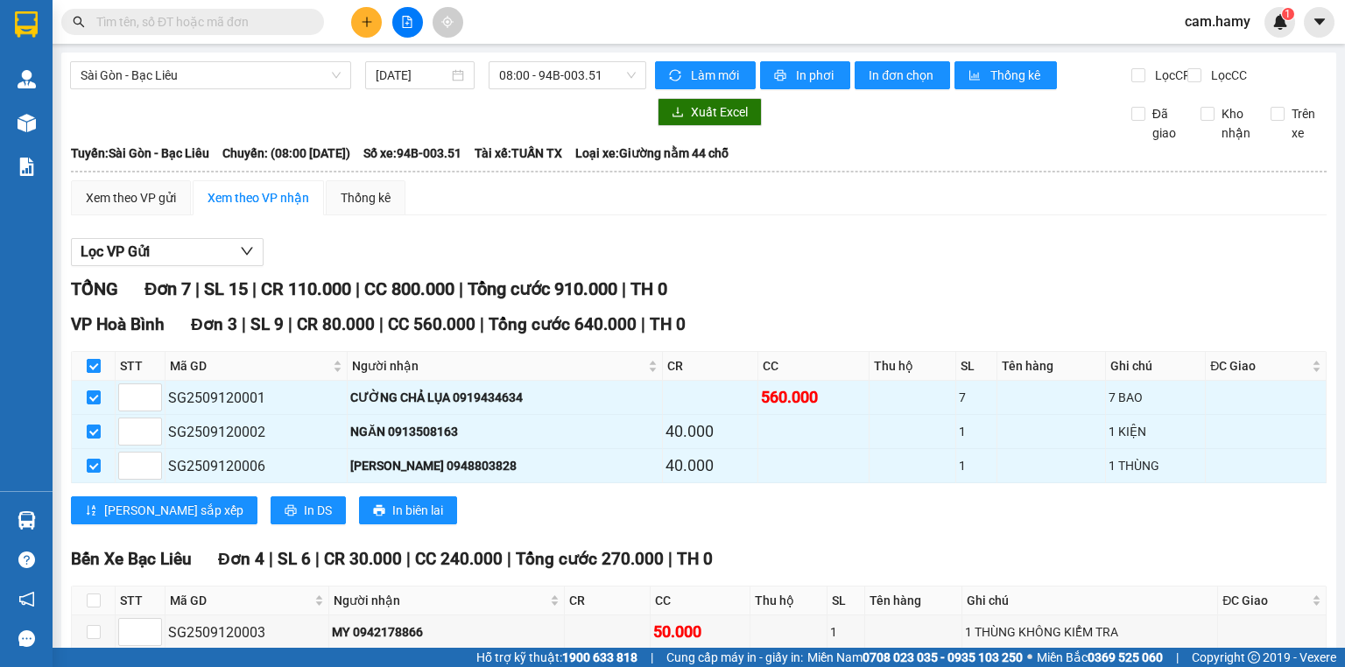
click at [96, 359] on input "checkbox" at bounding box center [94, 366] width 14 height 14
checkbox input "false"
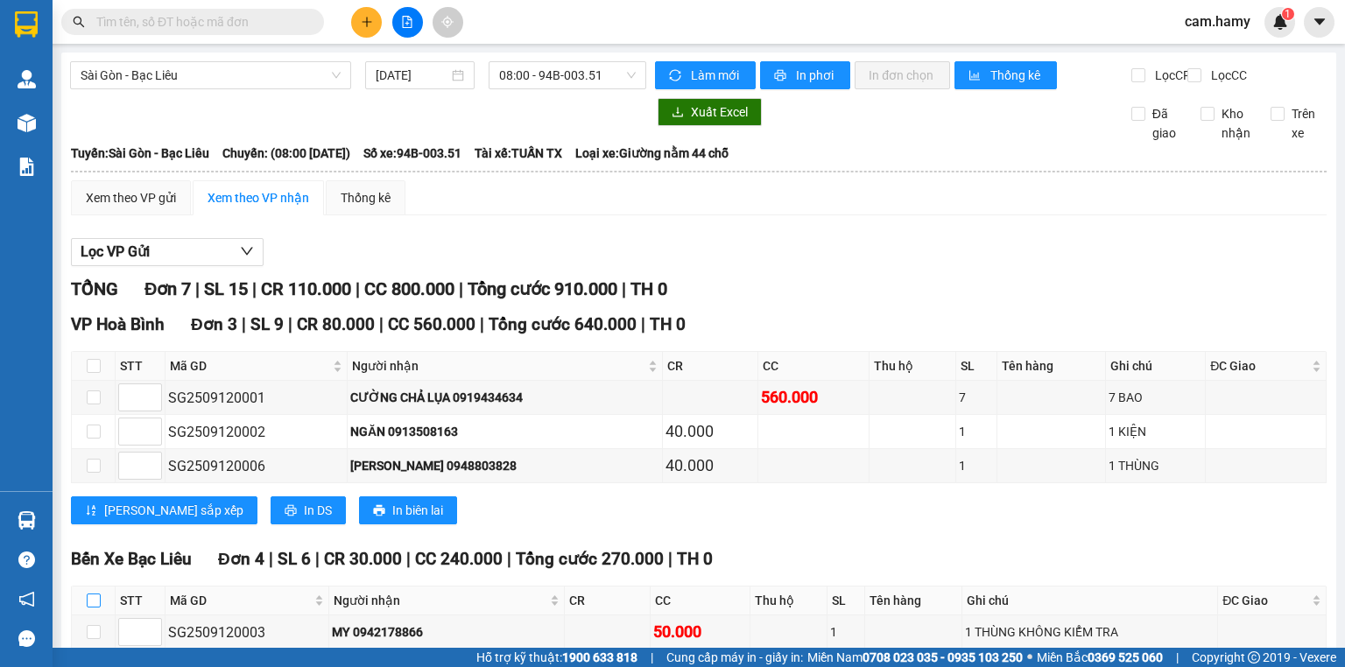
click at [88, 594] on input "checkbox" at bounding box center [94, 601] width 14 height 14
checkbox input "true"
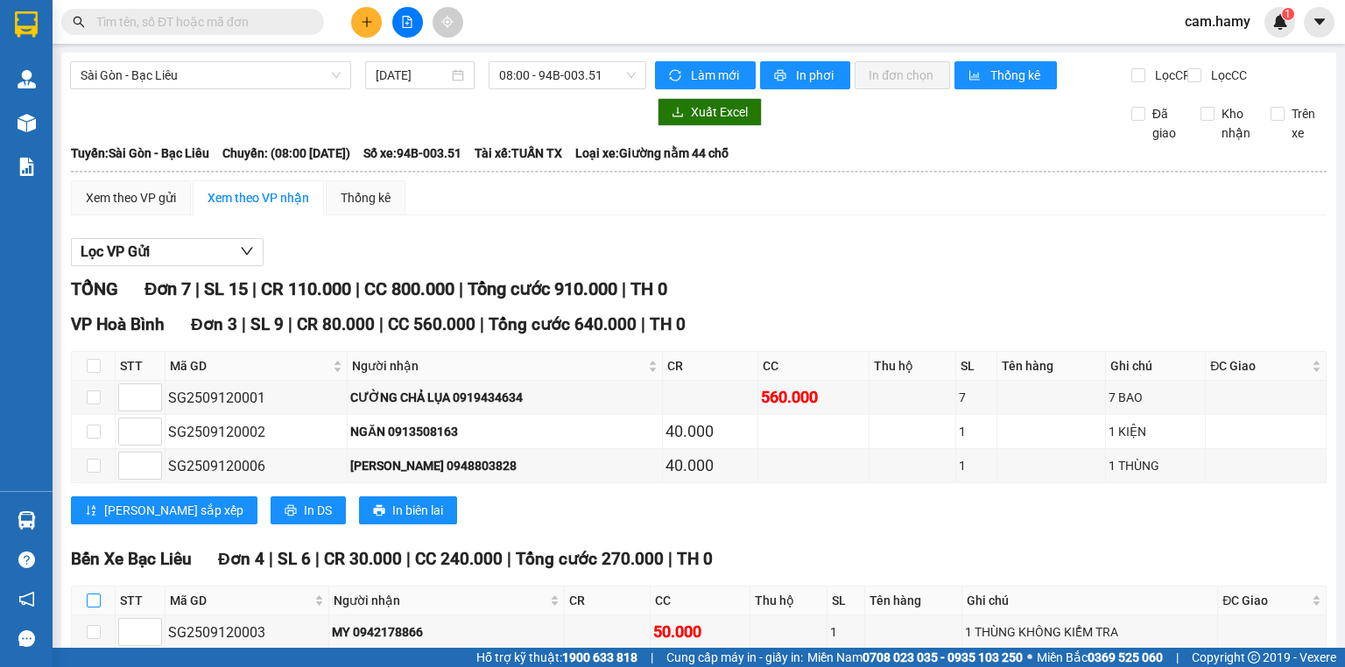
checkbox input "true"
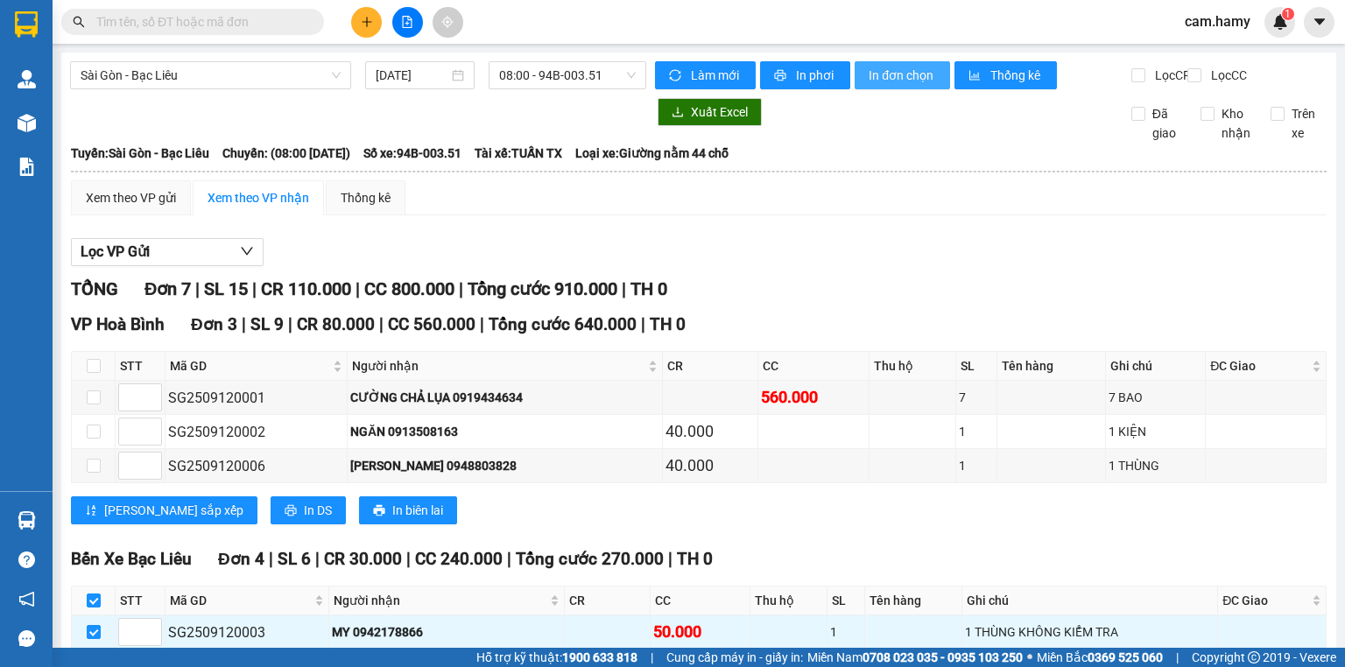
click at [886, 80] on span "In đơn chọn" at bounding box center [902, 75] width 67 height 19
click at [95, 594] on input "checkbox" at bounding box center [94, 601] width 14 height 14
checkbox input "false"
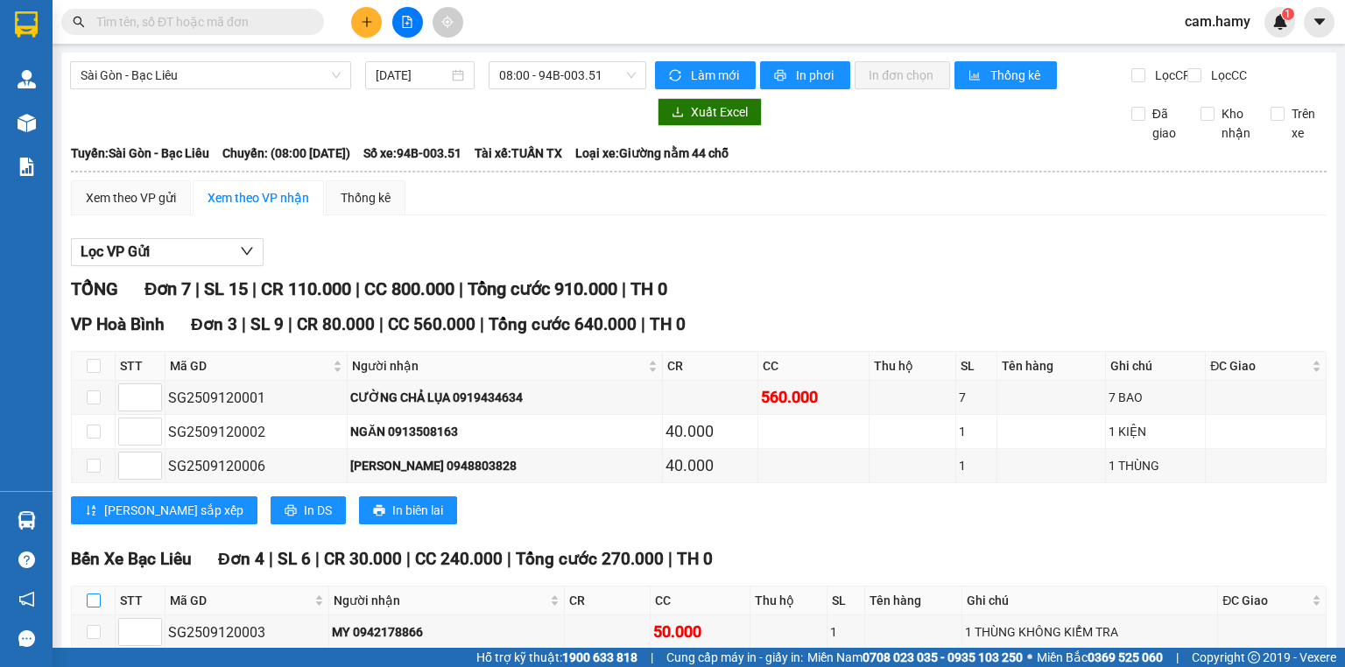
checkbox input "false"
click at [354, 17] on button at bounding box center [366, 22] width 31 height 31
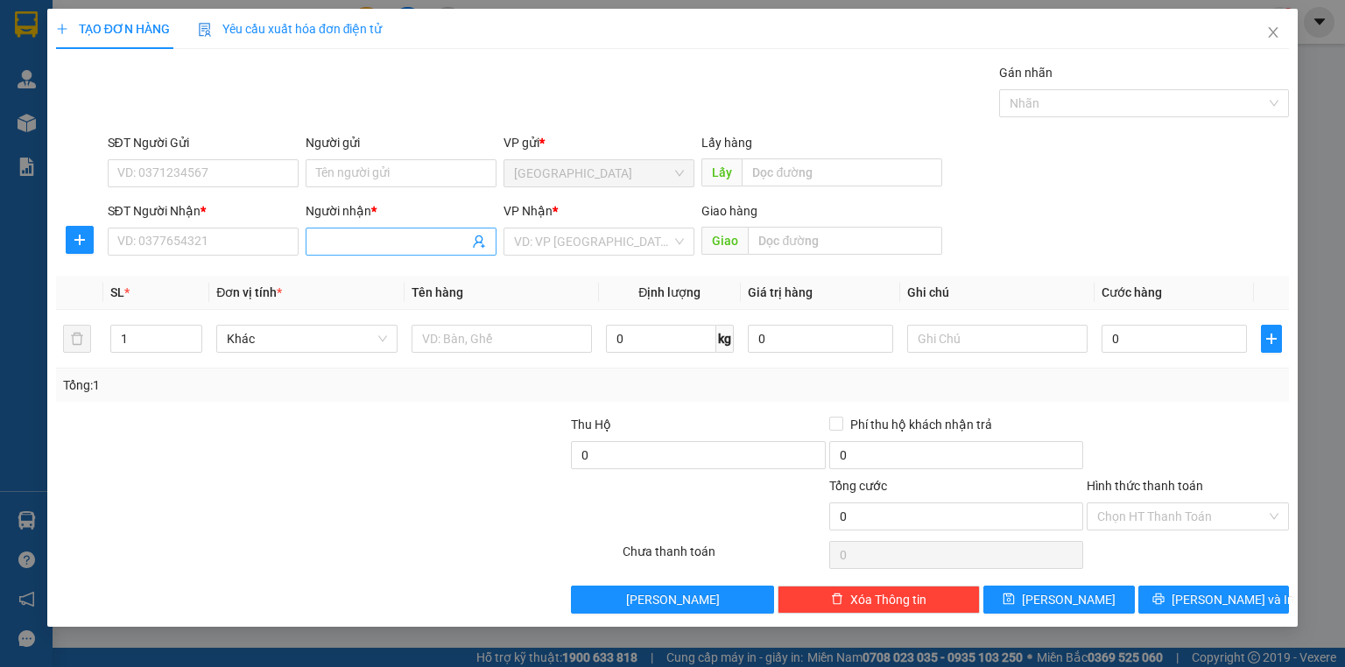
click at [326, 246] on input "Người nhận *" at bounding box center [392, 241] width 152 height 19
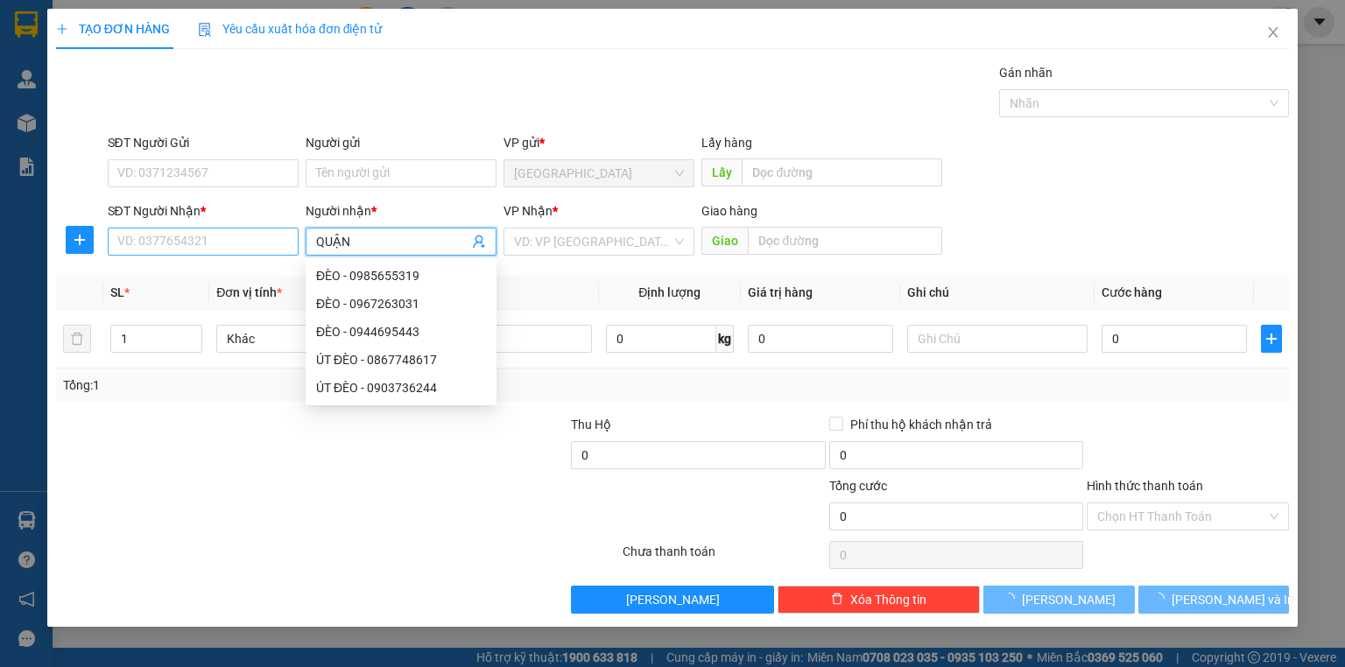
type input "QUẬN"
click at [257, 240] on input "SĐT Người Nhận *" at bounding box center [203, 242] width 191 height 28
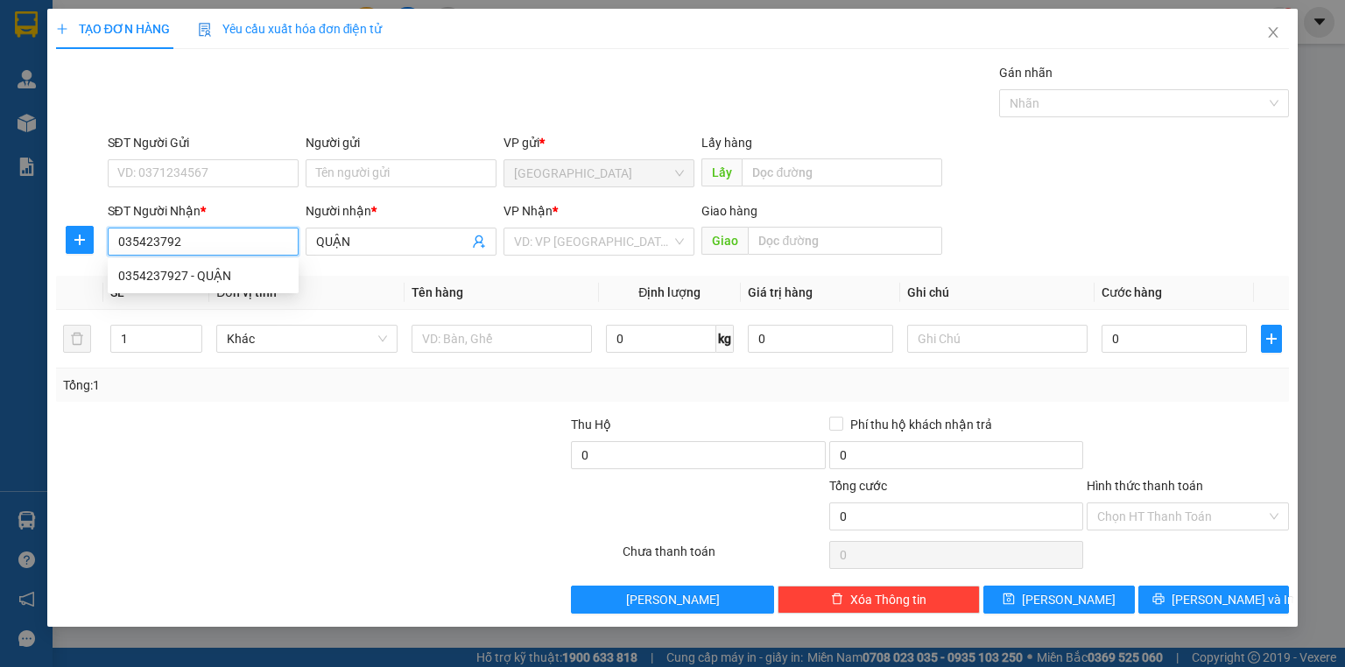
type input "0354237927"
click at [229, 280] on div "0354237927 - QUẬN" at bounding box center [203, 275] width 170 height 19
type input "90.000"
type input "0354237927"
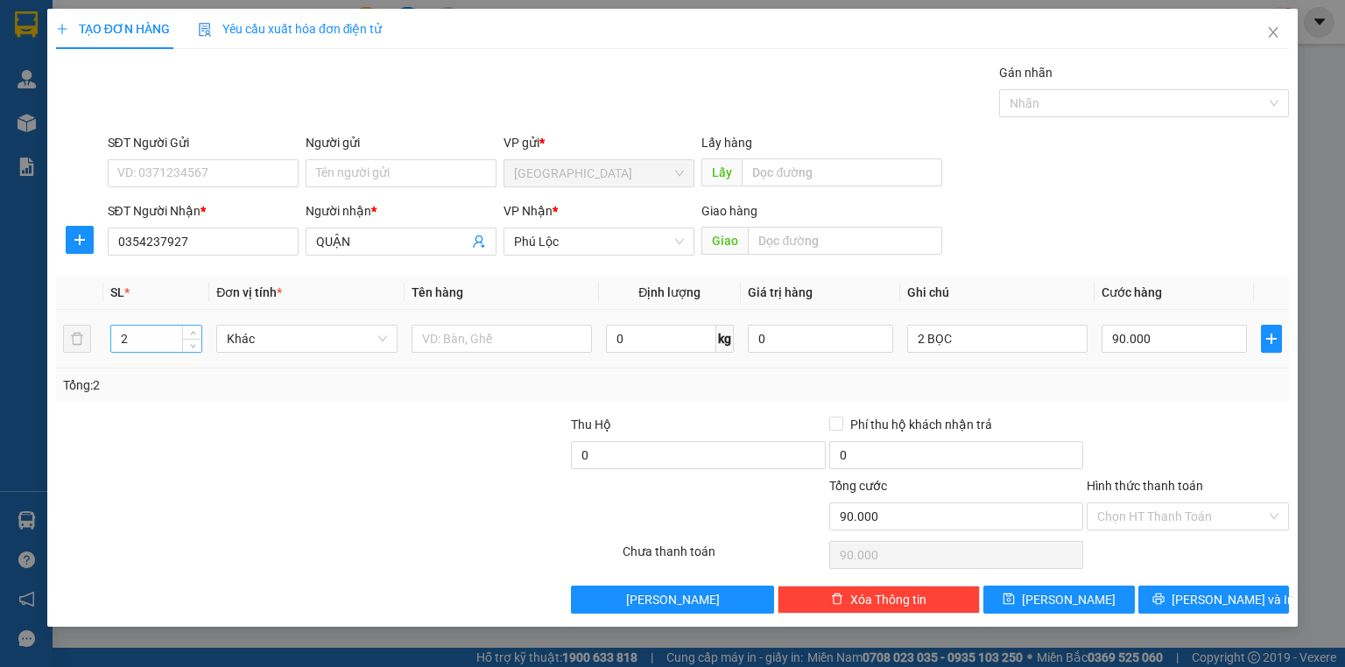
click at [145, 340] on input "2" at bounding box center [156, 339] width 90 height 26
type input "2"
click at [956, 347] on input "2 BỌC" at bounding box center [997, 339] width 180 height 28
type input "0"
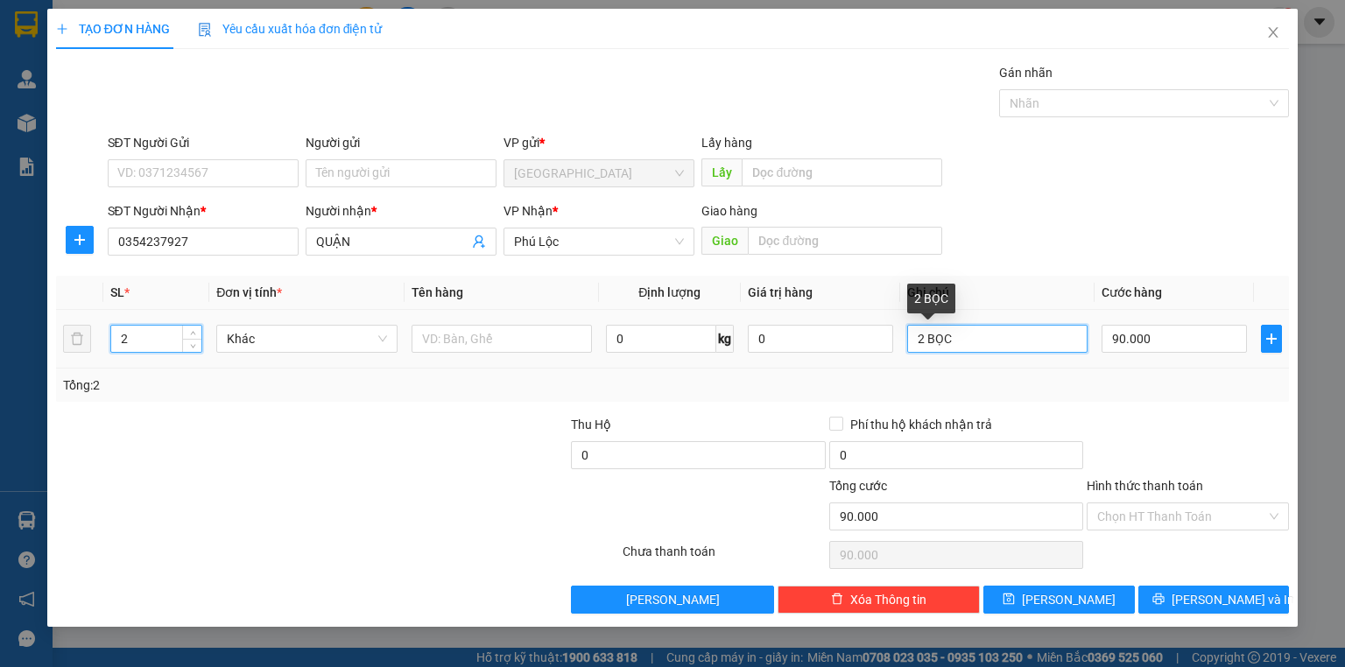
type input "0"
type input "2"
type input "2 KIỆN MÁY LẠNH"
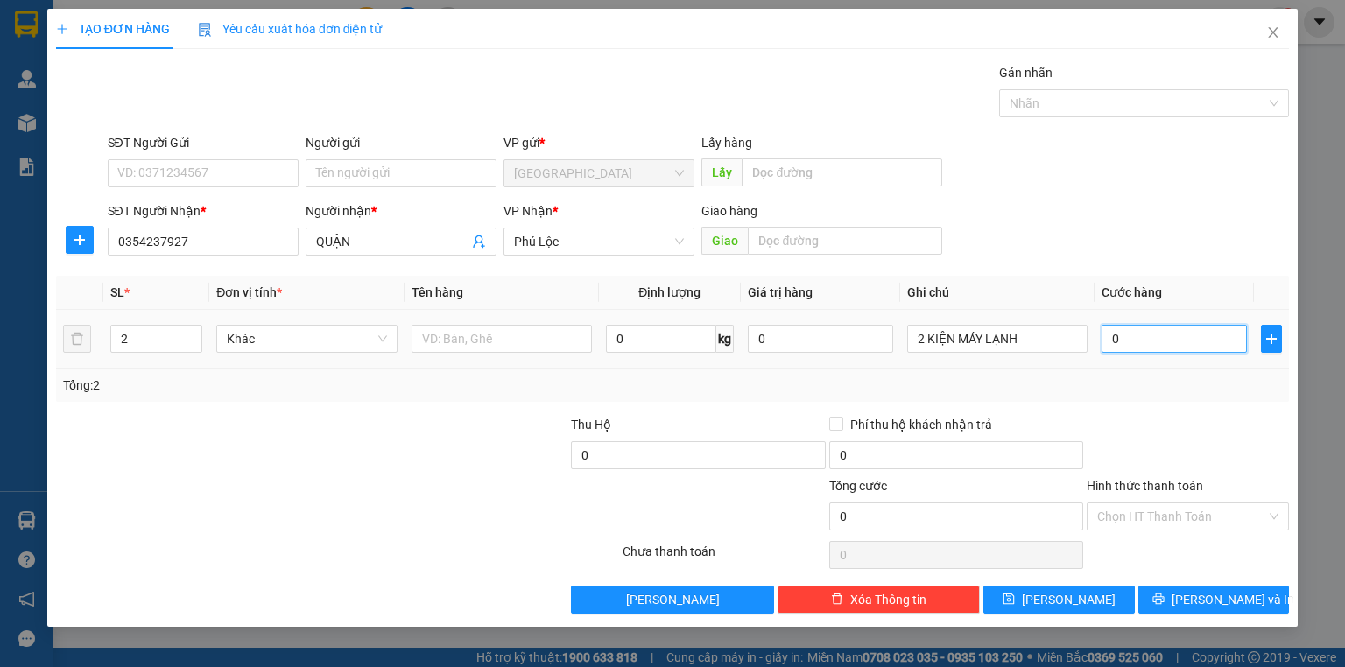
click at [1142, 344] on input "0" at bounding box center [1174, 339] width 145 height 28
type input "2"
type input "20"
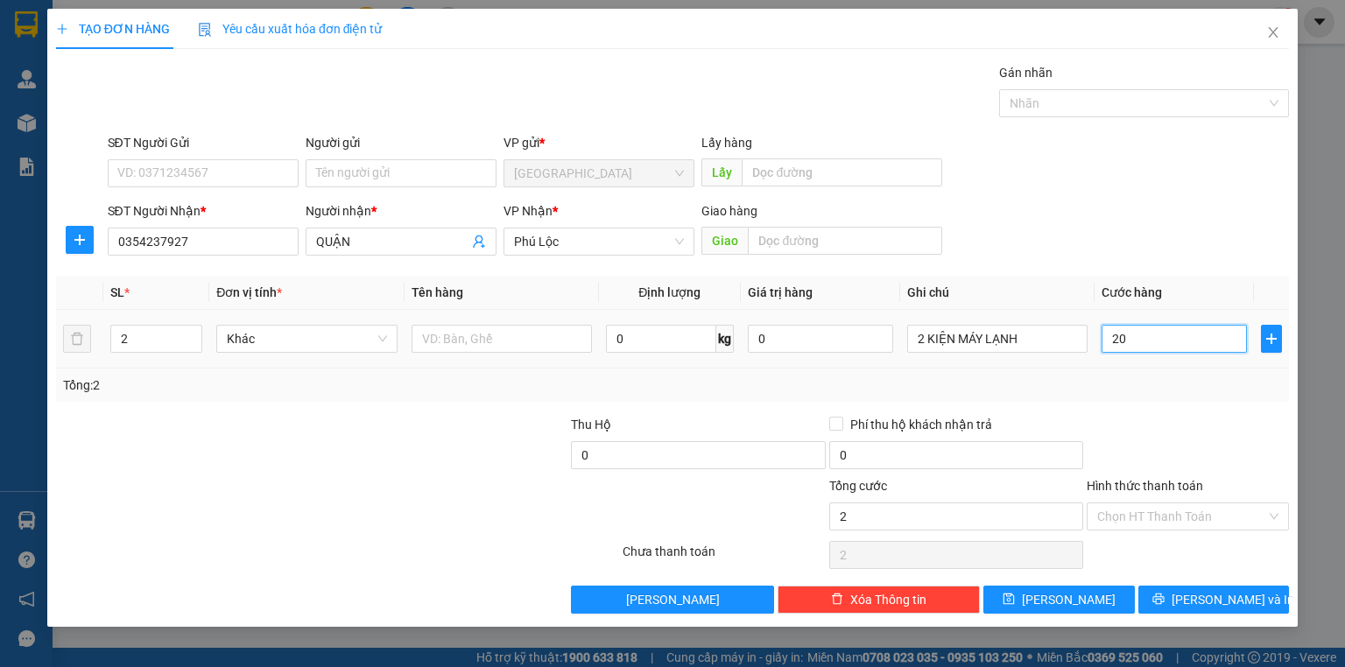
type input "20"
type input "200"
click at [1125, 379] on div "Tổng: 2" at bounding box center [672, 385] width 1219 height 19
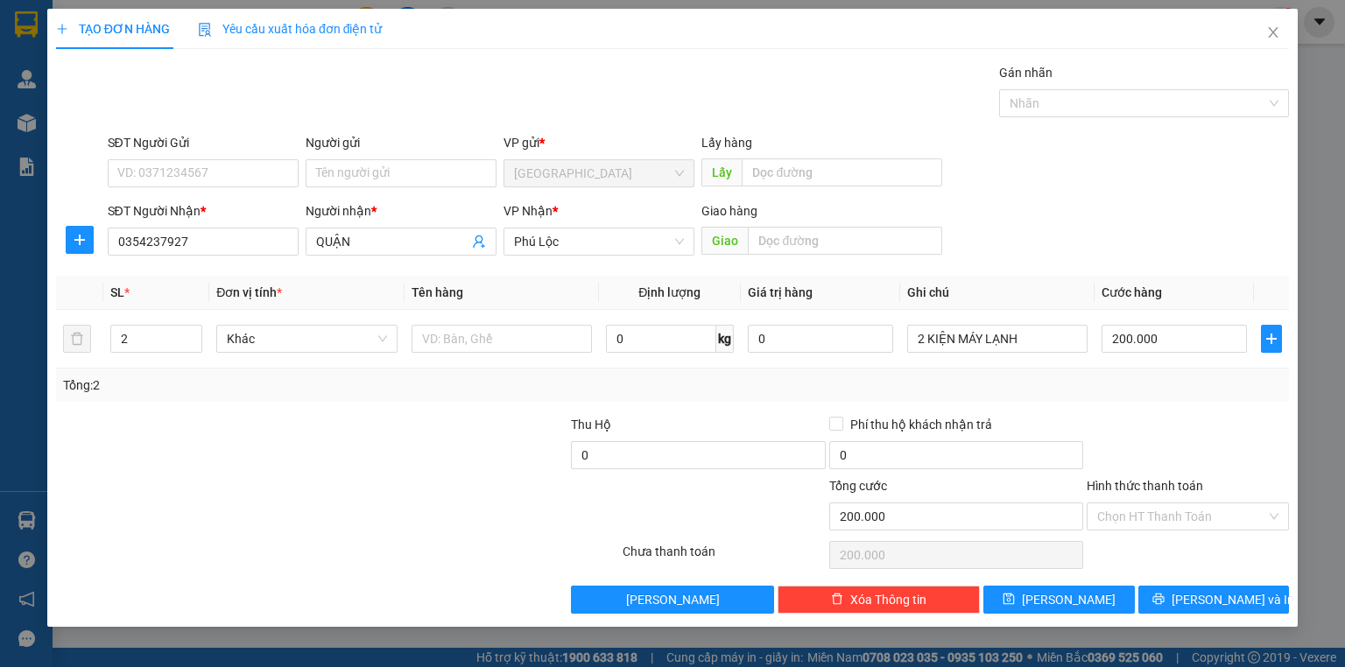
click at [1161, 480] on label "Hình thức thanh toán" at bounding box center [1145, 486] width 116 height 14
click at [1161, 504] on input "Hình thức thanh toán" at bounding box center [1181, 517] width 169 height 26
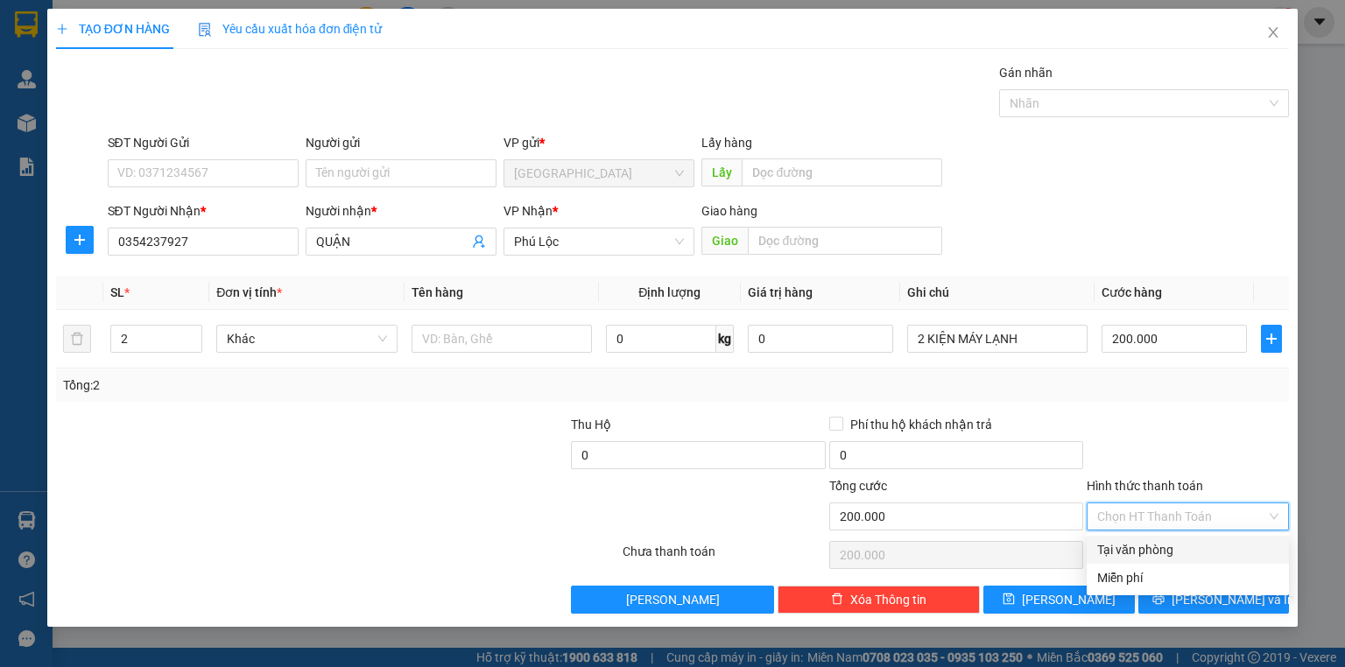
click at [1156, 557] on div "Tại văn phòng" at bounding box center [1187, 549] width 181 height 19
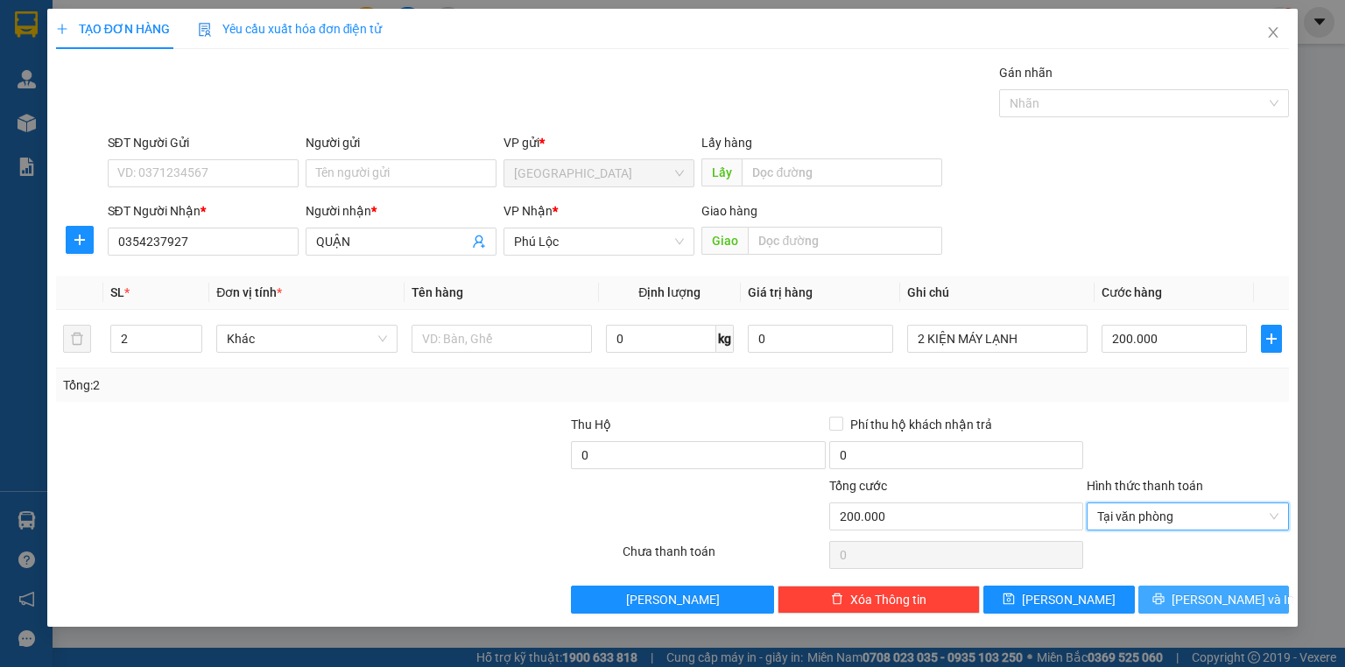
click at [1194, 600] on button "[PERSON_NAME] và In" at bounding box center [1215, 600] width 152 height 28
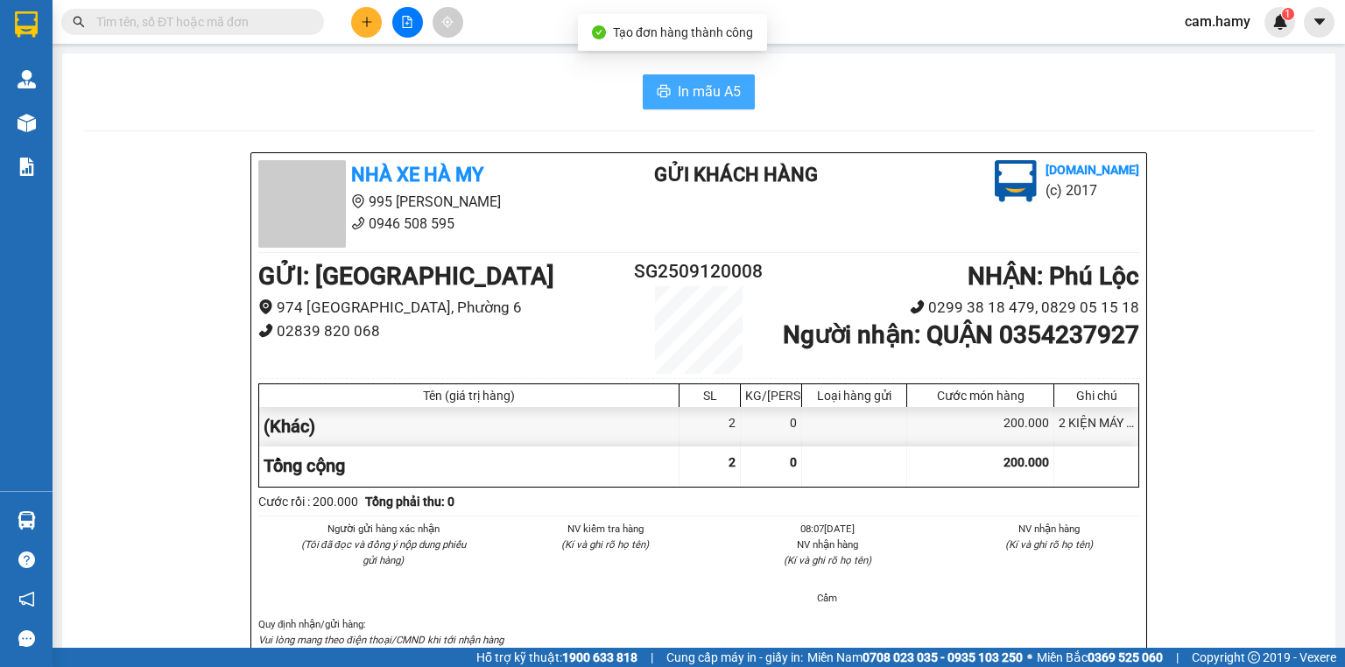
click at [707, 91] on span "In mẫu A5" at bounding box center [709, 92] width 63 height 22
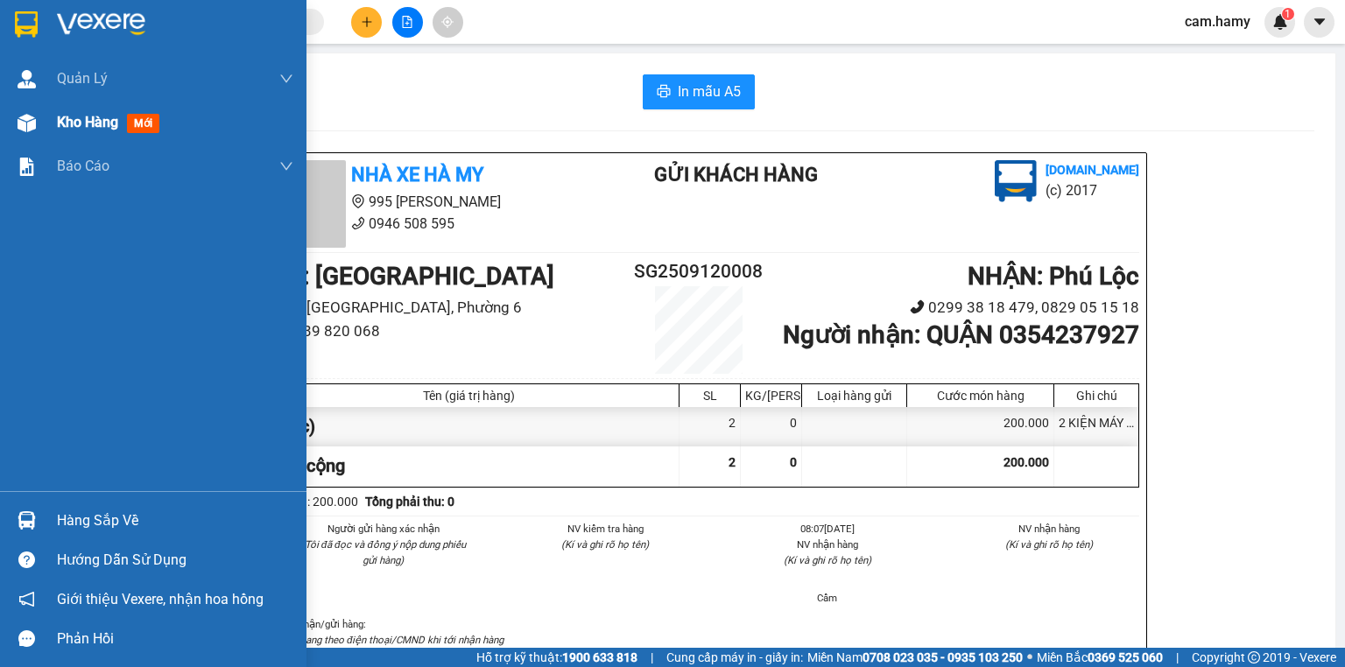
click at [35, 127] on div at bounding box center [26, 123] width 31 height 31
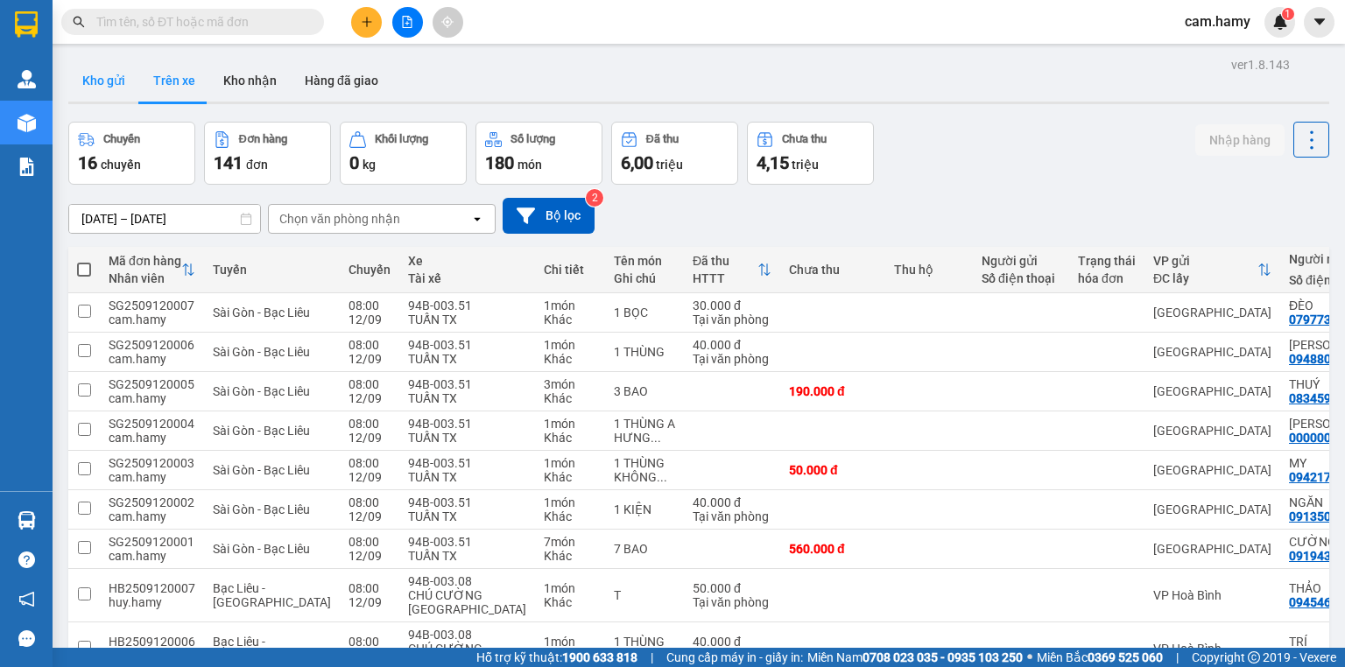
click at [105, 81] on button "Kho gửi" at bounding box center [103, 81] width 71 height 42
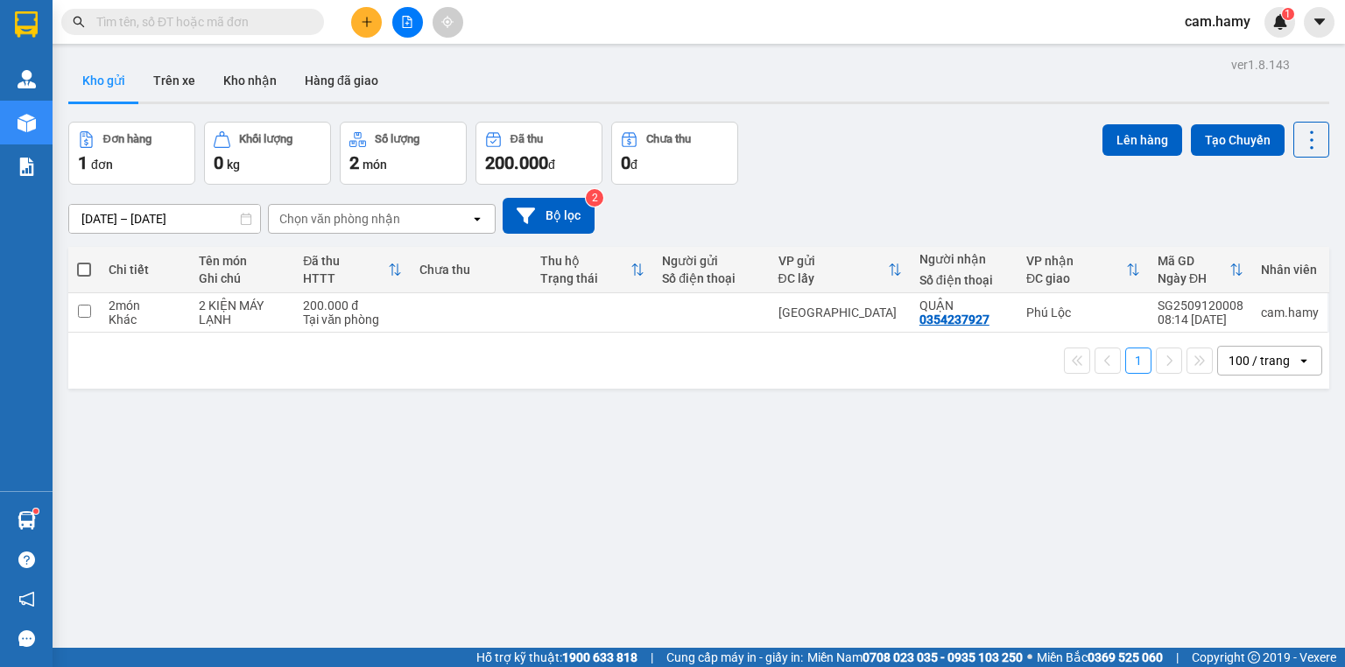
click at [243, 32] on span at bounding box center [192, 22] width 263 height 26
click at [238, 25] on input "text" at bounding box center [199, 21] width 207 height 19
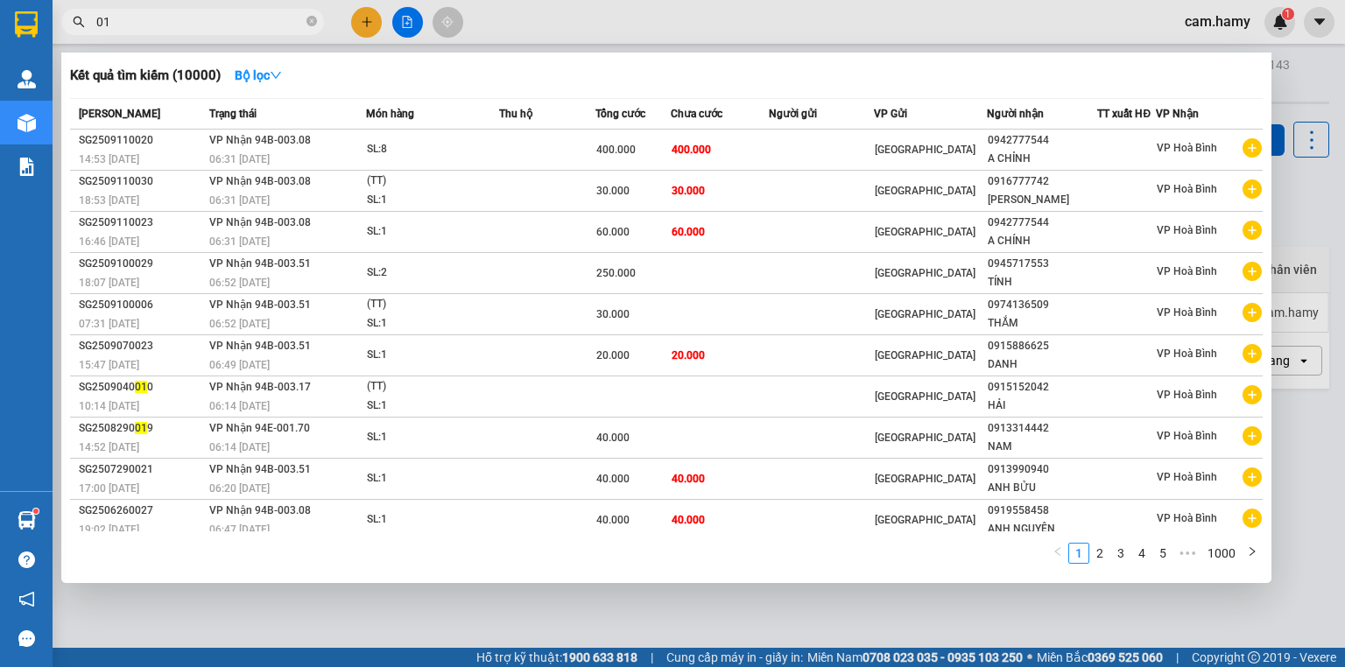
type input "019"
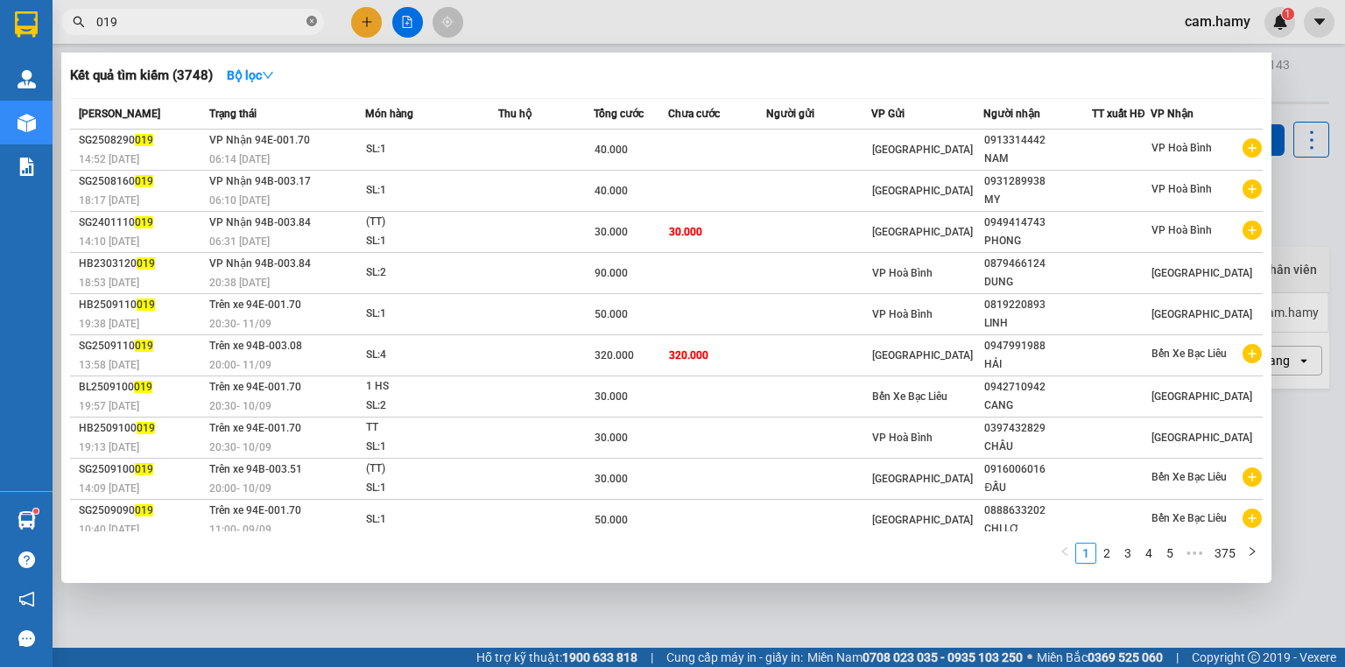
click at [311, 30] on span at bounding box center [312, 22] width 11 height 17
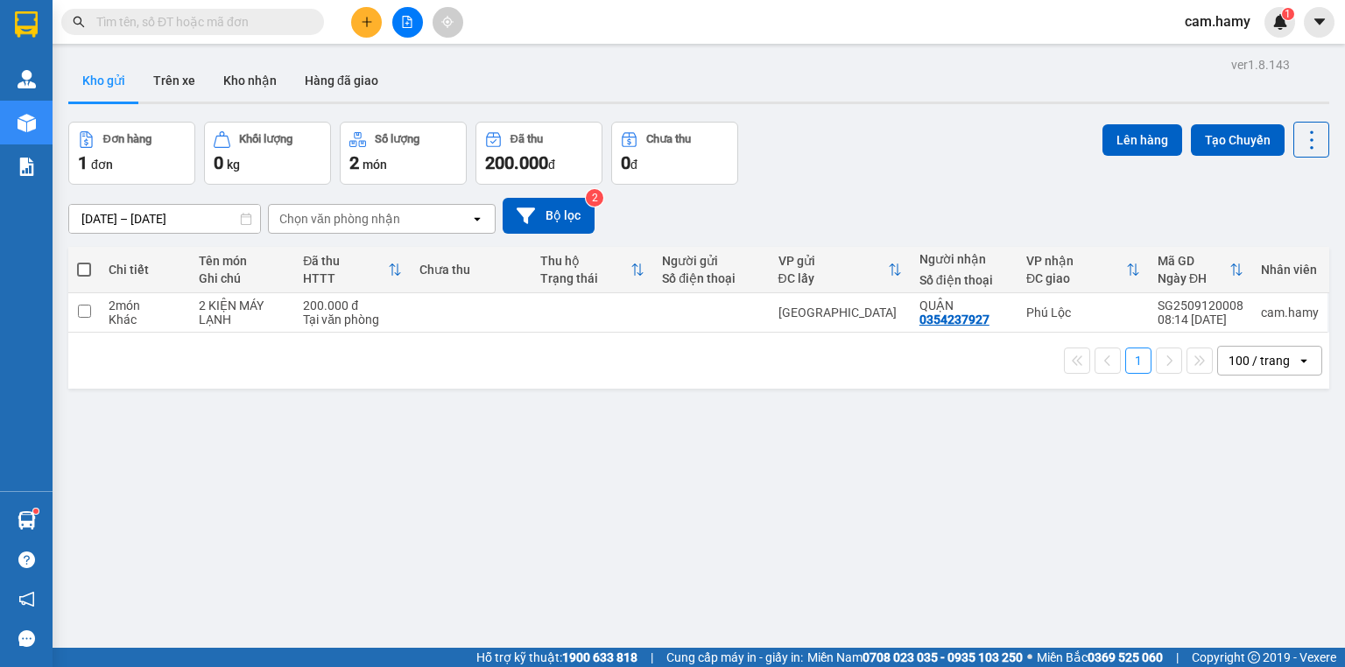
click at [313, 27] on span at bounding box center [312, 21] width 11 height 19
click at [271, 26] on input "text" at bounding box center [199, 21] width 207 height 19
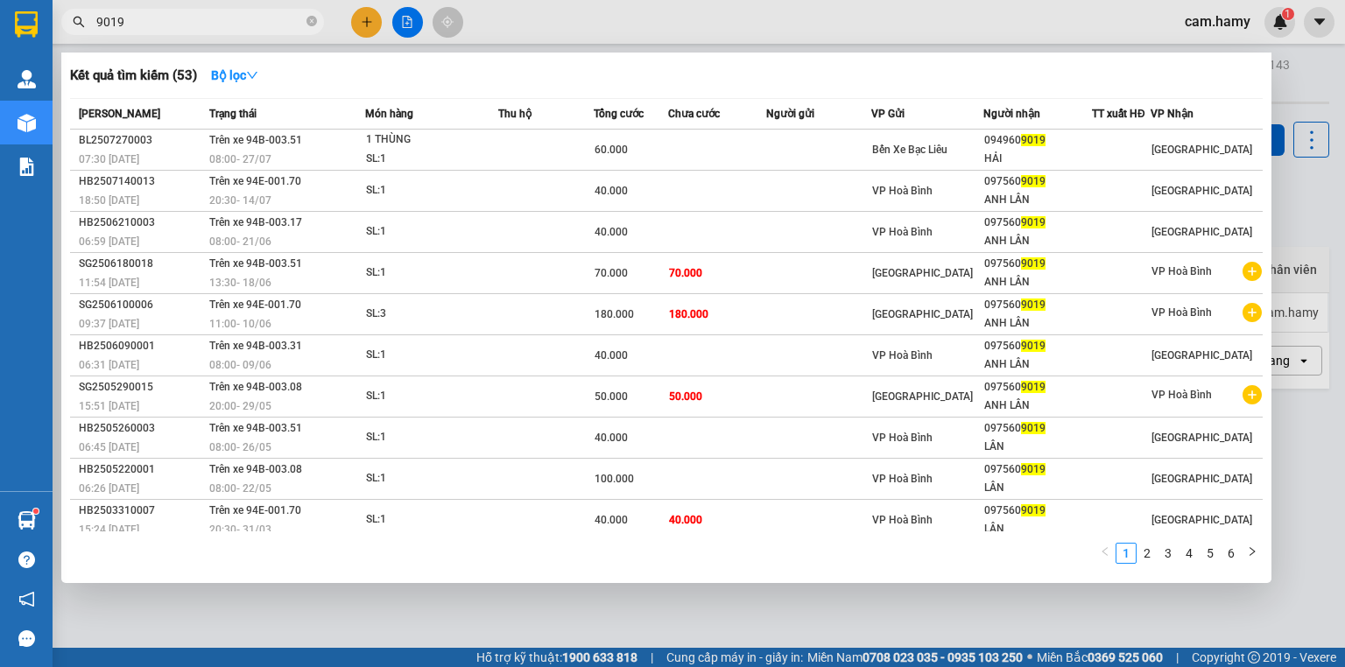
type input "9019"
click at [366, 26] on div at bounding box center [672, 333] width 1345 height 667
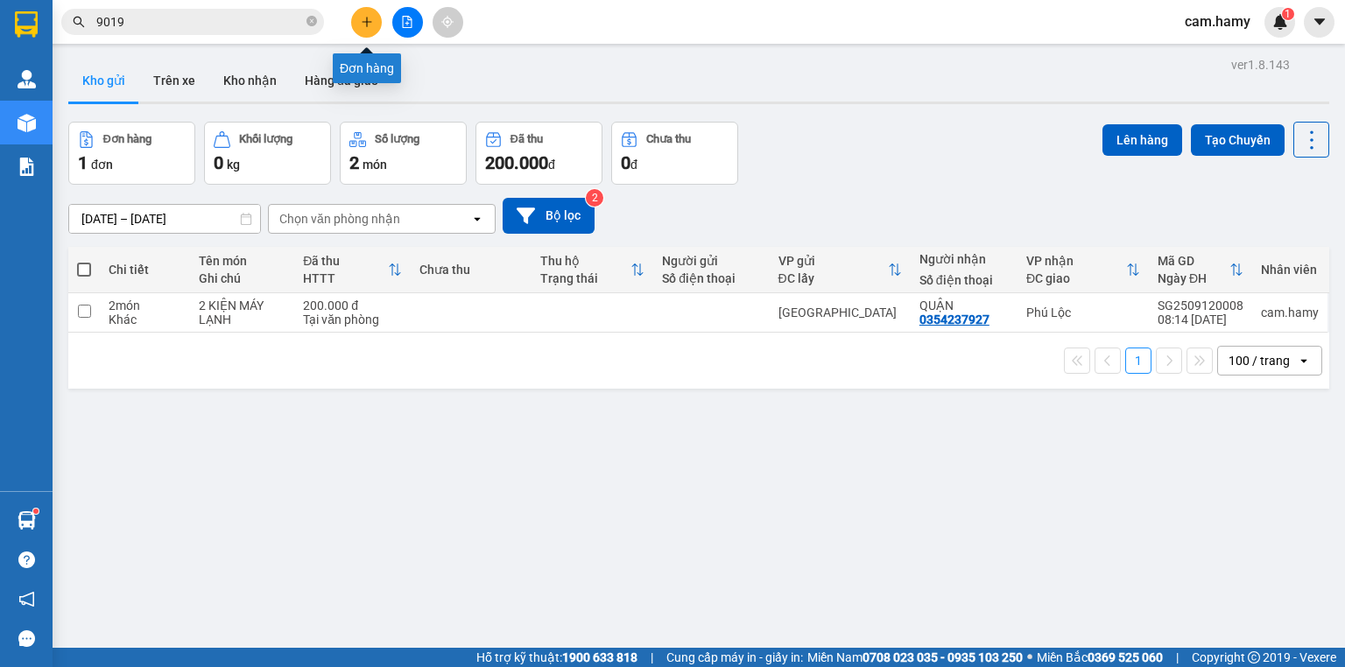
click at [362, 24] on icon "plus" at bounding box center [367, 22] width 12 height 12
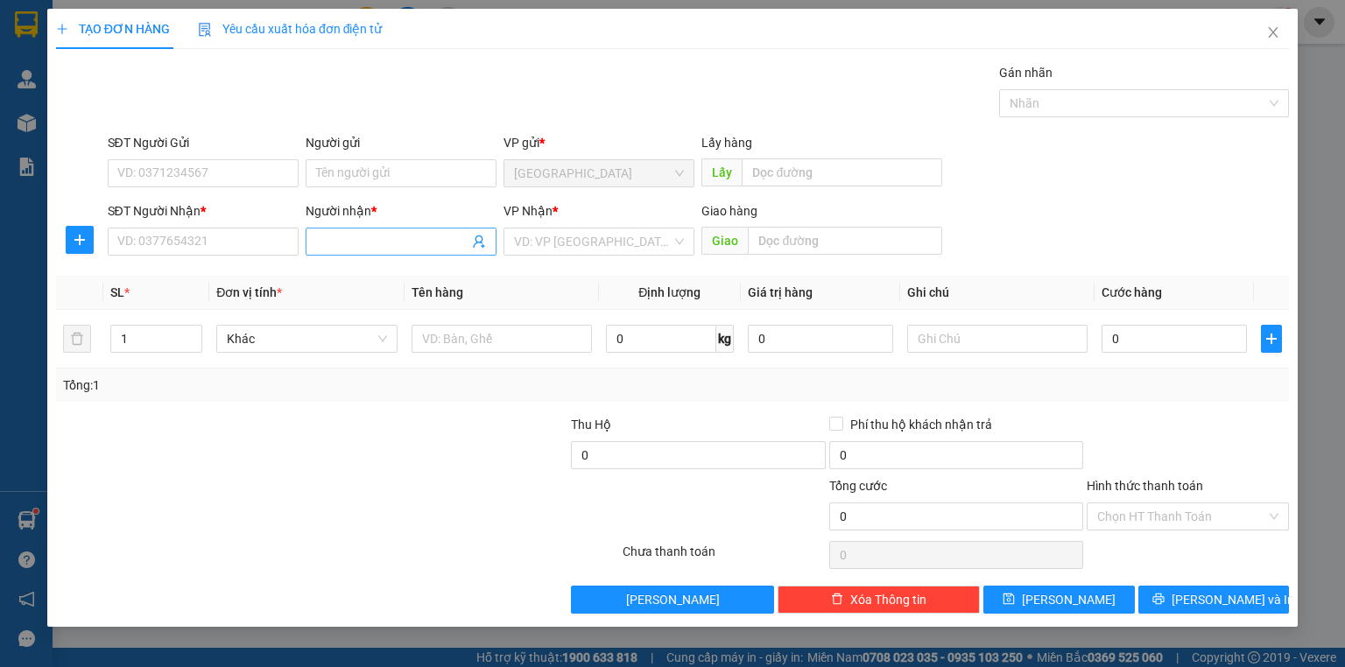
click at [391, 242] on input "Người nhận *" at bounding box center [392, 241] width 152 height 19
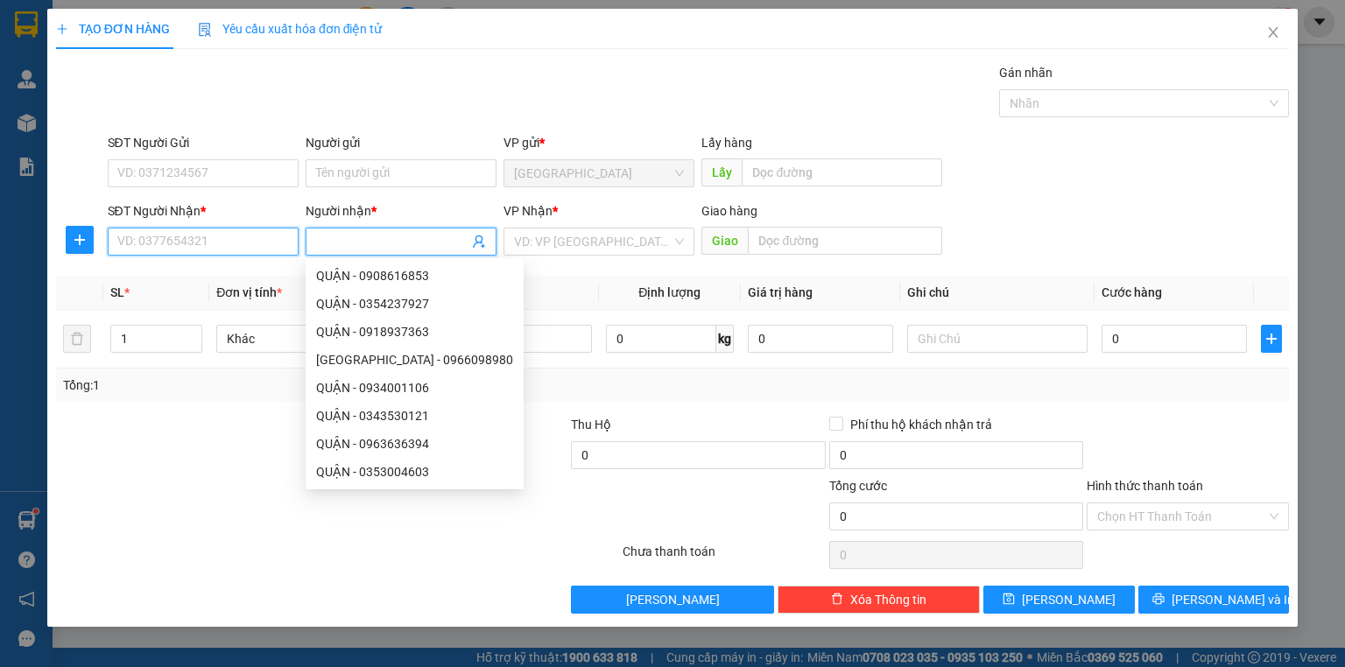
click at [173, 231] on input "SĐT Người Nhận *" at bounding box center [203, 242] width 191 height 28
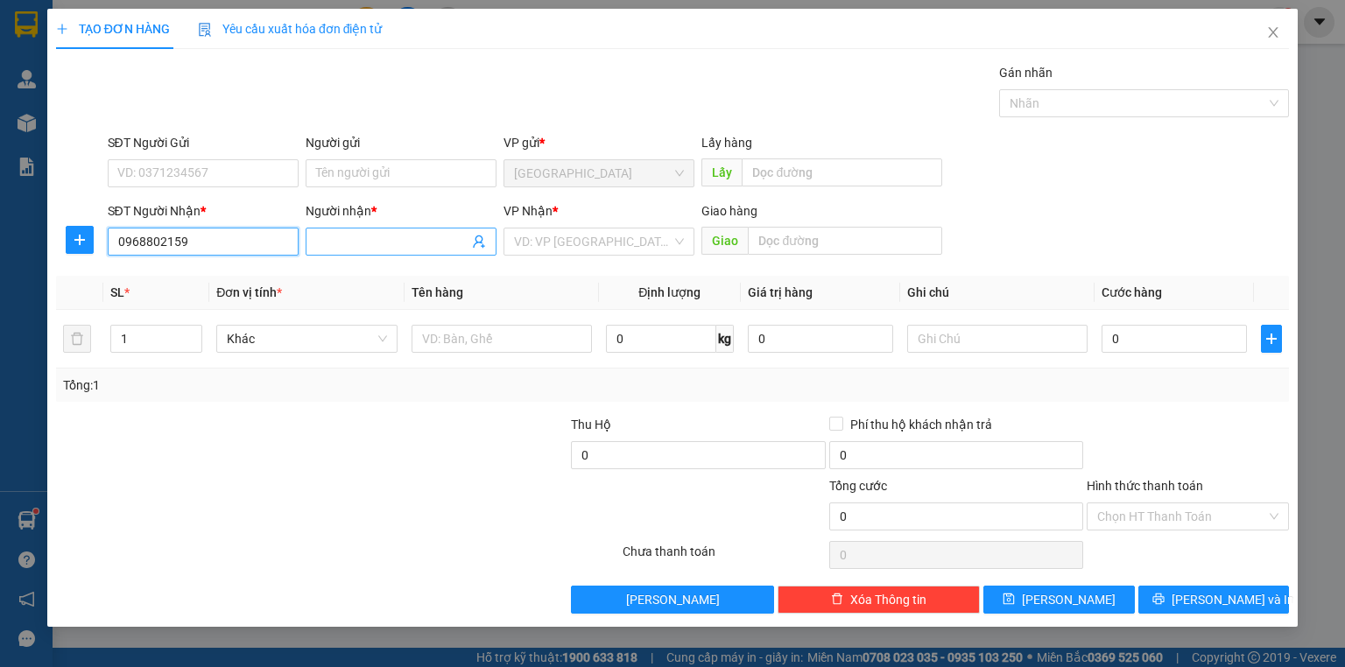
type input "0968802159"
click at [341, 243] on input "Người nhận *" at bounding box center [392, 241] width 152 height 19
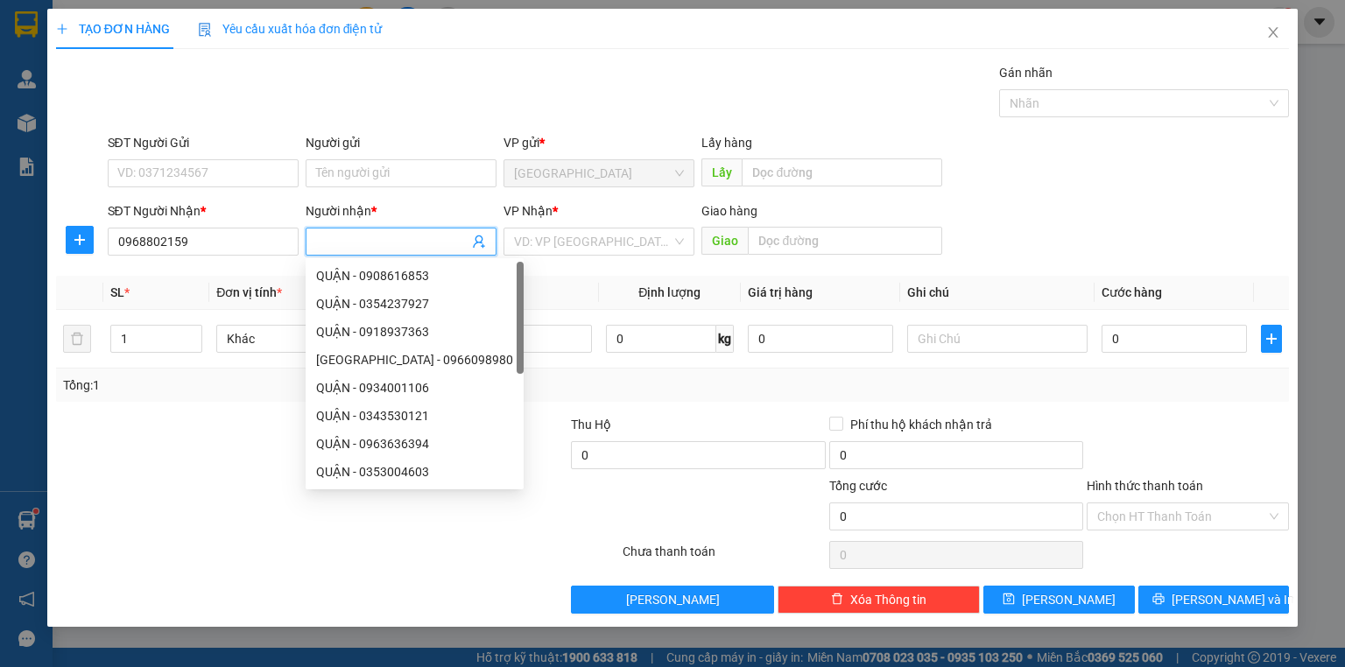
click at [341, 243] on input "Người nhận *" at bounding box center [392, 241] width 152 height 19
type input "HUA"
click at [564, 231] on input "search" at bounding box center [593, 242] width 158 height 26
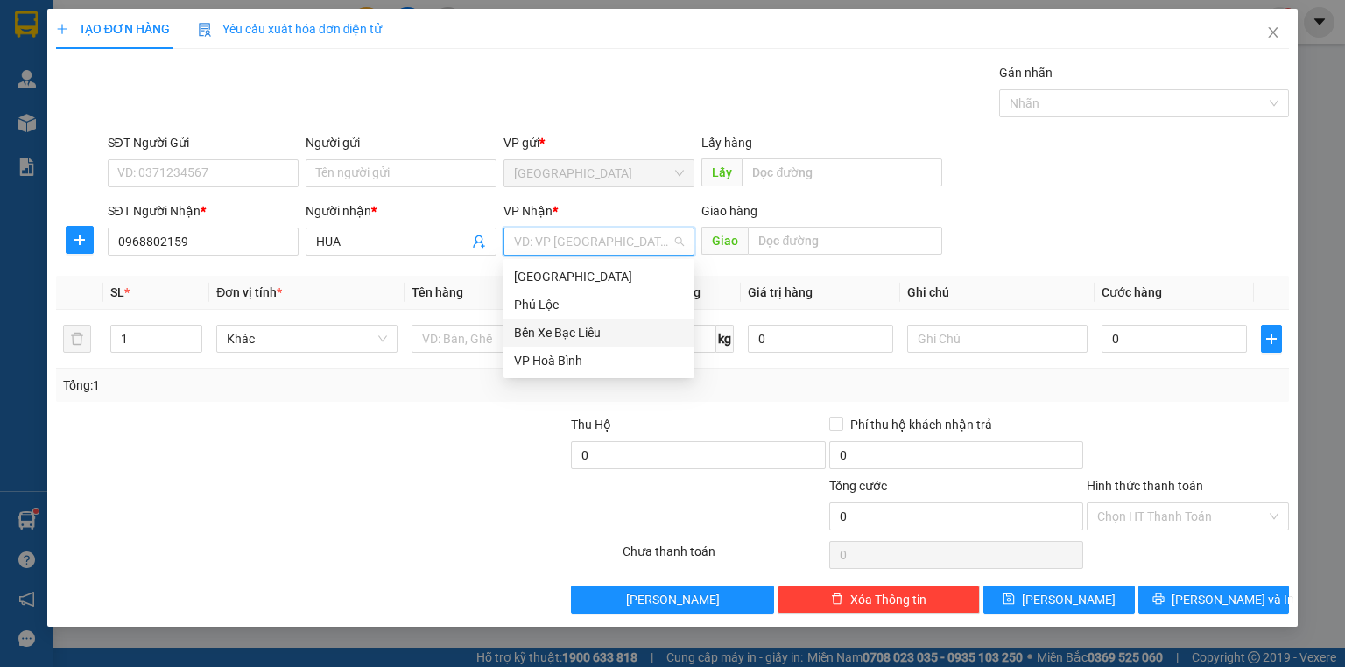
click at [563, 325] on div "Bến Xe Bạc Liêu" at bounding box center [599, 332] width 170 height 19
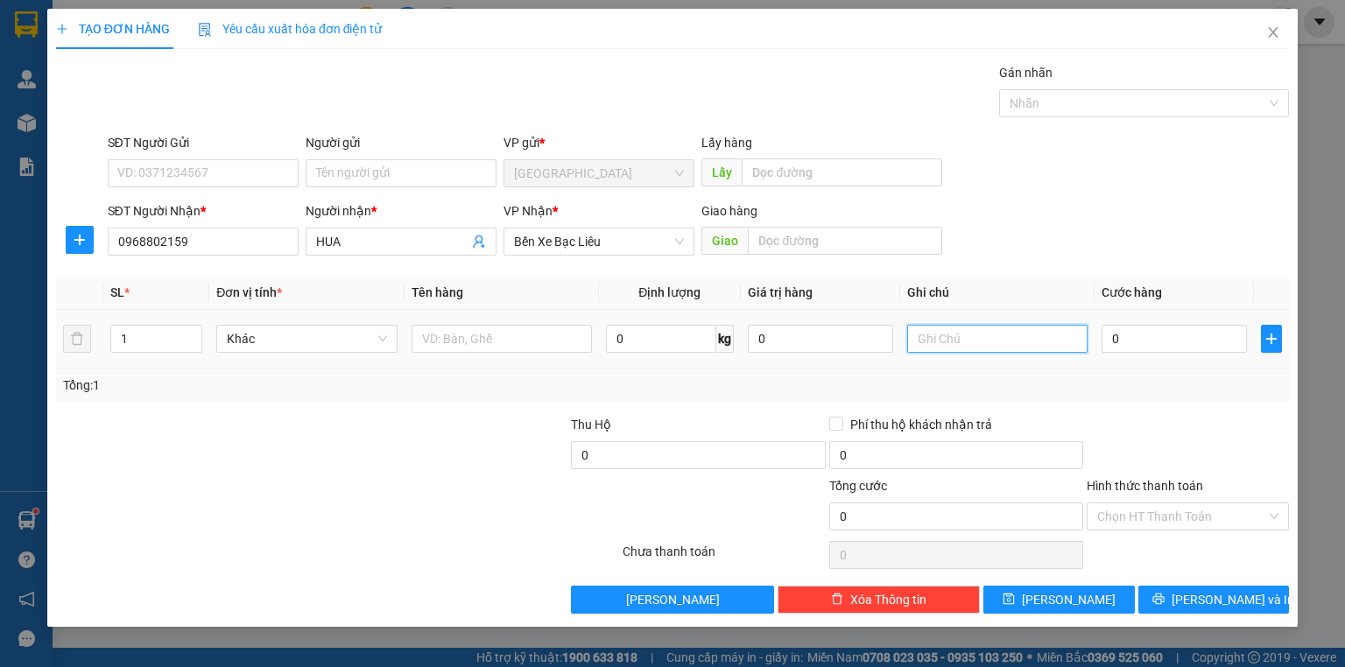
click at [927, 342] on input "text" at bounding box center [997, 339] width 180 height 28
type input "1 ĐIỆN THOẠI"
click at [1145, 337] on input "0" at bounding box center [1174, 339] width 145 height 28
type input "1"
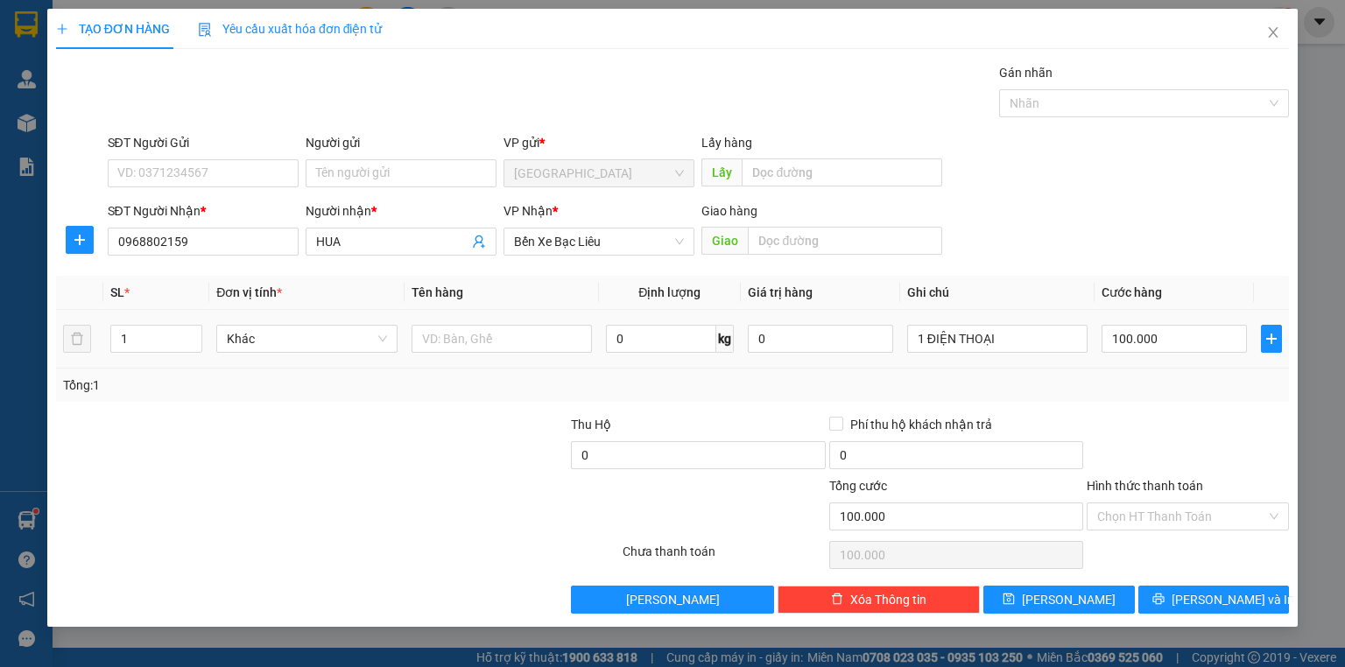
click at [1143, 370] on div "Tổng: 1" at bounding box center [672, 385] width 1233 height 33
click at [1167, 483] on label "Hình thức thanh toán" at bounding box center [1145, 486] width 116 height 14
click at [1167, 504] on input "Hình thức thanh toán" at bounding box center [1181, 517] width 169 height 26
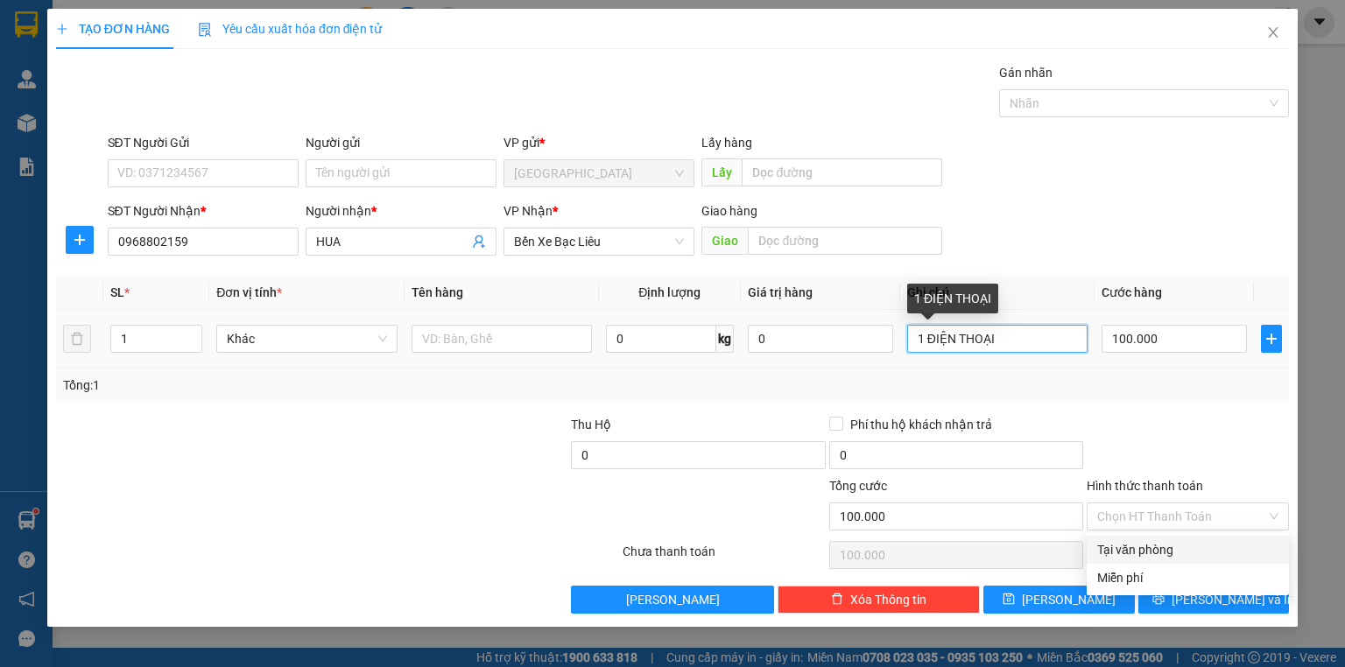
click at [1010, 335] on input "1 ĐIỆN THOẠI" at bounding box center [997, 339] width 180 height 28
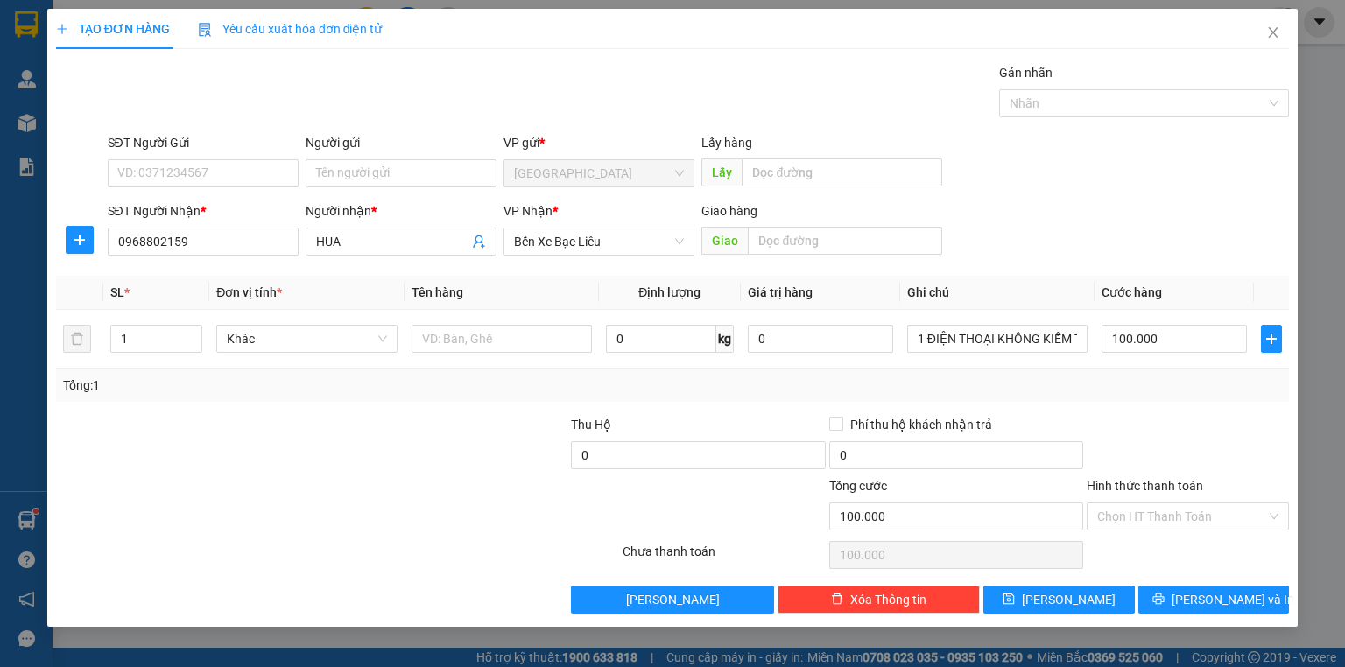
click at [1163, 396] on div "Tổng: 1" at bounding box center [672, 385] width 1233 height 33
click at [1161, 480] on label "Hình thức thanh toán" at bounding box center [1145, 486] width 116 height 14
click at [1161, 504] on input "Hình thức thanh toán" at bounding box center [1181, 517] width 169 height 26
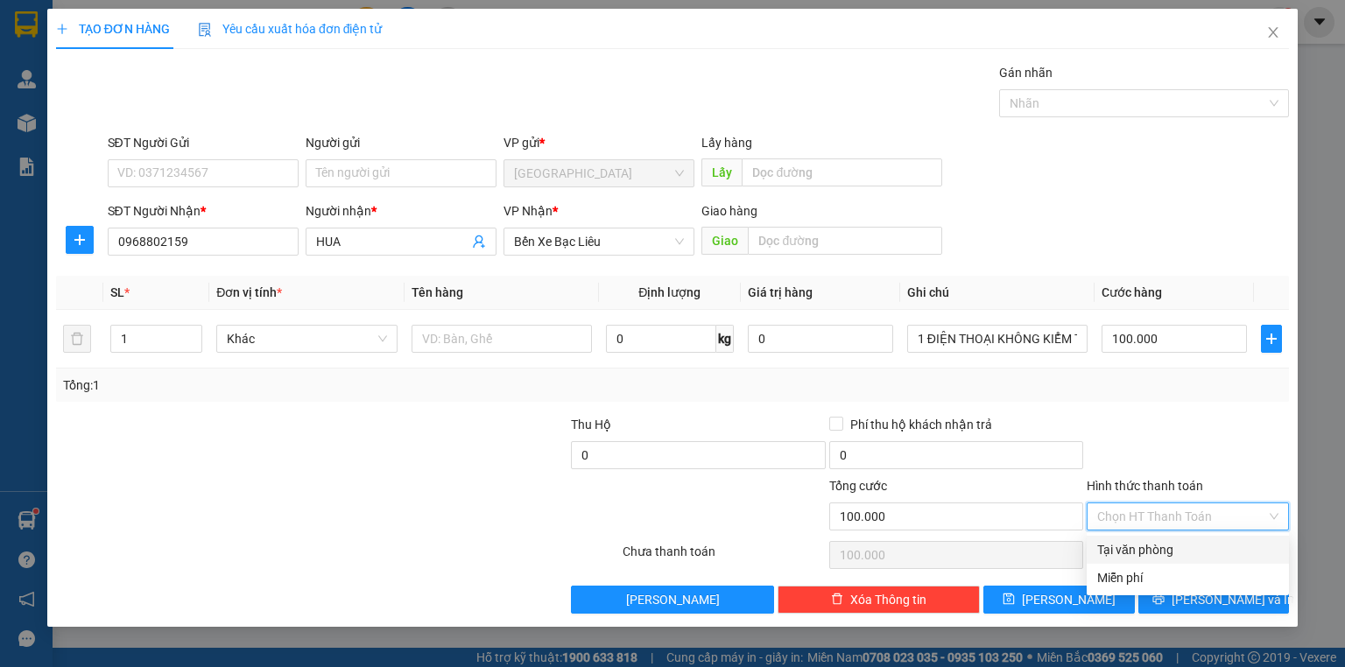
click at [1157, 540] on div "Tại văn phòng" at bounding box center [1187, 549] width 181 height 19
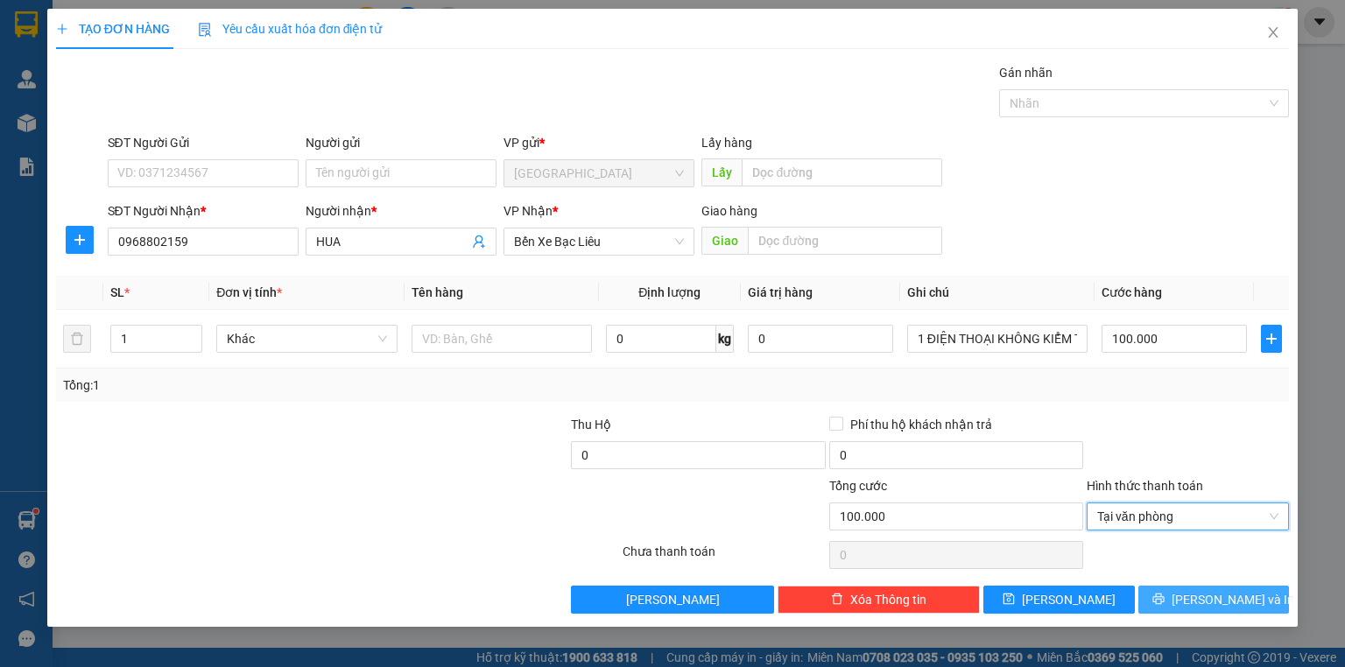
click at [1176, 603] on button "[PERSON_NAME] và In" at bounding box center [1215, 600] width 152 height 28
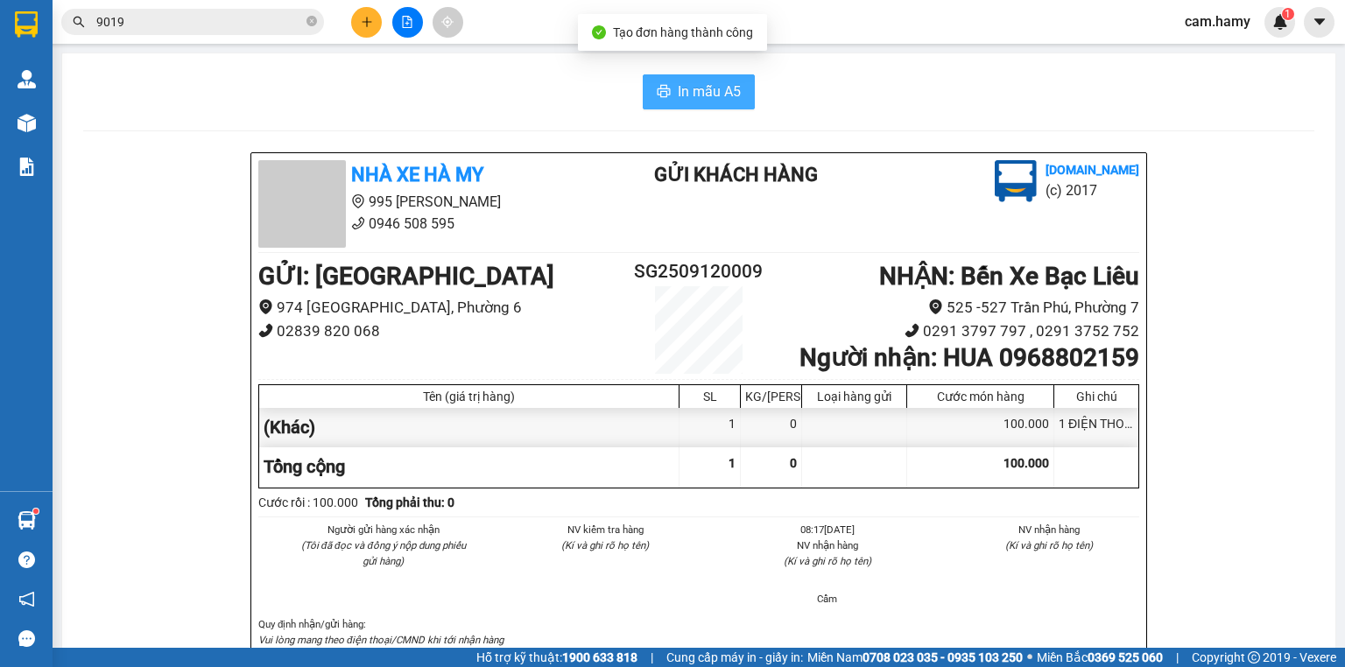
click at [693, 81] on span "In mẫu A5" at bounding box center [709, 92] width 63 height 22
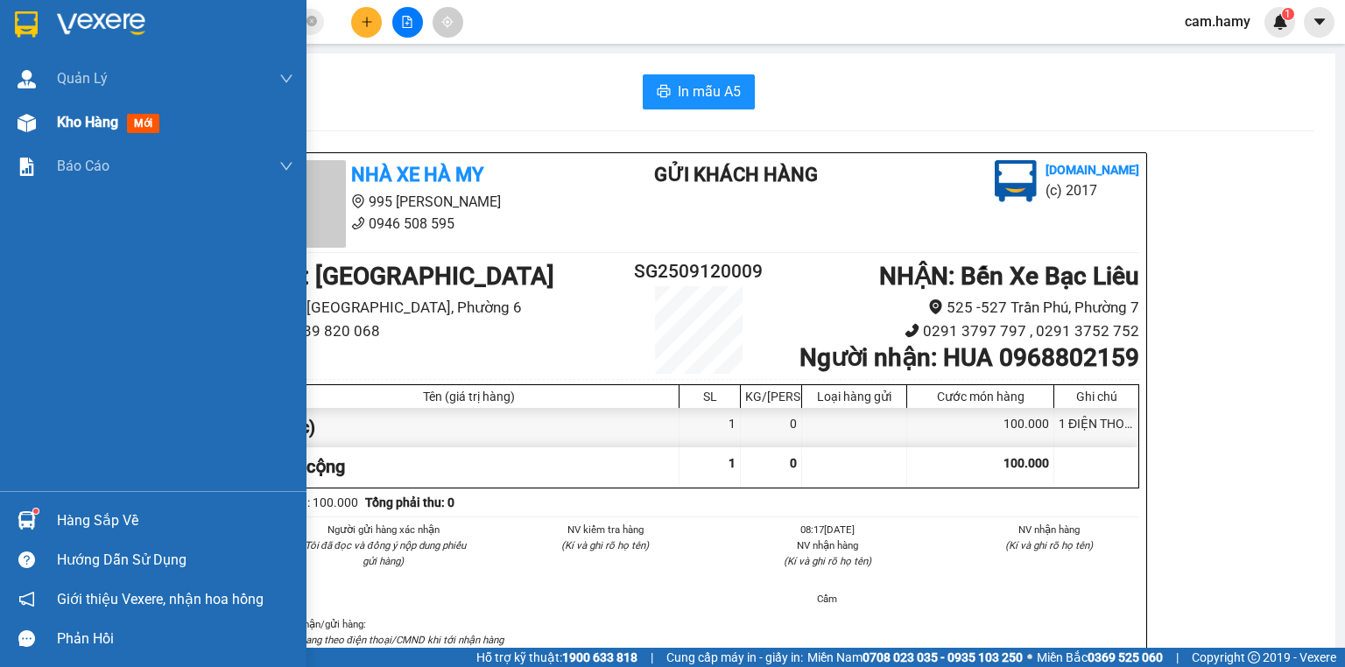
click at [63, 120] on span "Kho hàng" at bounding box center [87, 122] width 61 height 17
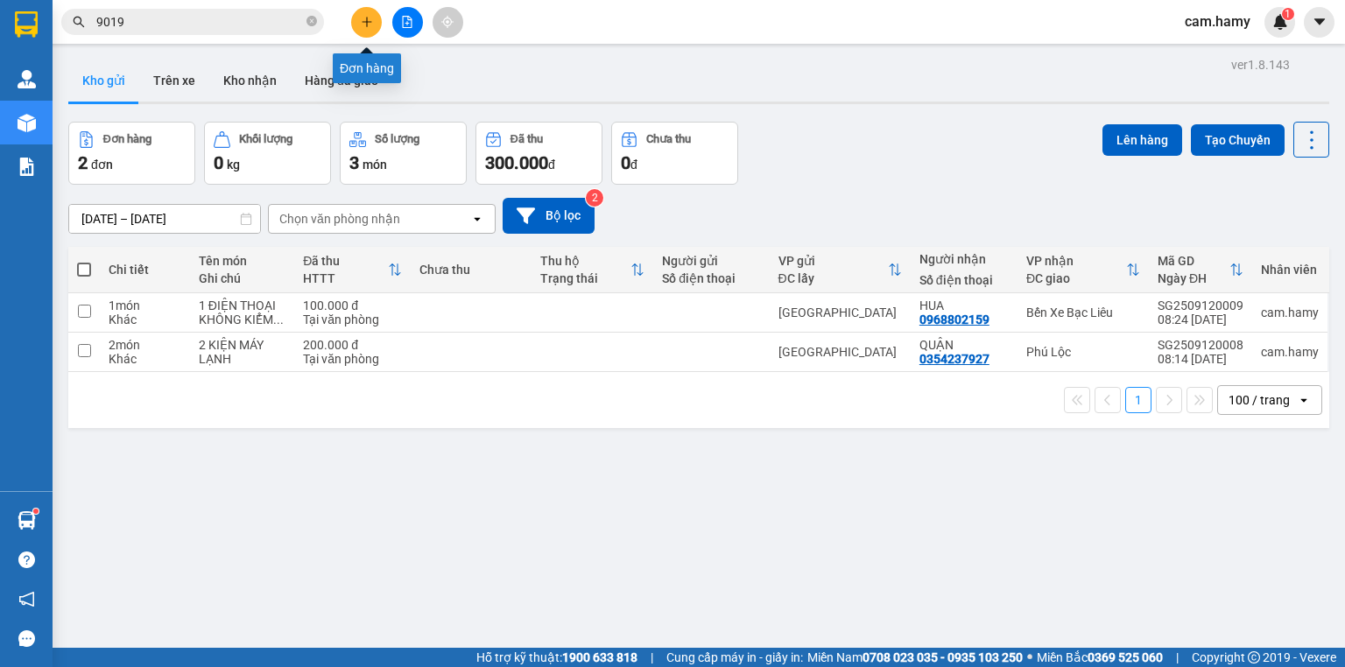
click at [363, 16] on icon "plus" at bounding box center [367, 22] width 12 height 12
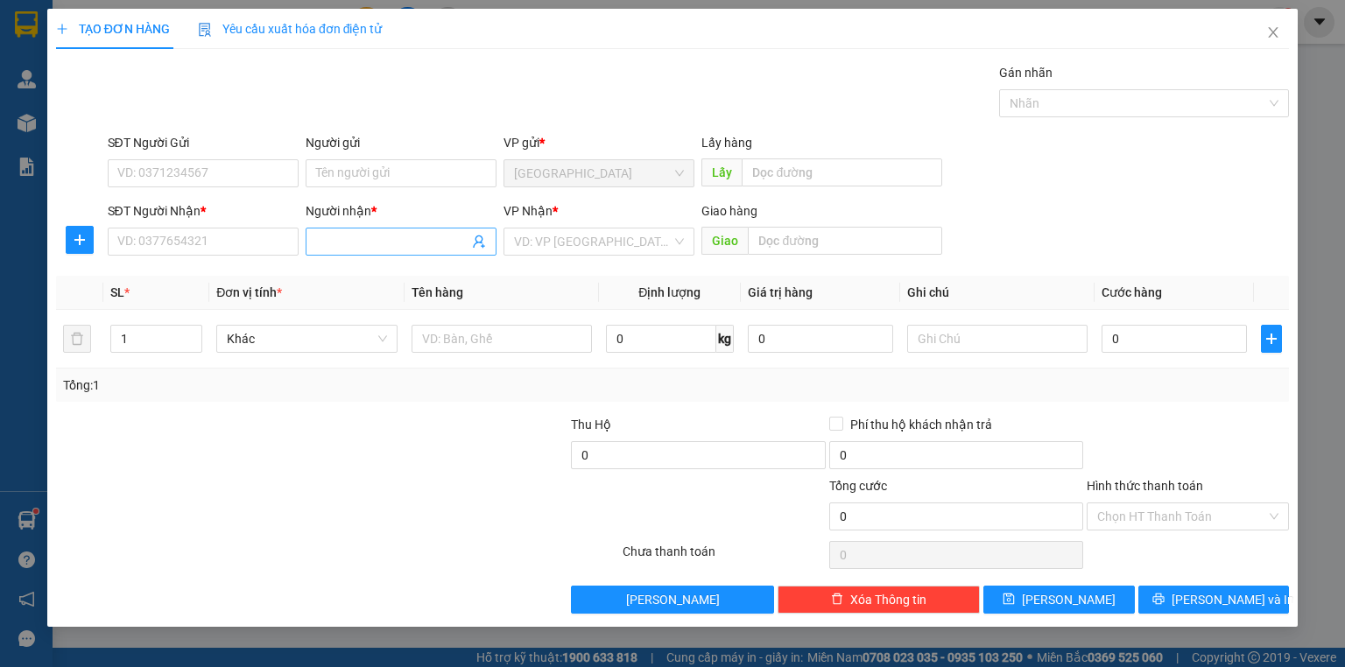
click at [350, 238] on input "Người nhận *" at bounding box center [392, 241] width 152 height 19
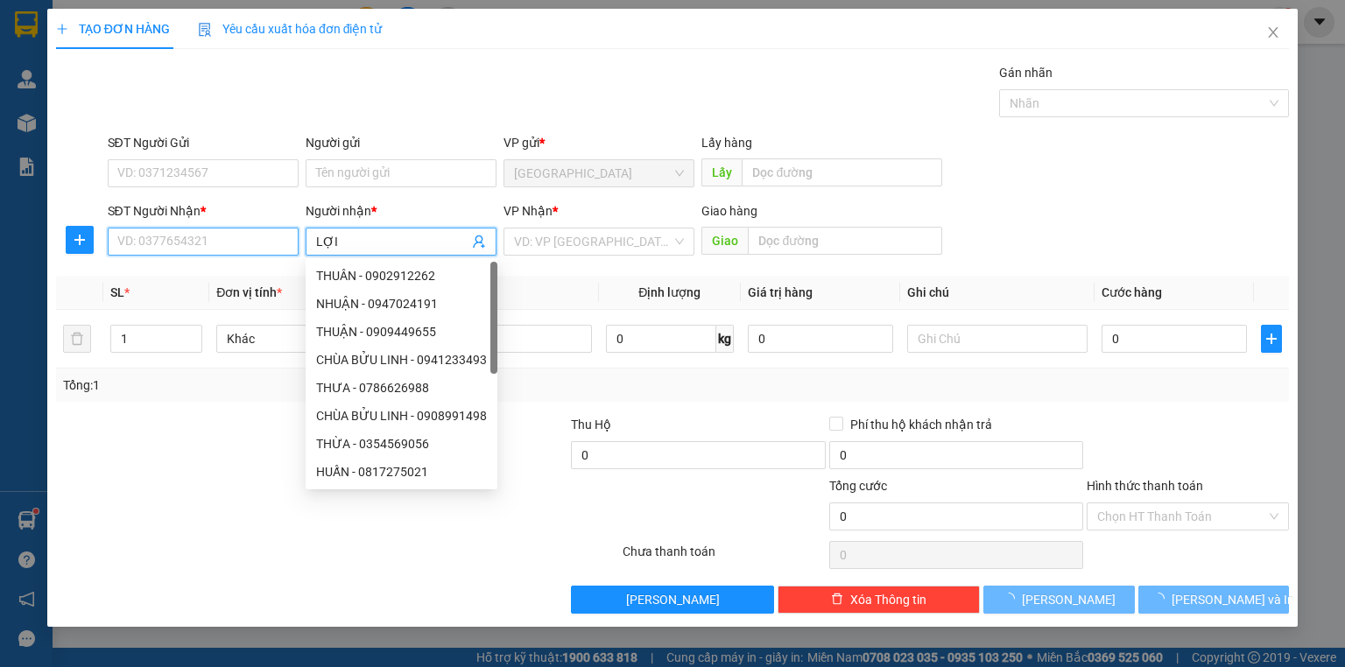
click at [265, 237] on input "SĐT Người Nhận *" at bounding box center [203, 242] width 191 height 28
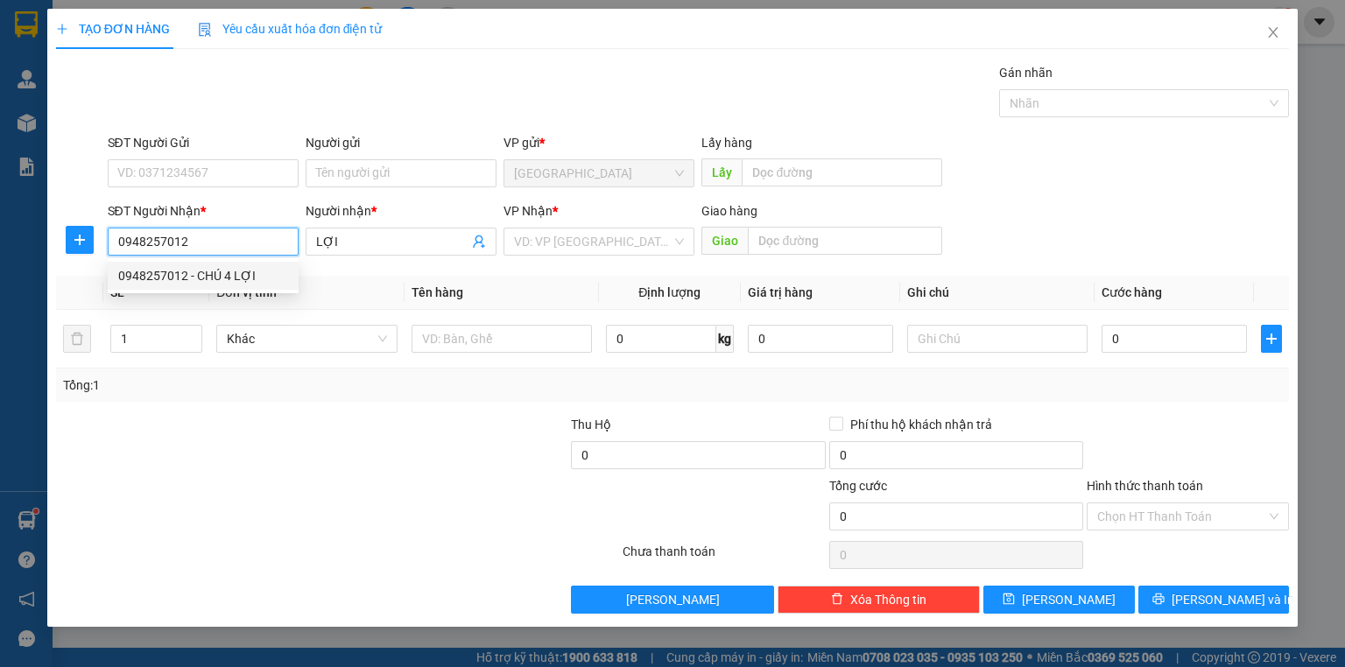
click at [206, 271] on div "0948257012 - CHÚ 4 LỢI" at bounding box center [203, 275] width 170 height 19
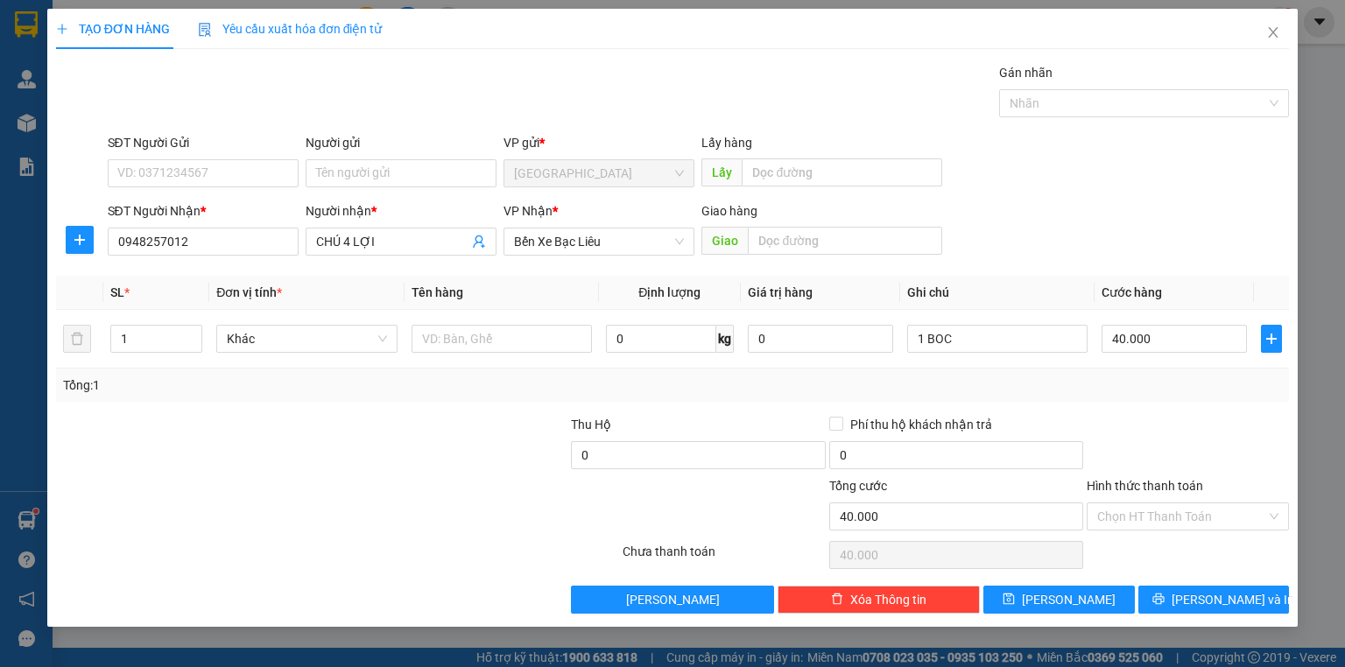
click at [1132, 480] on label "Hình thức thanh toán" at bounding box center [1145, 486] width 116 height 14
click at [1132, 504] on input "Hình thức thanh toán" at bounding box center [1181, 517] width 169 height 26
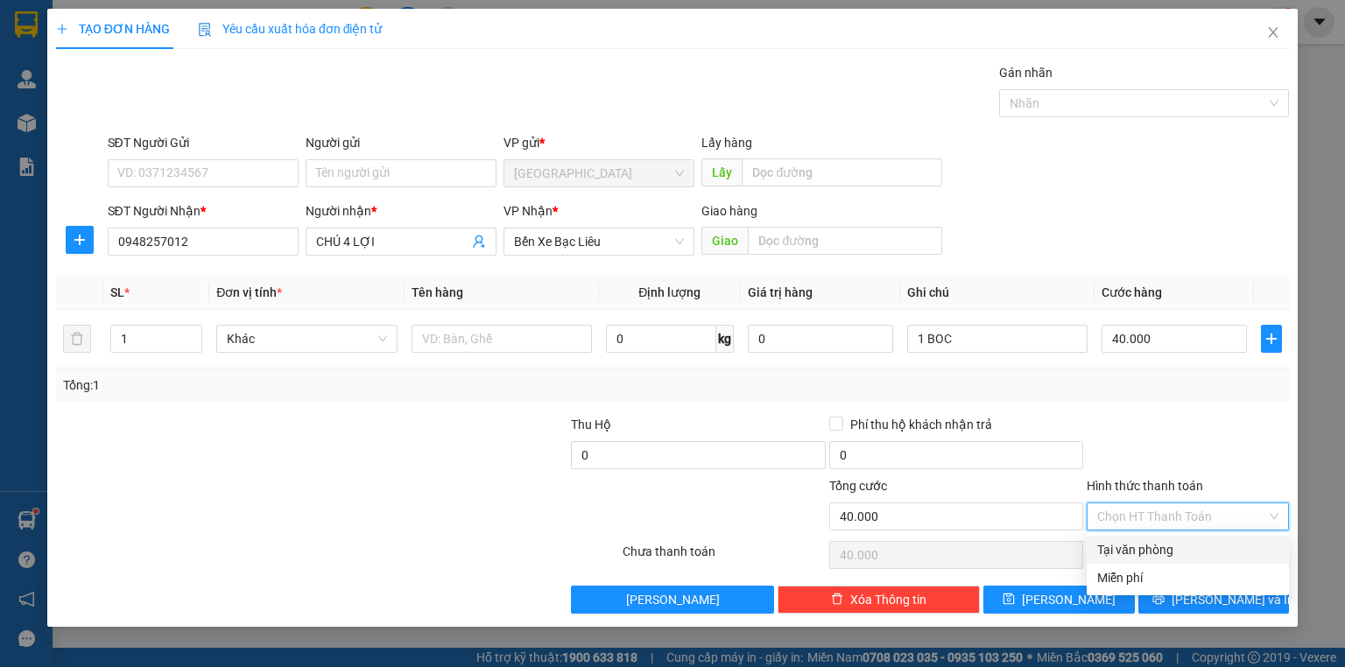
drag, startPoint x: 1140, startPoint y: 542, endPoint x: 1142, endPoint y: 533, distance: 8.9
click at [1141, 542] on div "Tại văn phòng" at bounding box center [1187, 549] width 181 height 19
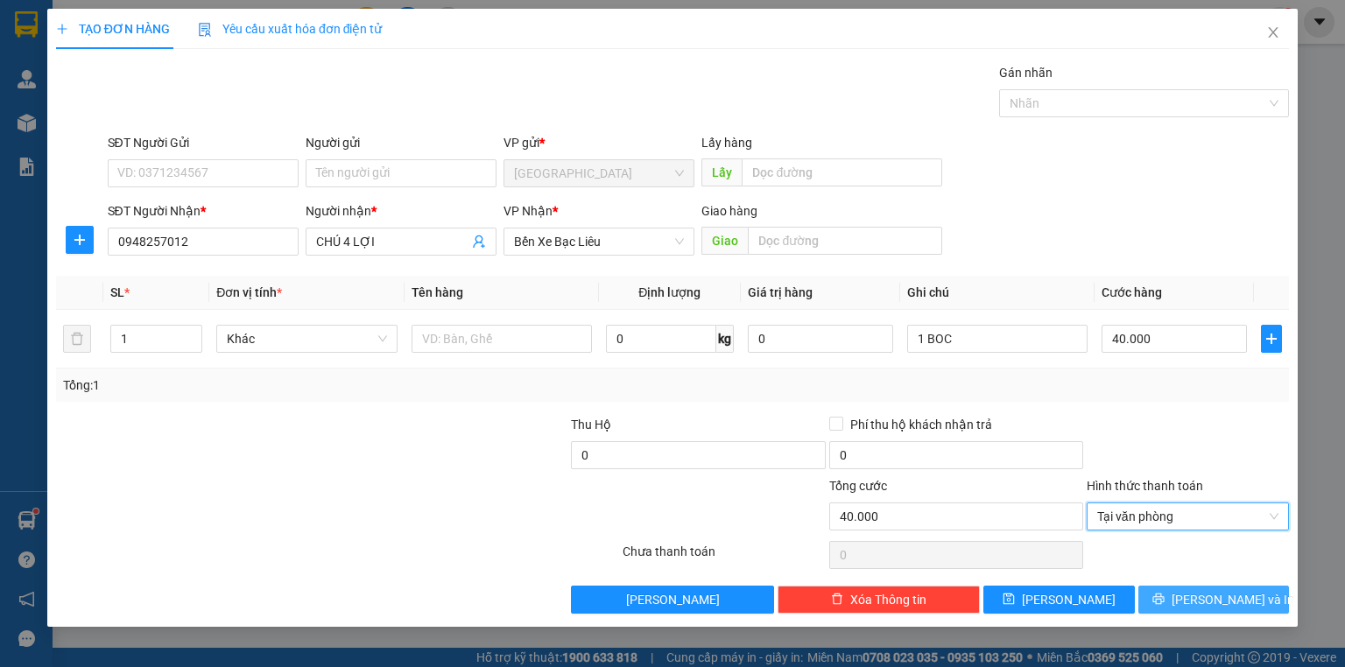
click at [1165, 596] on icon "printer" at bounding box center [1159, 599] width 12 height 12
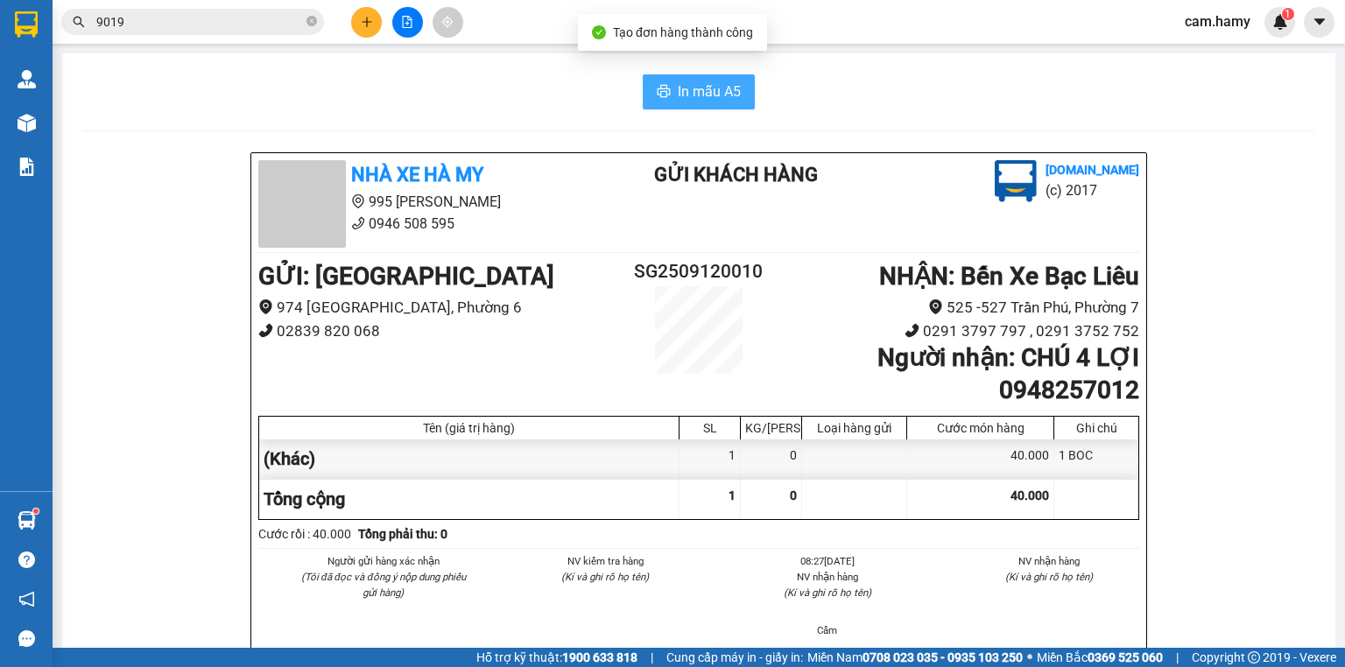
click at [706, 95] on span "In mẫu A5" at bounding box center [709, 92] width 63 height 22
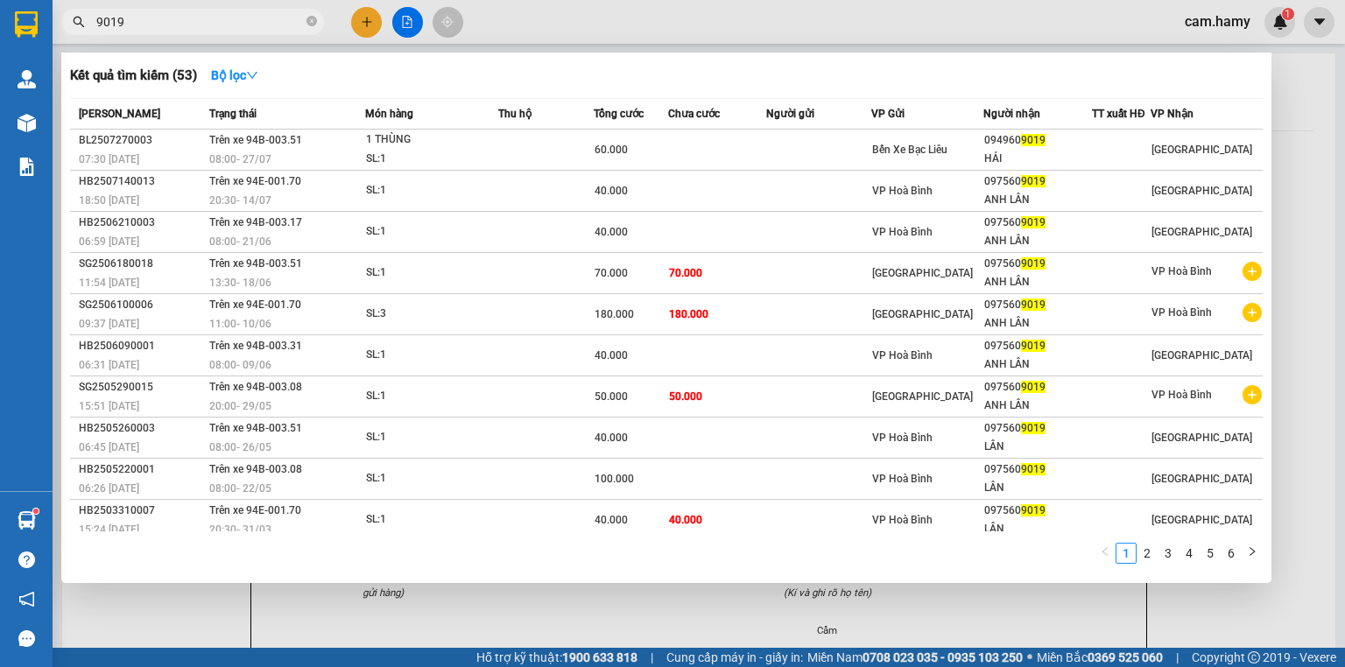
click at [308, 25] on span at bounding box center [312, 22] width 11 height 17
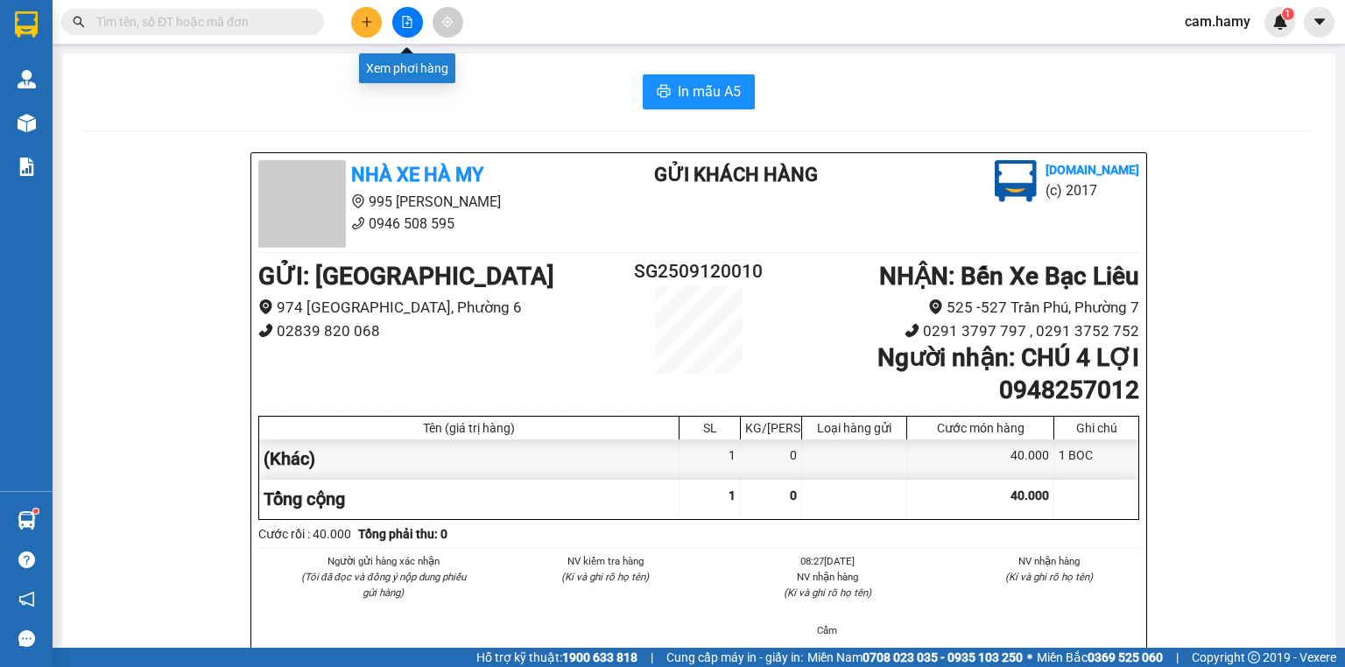
click at [398, 20] on button at bounding box center [407, 22] width 31 height 31
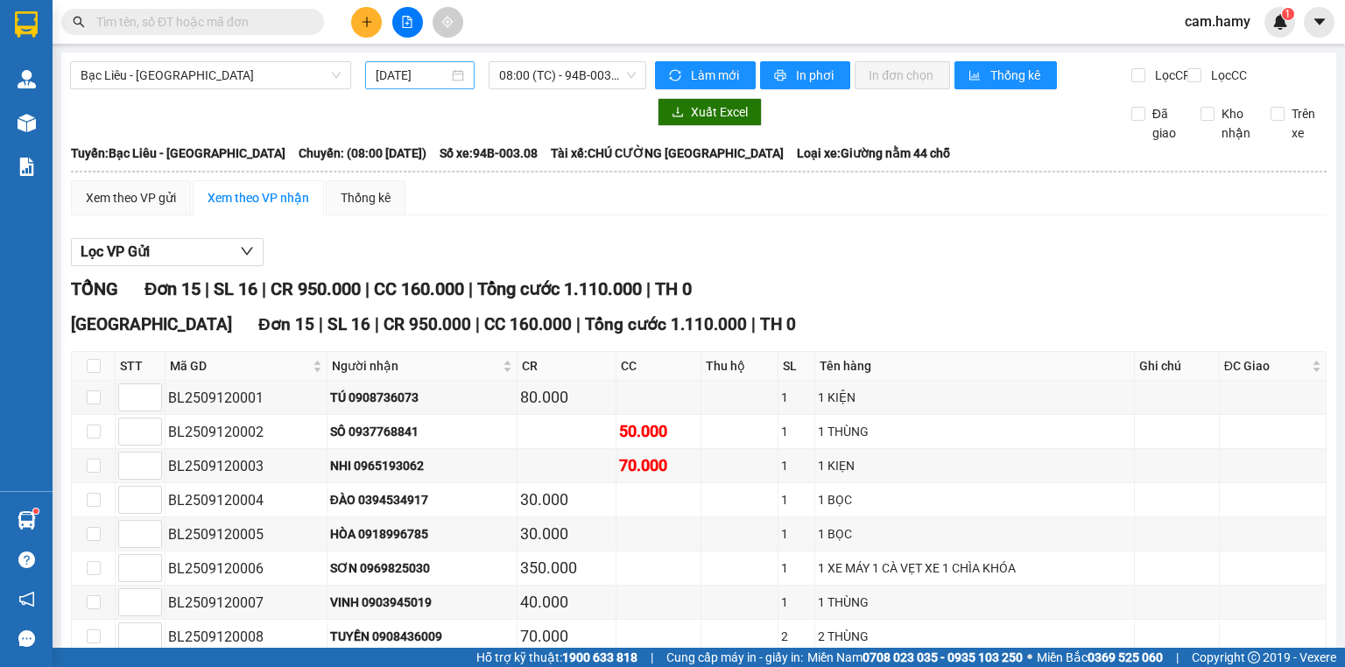
click at [420, 82] on input "[DATE]" at bounding box center [412, 75] width 72 height 19
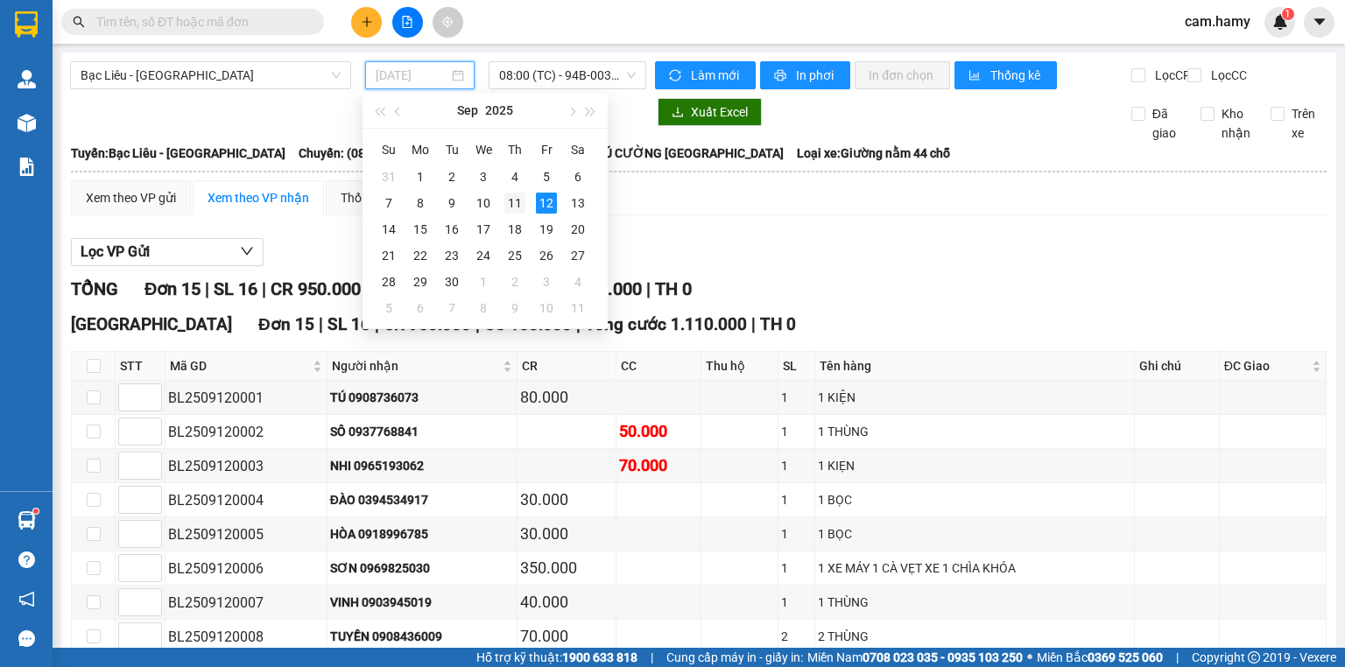
click at [518, 201] on div "11" at bounding box center [514, 203] width 21 height 21
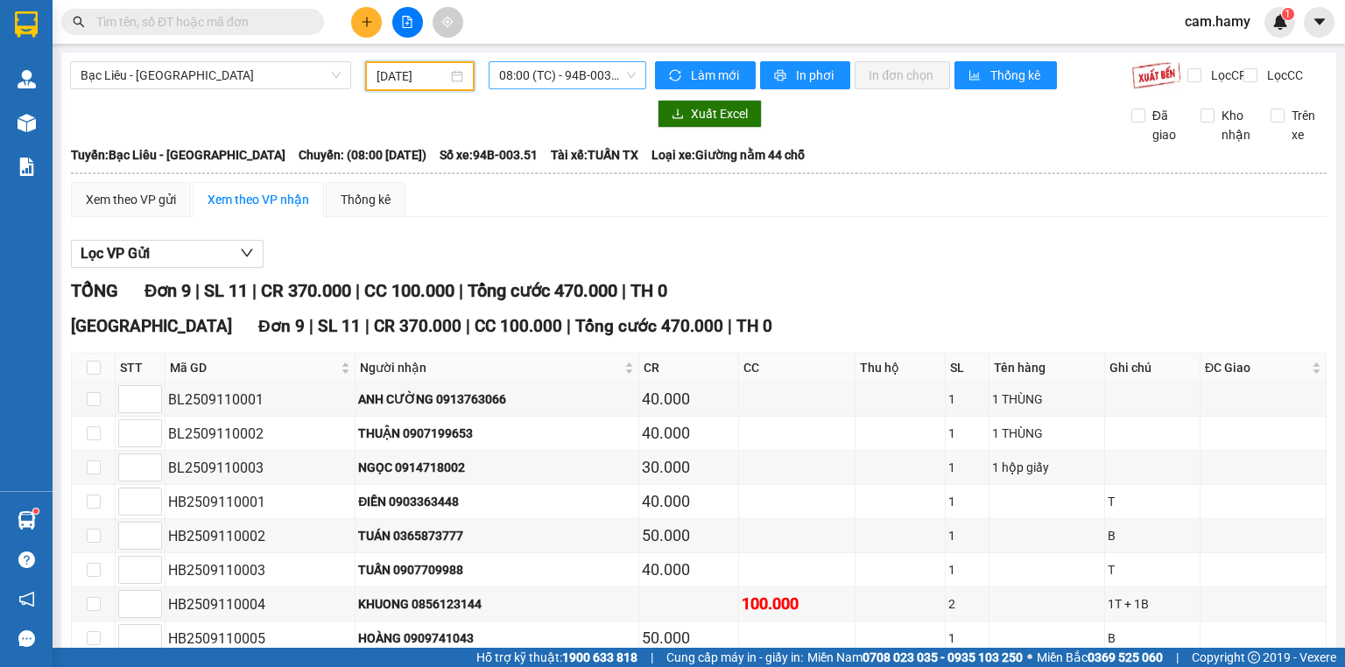
click at [525, 77] on span "08:00 (TC) - 94B-003.51" at bounding box center [567, 75] width 137 height 26
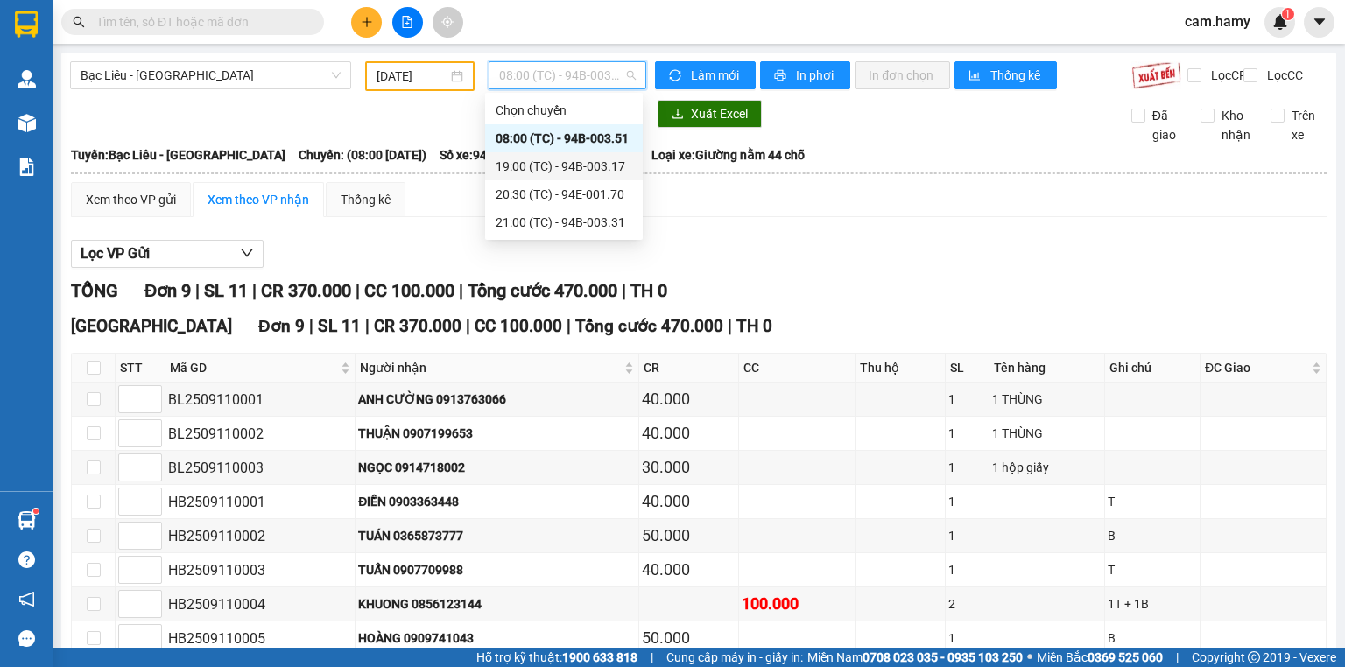
click at [594, 172] on div "19:00 (TC) - 94B-003.17" at bounding box center [564, 166] width 137 height 19
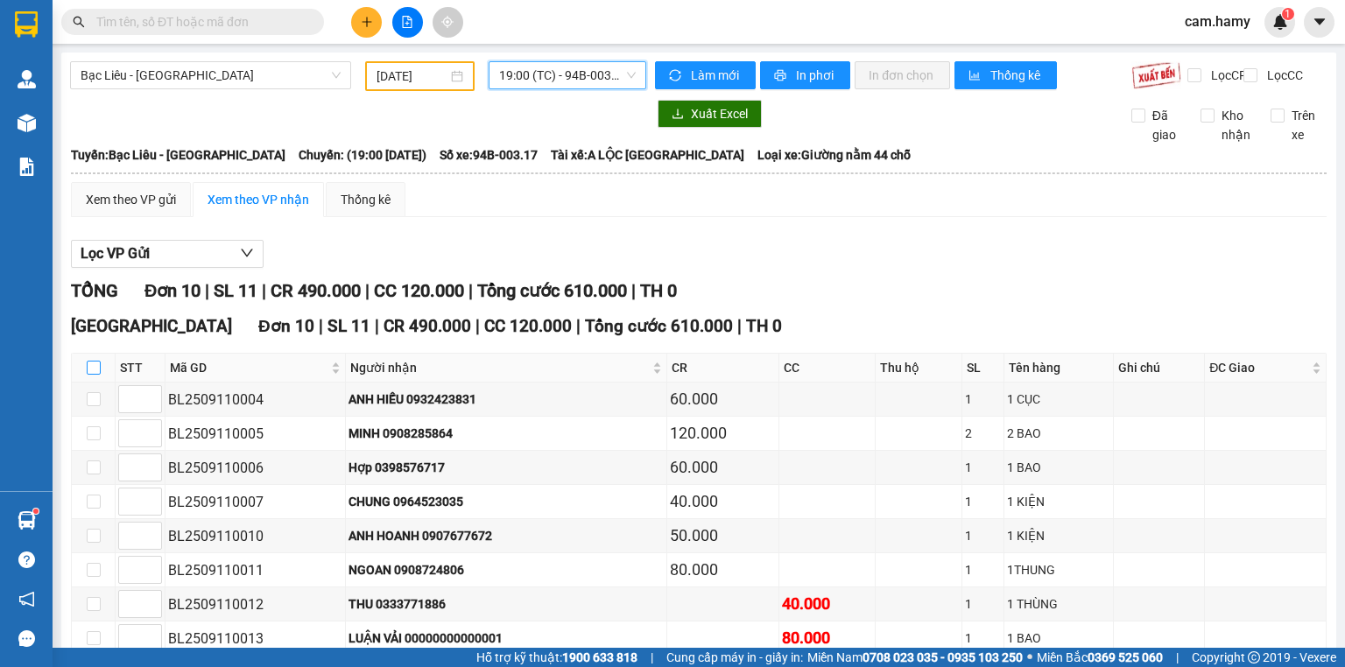
click at [95, 361] on input "checkbox" at bounding box center [94, 368] width 14 height 14
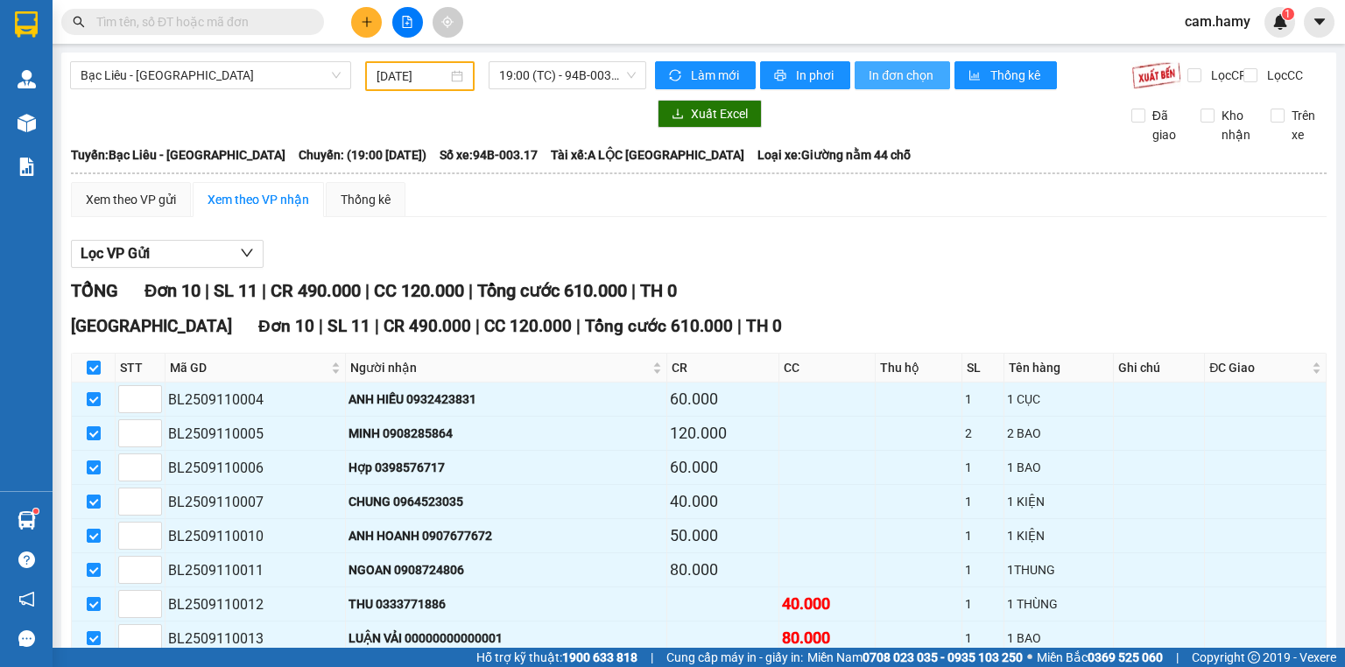
click at [904, 67] on span "In đơn chọn" at bounding box center [902, 75] width 67 height 19
click at [595, 81] on span "19:00 (TC) - 94B-003.17" at bounding box center [567, 75] width 137 height 26
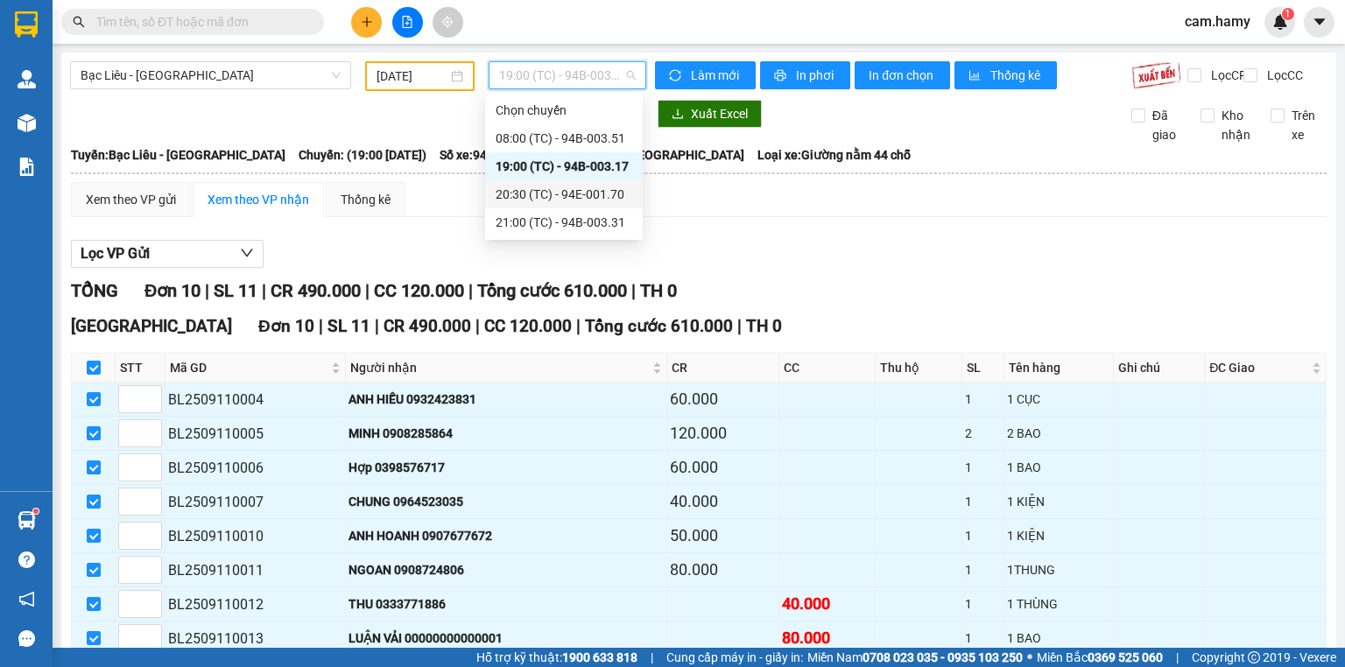
click at [606, 194] on div "20:30 (TC) - 94E-001.70" at bounding box center [564, 194] width 137 height 19
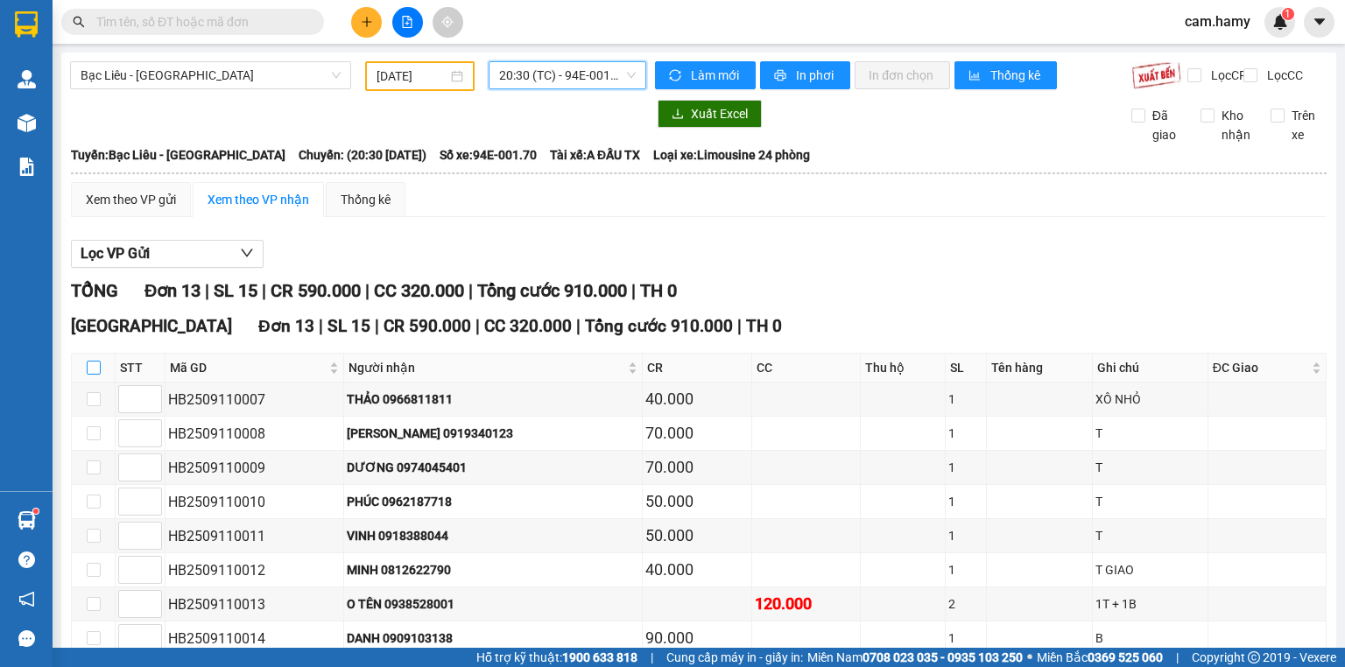
click at [95, 361] on input "checkbox" at bounding box center [94, 368] width 14 height 14
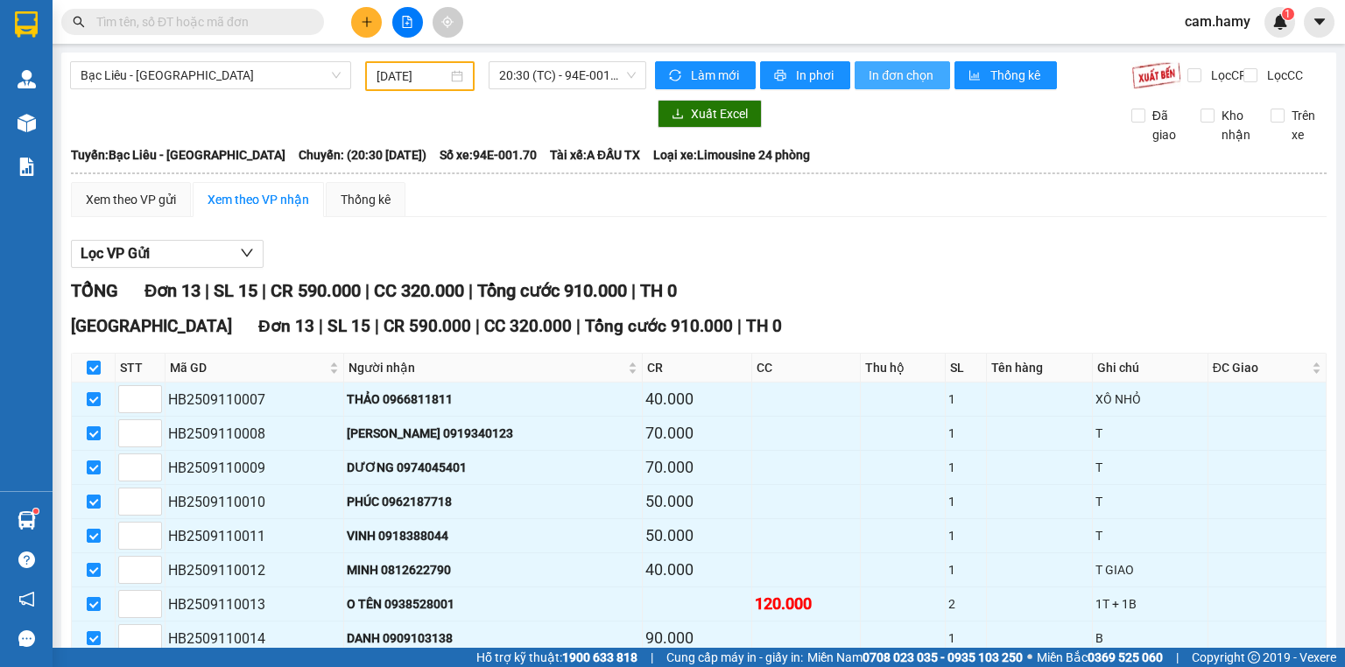
click at [881, 68] on span "In đơn chọn" at bounding box center [902, 75] width 67 height 19
click at [89, 361] on input "checkbox" at bounding box center [94, 368] width 14 height 14
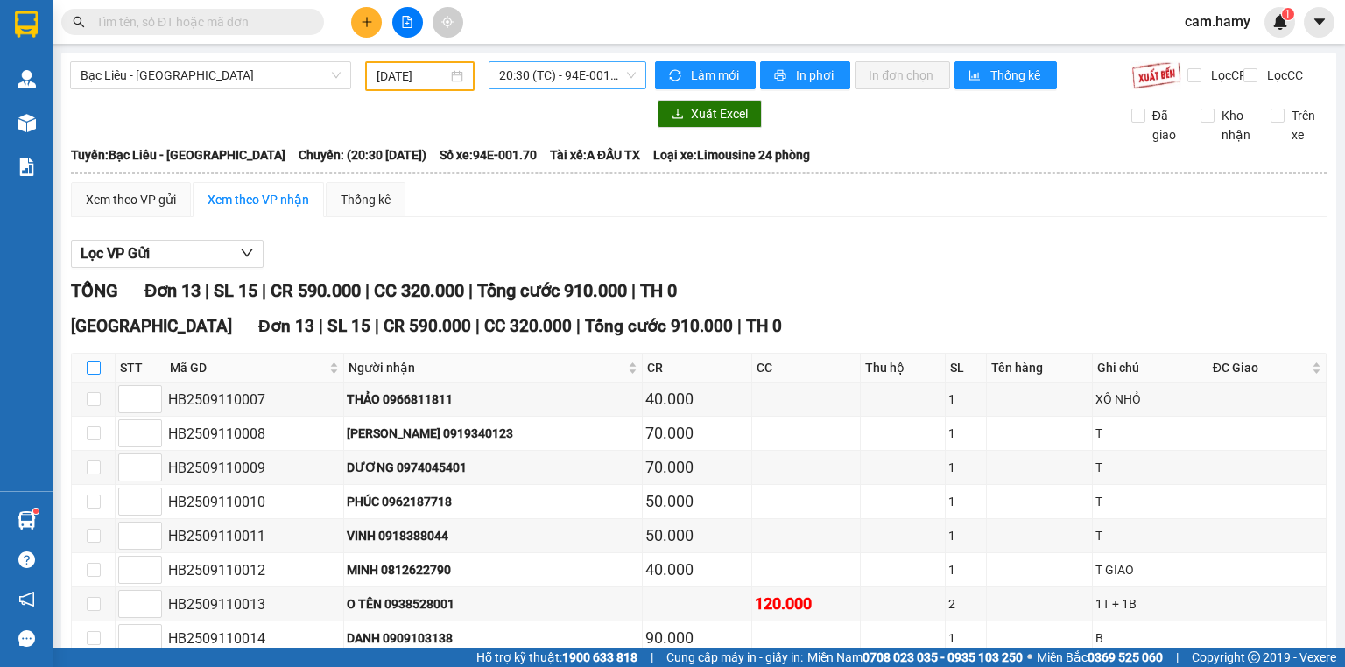
click at [595, 77] on span "20:30 (TC) - 94E-001.70" at bounding box center [567, 75] width 137 height 26
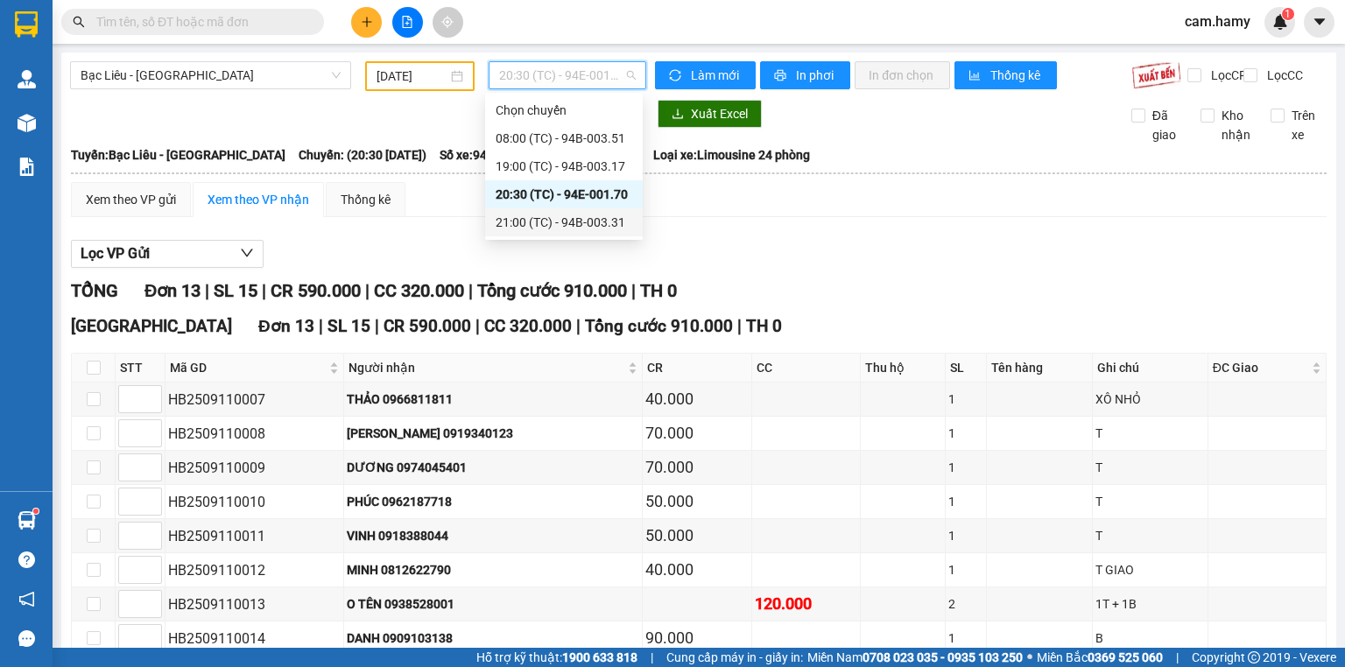
click at [629, 225] on div "21:00 (TC) - 94B-003.31" at bounding box center [564, 222] width 137 height 19
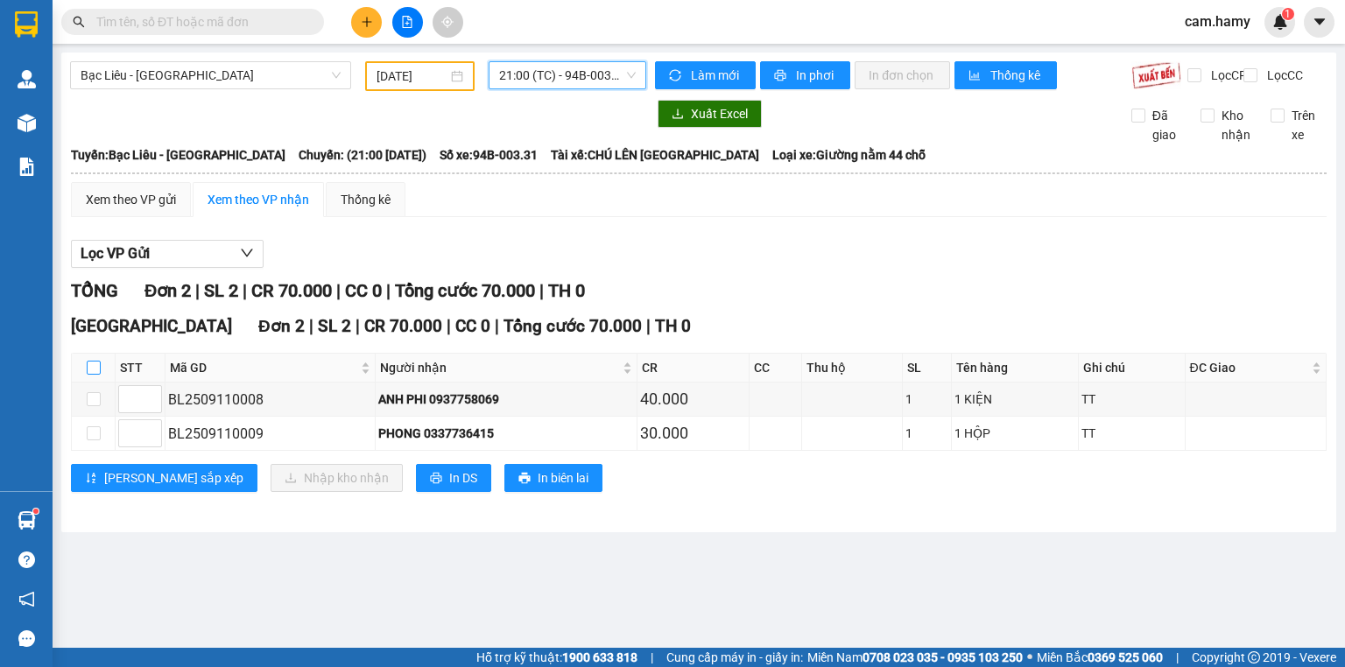
click at [98, 375] on input "checkbox" at bounding box center [94, 368] width 14 height 14
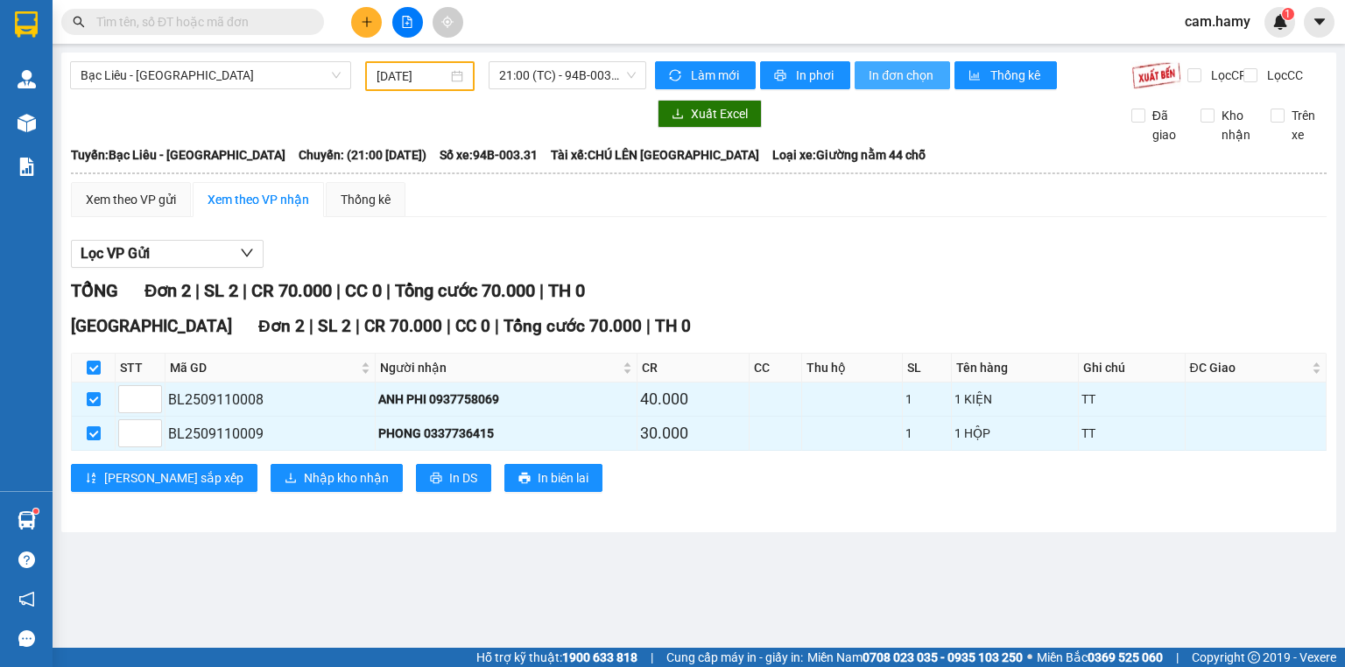
click at [895, 76] on span "In đơn chọn" at bounding box center [902, 75] width 67 height 19
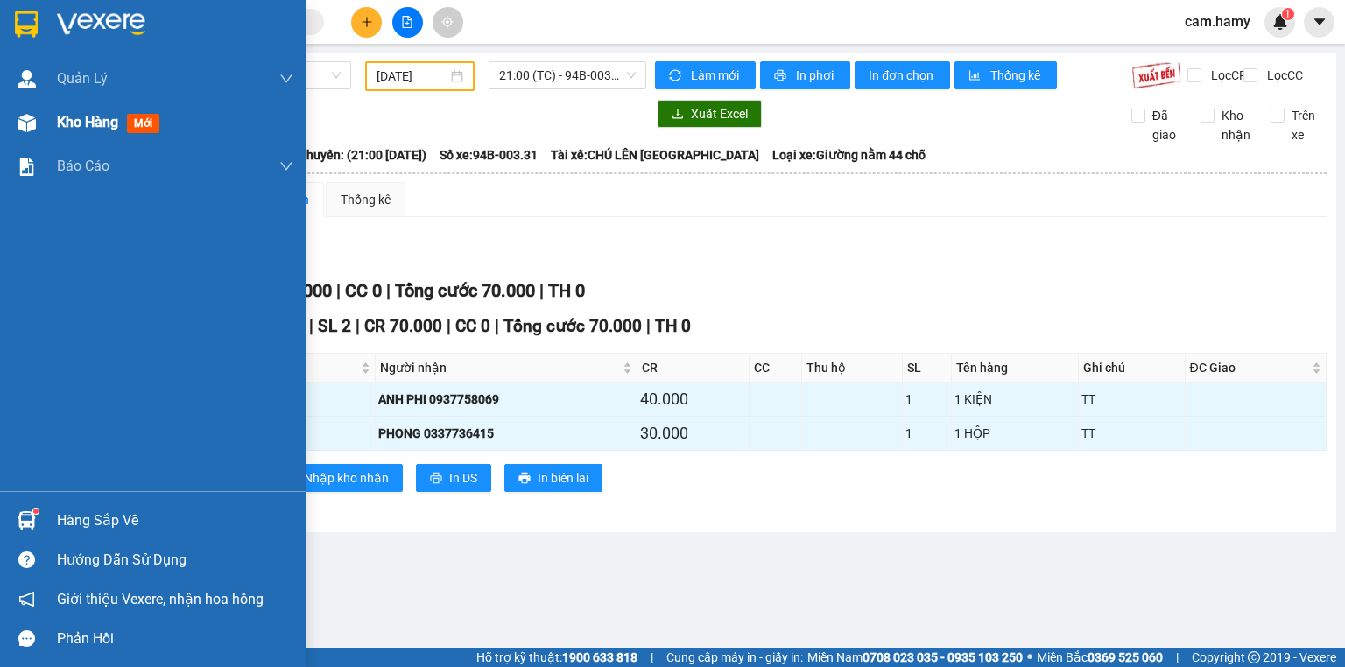
click at [58, 119] on span "Kho hàng" at bounding box center [87, 122] width 61 height 17
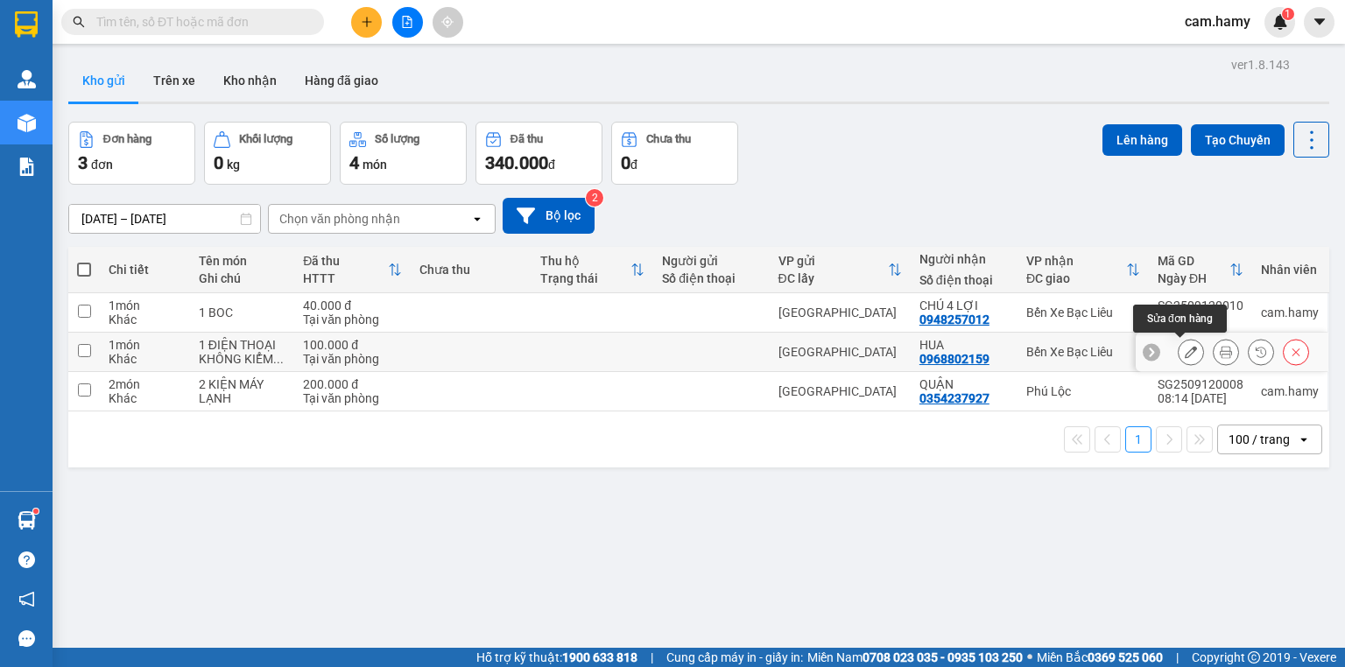
click at [1185, 349] on icon at bounding box center [1191, 352] width 12 height 12
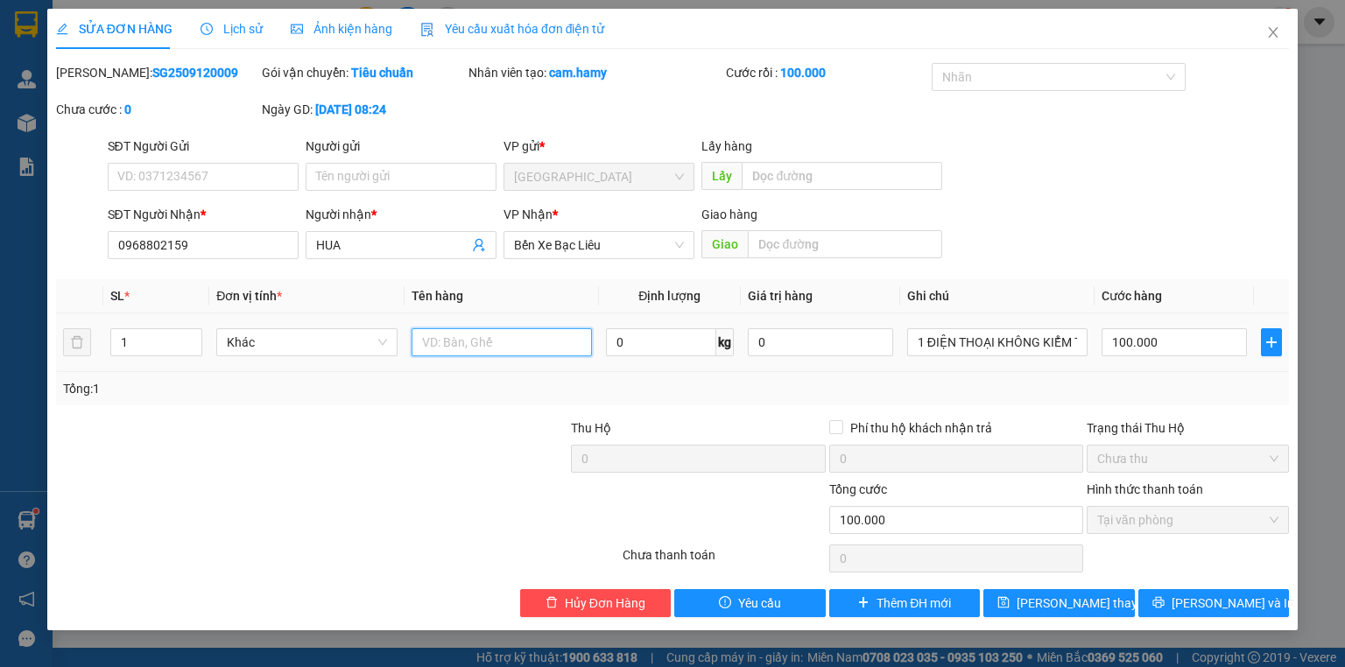
click at [555, 349] on input "text" at bounding box center [502, 342] width 180 height 28
click at [1046, 600] on span "[PERSON_NAME] thay đổi" at bounding box center [1087, 603] width 140 height 19
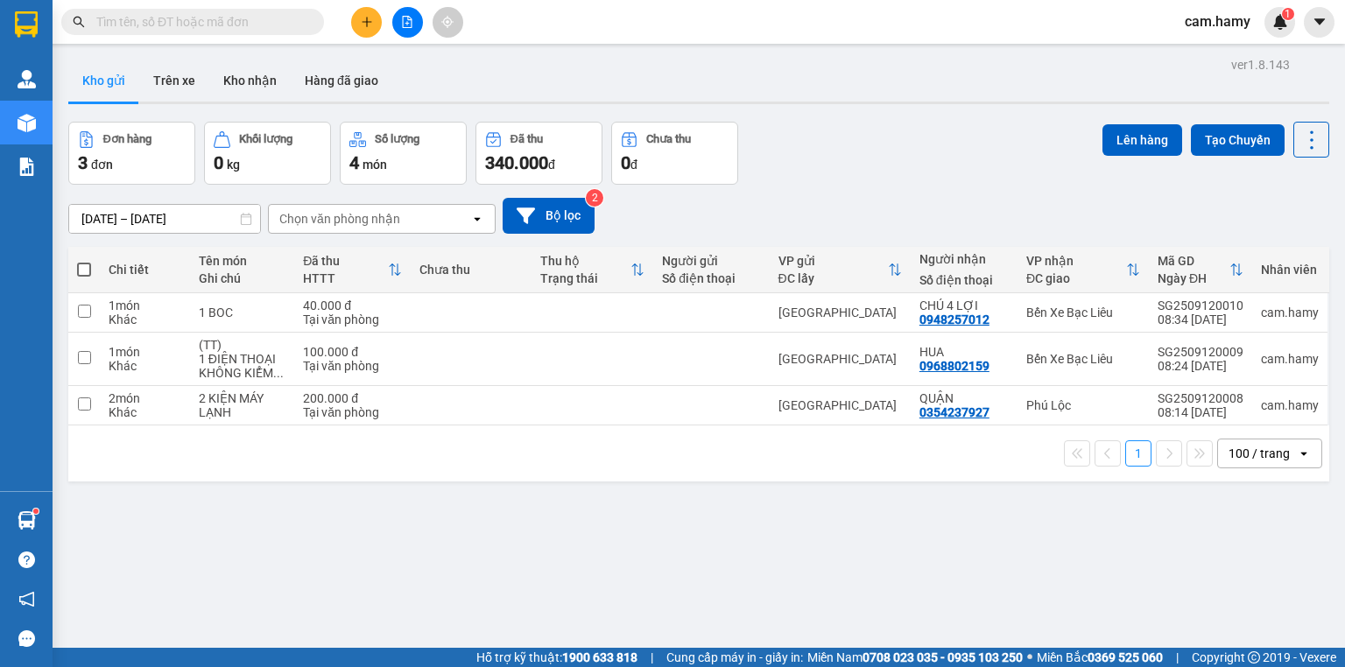
click at [229, 38] on div "Kết quả tìm kiếm ( 53 ) Bộ lọc Mã ĐH Trạng thái Món hàng Thu hộ Tổng cước Chưa …" at bounding box center [672, 22] width 1345 height 44
click at [233, 29] on input "text" at bounding box center [199, 21] width 207 height 19
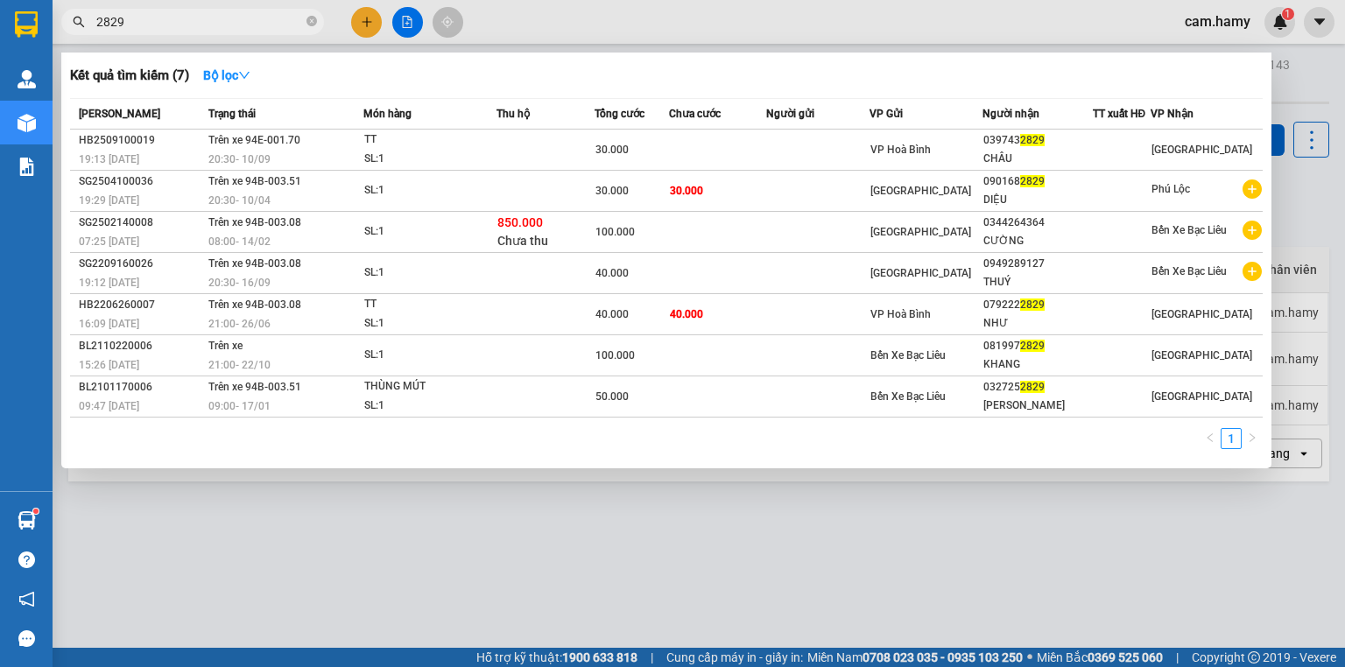
click at [321, 18] on span "2829" at bounding box center [192, 22] width 263 height 26
click at [312, 18] on icon "close-circle" at bounding box center [312, 21] width 11 height 11
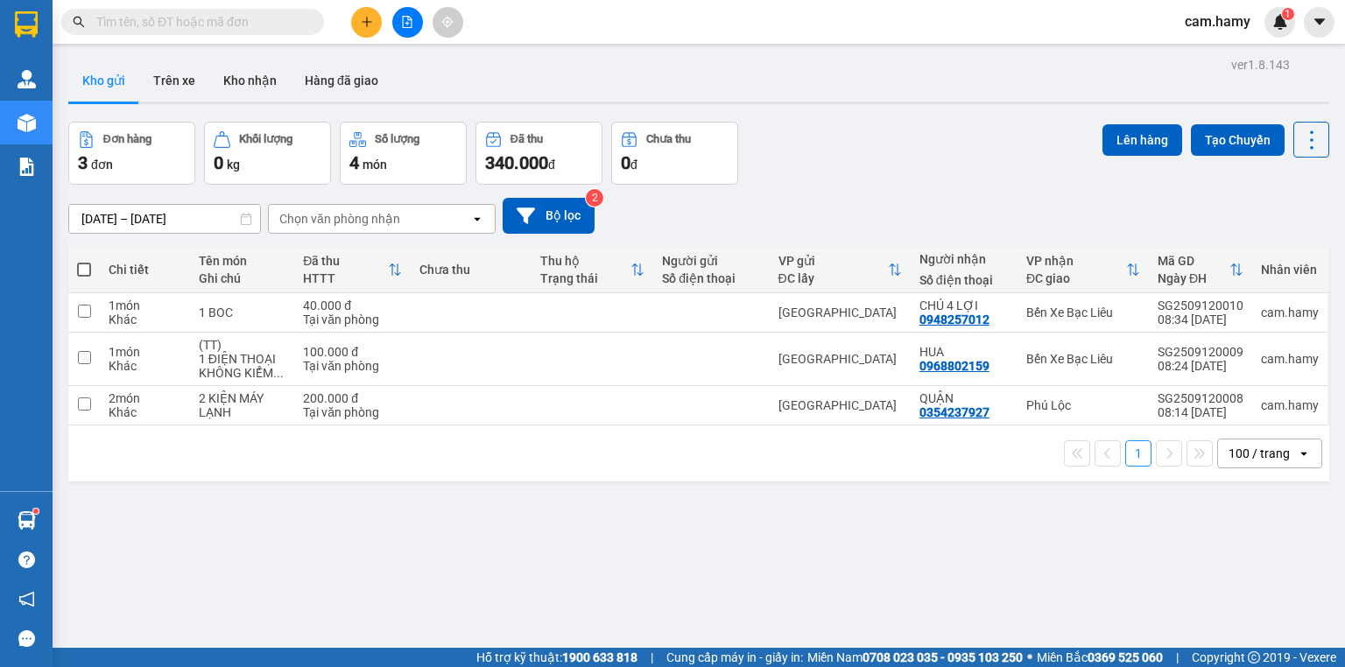
click at [307, 22] on span at bounding box center [312, 21] width 11 height 19
click at [280, 18] on span at bounding box center [192, 22] width 263 height 26
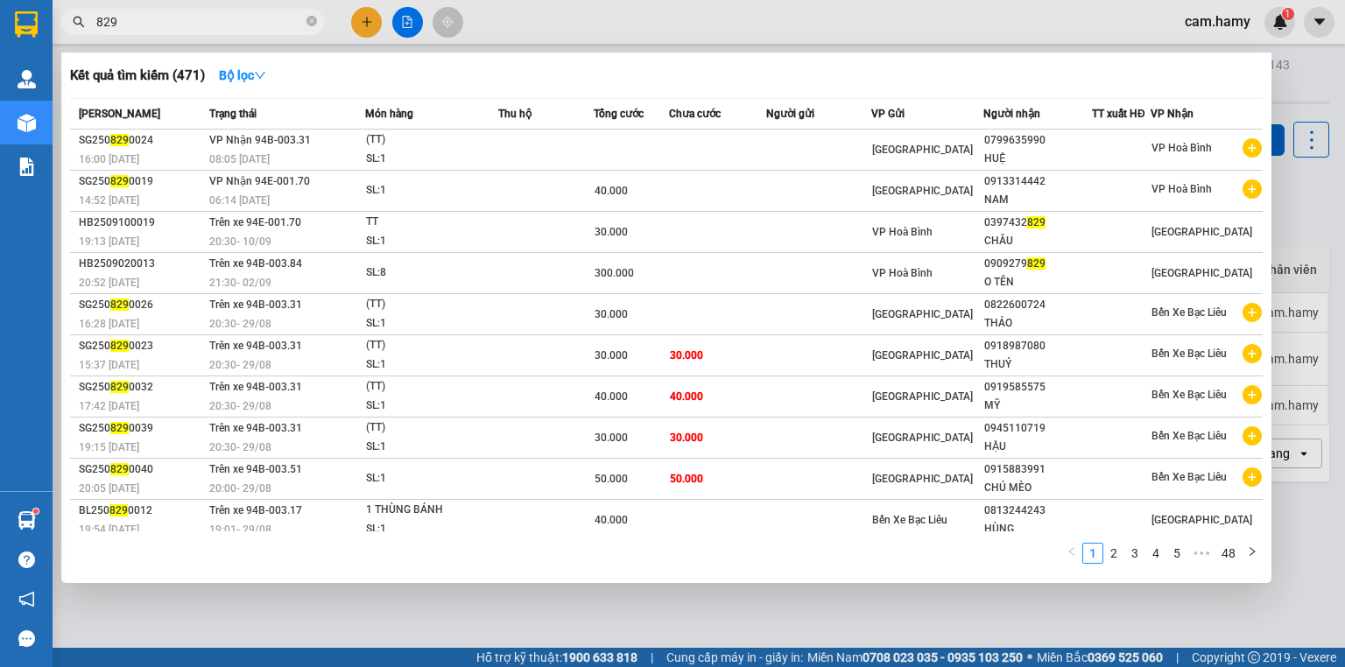
click at [1303, 548] on div at bounding box center [672, 333] width 1345 height 667
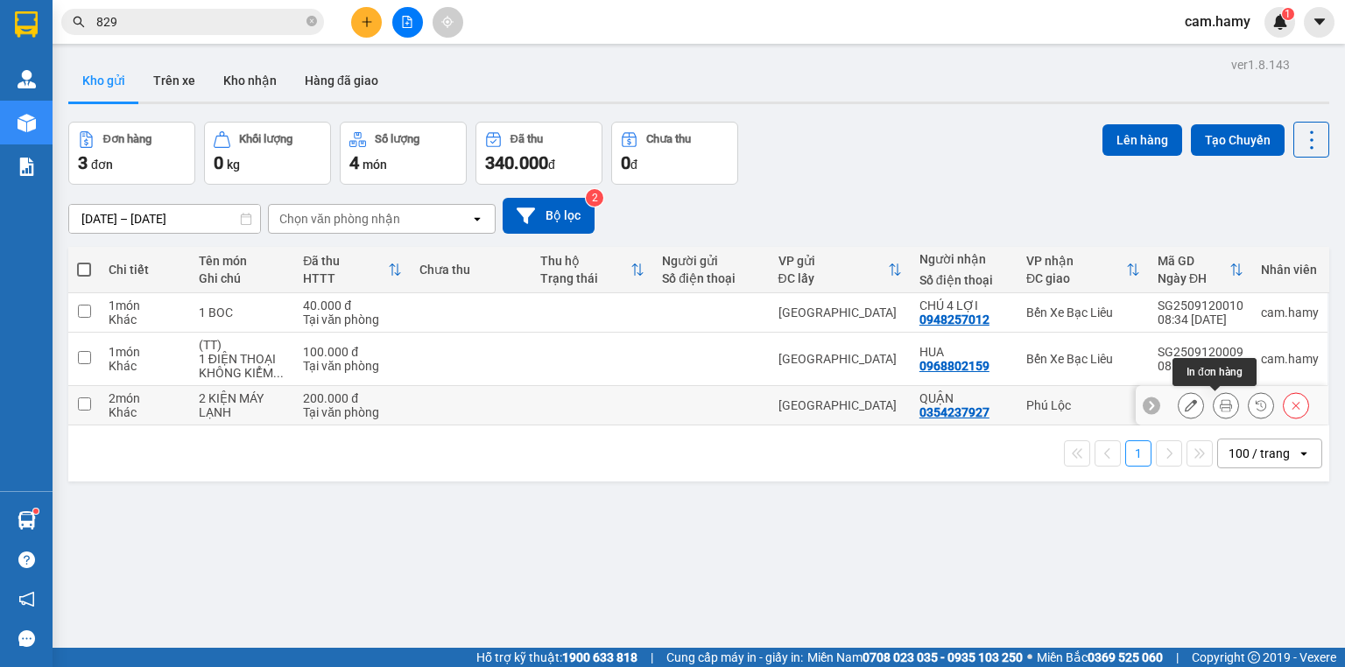
click at [1220, 402] on icon at bounding box center [1226, 405] width 12 height 12
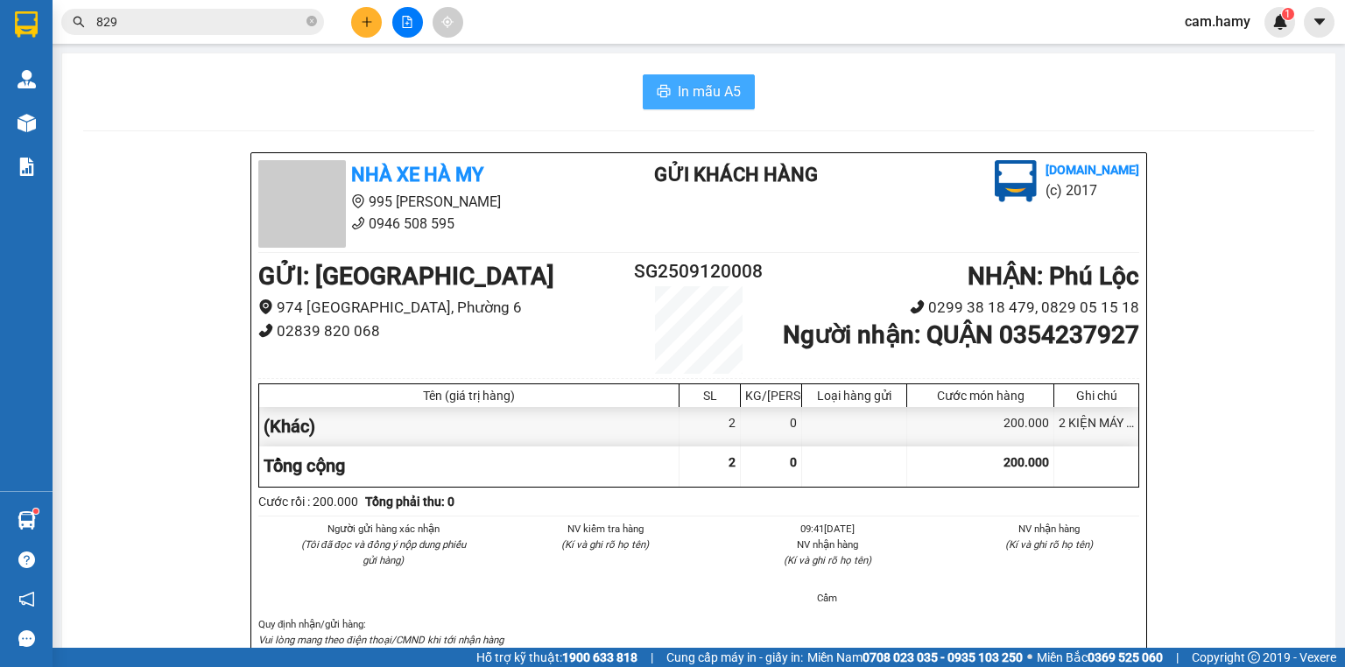
click at [719, 86] on span "In mẫu A5" at bounding box center [709, 92] width 63 height 22
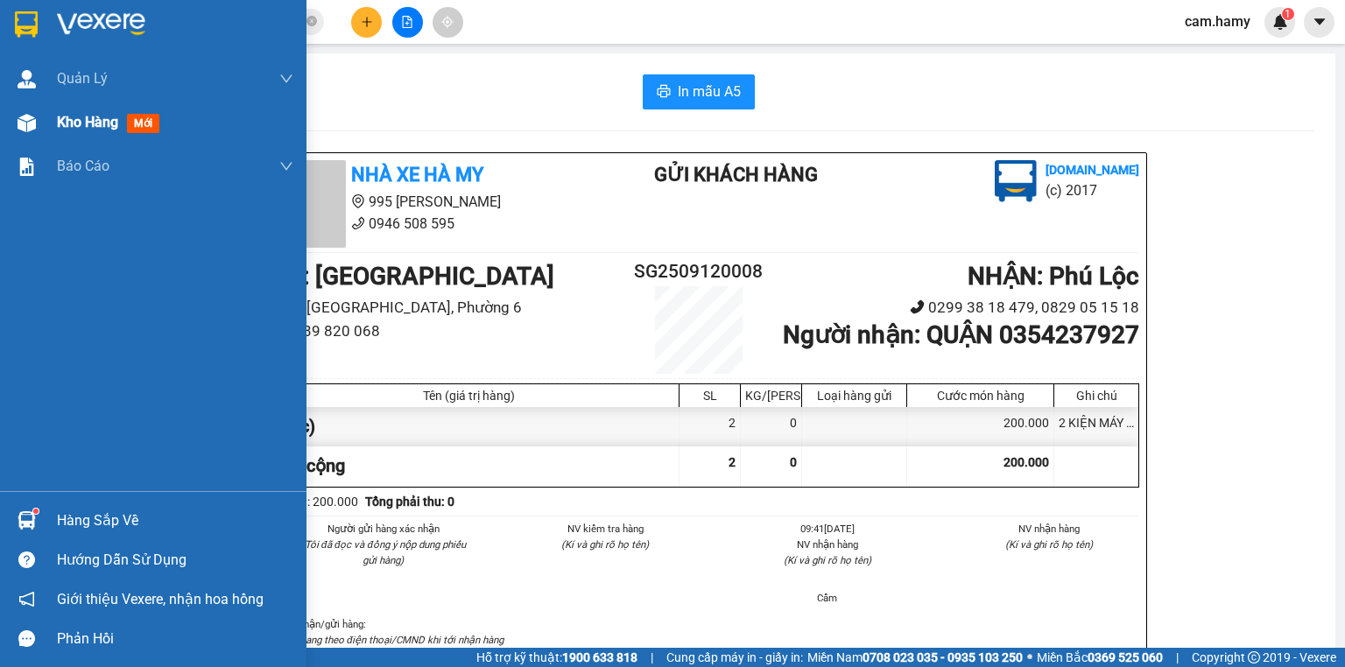
click at [65, 127] on span "Kho hàng" at bounding box center [87, 122] width 61 height 17
